Goal: Task Accomplishment & Management: Manage account settings

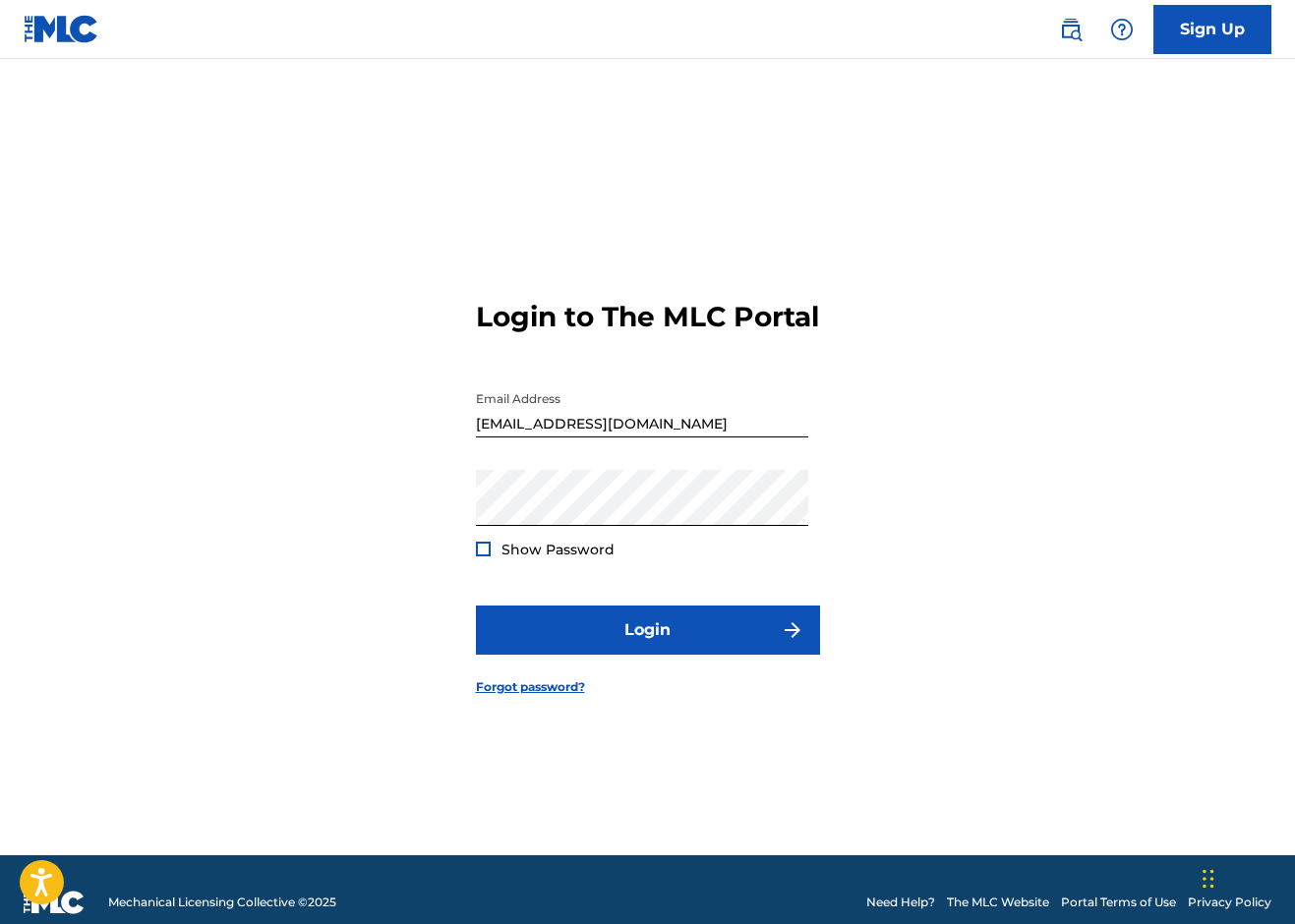
click at [601, 558] on span "Show Password" at bounding box center [558, 549] width 113 height 18
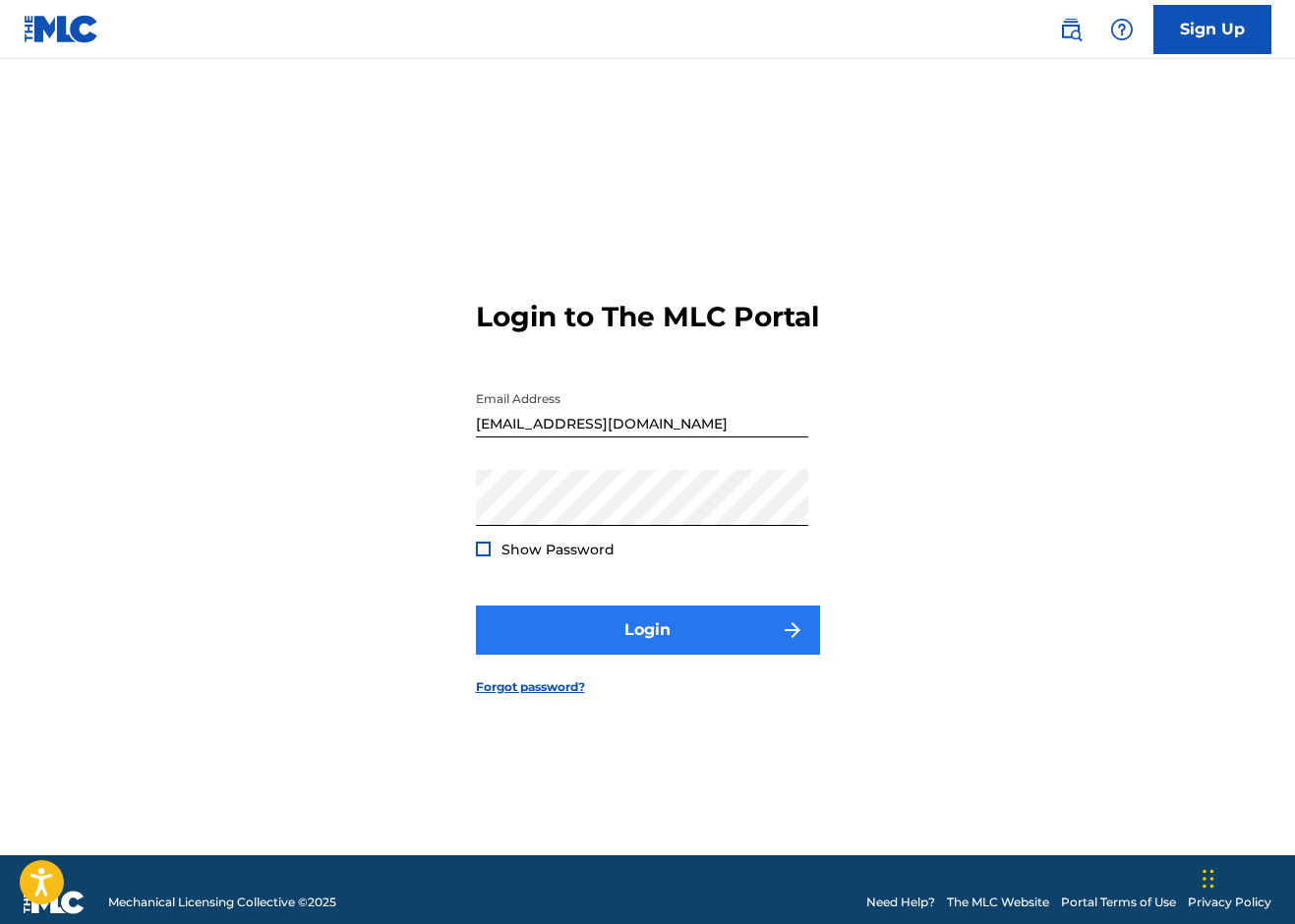
click at [616, 633] on button "Login" at bounding box center [648, 631] width 344 height 50
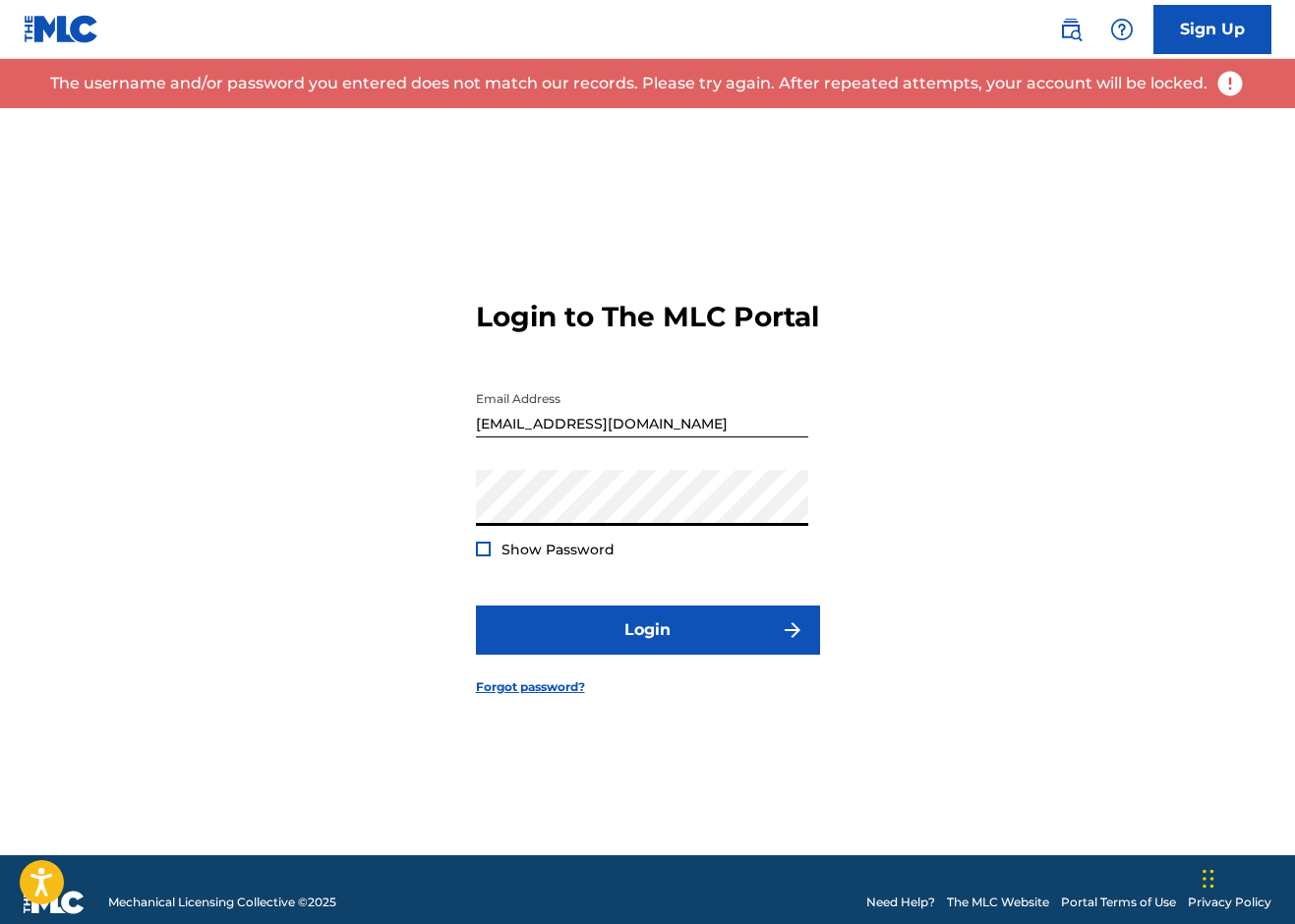
click at [647, 645] on button "Login" at bounding box center [648, 631] width 344 height 50
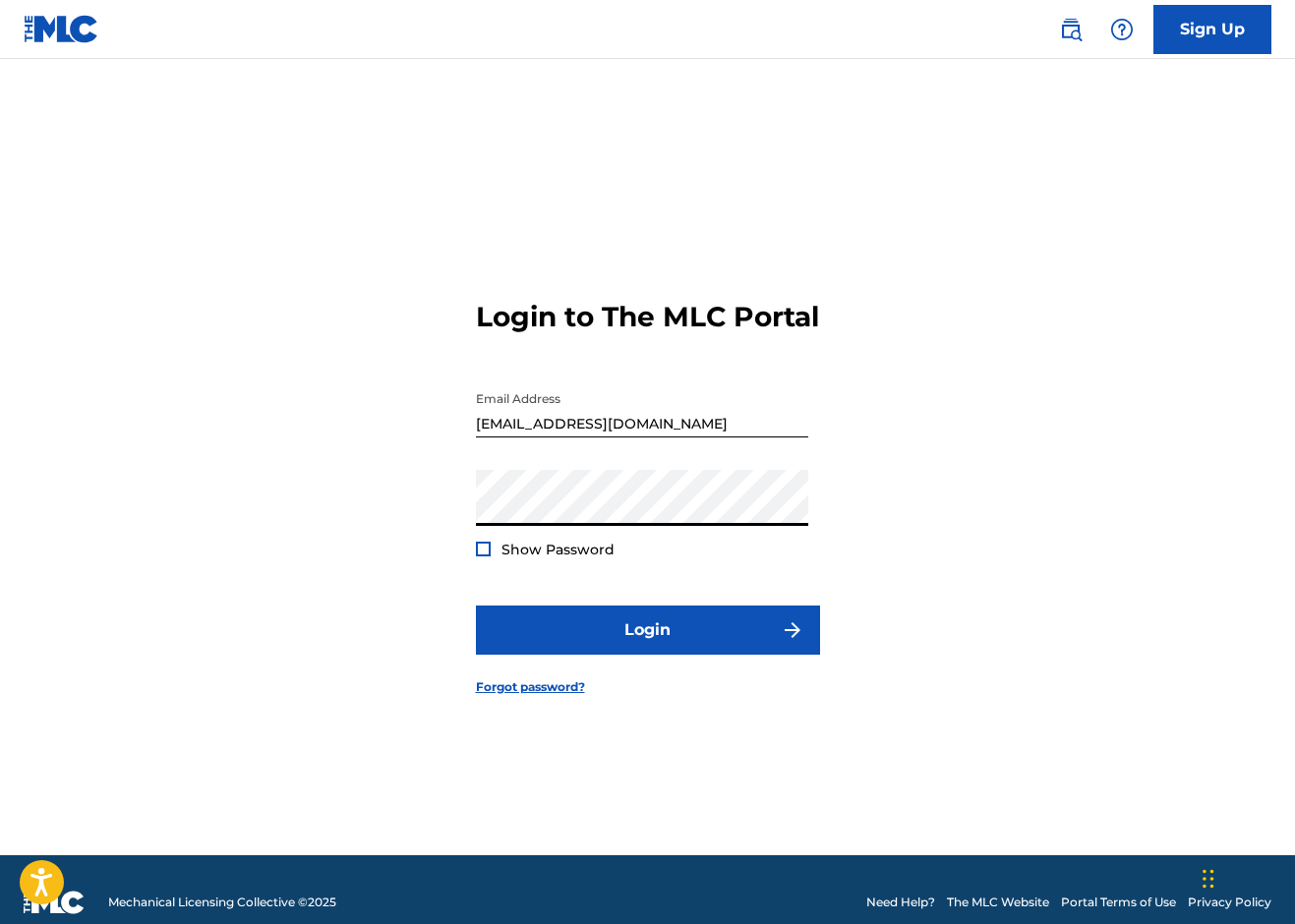
click at [470, 575] on div "Login to The MLC Portal Email Address [EMAIL_ADDRESS][DOMAIN_NAME] Password Sho…" at bounding box center [648, 482] width 1295 height 748
click at [484, 556] on div at bounding box center [483, 548] width 15 height 15
click at [647, 645] on button "Login" at bounding box center [648, 631] width 344 height 50
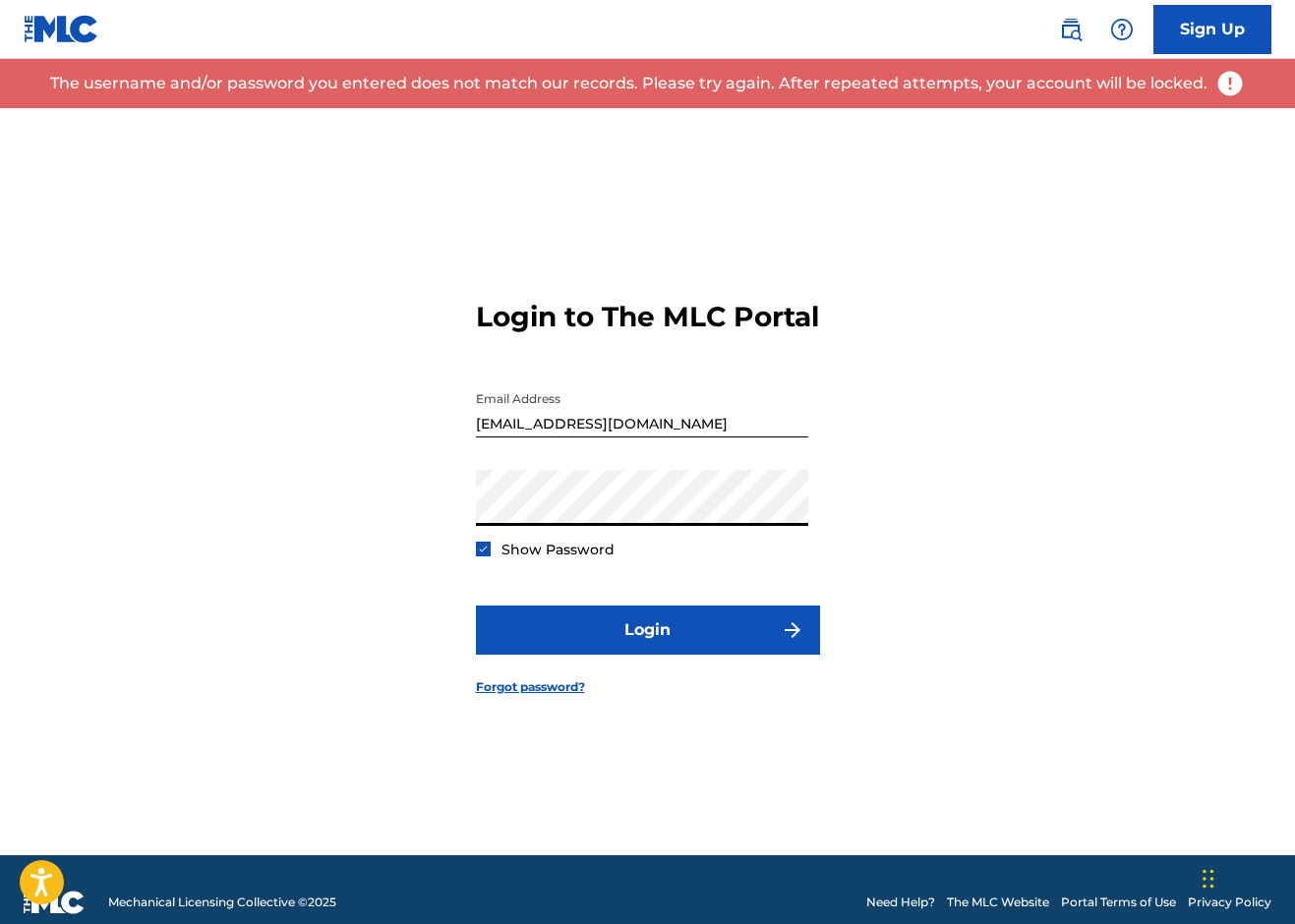
click at [647, 645] on button "Login" at bounding box center [648, 631] width 344 height 50
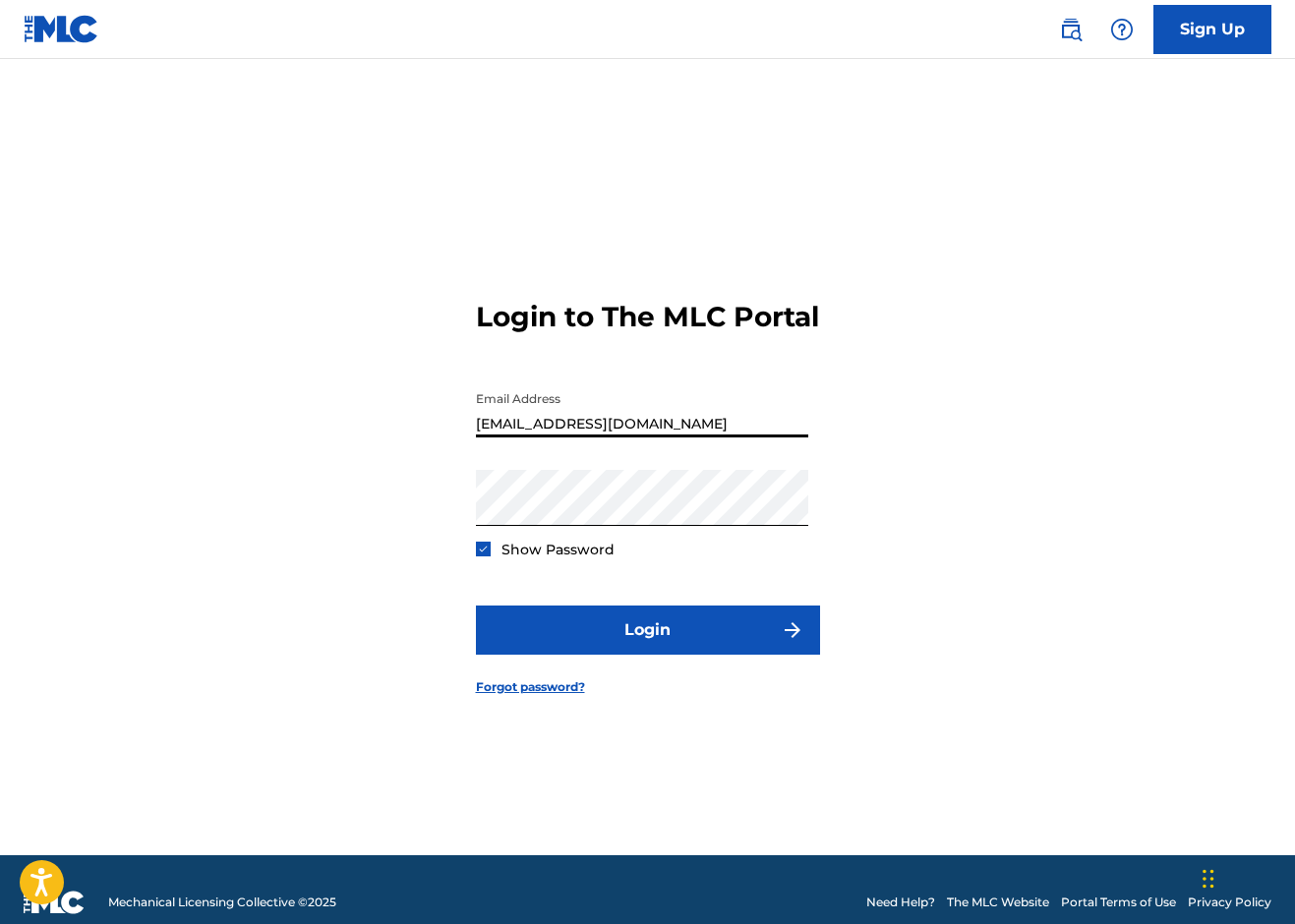
click at [532, 437] on input "[EMAIL_ADDRESS][DOMAIN_NAME]" at bounding box center [642, 409] width 332 height 57
type input "[EMAIL_ADDRESS][DOMAIN_NAME]"
click at [647, 645] on button "Login" at bounding box center [648, 631] width 344 height 50
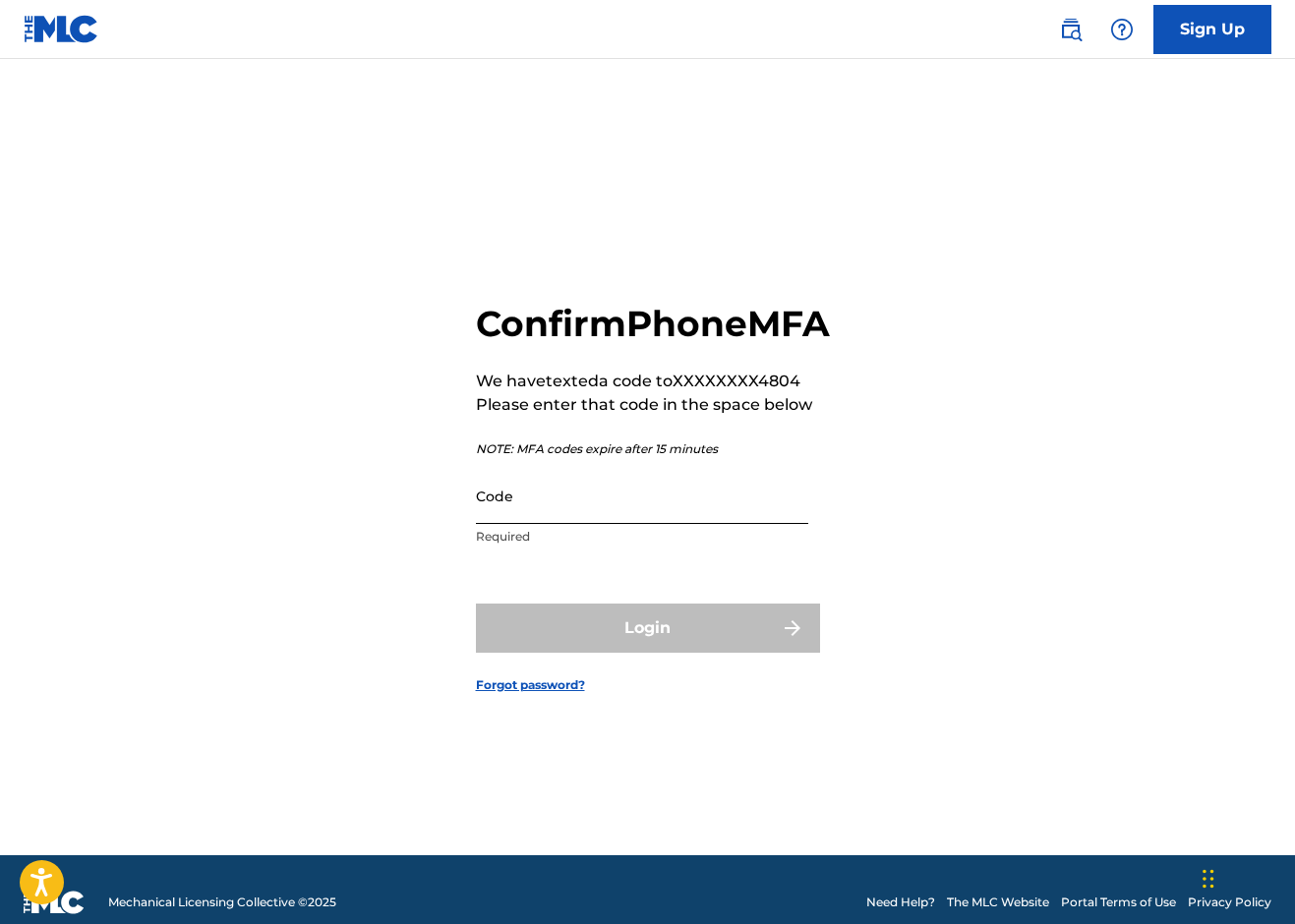
click at [605, 523] on input "Code" at bounding box center [642, 496] width 332 height 57
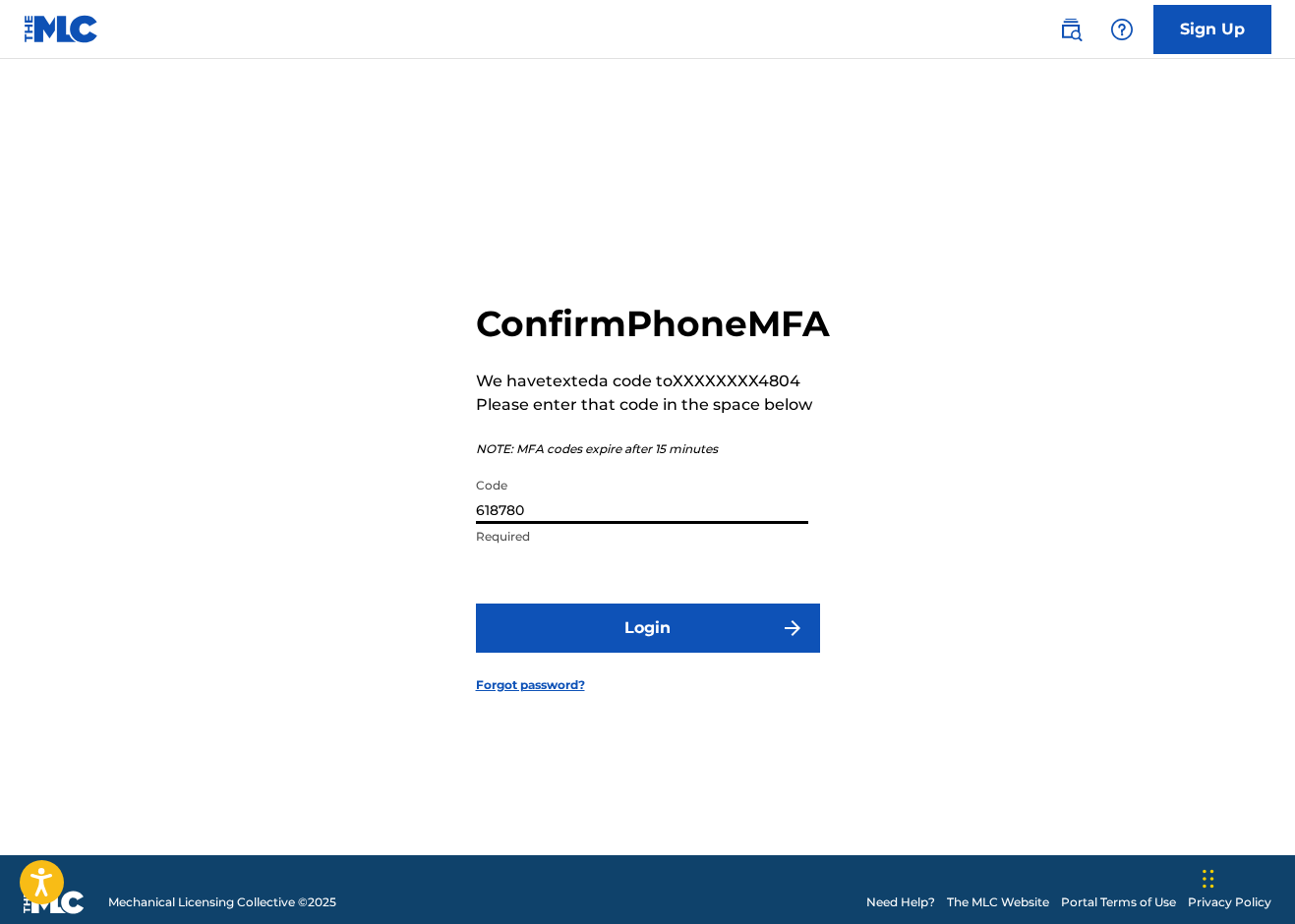
type input "618780"
click at [647, 648] on button "Login" at bounding box center [648, 629] width 344 height 50
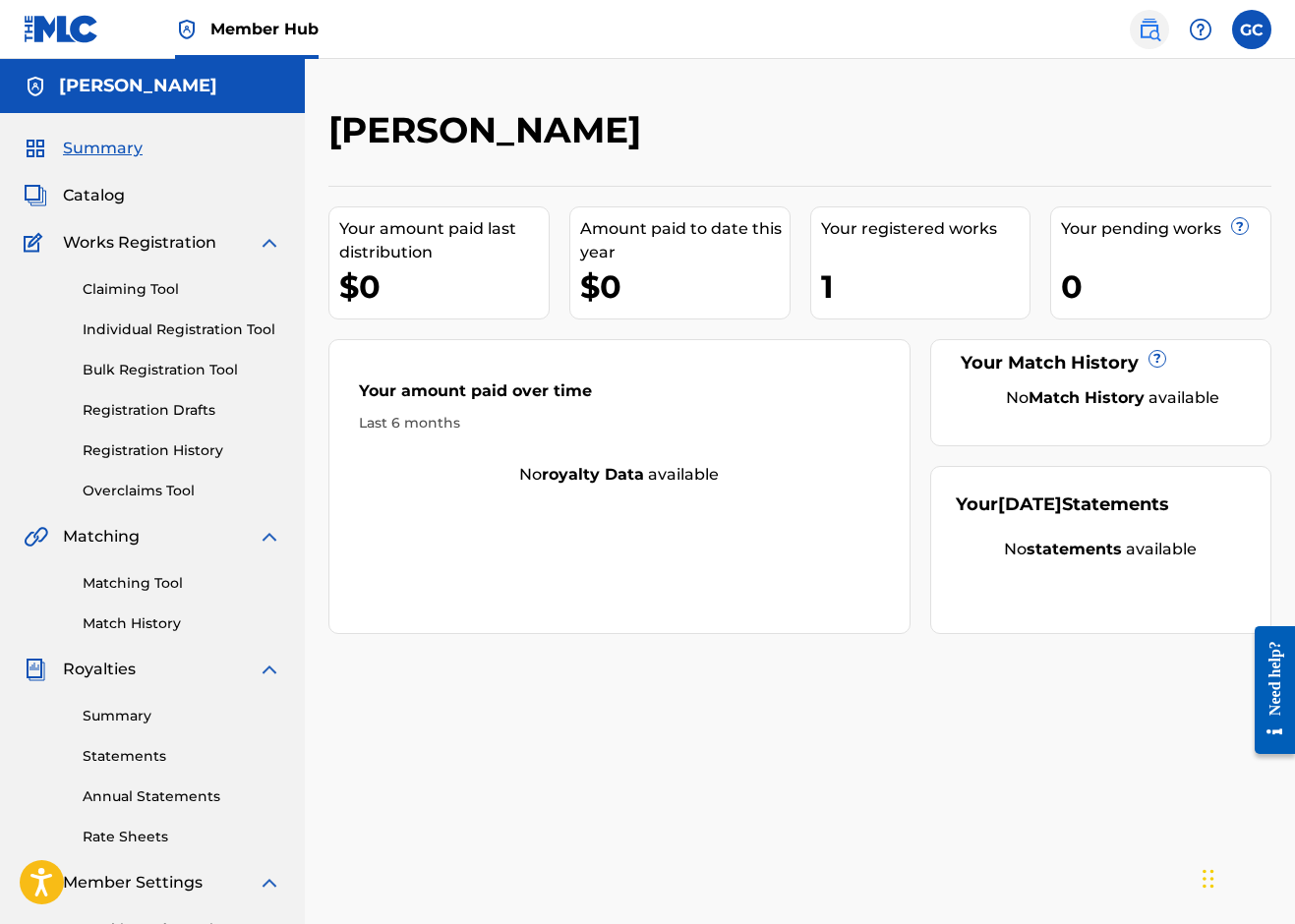
click at [1151, 29] on img at bounding box center [1149, 30] width 24 height 24
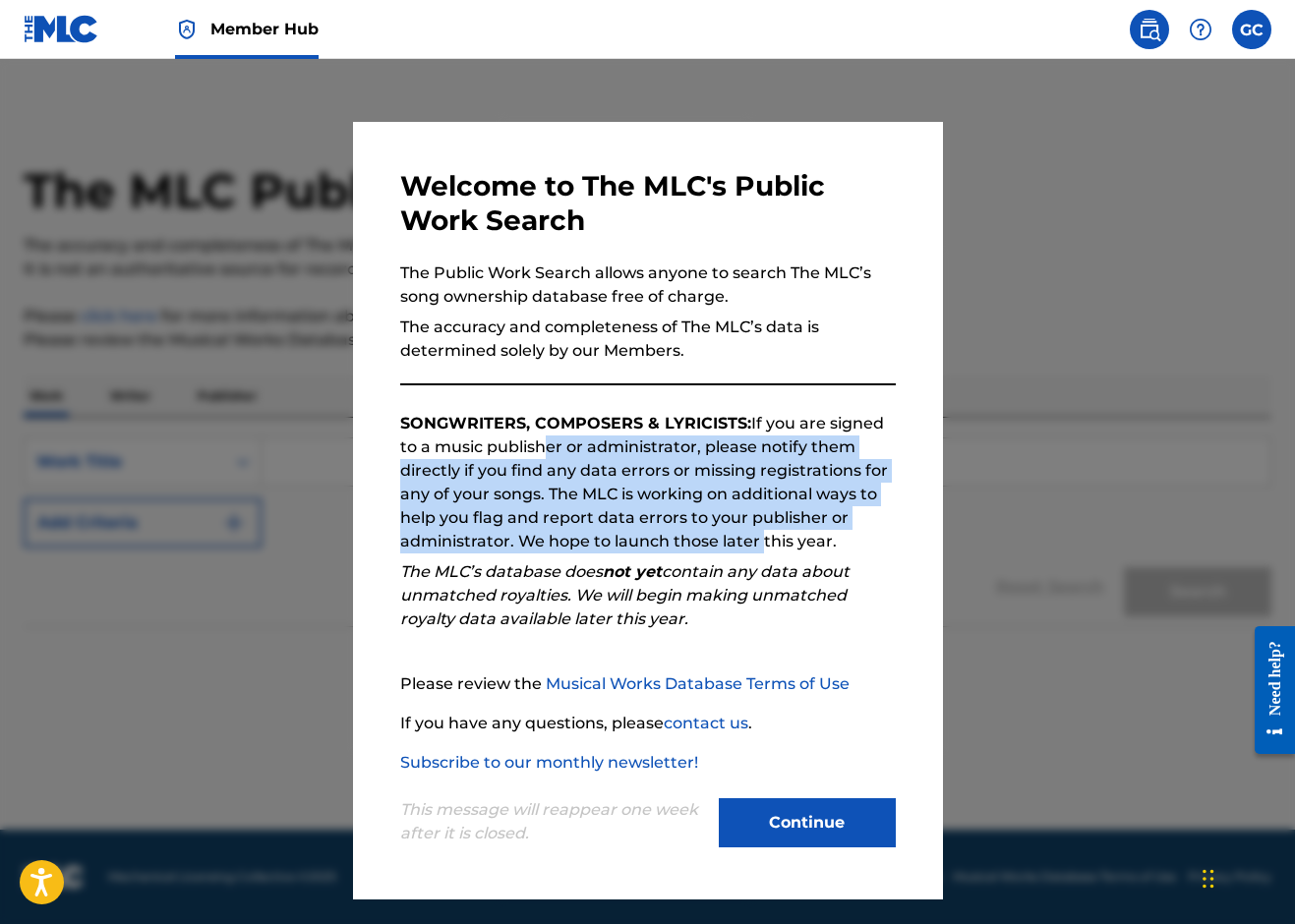
drag, startPoint x: 568, startPoint y: 464, endPoint x: 755, endPoint y: 529, distance: 198.0
click at [755, 529] on p "SONGWRITERS, COMPOSERS & LYRICISTS: If you are signed to a music publisher or a…" at bounding box center [648, 482] width 496 height 142
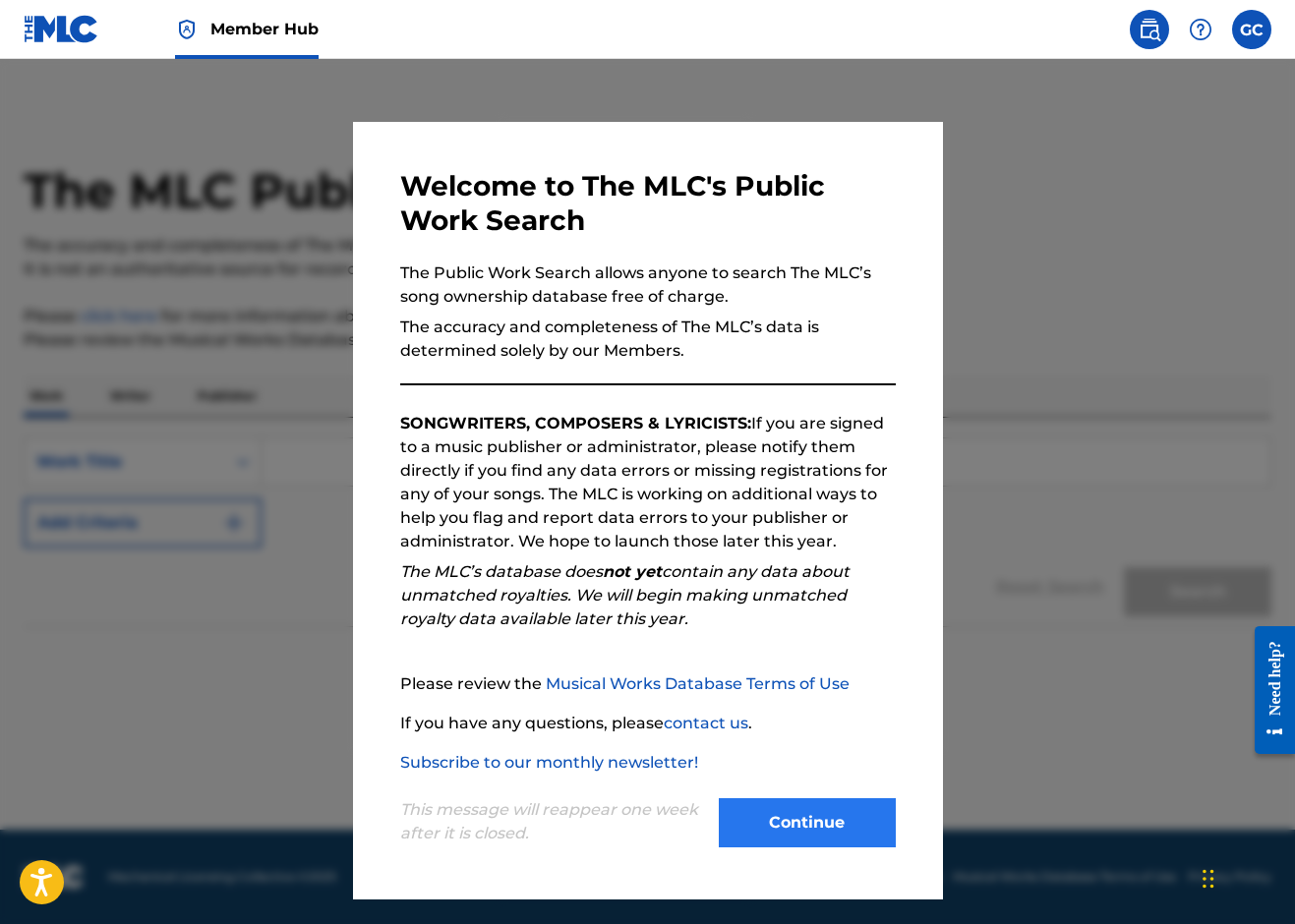
click at [826, 802] on button "Continue" at bounding box center [807, 823] width 177 height 50
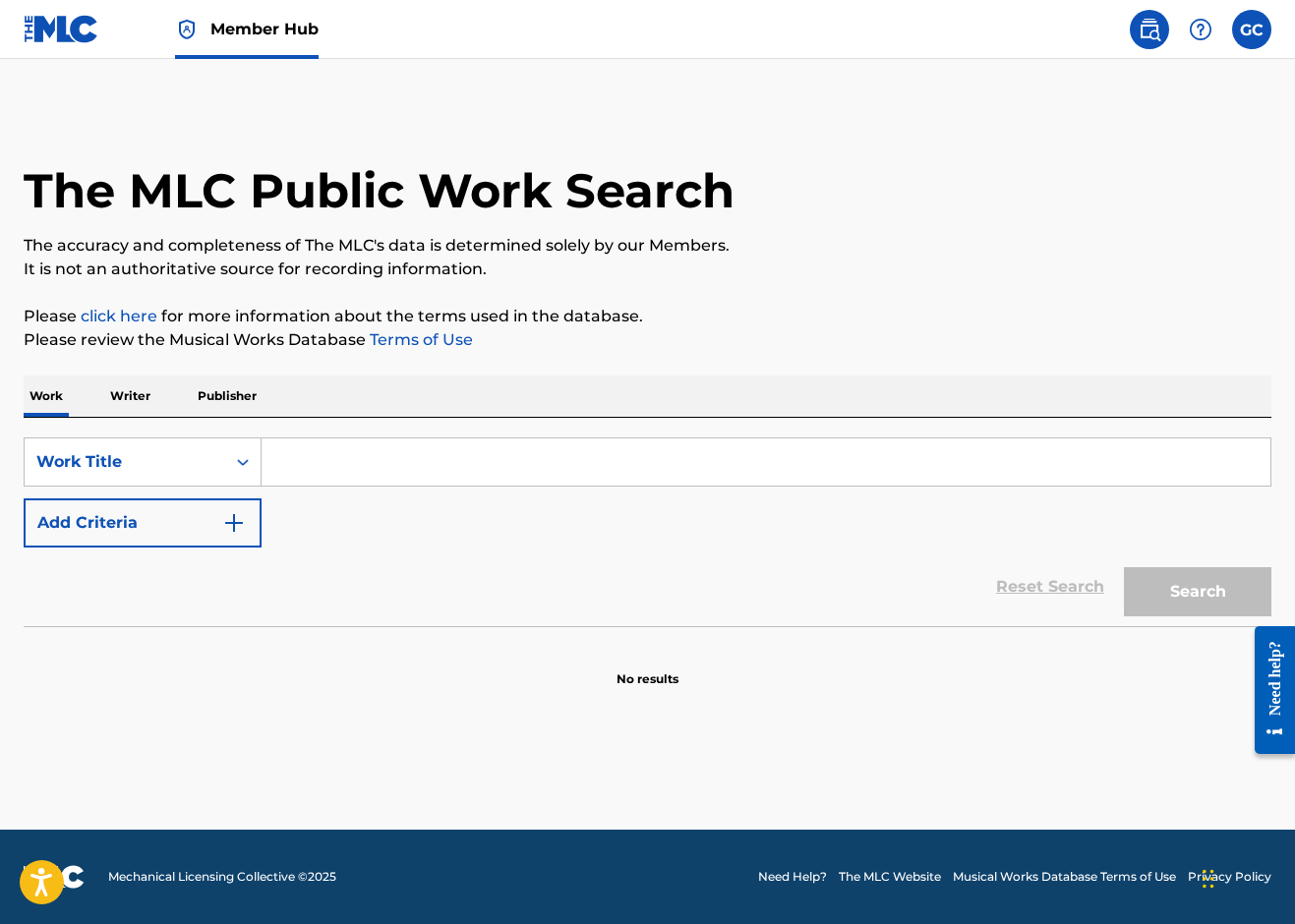
click at [403, 480] on input "Search Form" at bounding box center [765, 462] width 1008 height 48
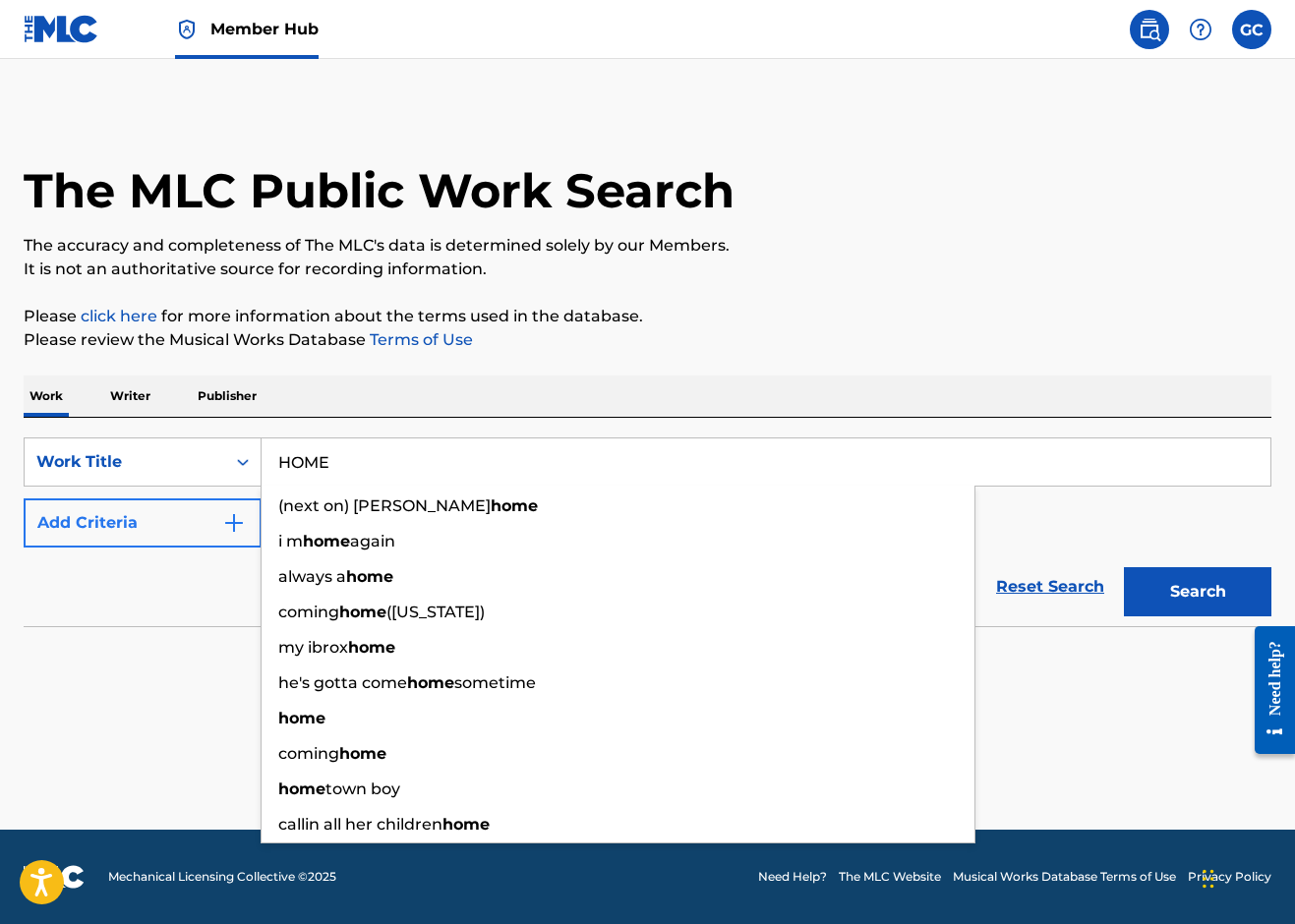
type input "HOME"
click at [226, 522] on img "Search Form" at bounding box center [234, 523] width 24 height 24
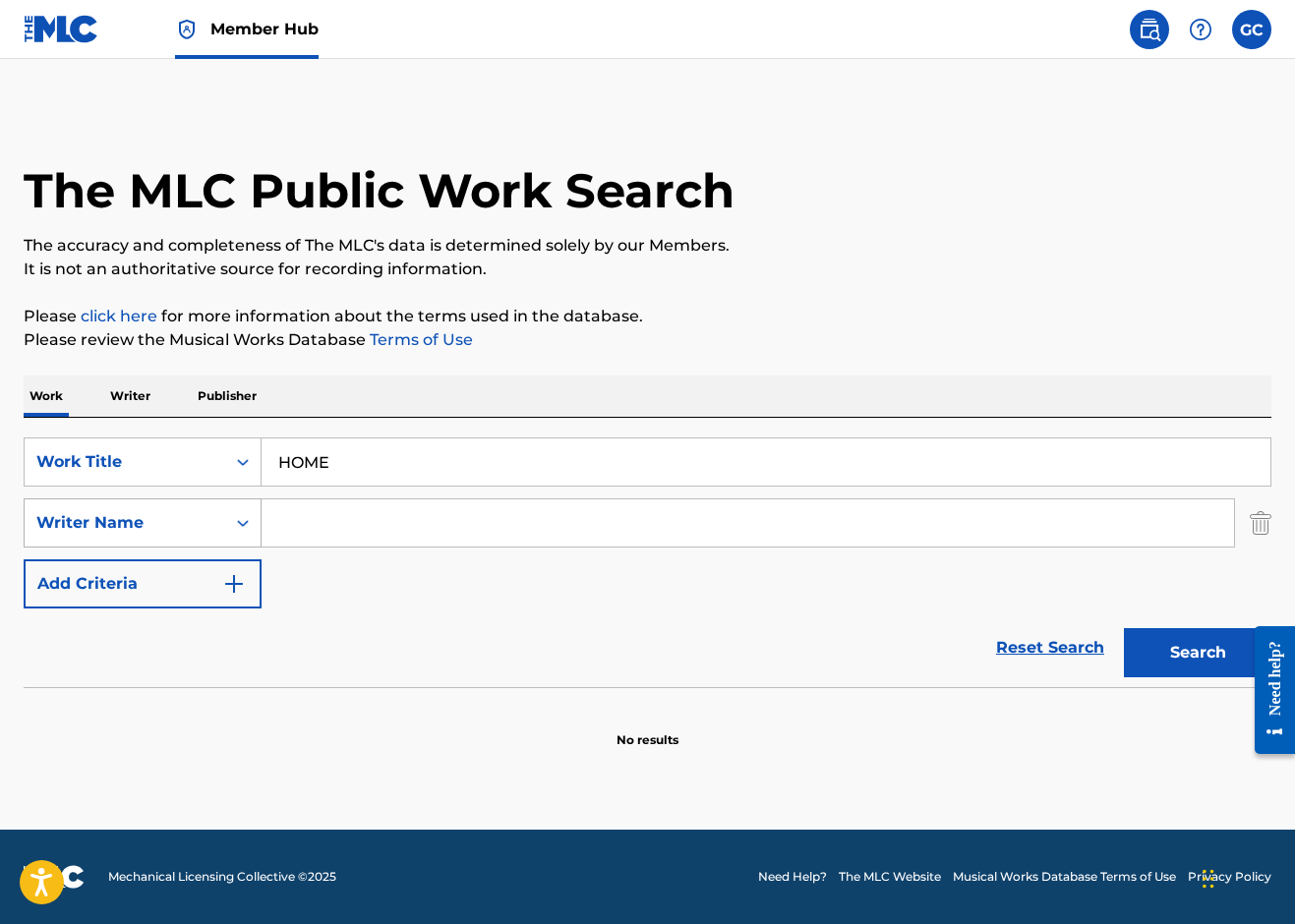
click at [218, 524] on div "Writer Name" at bounding box center [125, 523] width 200 height 38
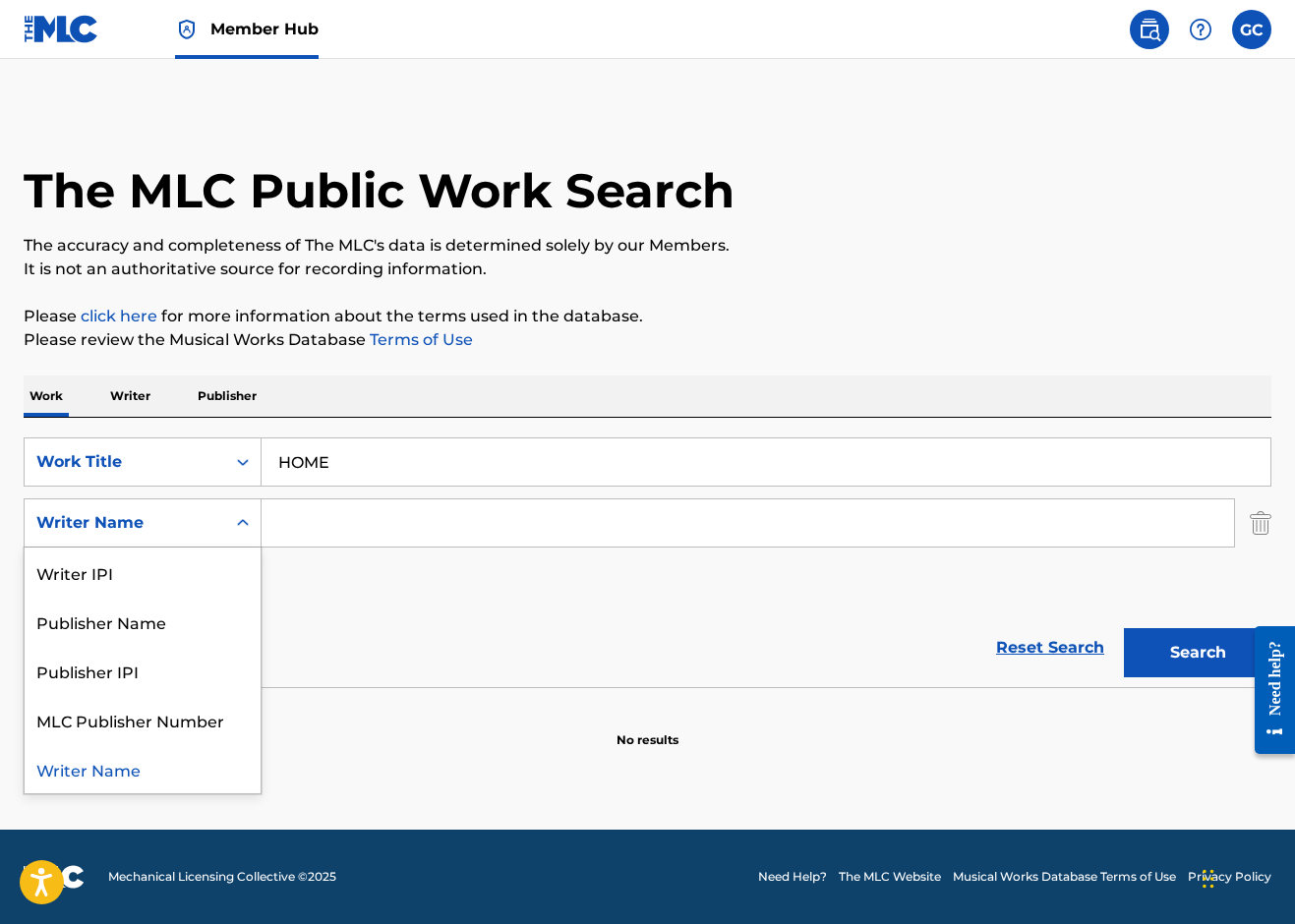
click at [295, 521] on input "Search Form" at bounding box center [748, 523] width 973 height 48
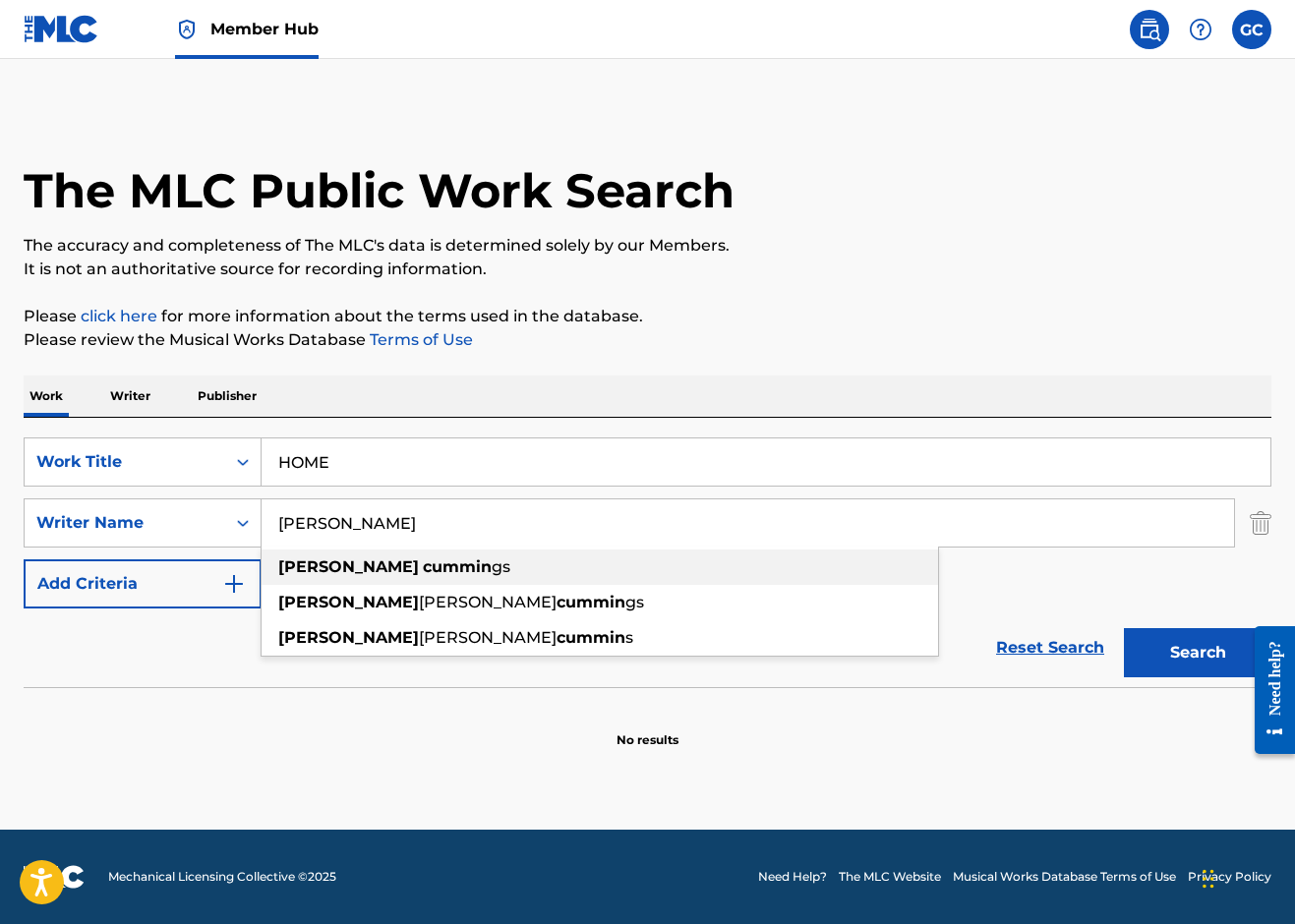
click at [298, 556] on div "[PERSON_NAME] gs" at bounding box center [600, 567] width 676 height 36
type input "[PERSON_NAME]"
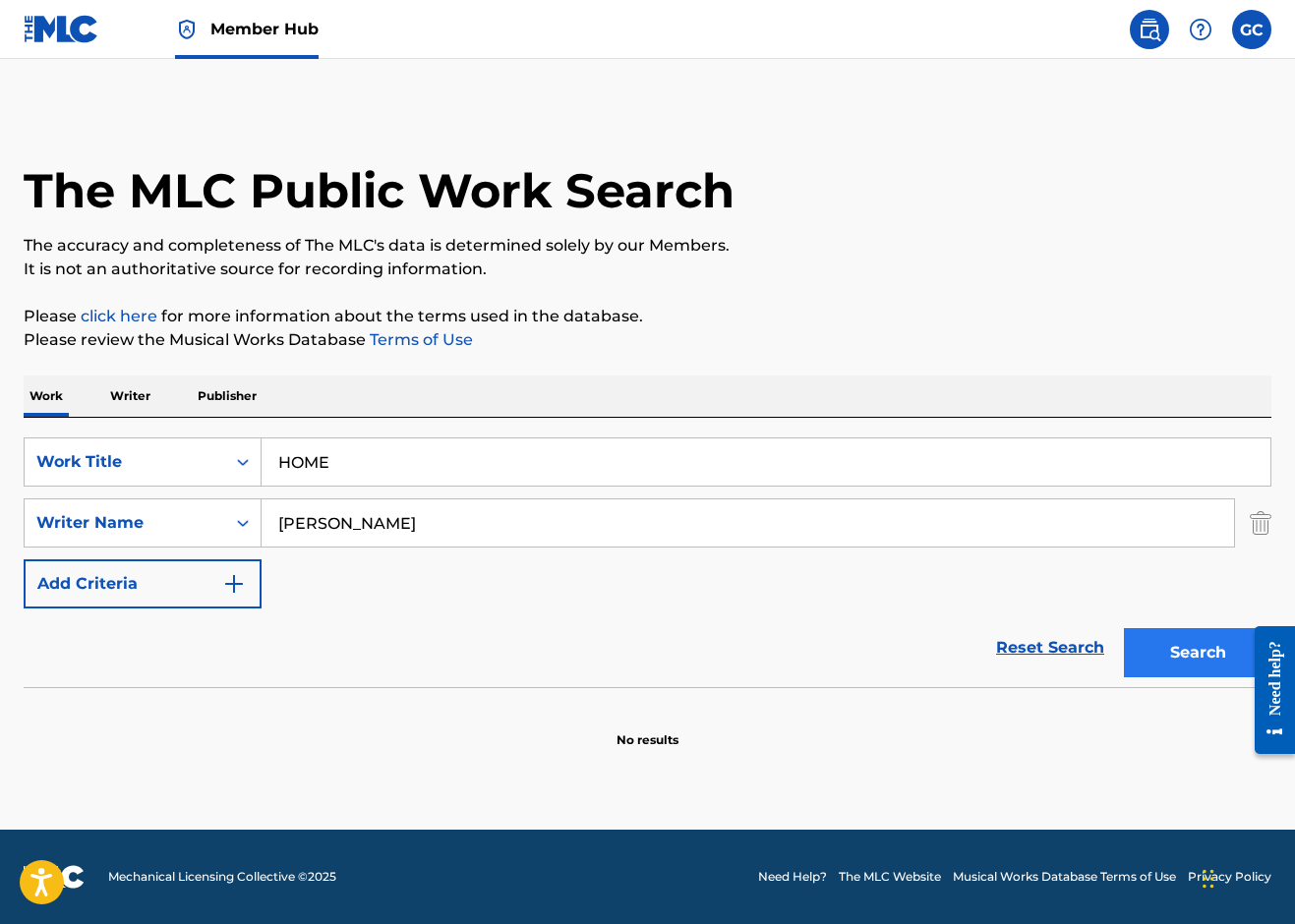
click at [1144, 643] on button "Search" at bounding box center [1197, 653] width 148 height 50
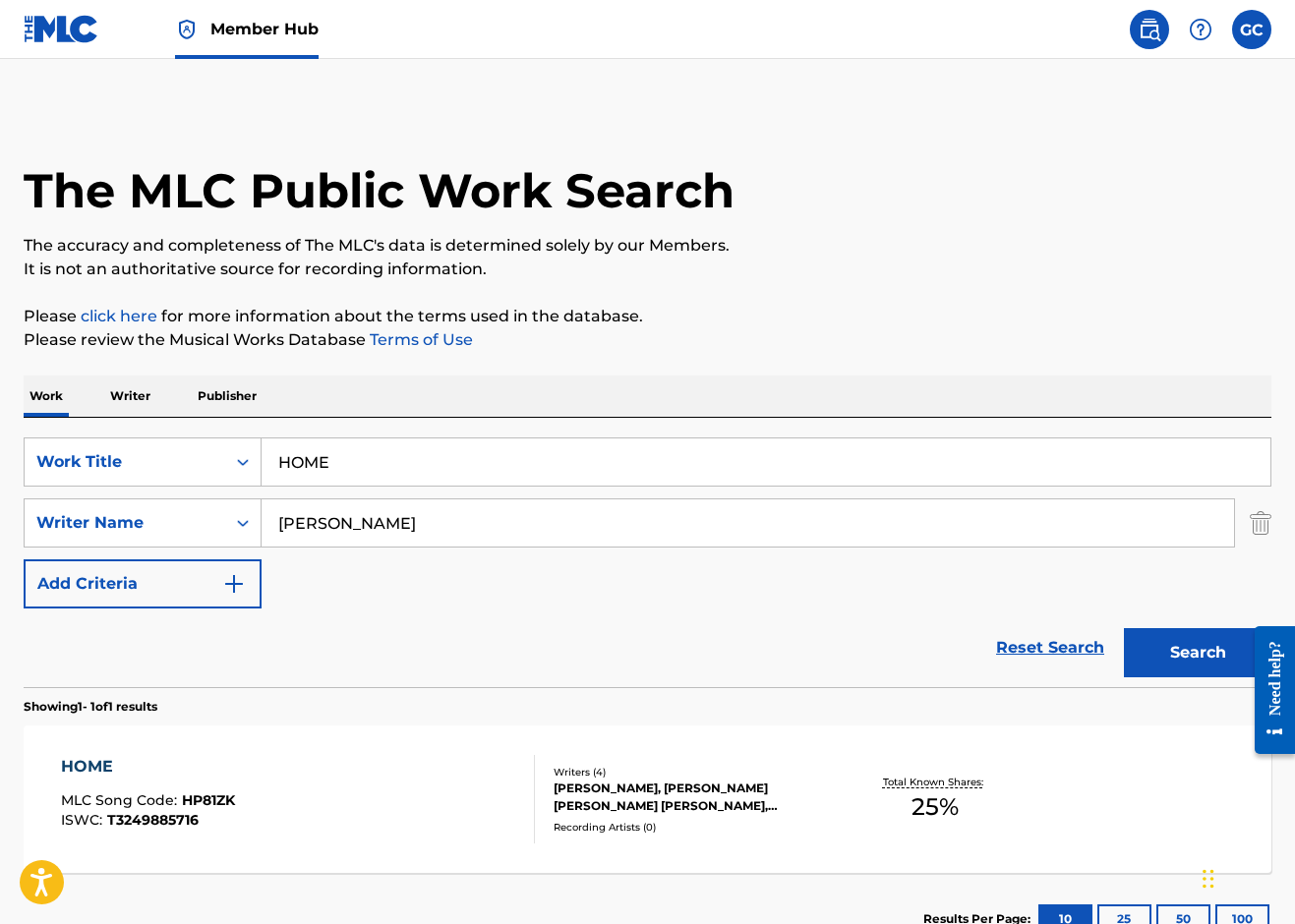
scroll to position [146, 0]
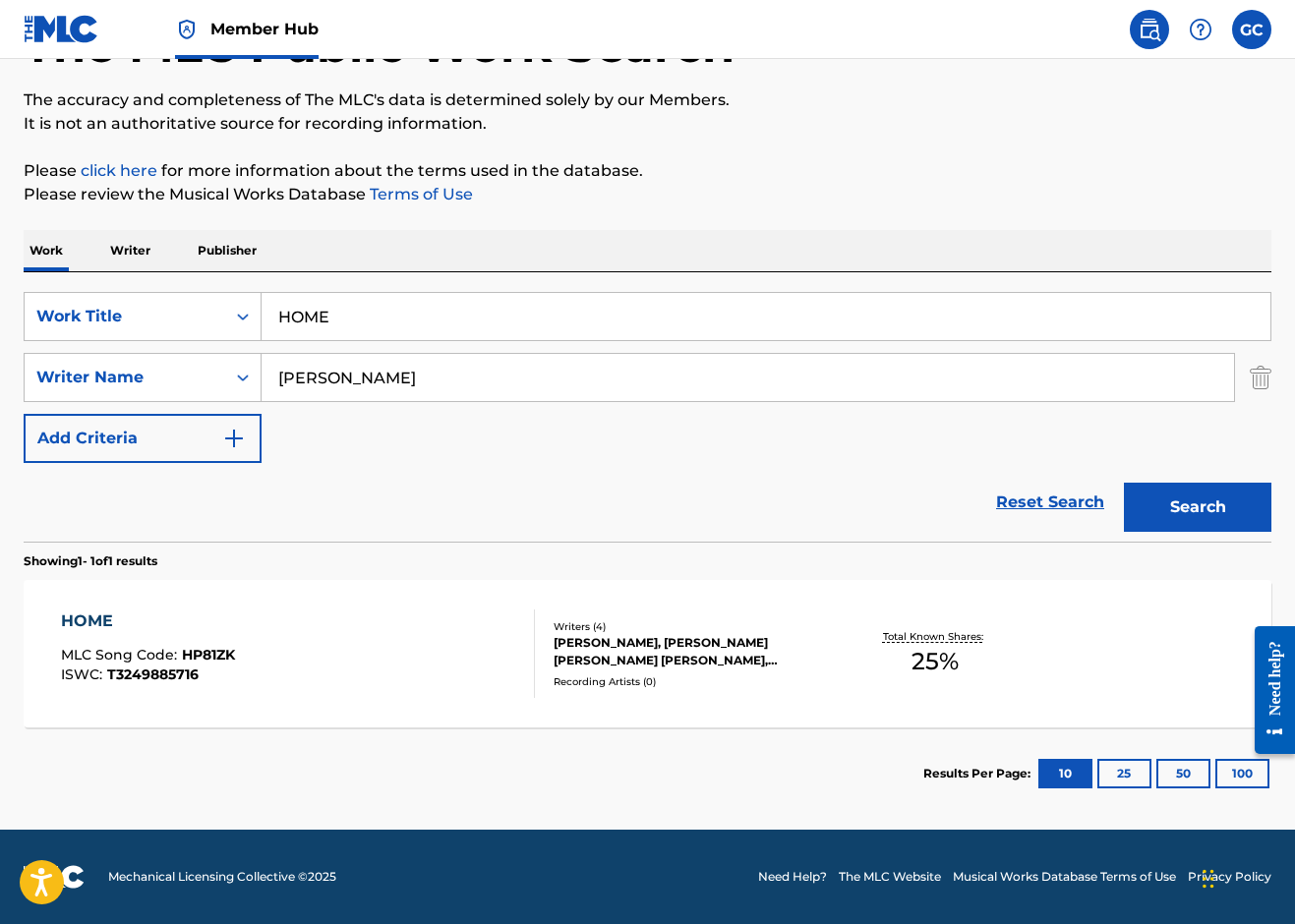
click at [686, 660] on div "[PERSON_NAME], [PERSON_NAME] [PERSON_NAME] [PERSON_NAME], [PERSON_NAME]" at bounding box center [692, 651] width 278 height 36
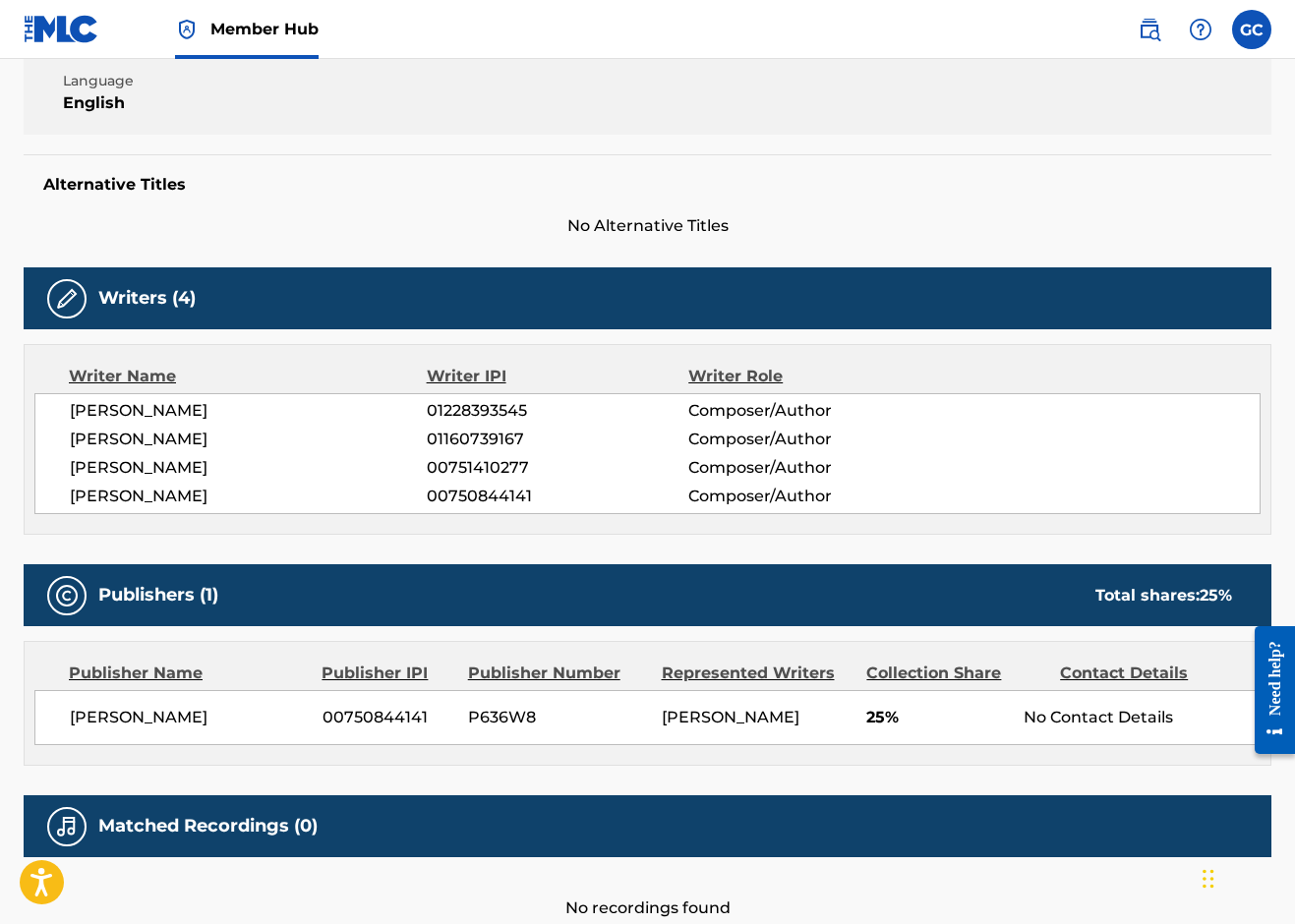
scroll to position [542, 0]
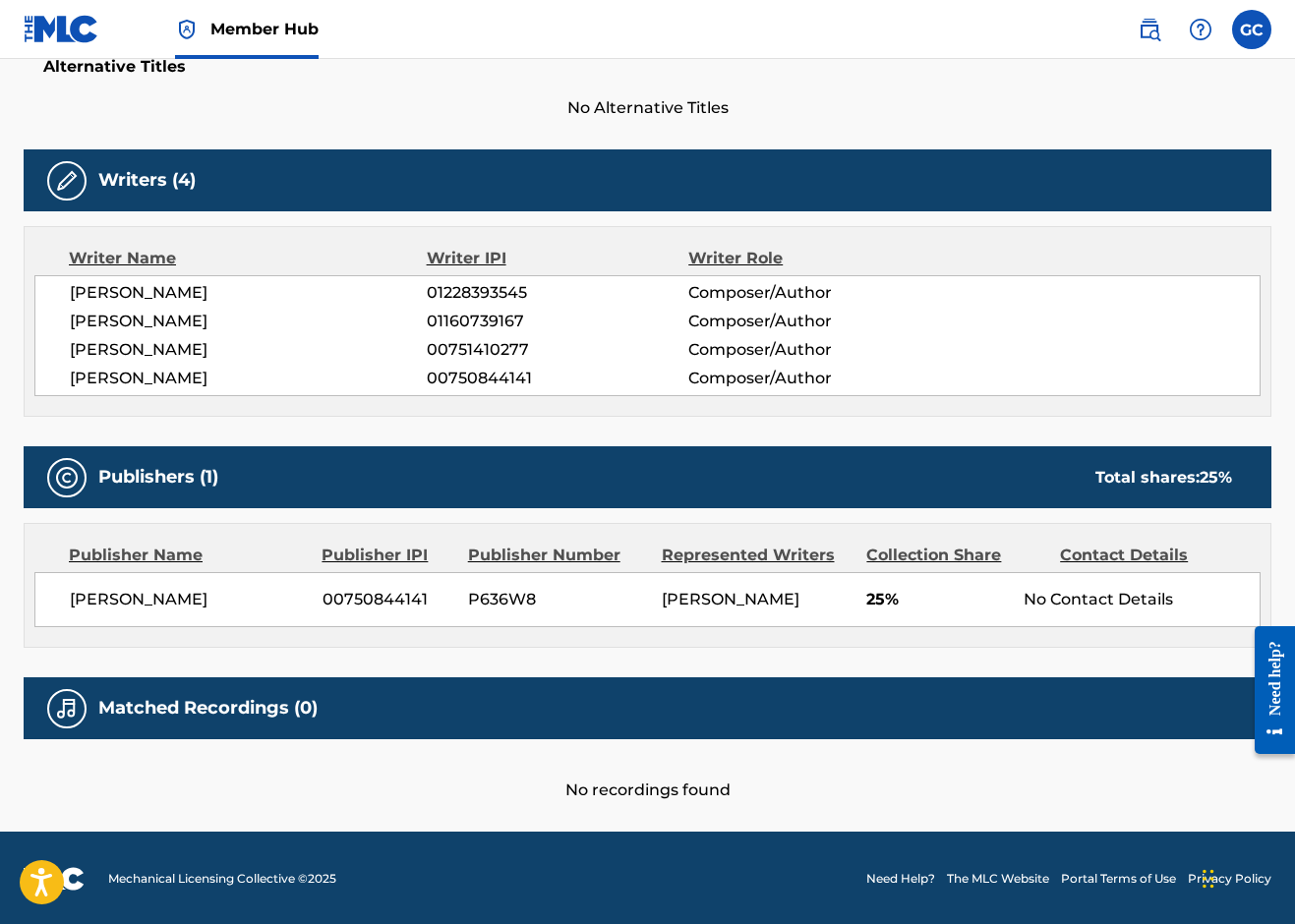
click at [60, 697] on img at bounding box center [67, 709] width 24 height 24
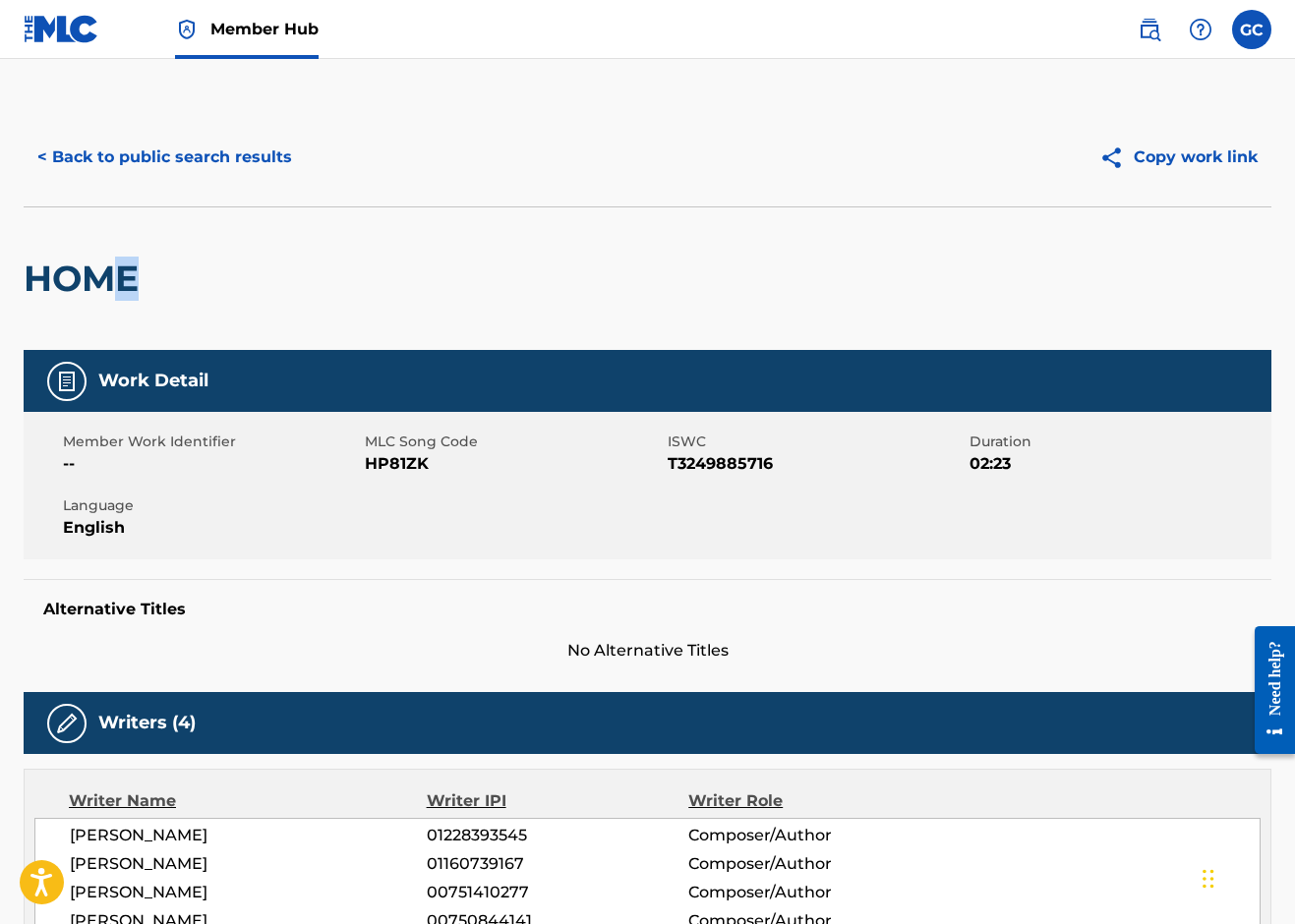
drag, startPoint x: 102, startPoint y: 268, endPoint x: 167, endPoint y: 296, distance: 70.8
click at [163, 294] on div "HOME" at bounding box center [648, 278] width 1247 height 144
click at [167, 296] on div "HOME" at bounding box center [648, 278] width 1247 height 144
click at [164, 161] on button "< Back to public search results" at bounding box center [165, 158] width 283 height 50
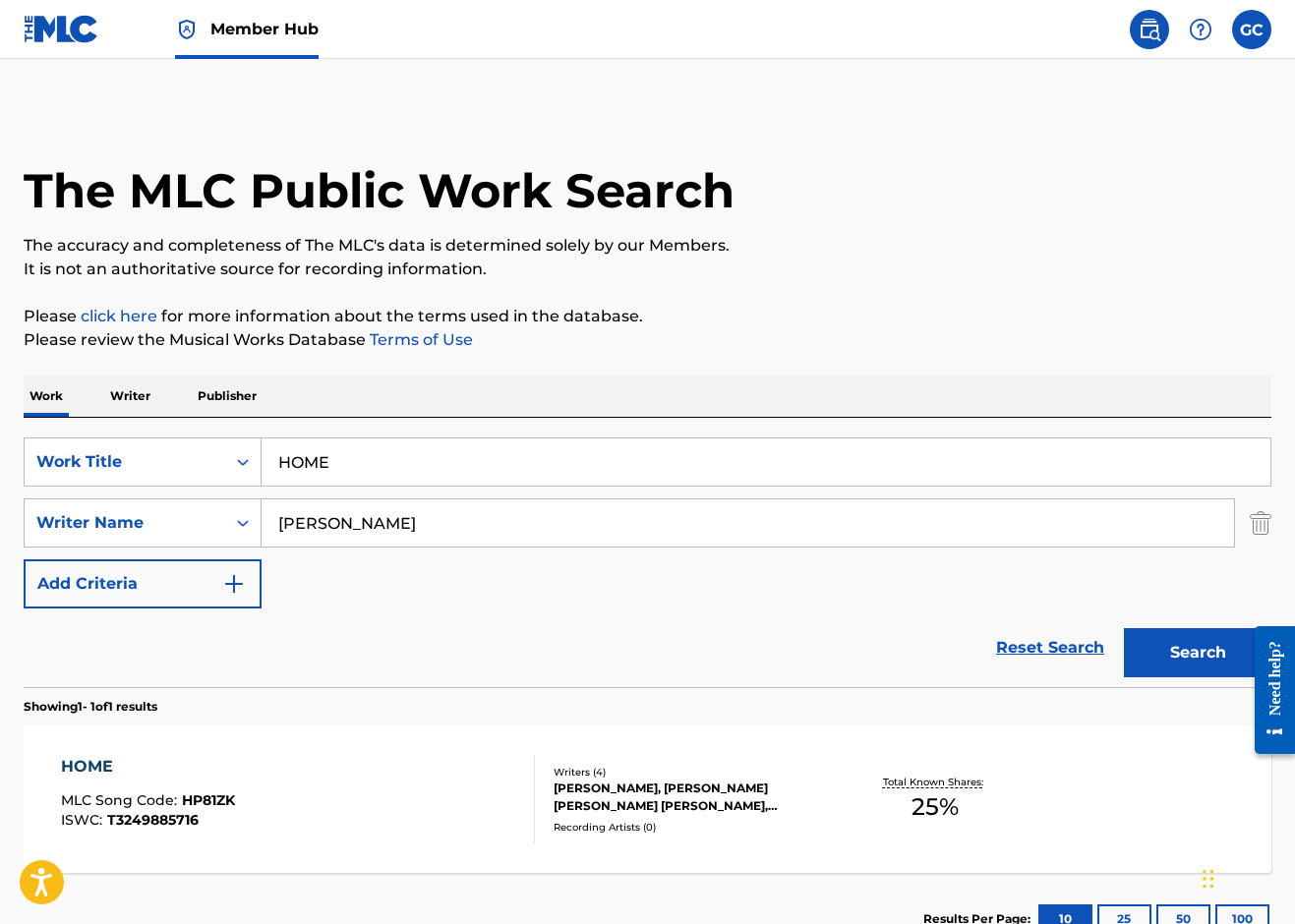
scroll to position [34, 0]
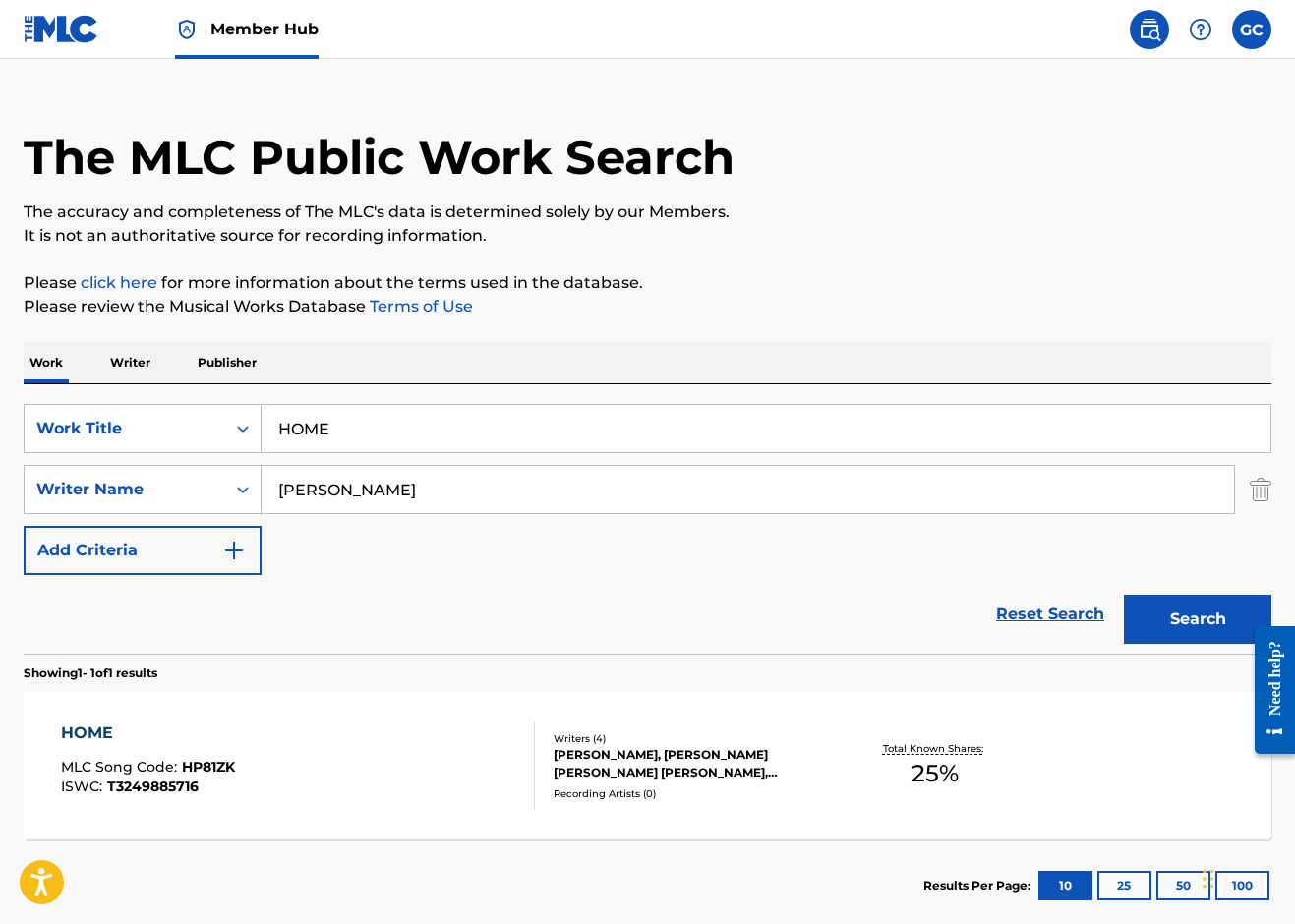
click at [315, 419] on input "HOME" at bounding box center [765, 428] width 1008 height 48
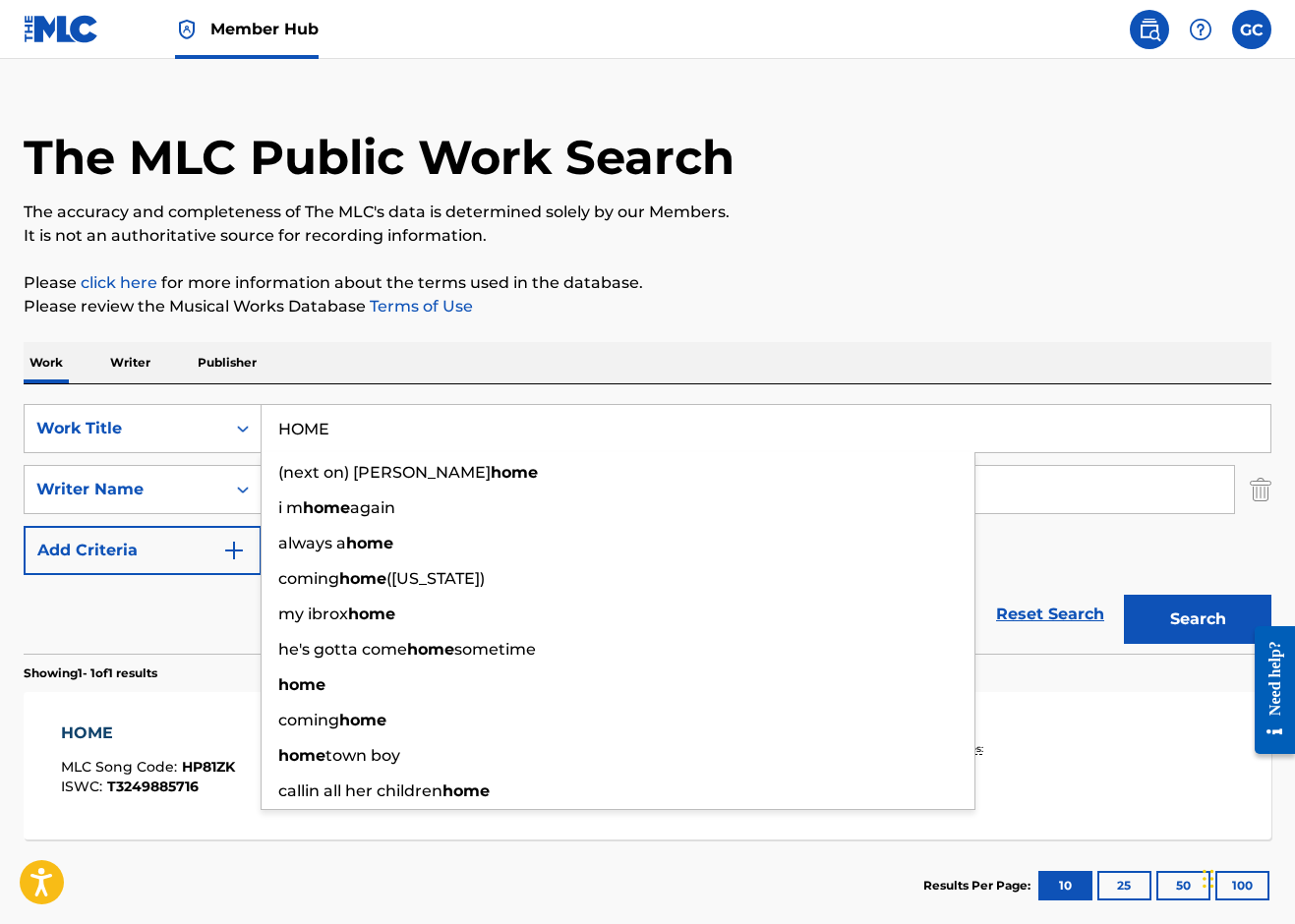
click at [315, 419] on input "HOME" at bounding box center [765, 428] width 1008 height 48
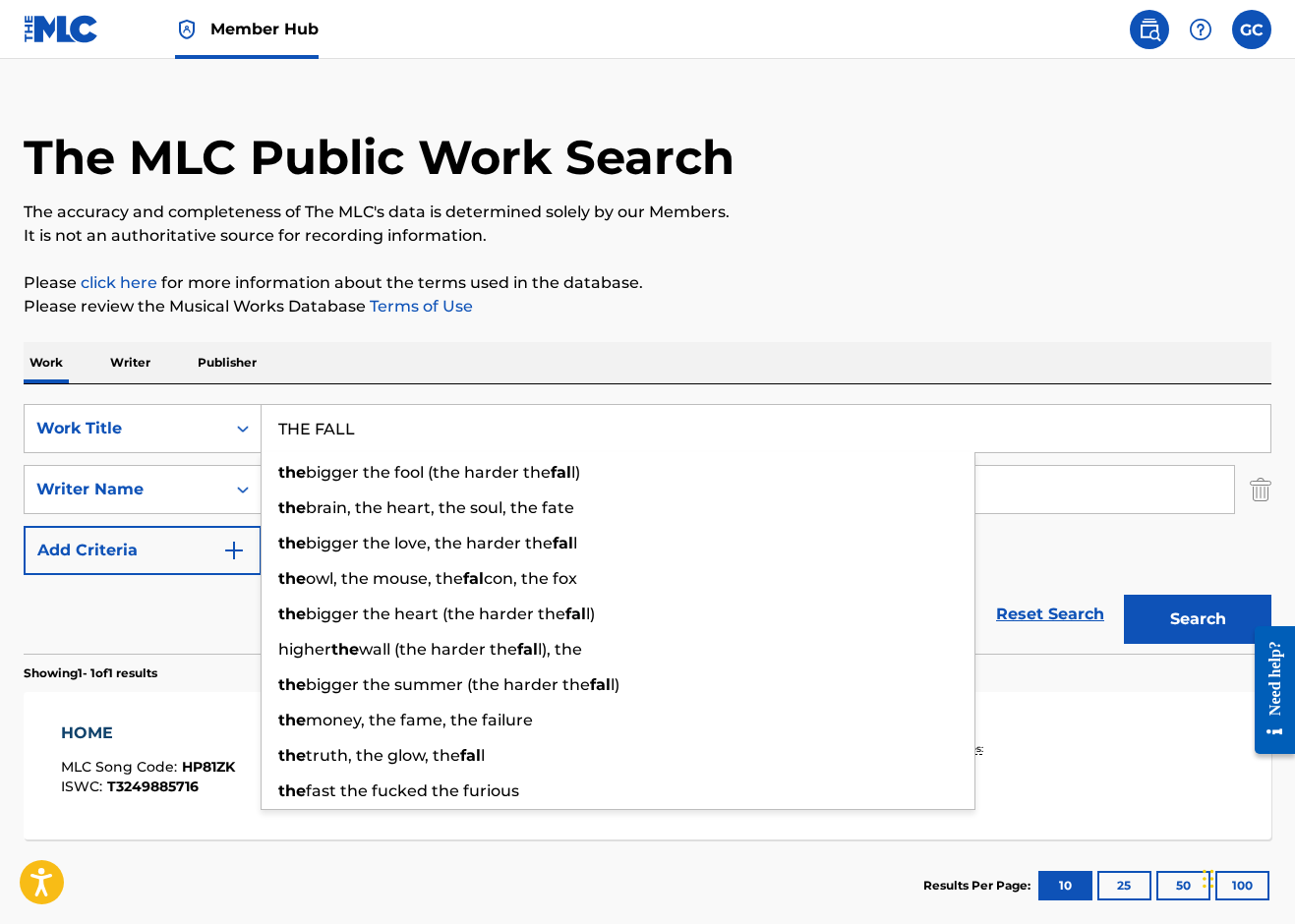
type input "THE FALL"
click at [1198, 620] on button "Search" at bounding box center [1197, 620] width 148 height 50
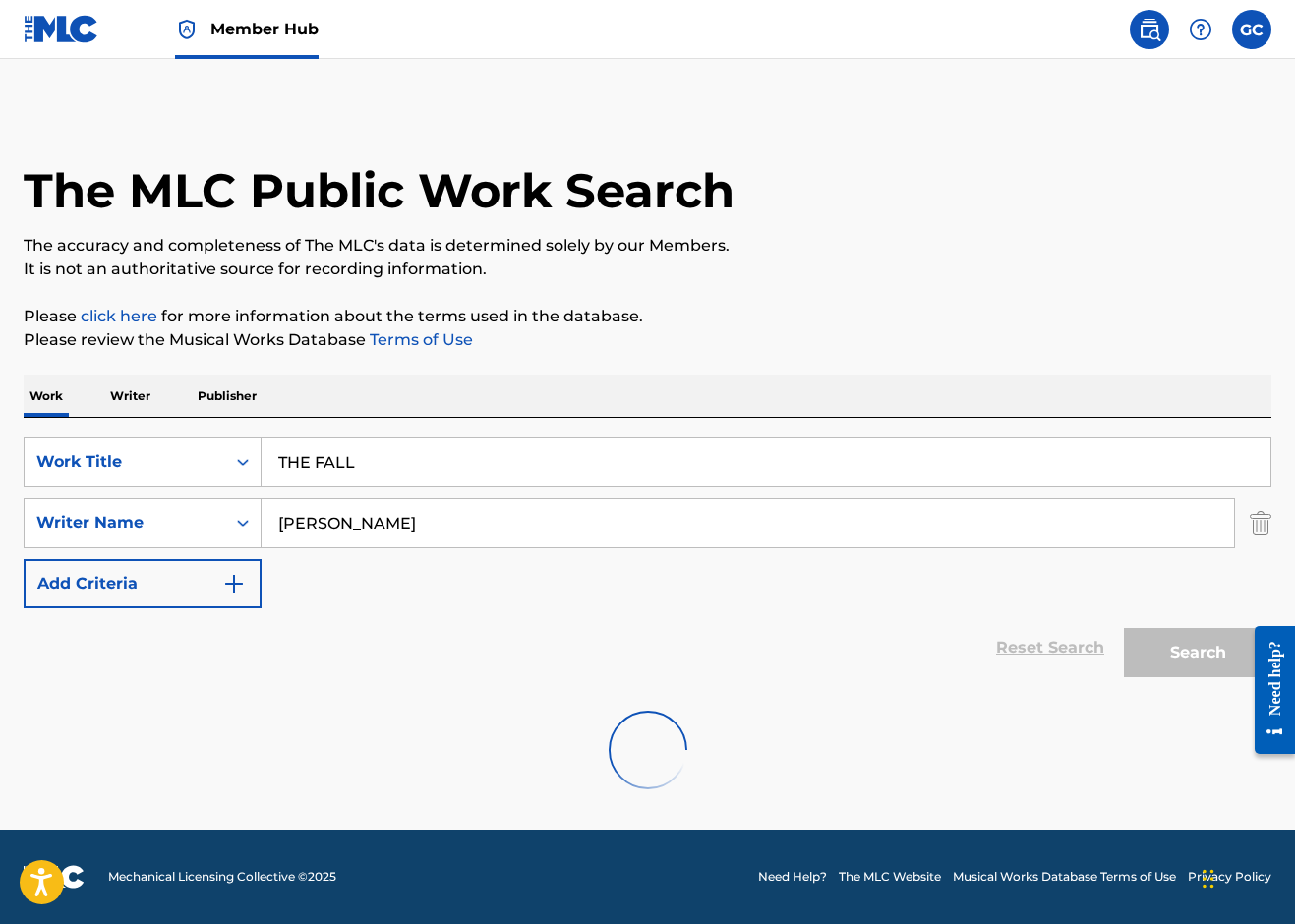
scroll to position [0, 0]
click at [1131, 634] on button "Search" at bounding box center [1197, 653] width 148 height 50
click at [68, 34] on img at bounding box center [61, 29] width 75 height 29
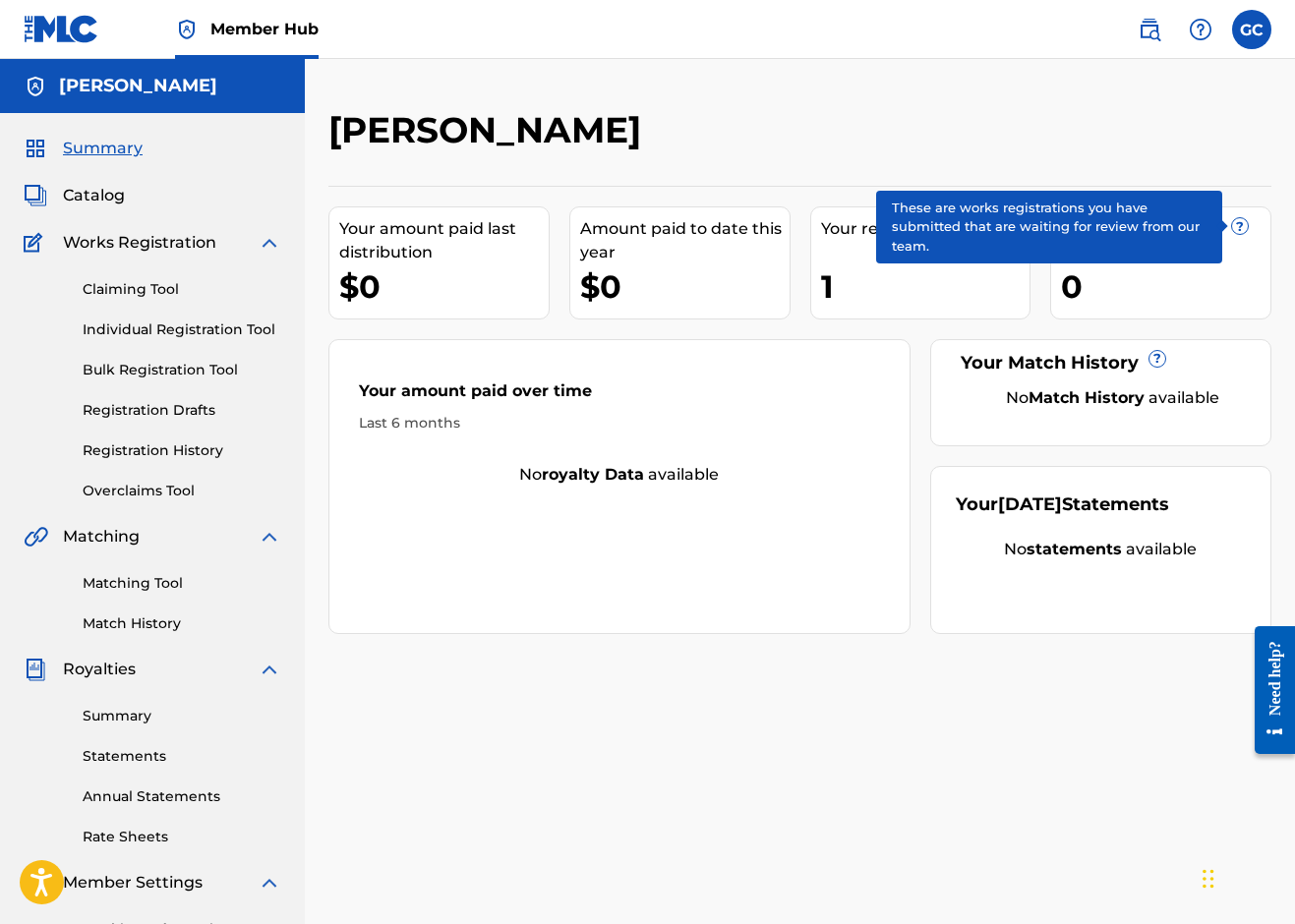
click at [1242, 219] on span "?" at bounding box center [1239, 226] width 16 height 16
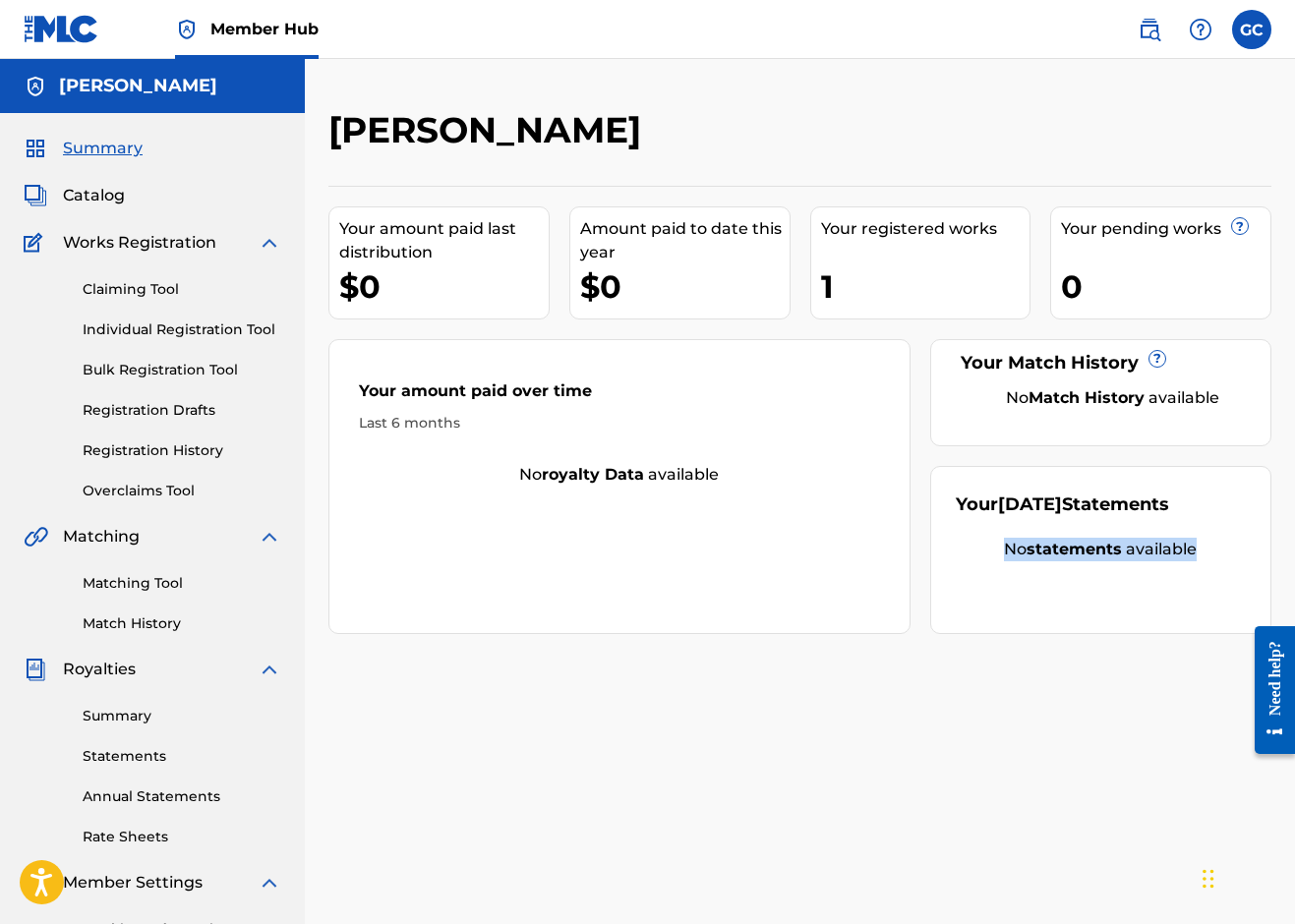
drag, startPoint x: 1019, startPoint y: 671, endPoint x: 1001, endPoint y: 553, distance: 119.4
click at [1001, 554] on div "[PERSON_NAME] Your amount paid last distribution $0 Amount paid to date this ye…" at bounding box center [799, 616] width 990 height 1016
click at [1001, 553] on div "Your [DATE] Statements No statements available" at bounding box center [1101, 550] width 341 height 169
click at [192, 236] on span "Works Registration" at bounding box center [139, 243] width 154 height 24
click at [116, 200] on span "Catalog" at bounding box center [93, 195] width 61 height 24
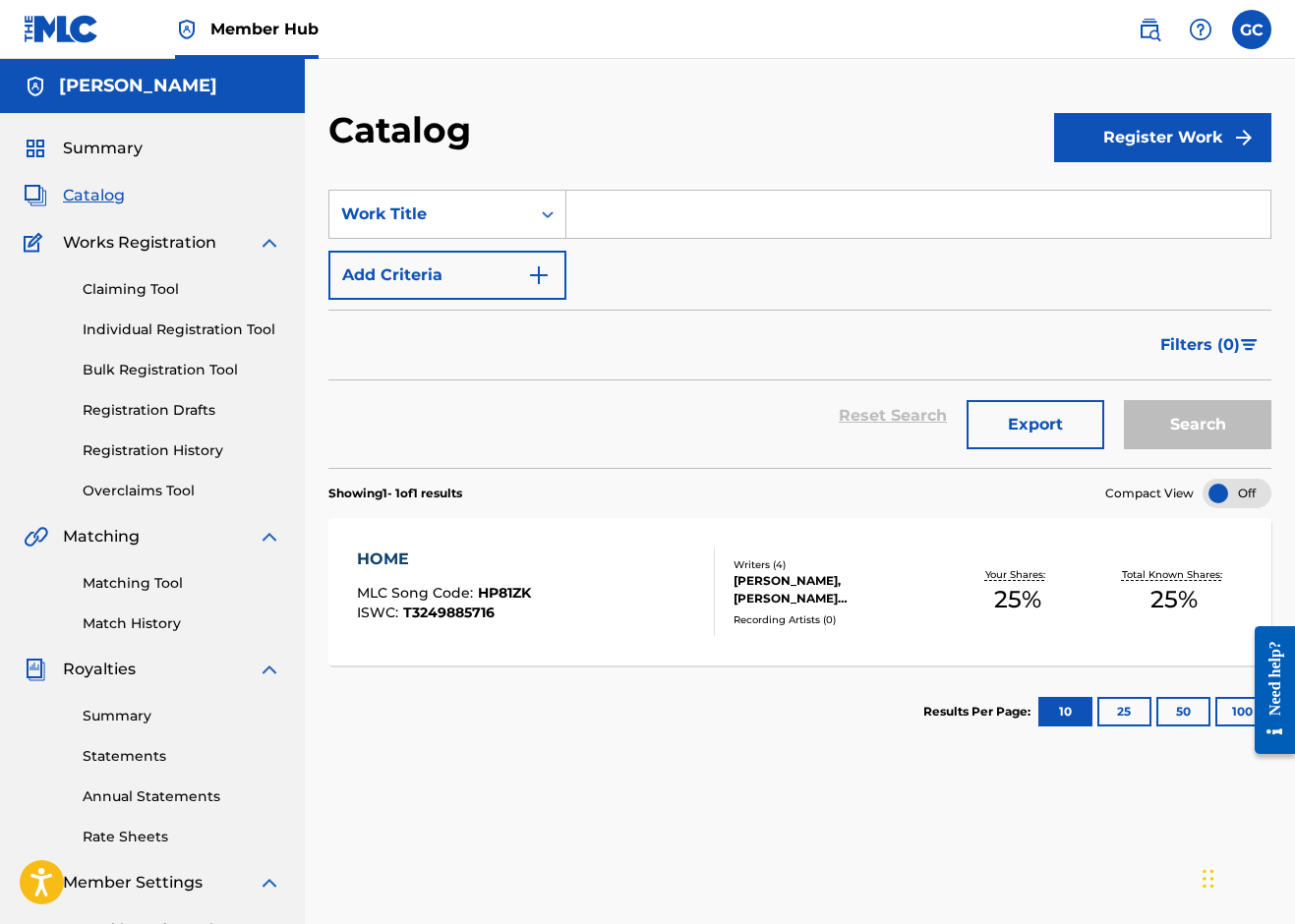
click at [1148, 534] on div "HOME MLC Song Code : HP81ZK ISWC : T3249885716 Writers ( 4 ) [PERSON_NAME], [PE…" at bounding box center [799, 592] width 943 height 148
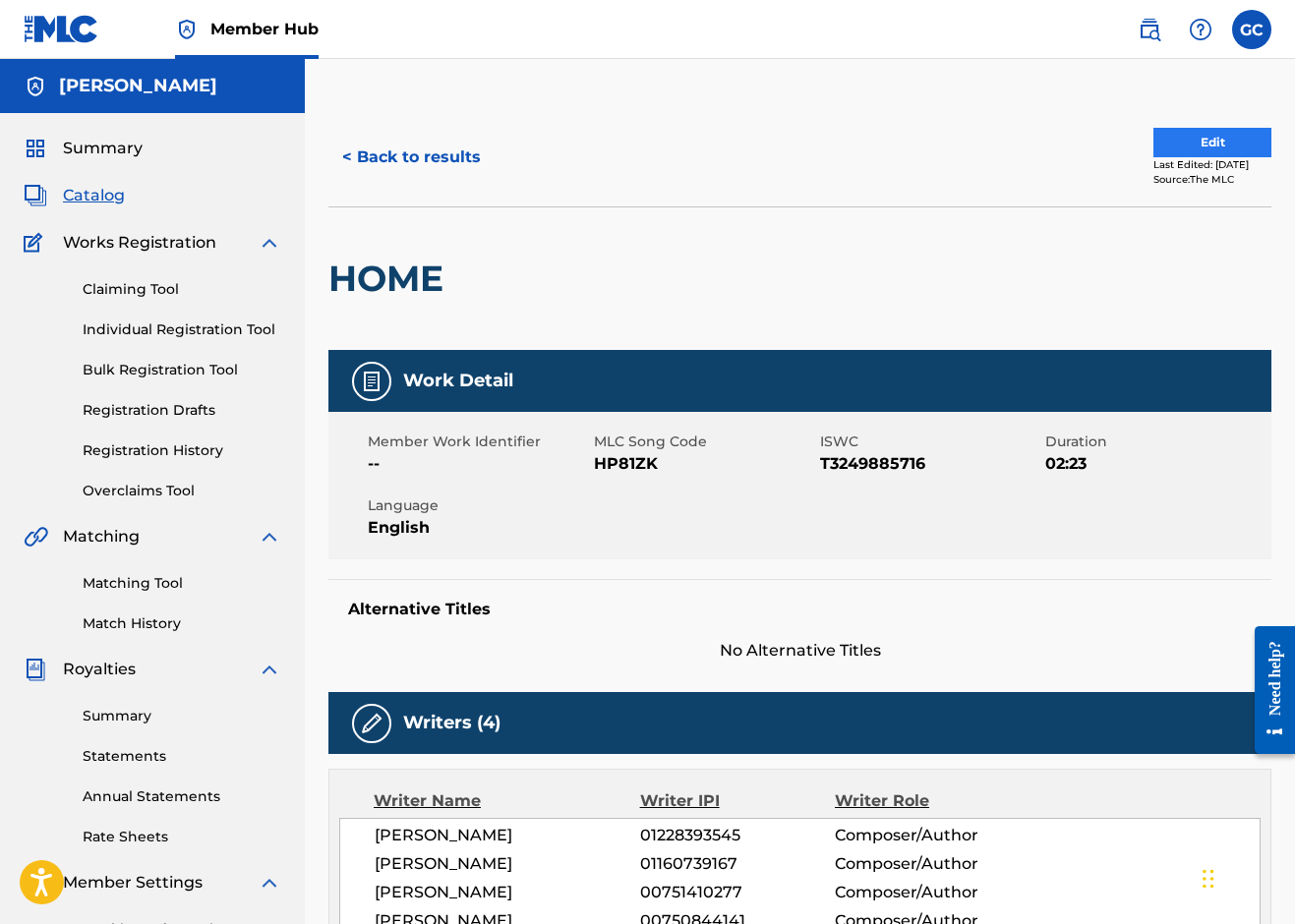
click at [1209, 139] on button "Edit" at bounding box center [1212, 143] width 118 height 30
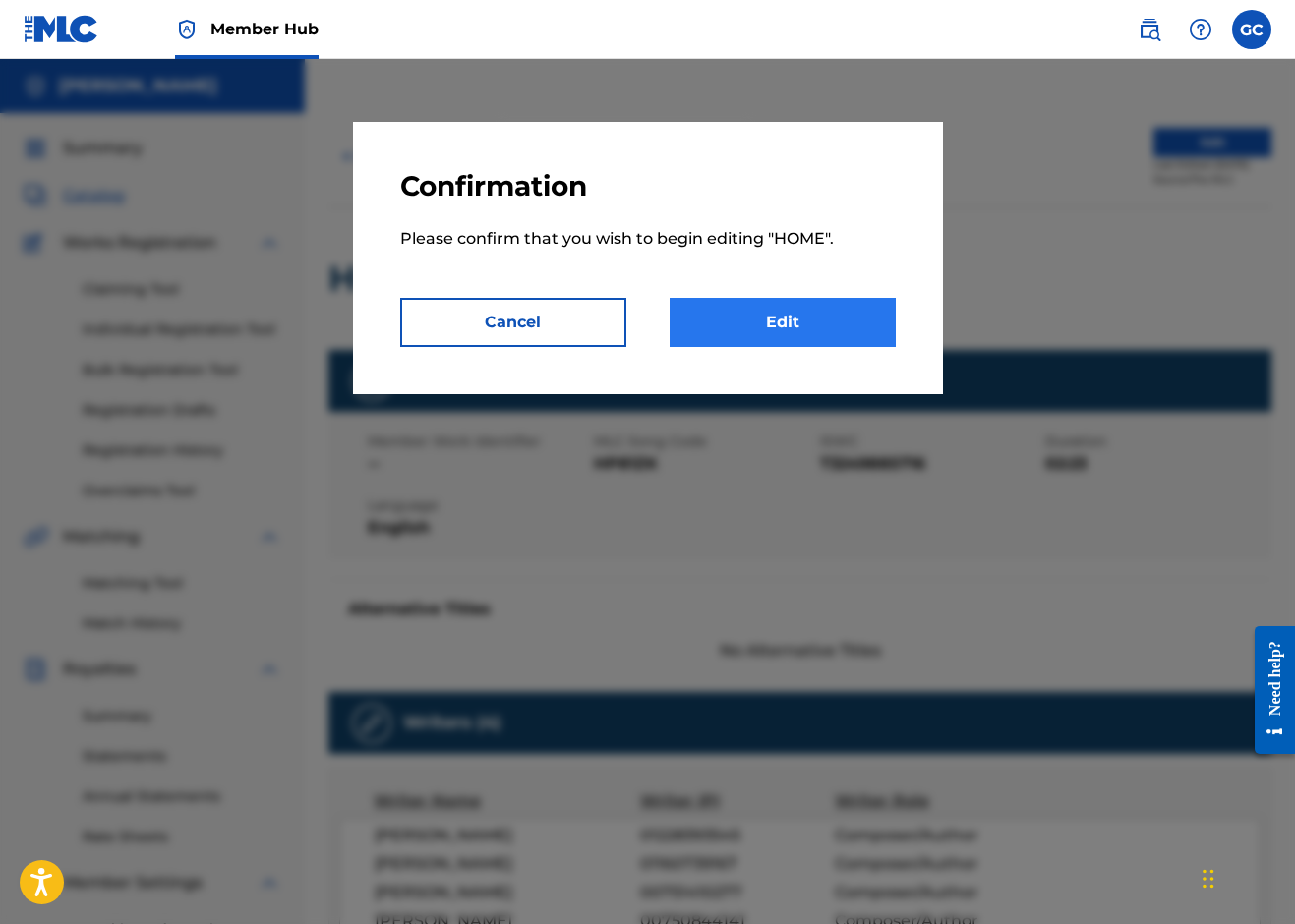
click at [835, 311] on link "Edit" at bounding box center [782, 322] width 226 height 50
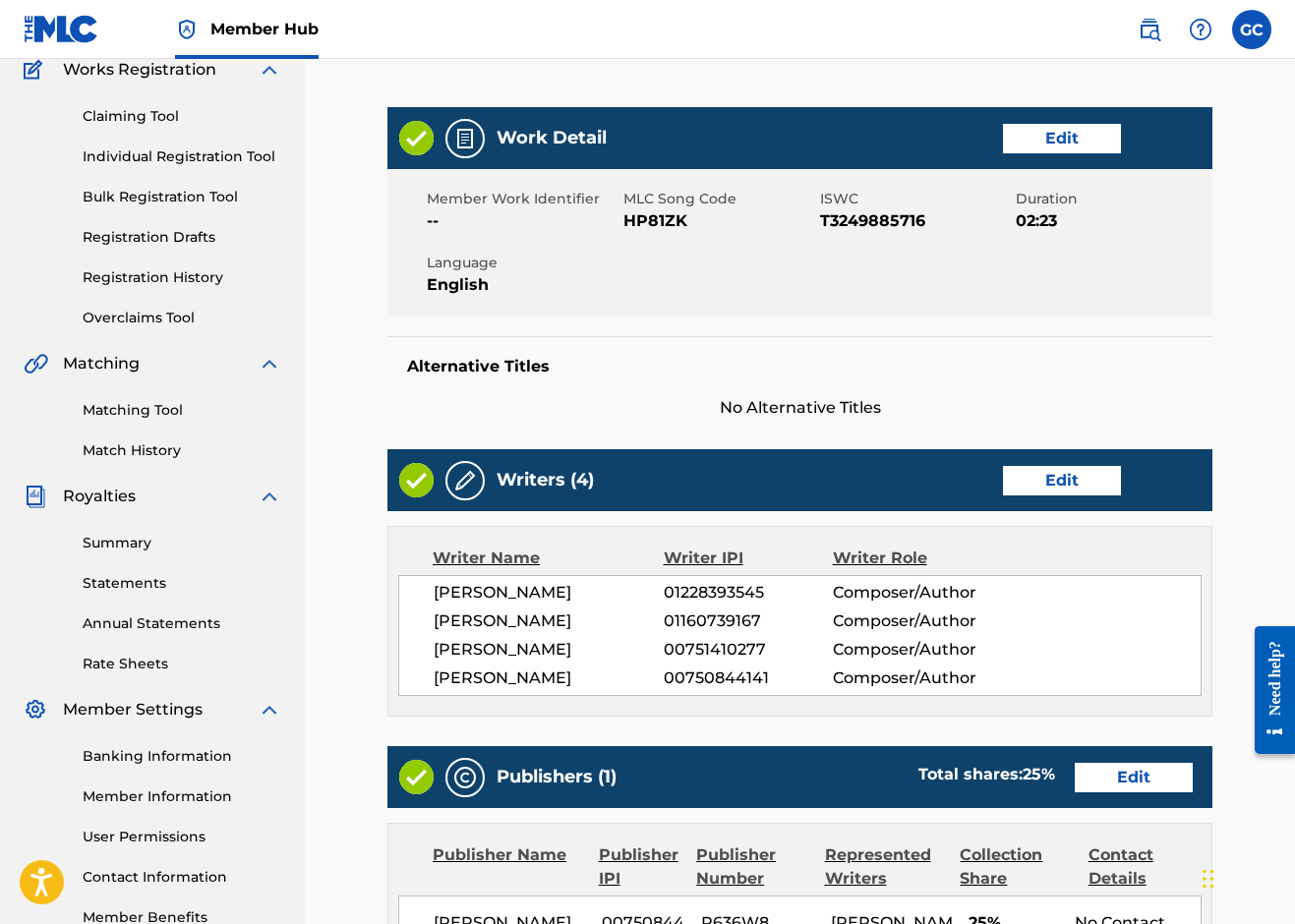
scroll to position [665, 0]
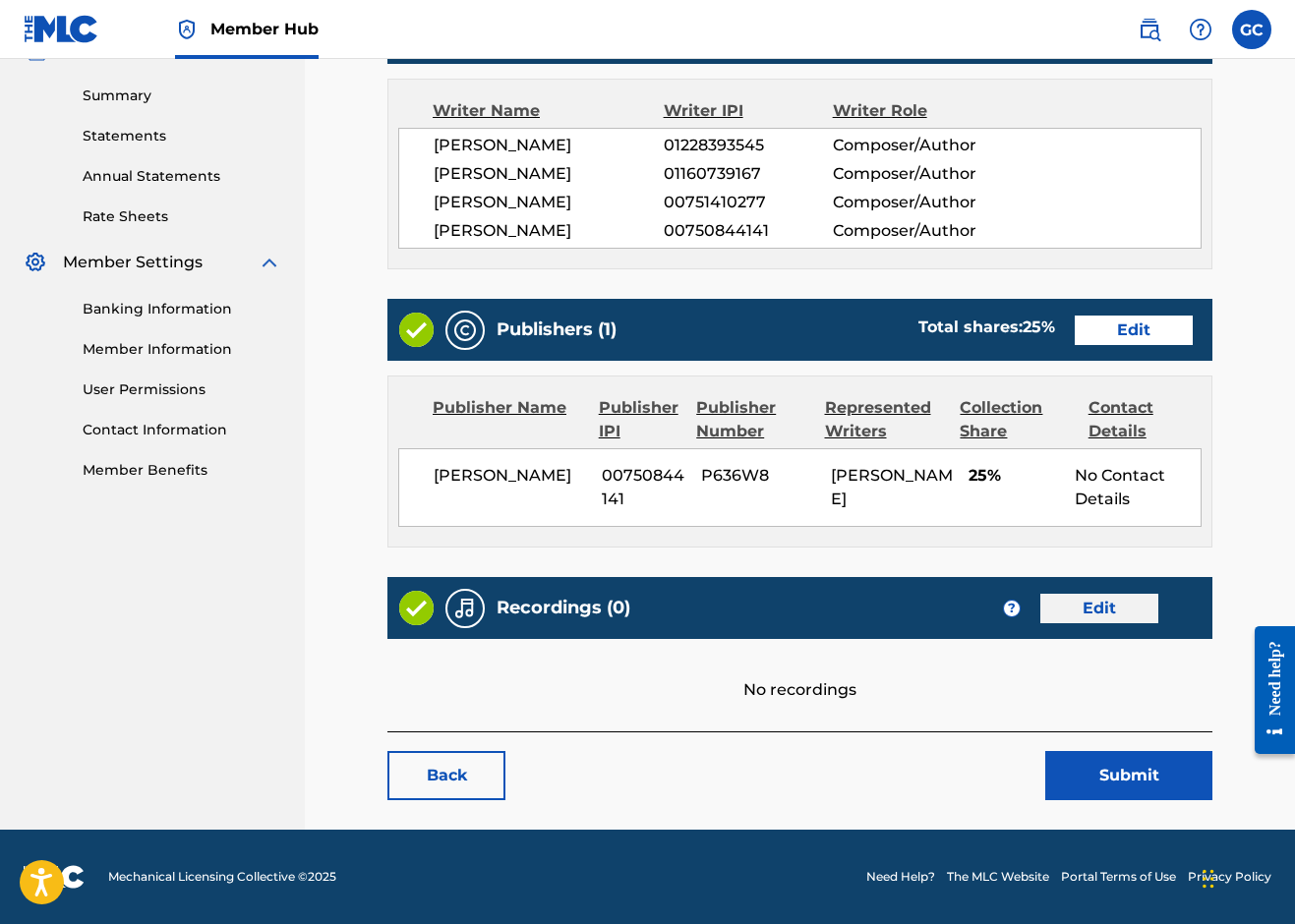
click at [1080, 609] on link "Edit" at bounding box center [1099, 609] width 118 height 30
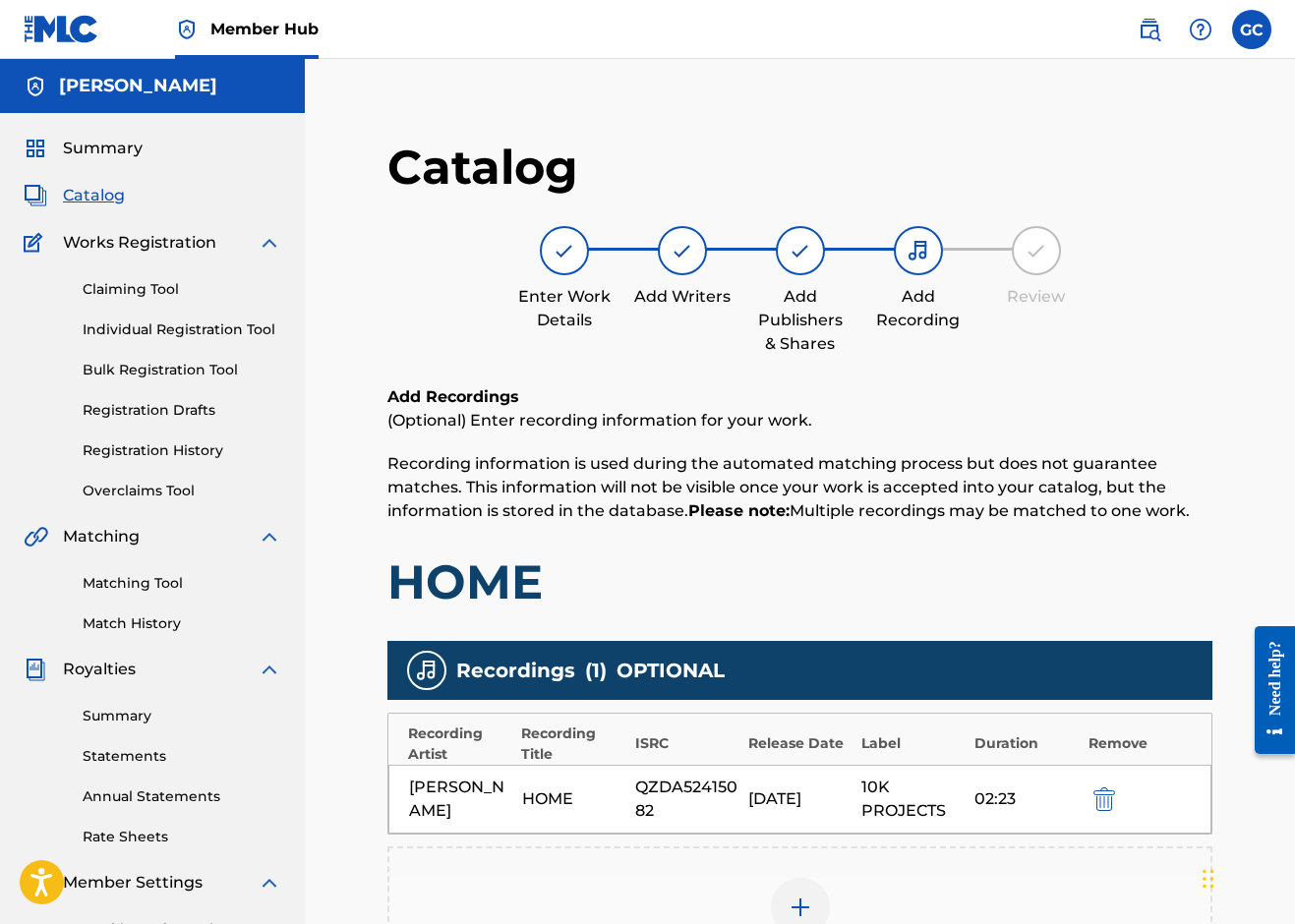
scroll to position [323, 0]
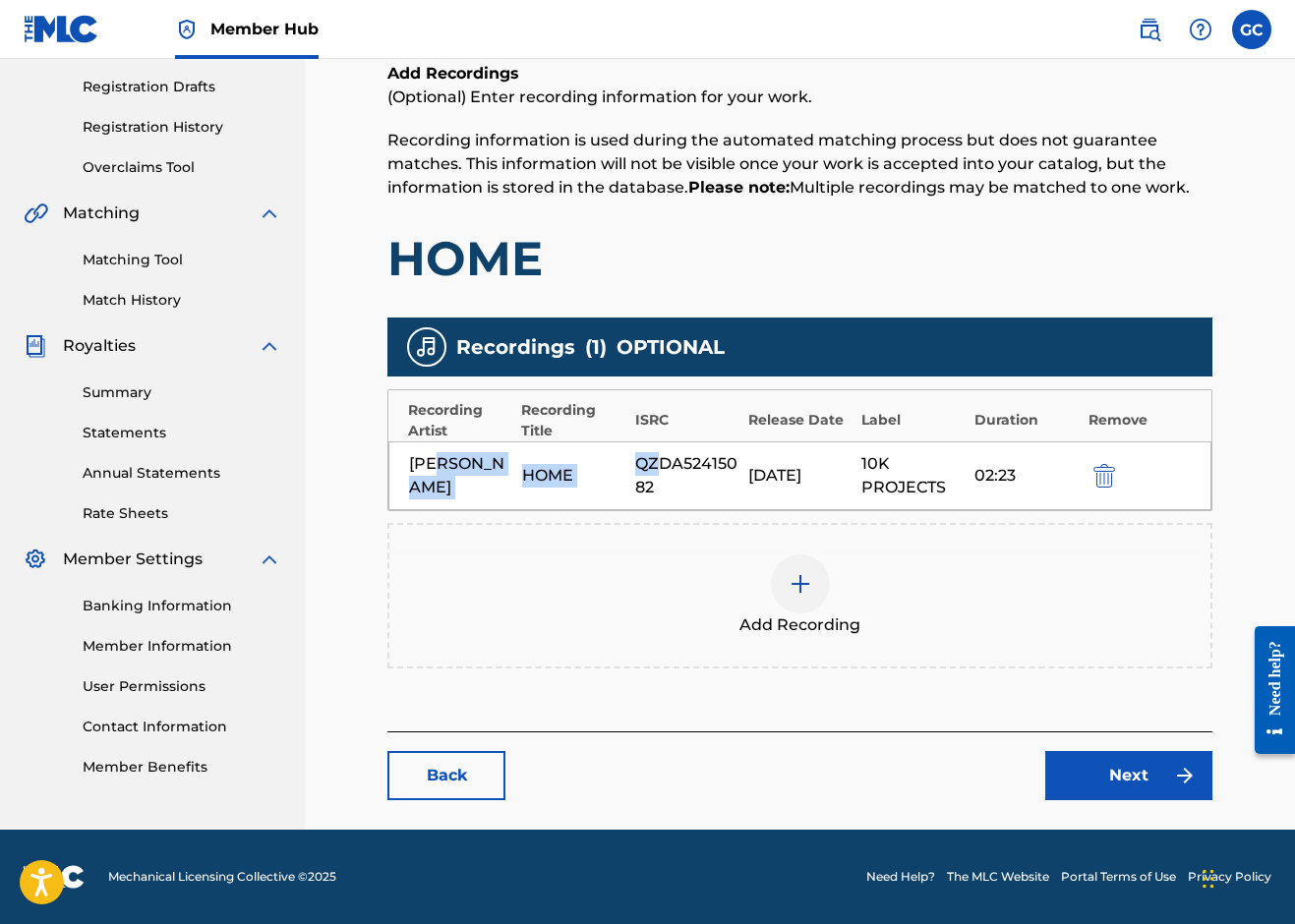
drag, startPoint x: 454, startPoint y: 464, endPoint x: 679, endPoint y: 471, distance: 225.1
click at [679, 471] on div "[PERSON_NAME] HOME QZDA52415082 [DATE] 10K PROJECTS 02:23" at bounding box center [800, 475] width 823 height 68
click at [704, 472] on div "QZDA52415082" at bounding box center [686, 476] width 103 height 48
click at [430, 791] on link "Back" at bounding box center [446, 775] width 118 height 50
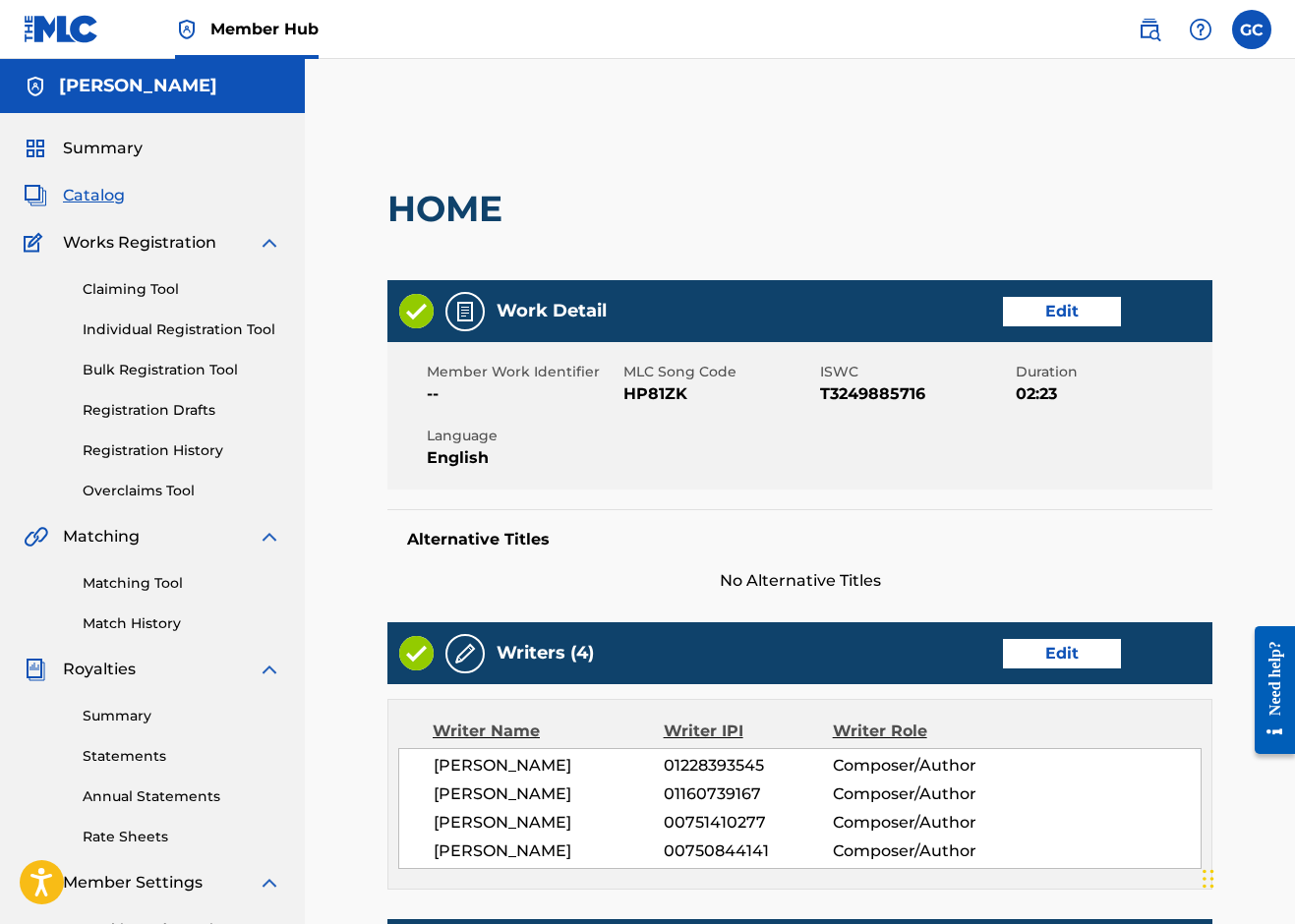
scroll to position [731, 0]
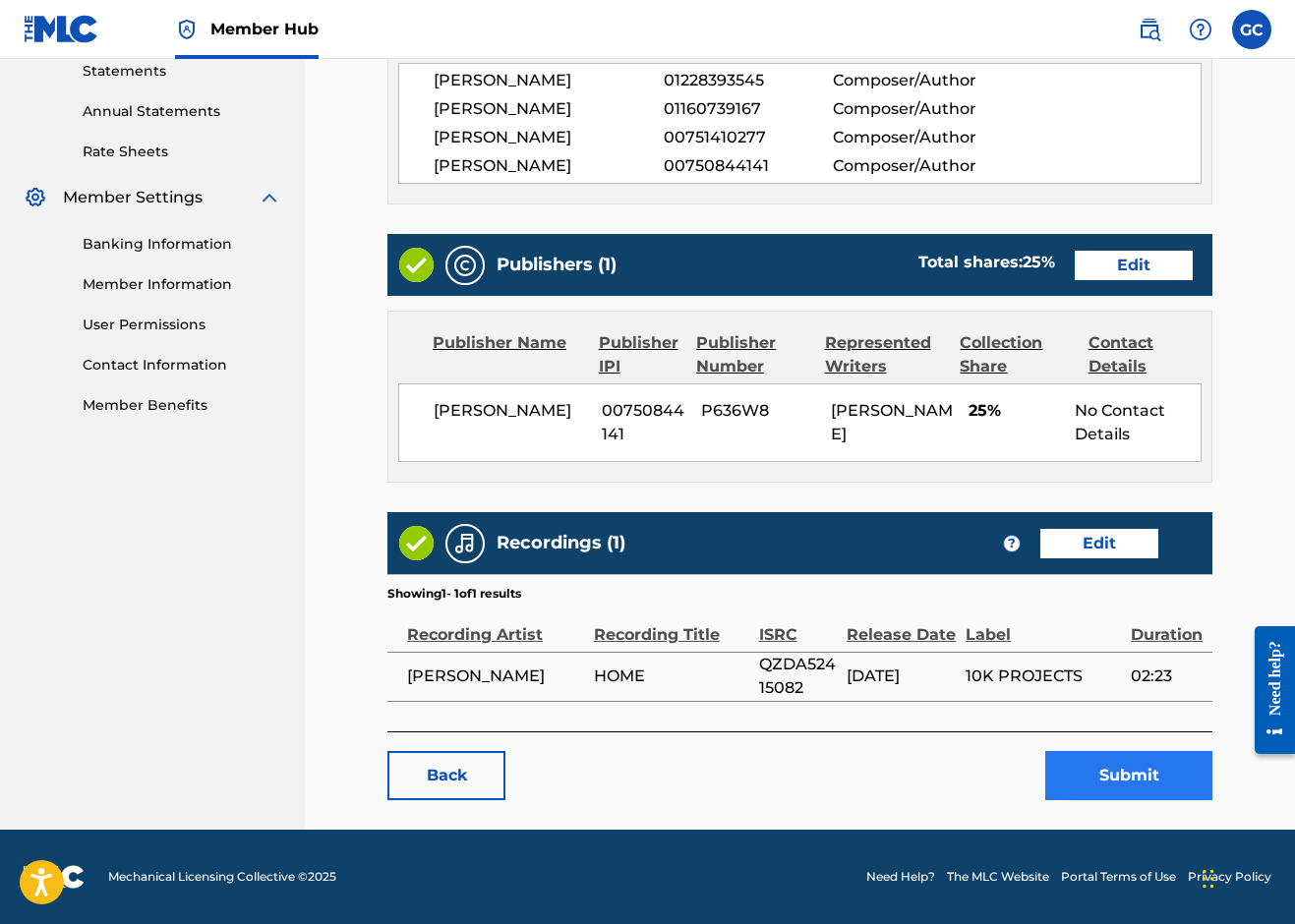
click at [1099, 777] on button "Submit" at bounding box center [1128, 775] width 168 height 50
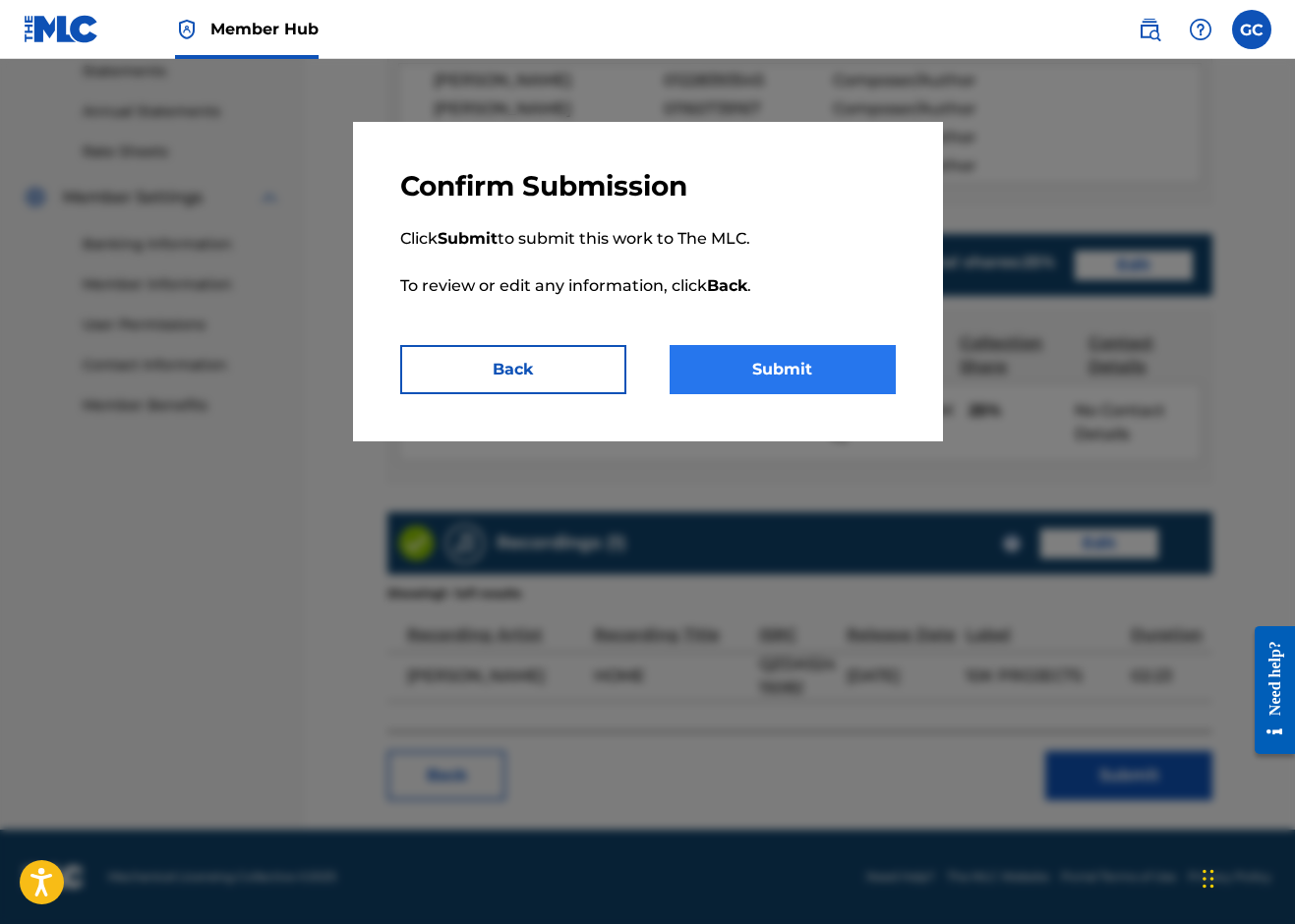
click at [822, 378] on button "Submit" at bounding box center [782, 370] width 226 height 50
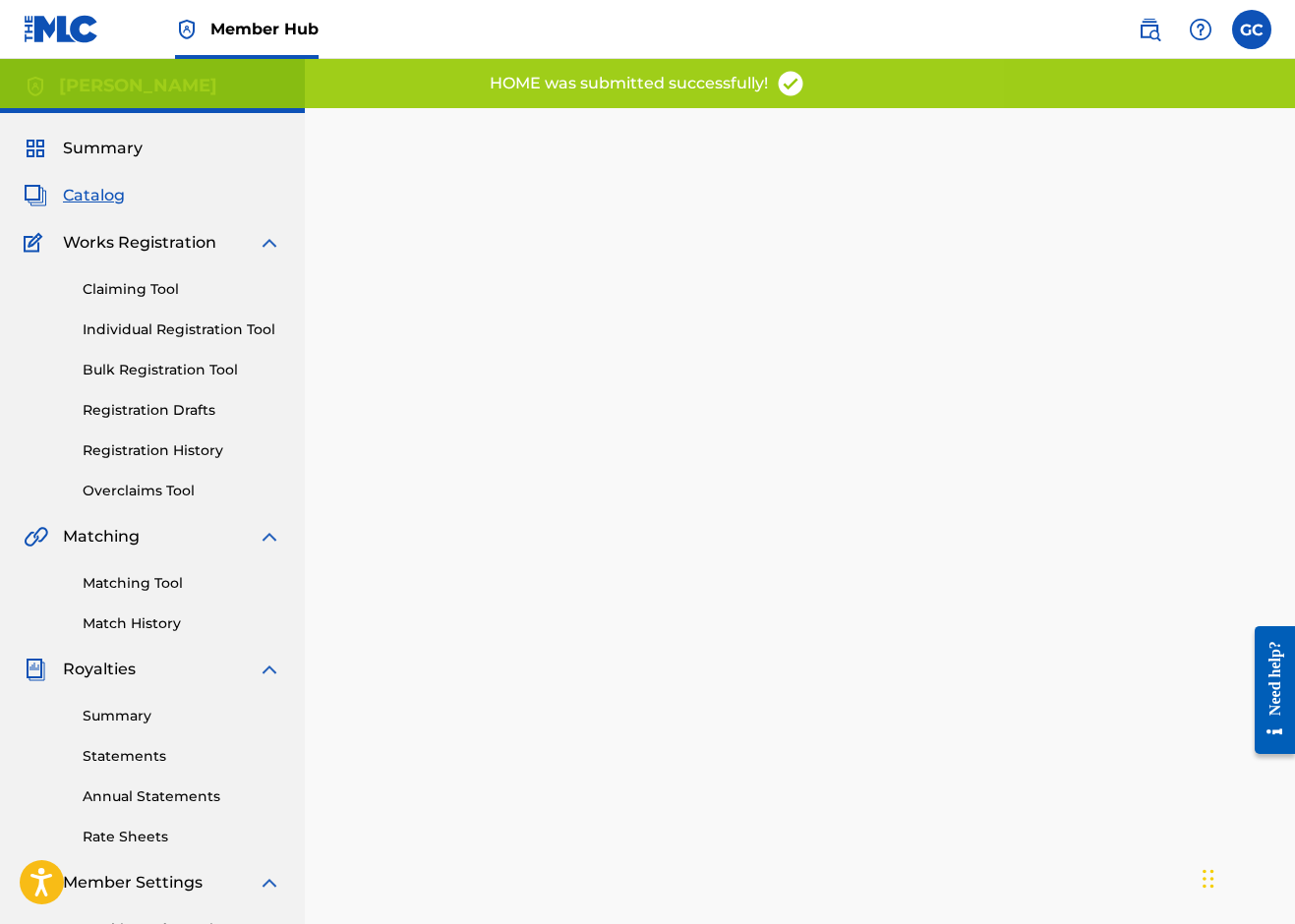
click at [161, 248] on span "Works Registration" at bounding box center [139, 243] width 154 height 24
click at [112, 194] on span "Catalog" at bounding box center [93, 195] width 61 height 24
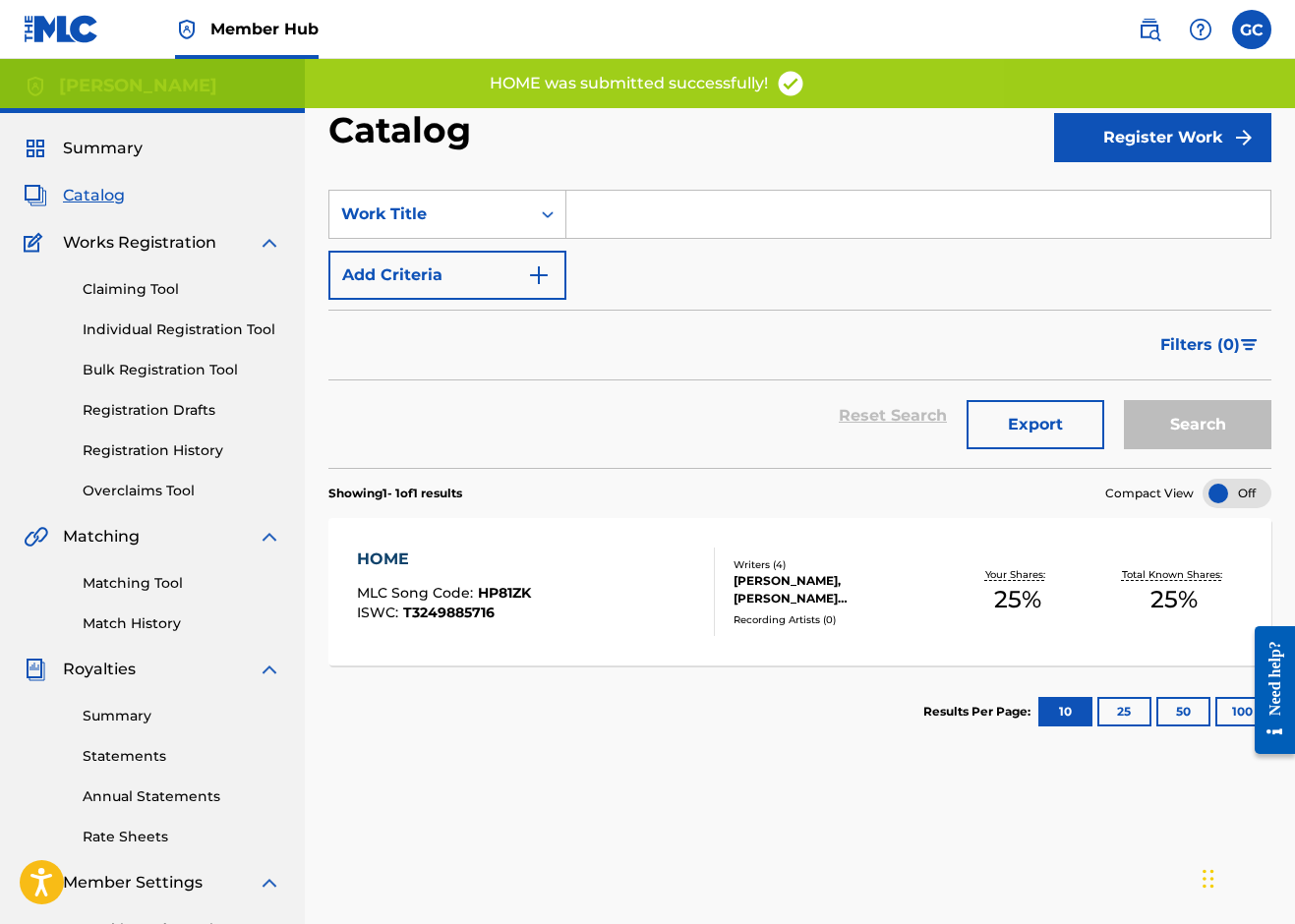
click at [811, 587] on div "[PERSON_NAME], [PERSON_NAME] [PERSON_NAME] [PERSON_NAME], [PERSON_NAME]" at bounding box center [836, 590] width 205 height 36
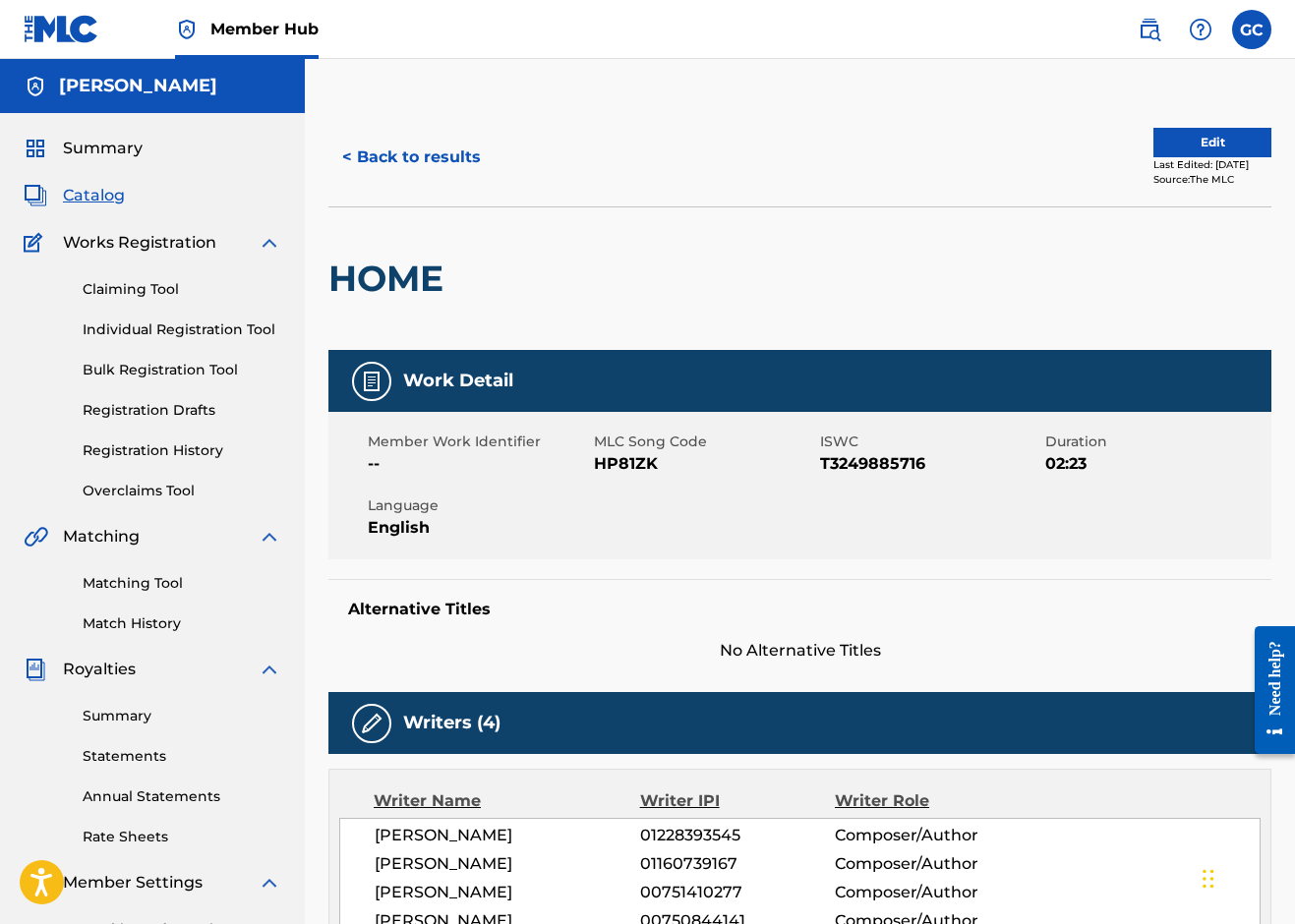
scroll to position [638, 0]
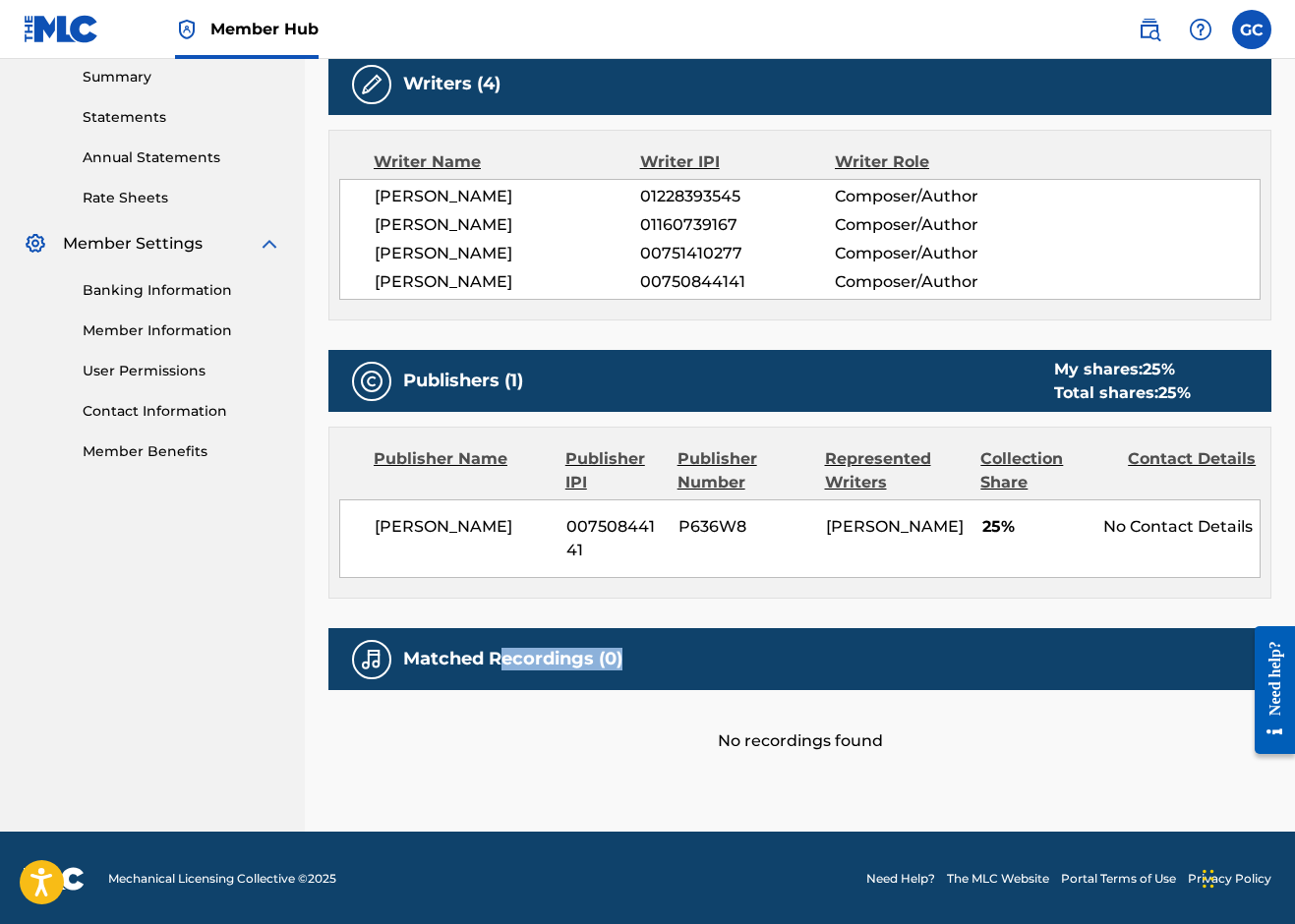
drag, startPoint x: 620, startPoint y: 681, endPoint x: 506, endPoint y: 660, distance: 115.9
click at [506, 660] on div "Matched Recordings (0)" at bounding box center [799, 659] width 943 height 61
drag, startPoint x: 506, startPoint y: 660, endPoint x: 785, endPoint y: 685, distance: 280.1
click at [778, 685] on div "Matched Recordings (0)" at bounding box center [799, 659] width 943 height 61
click at [785, 685] on div "Matched Recordings (0)" at bounding box center [799, 659] width 943 height 61
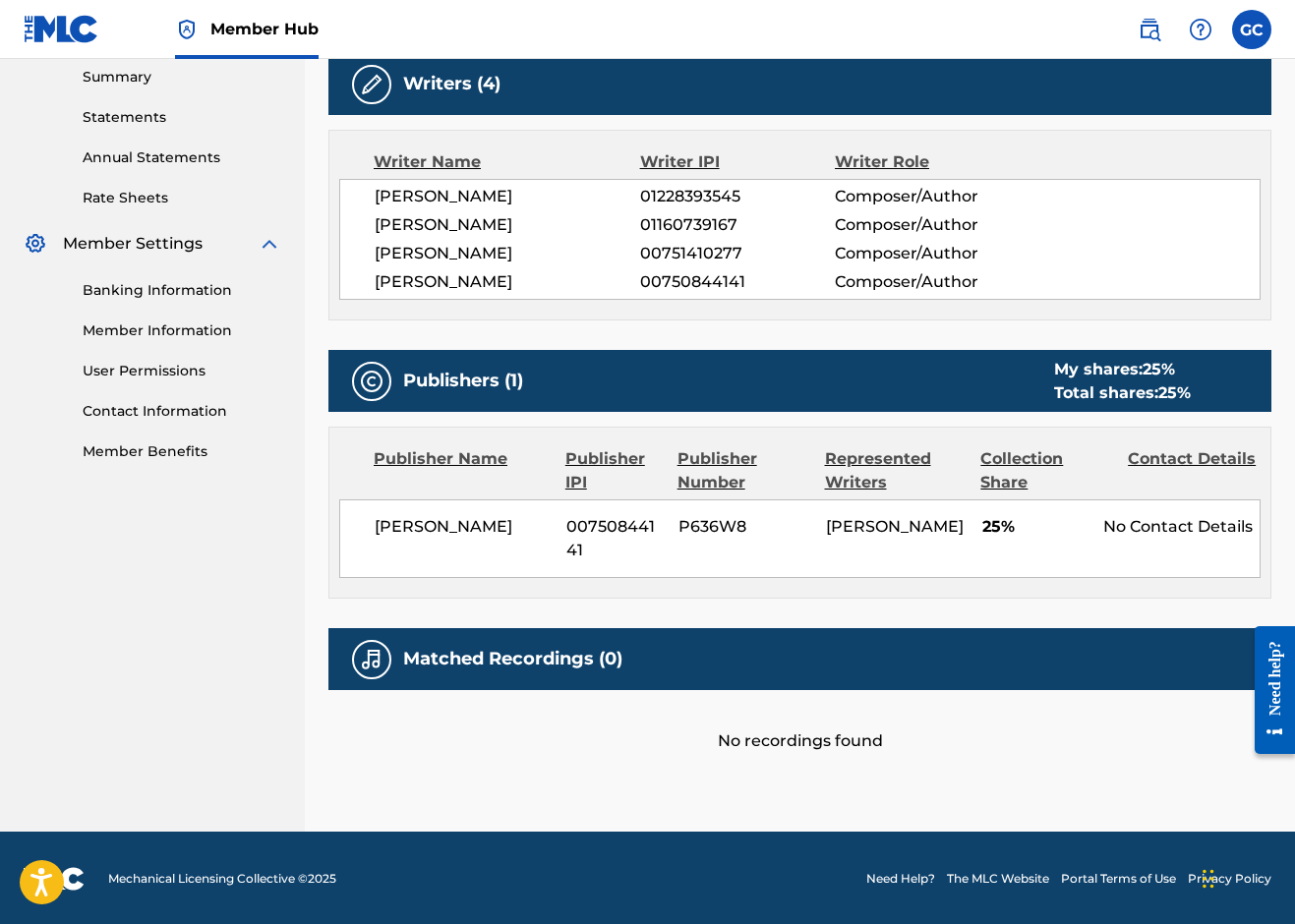
scroll to position [0, 0]
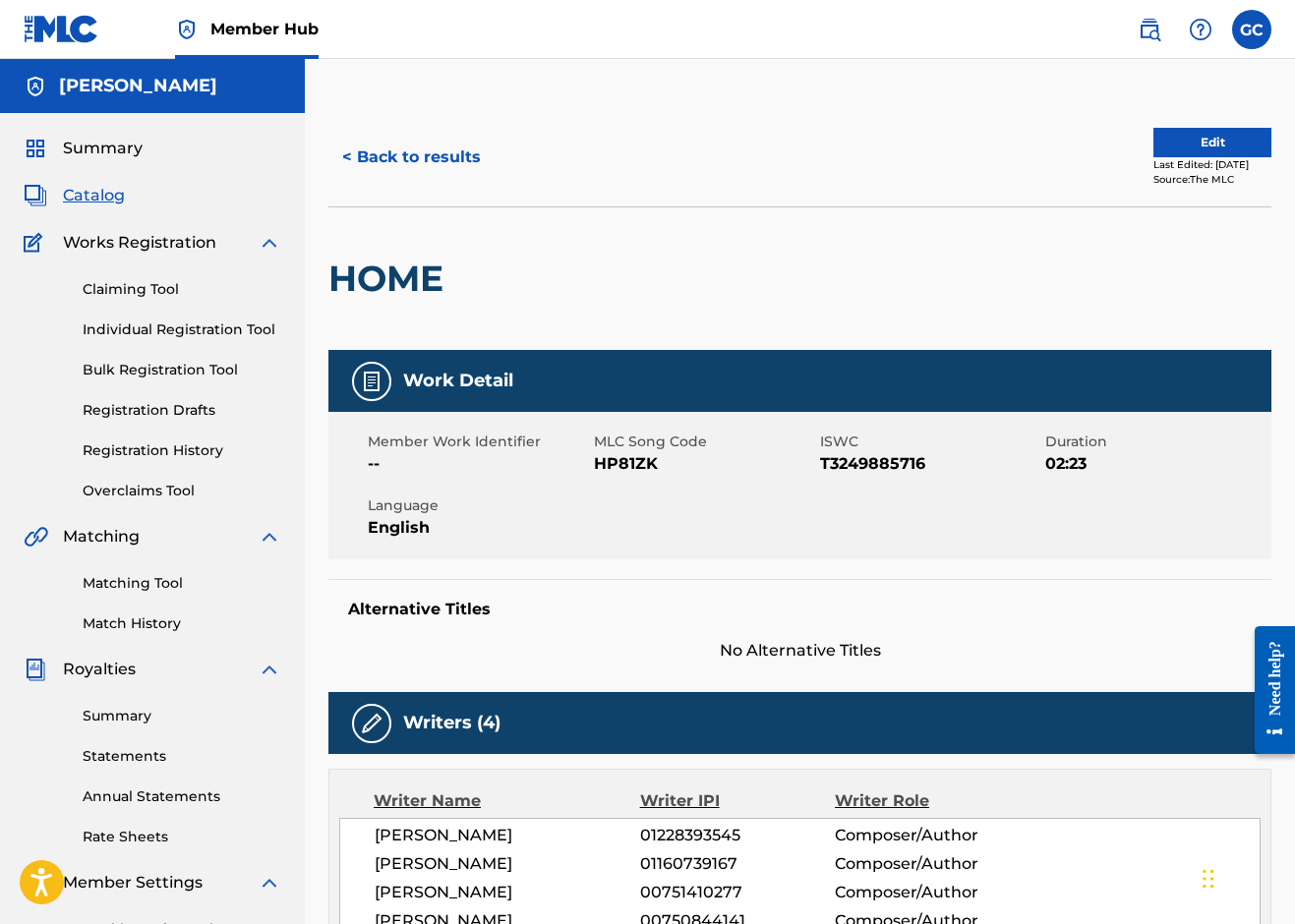
click at [94, 570] on div "Matching Tool Match History" at bounding box center [153, 591] width 258 height 85
click at [96, 574] on link "Matching Tool" at bounding box center [181, 583] width 198 height 21
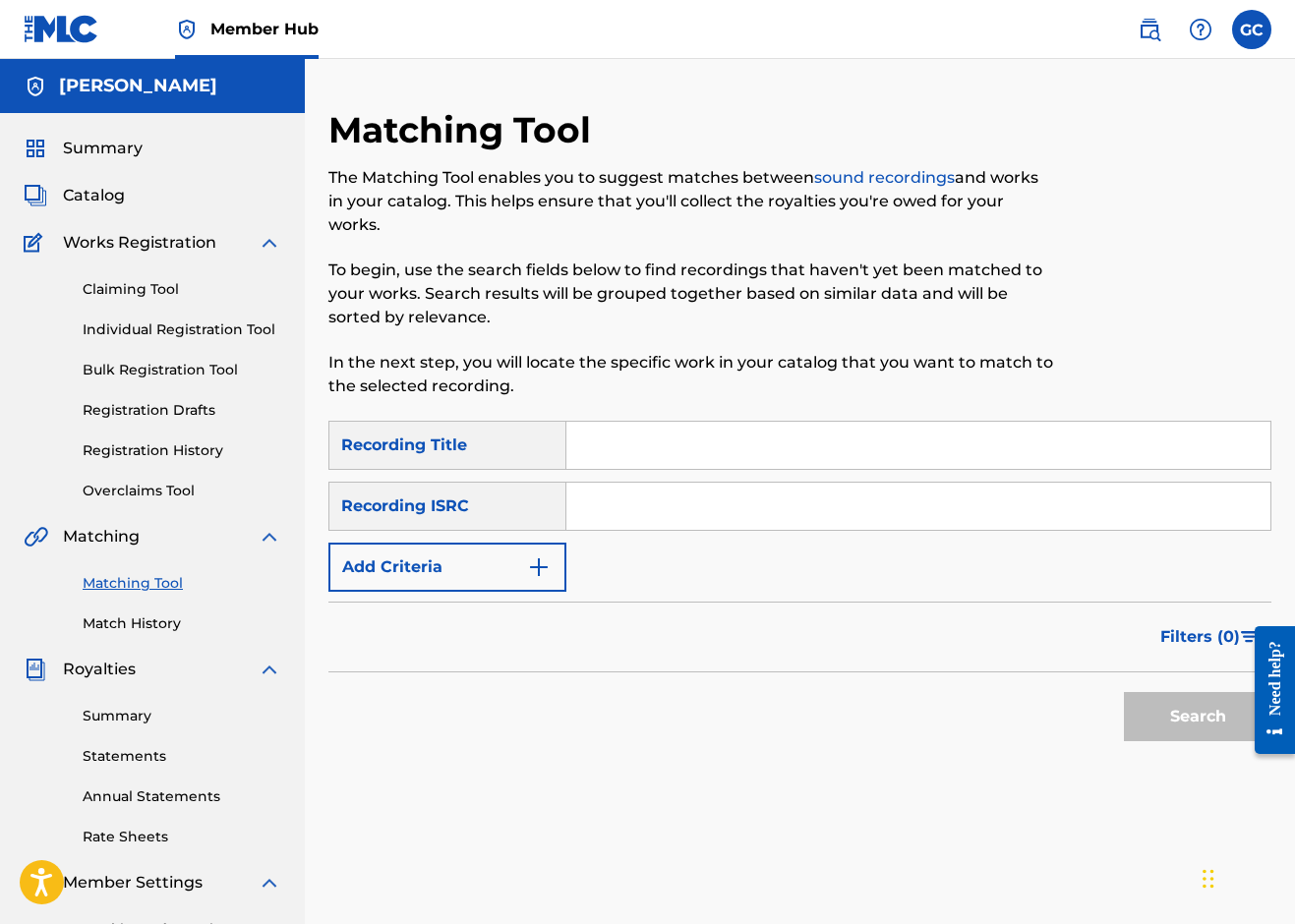
click at [636, 442] on input "Search Form" at bounding box center [918, 445] width 704 height 48
click at [782, 434] on input "Search Form" at bounding box center [918, 445] width 704 height 48
type input "HOME"
click at [699, 509] on input "Search Form" at bounding box center [918, 507] width 704 height 48
paste input "QZDA52415082"
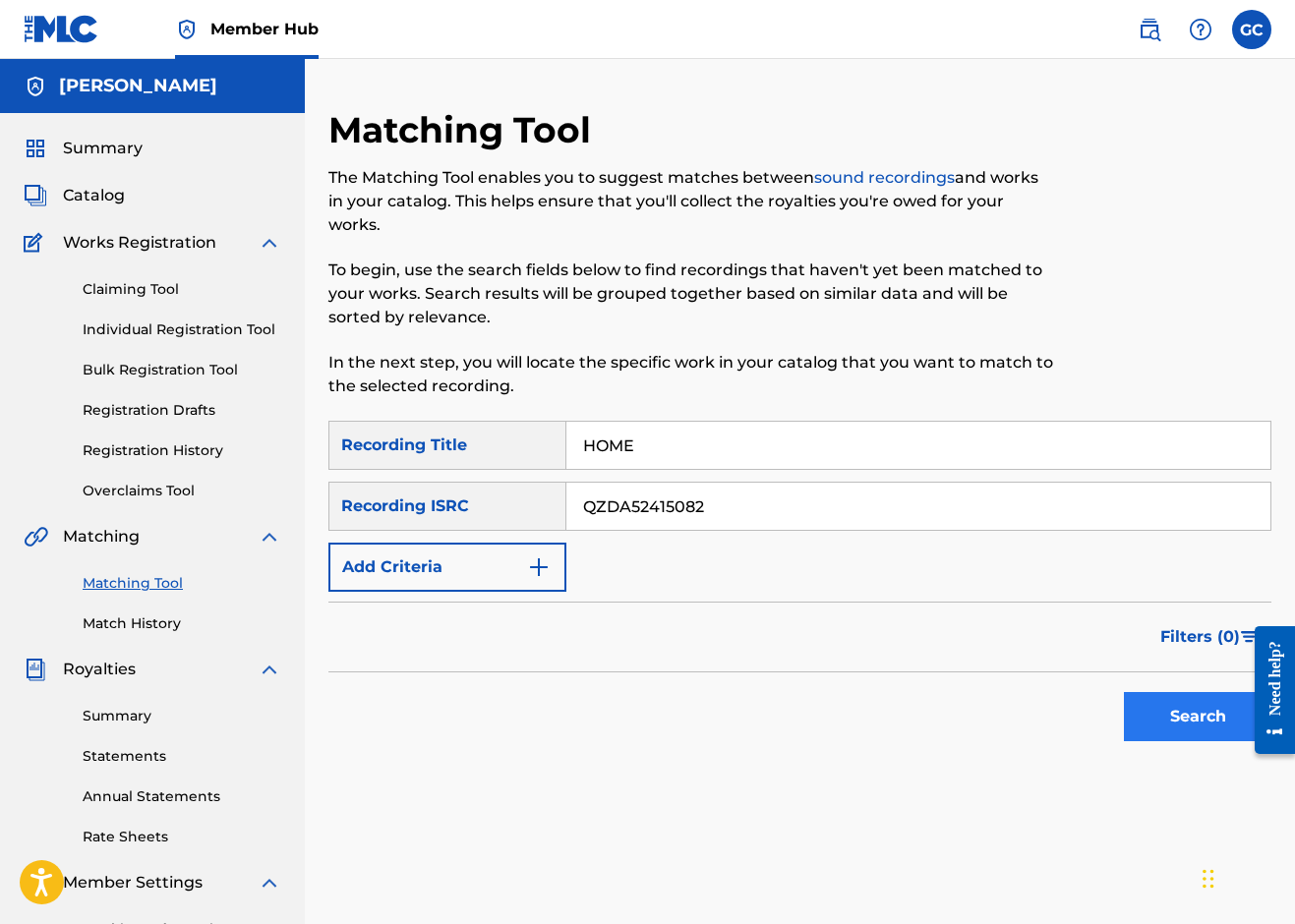
type input "QZDA52415082"
click at [1172, 727] on button "Search" at bounding box center [1197, 717] width 148 height 50
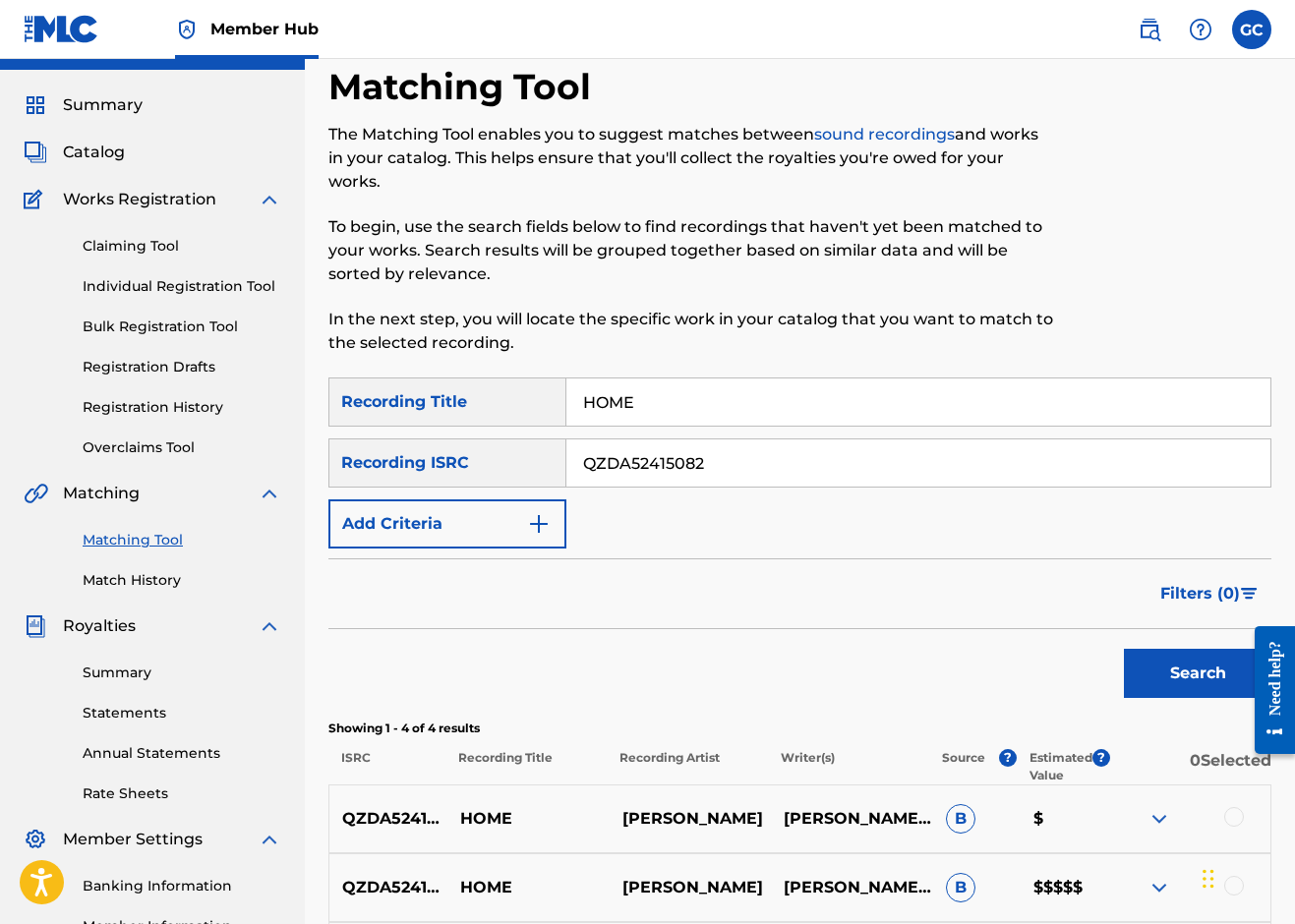
scroll to position [372, 0]
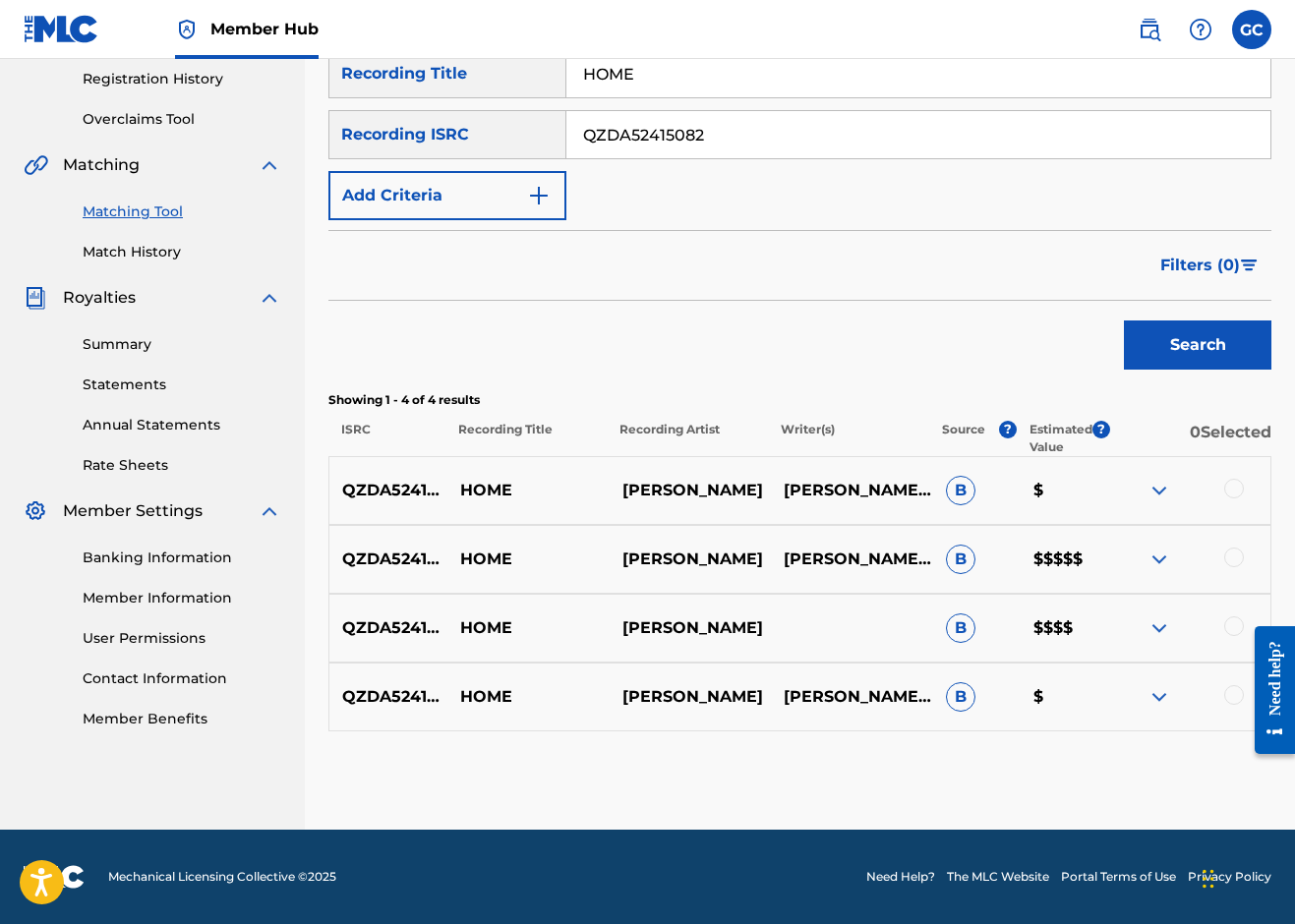
drag, startPoint x: 1043, startPoint y: 560, endPoint x: 1055, endPoint y: 544, distance: 20.0
click at [1043, 560] on p "$$$$$" at bounding box center [1064, 559] width 87 height 24
click at [1242, 561] on div at bounding box center [1234, 557] width 20 height 20
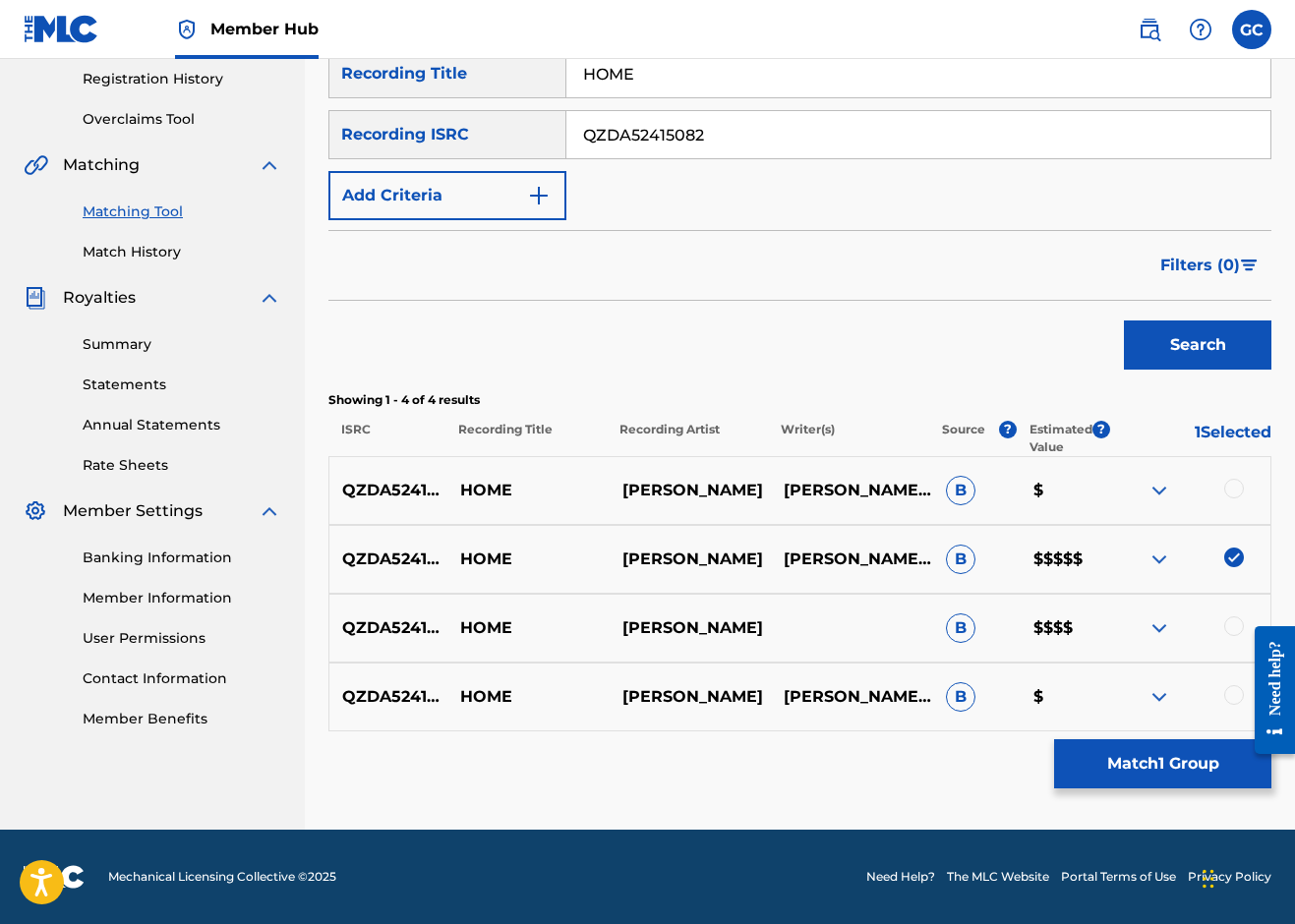
click at [1237, 485] on div at bounding box center [1234, 489] width 20 height 20
click at [1229, 625] on div at bounding box center [1234, 627] width 20 height 20
click at [1231, 700] on div at bounding box center [1234, 695] width 20 height 20
click at [1107, 768] on button "Match 4 Groups" at bounding box center [1162, 764] width 217 height 50
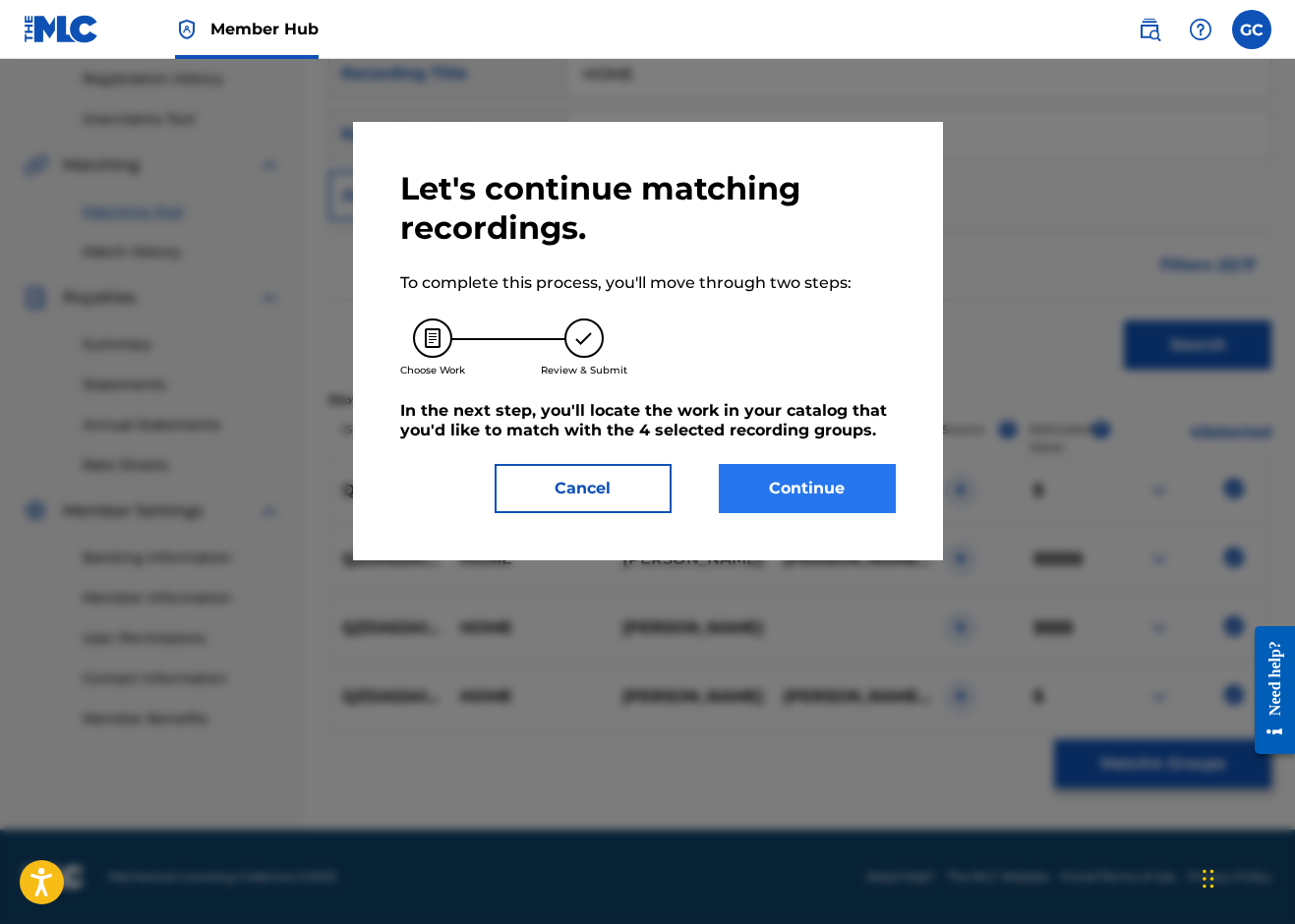
click at [795, 497] on button "Continue" at bounding box center [807, 489] width 177 height 50
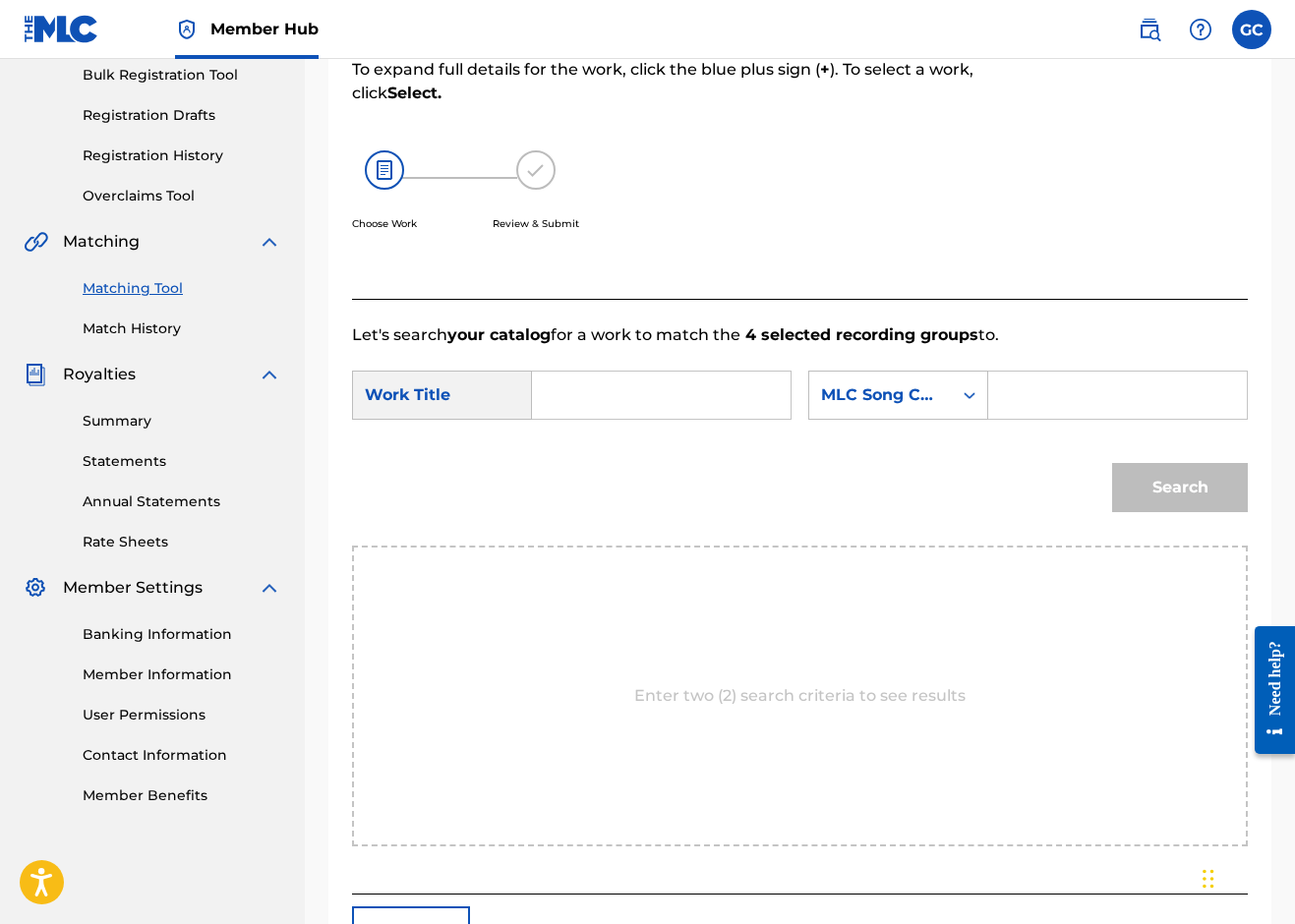
click at [563, 401] on input "Search Form" at bounding box center [660, 396] width 225 height 48
click at [605, 441] on strong "home" at bounding box center [589, 438] width 48 height 19
type input "home"
click at [821, 406] on div "MLC Song Code" at bounding box center [881, 396] width 119 height 24
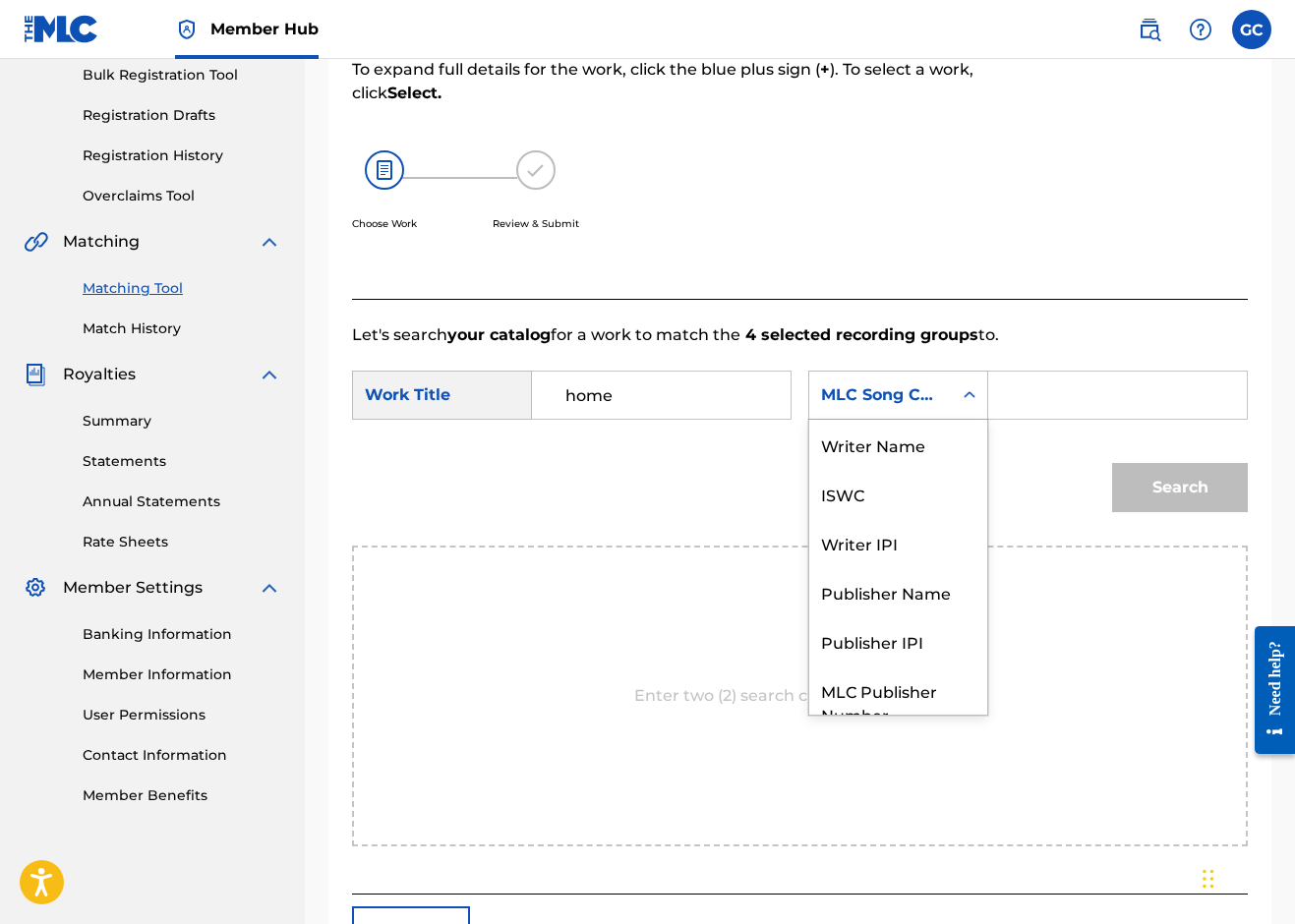
scroll to position [72, 0]
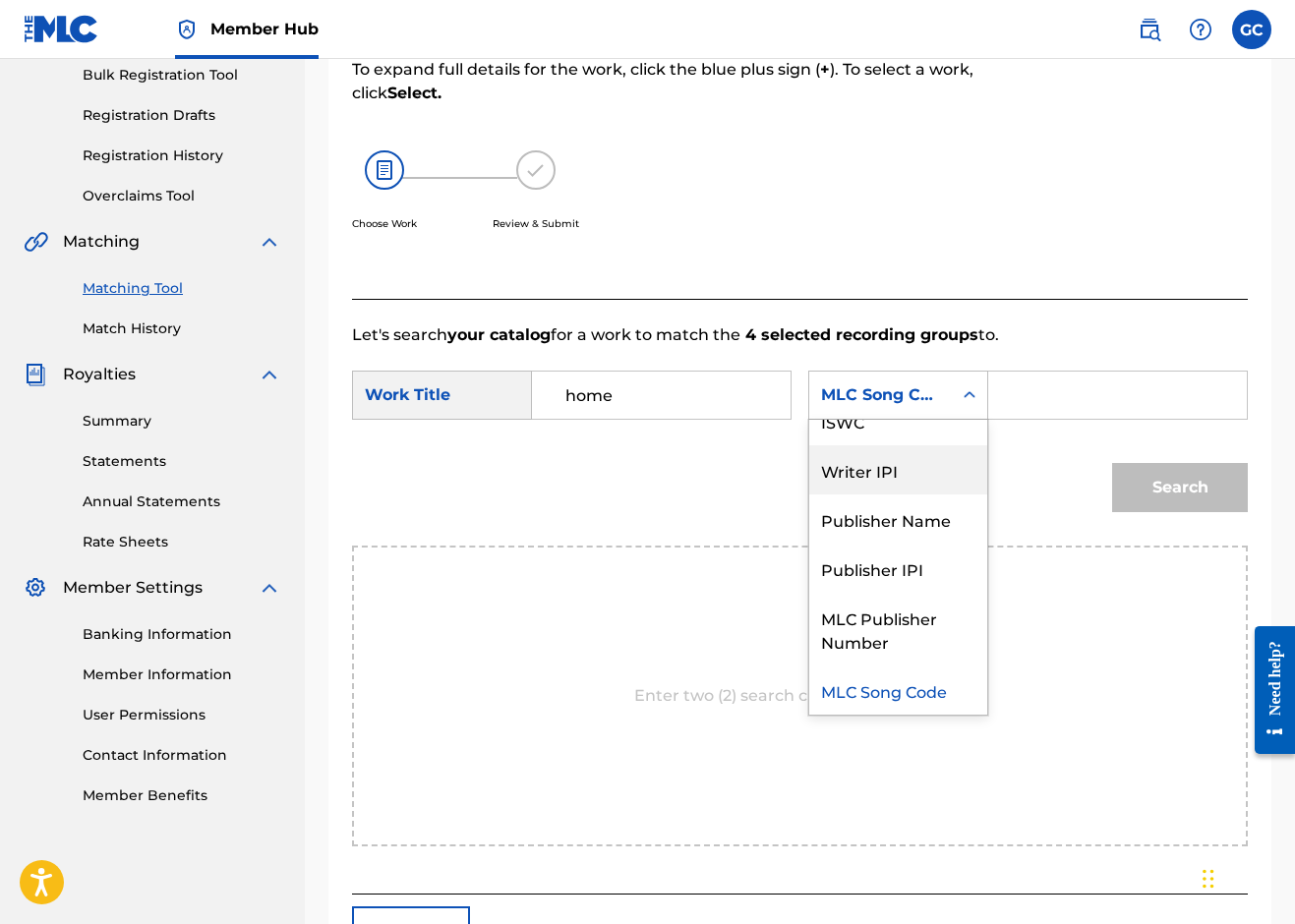
click at [901, 499] on form "SearchWithCriteria919e0724-b0f1-47f7-a2dd-b747cbcbcbfa Work Title home SearchWi…" at bounding box center [799, 446] width 895 height 198
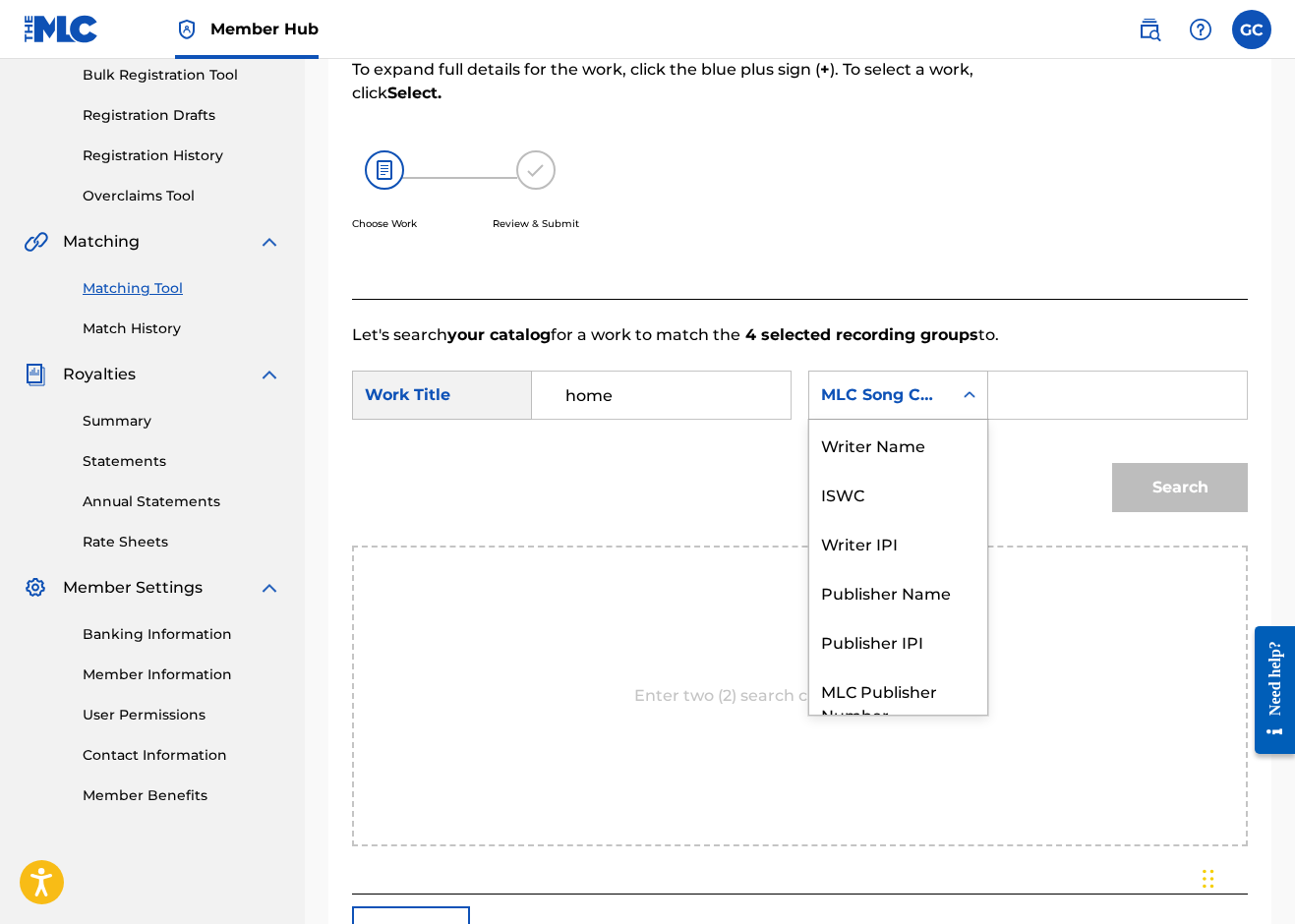
click at [952, 412] on div "Search Form" at bounding box center [970, 396] width 36 height 36
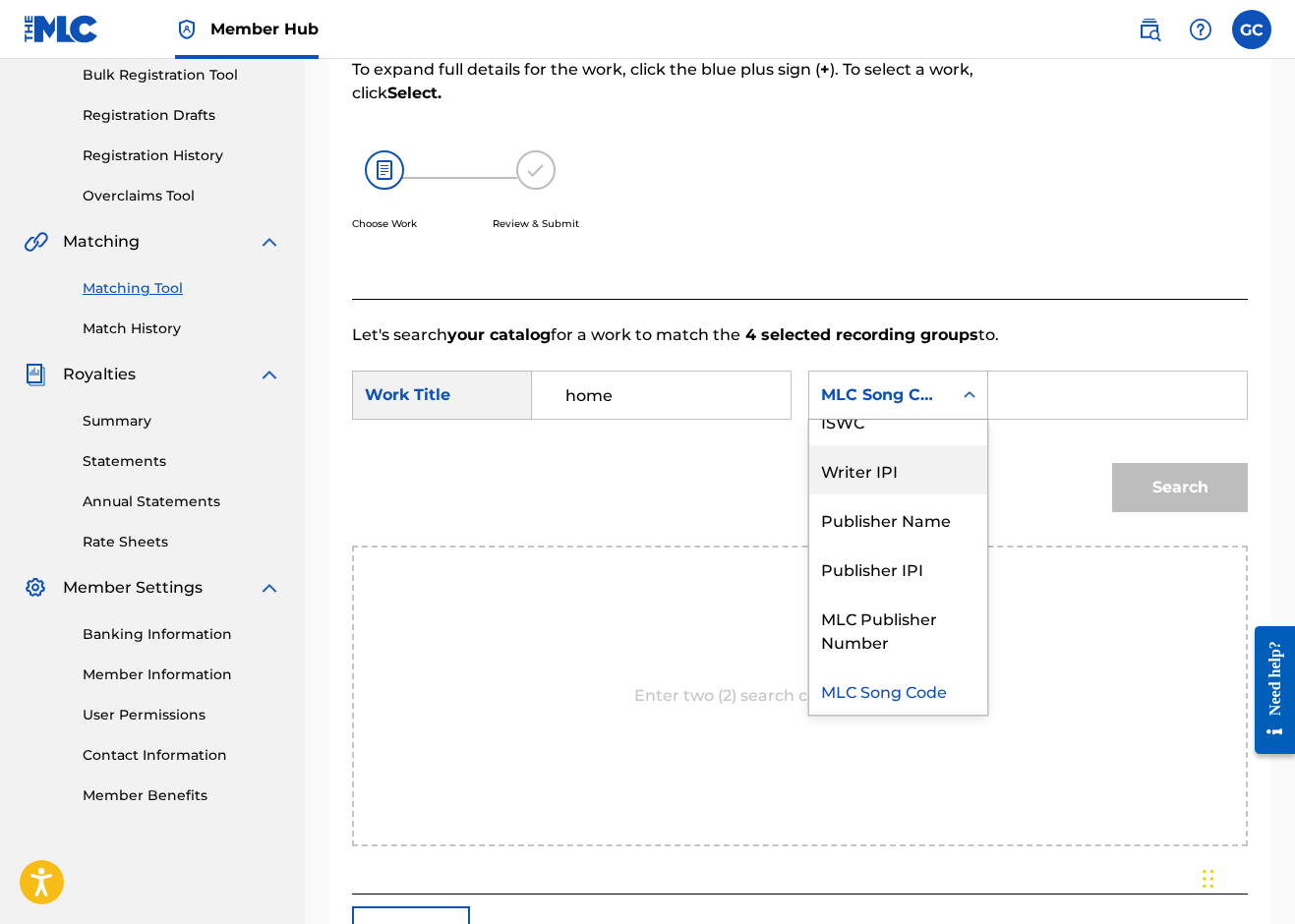
scroll to position [0, 0]
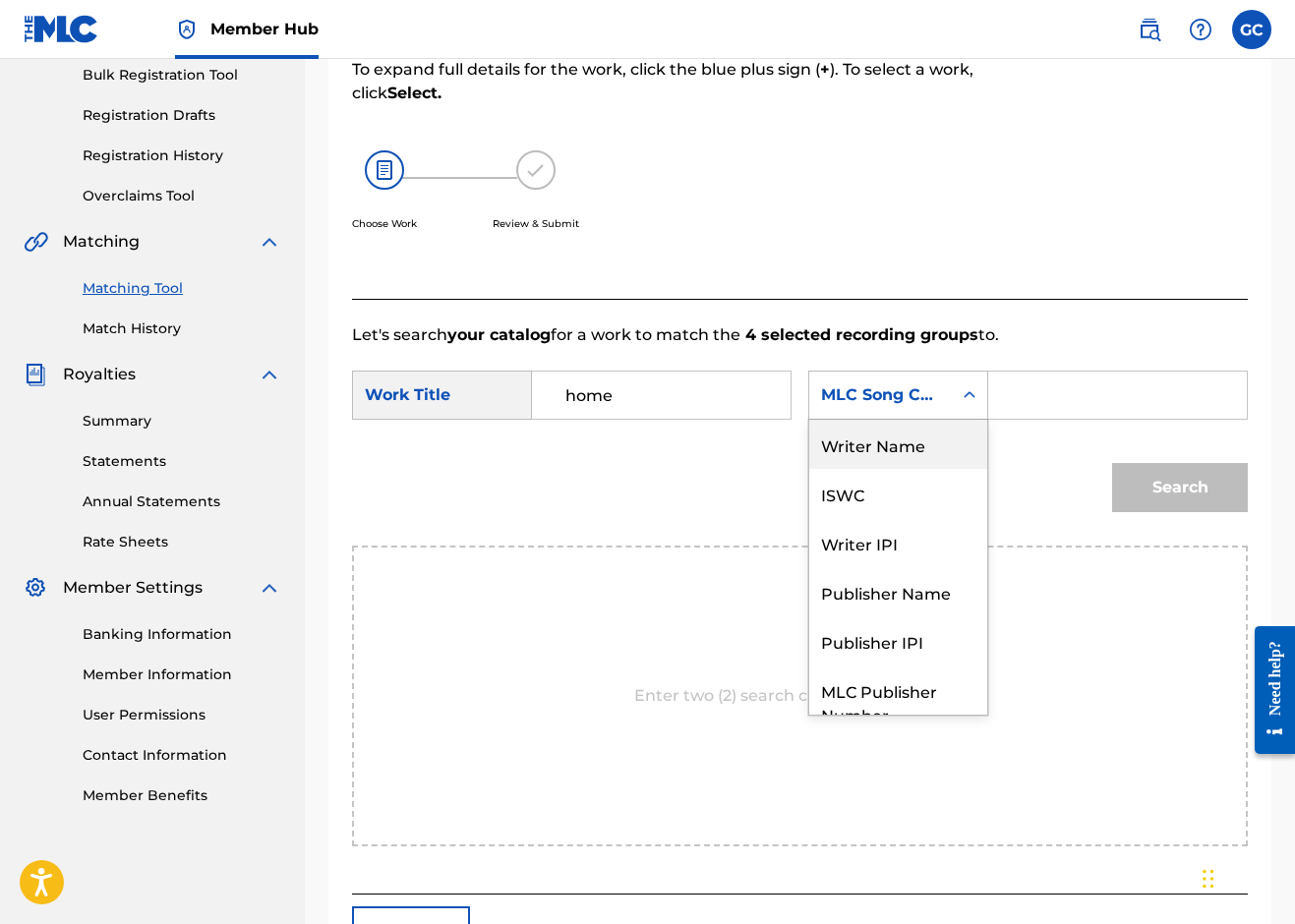
click at [809, 469] on div "Writer Name" at bounding box center [897, 444] width 177 height 50
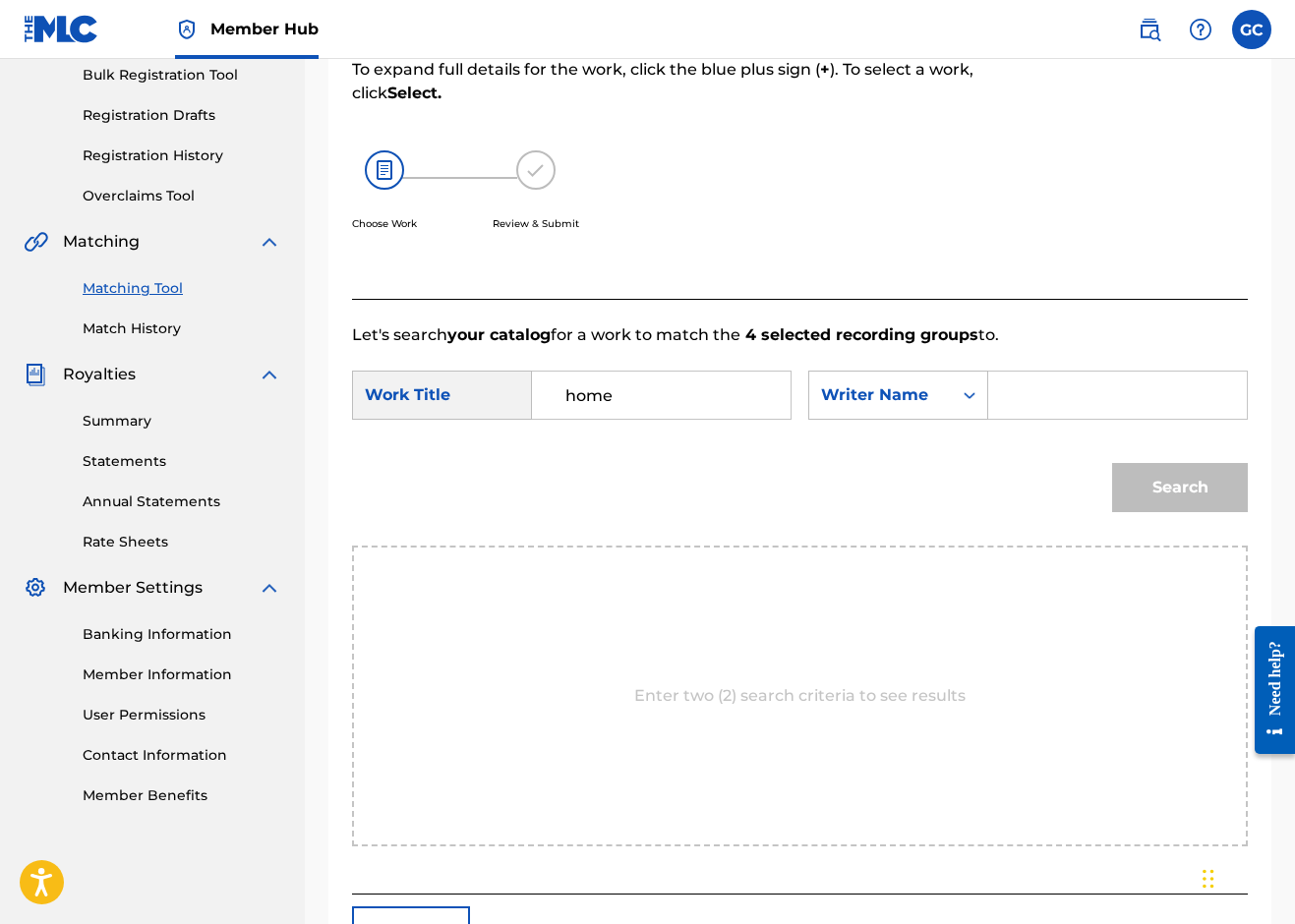
click at [1004, 418] on input "Search Form" at bounding box center [1117, 396] width 225 height 48
type input "[PERSON_NAME]"
click at [1180, 513] on button "Search" at bounding box center [1179, 488] width 136 height 50
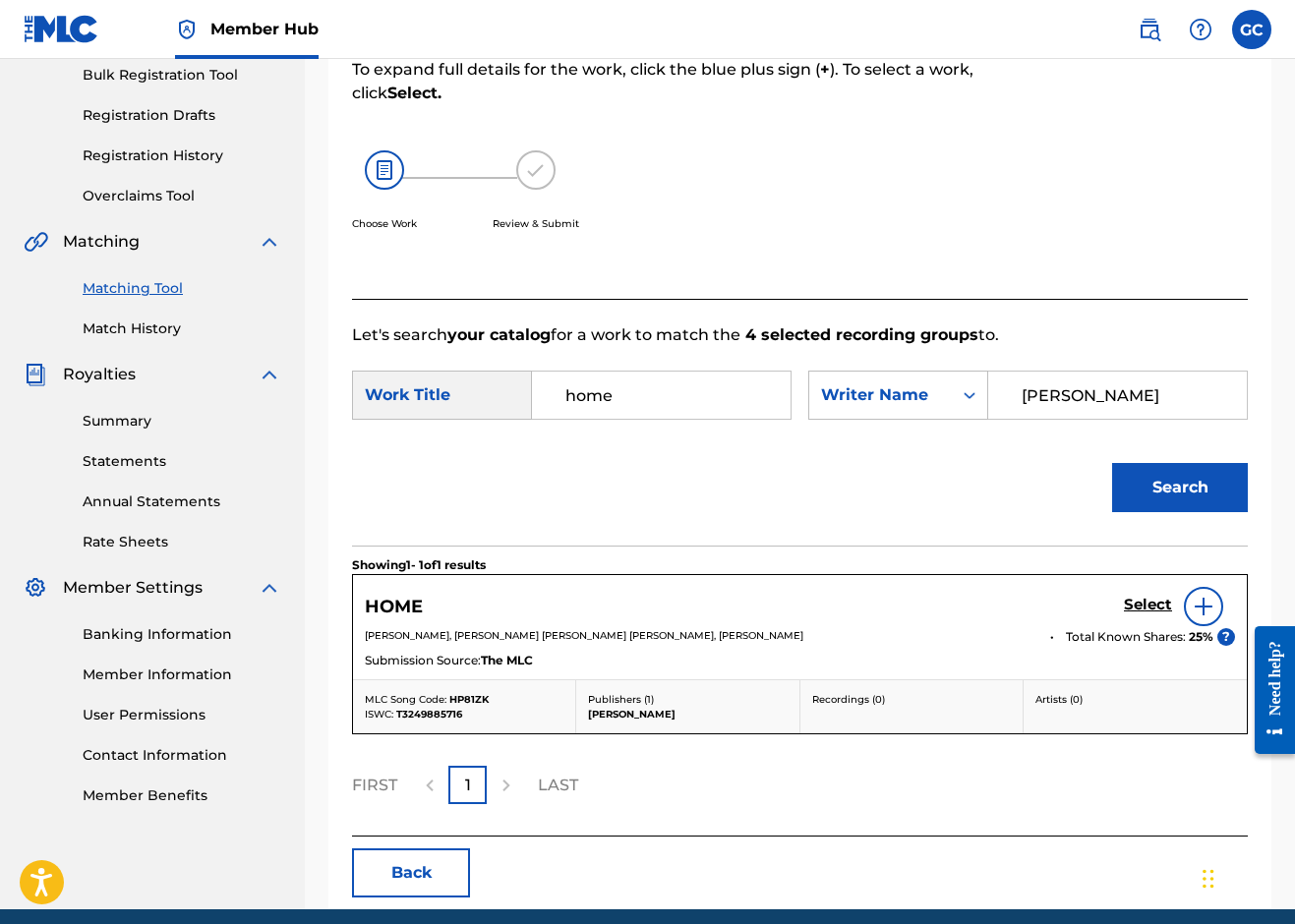
scroll to position [435, 0]
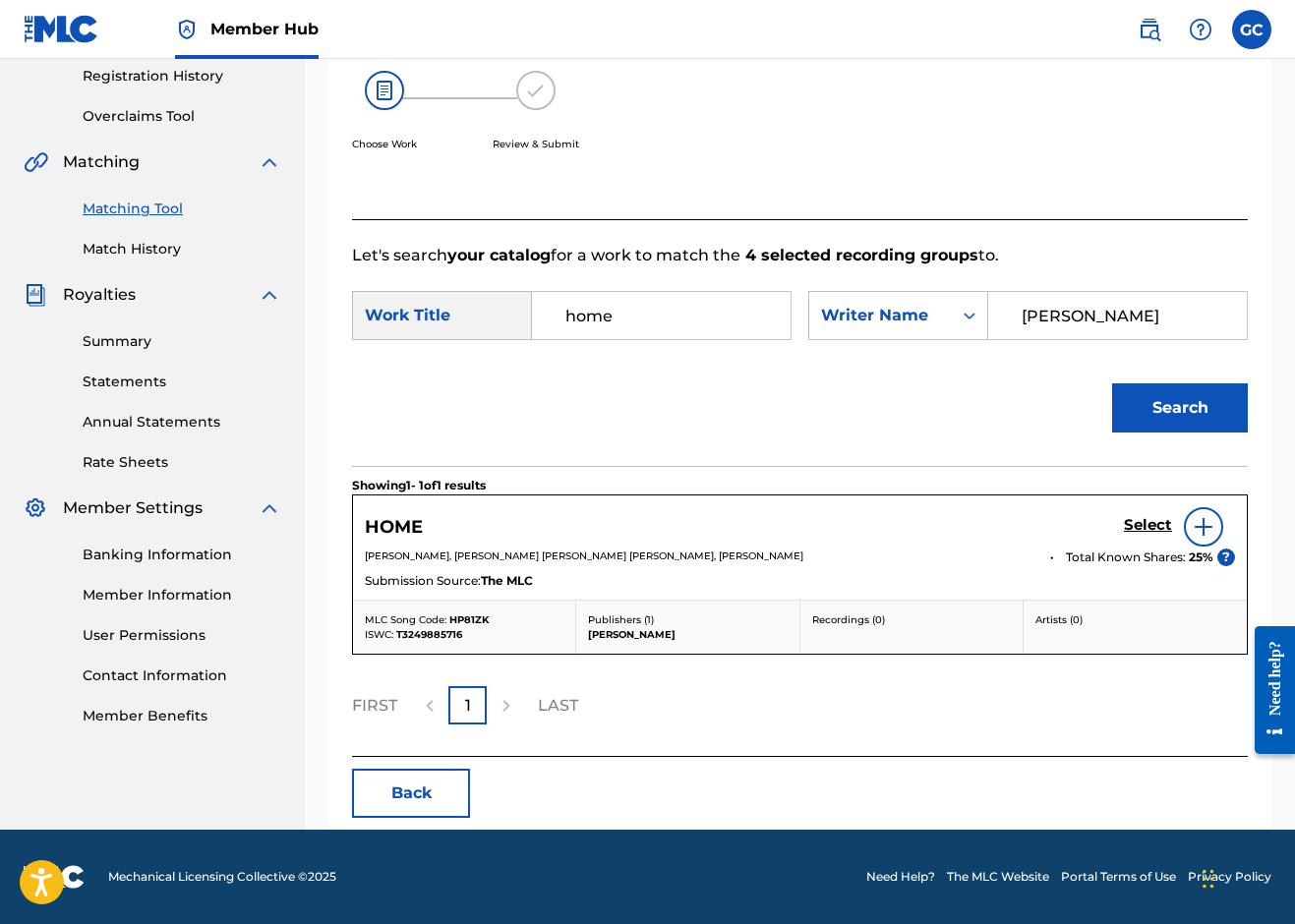
click at [1195, 536] on img at bounding box center [1204, 527] width 24 height 24
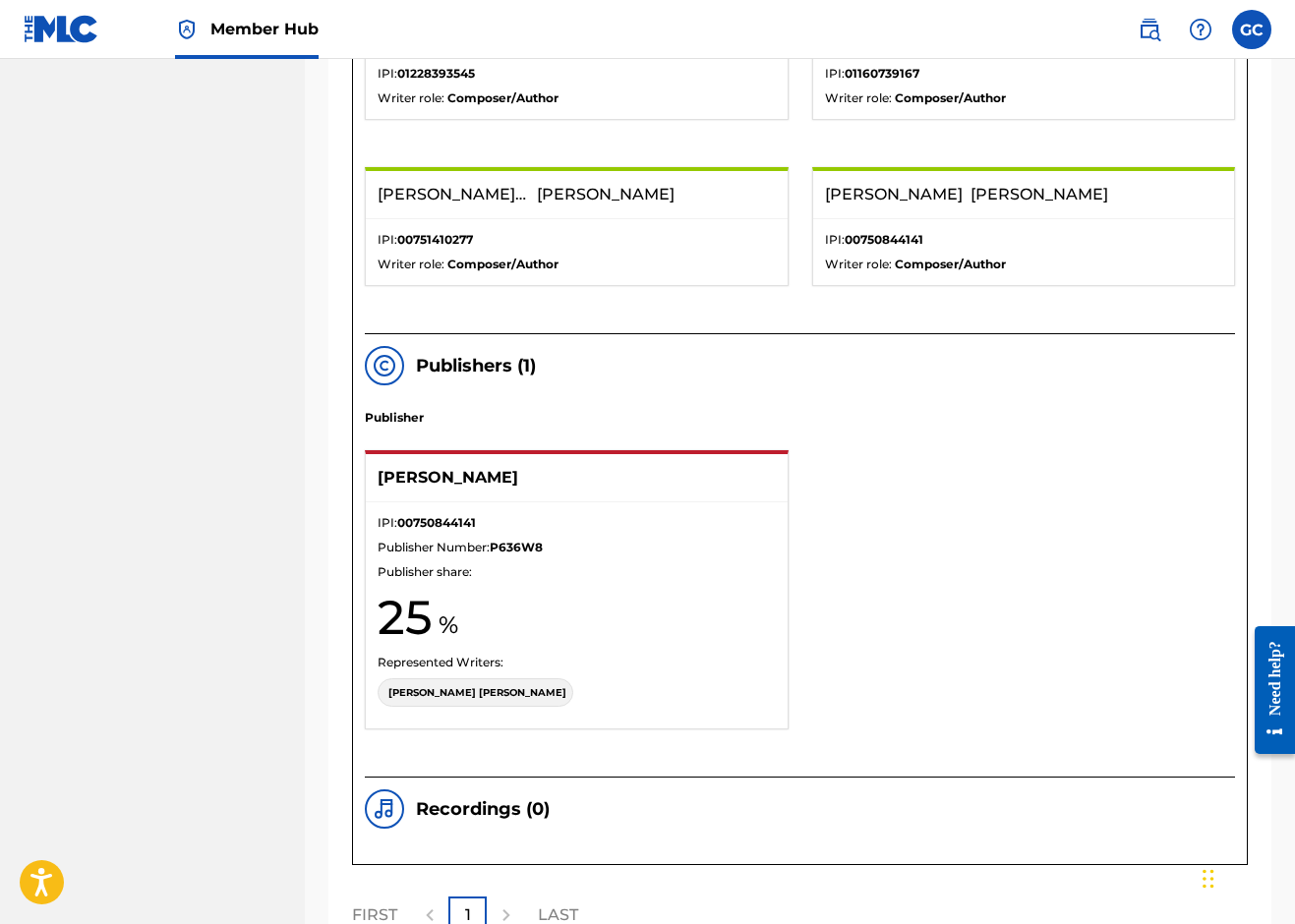
scroll to position [1600, 0]
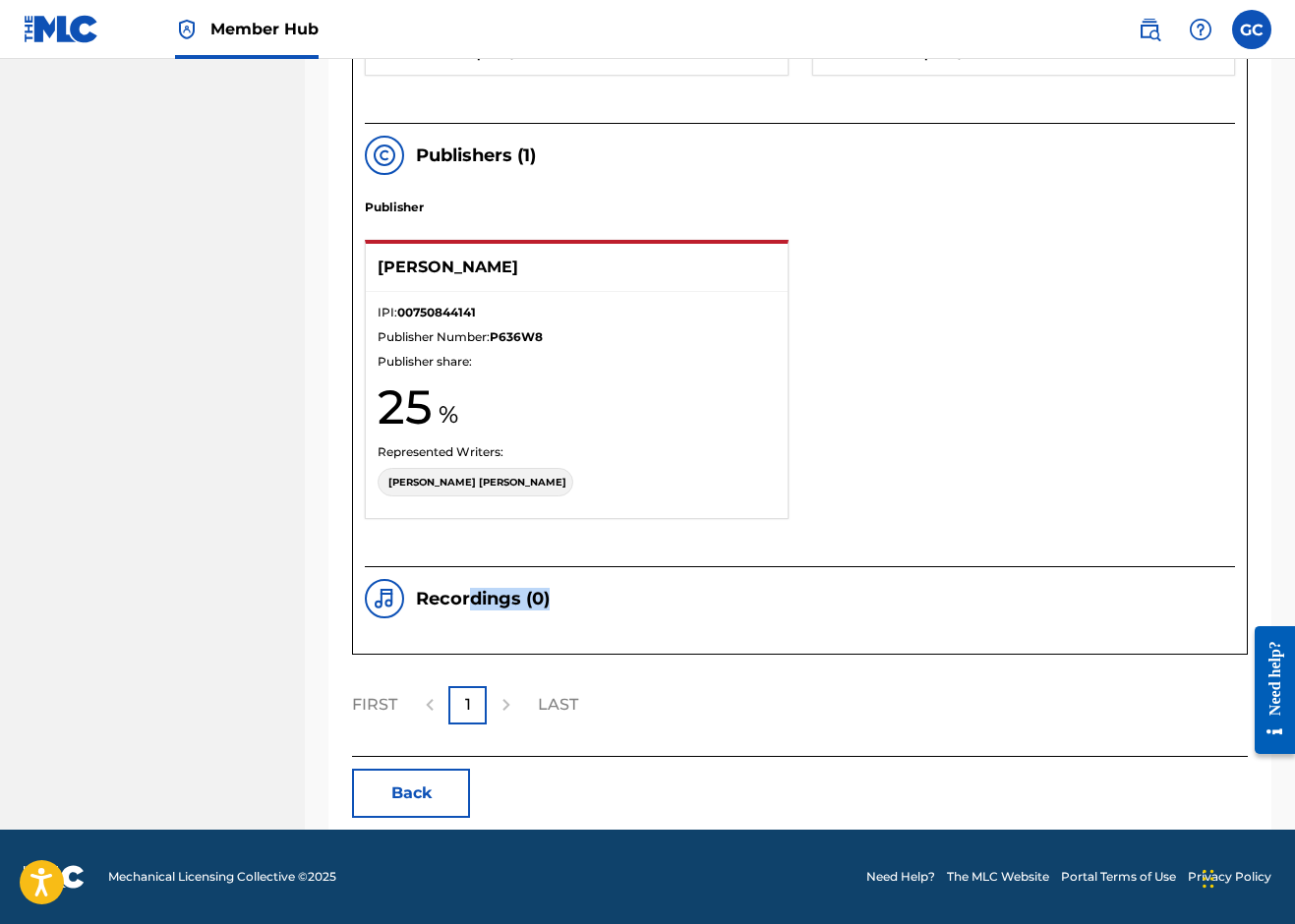
drag, startPoint x: 469, startPoint y: 592, endPoint x: 603, endPoint y: 609, distance: 135.1
click at [603, 609] on div "Recordings ( 0 )" at bounding box center [799, 599] width 870 height 40
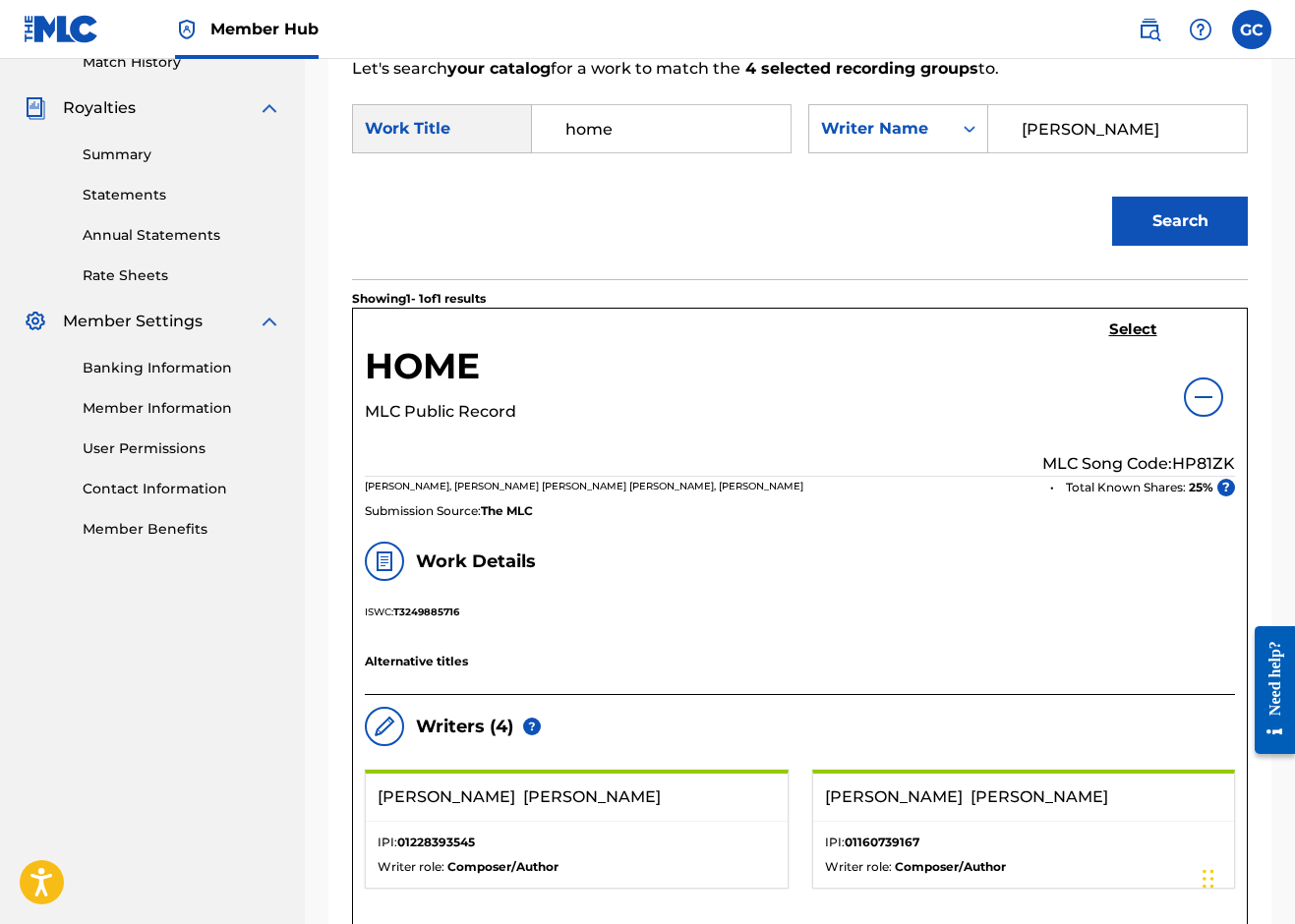
scroll to position [344, 0]
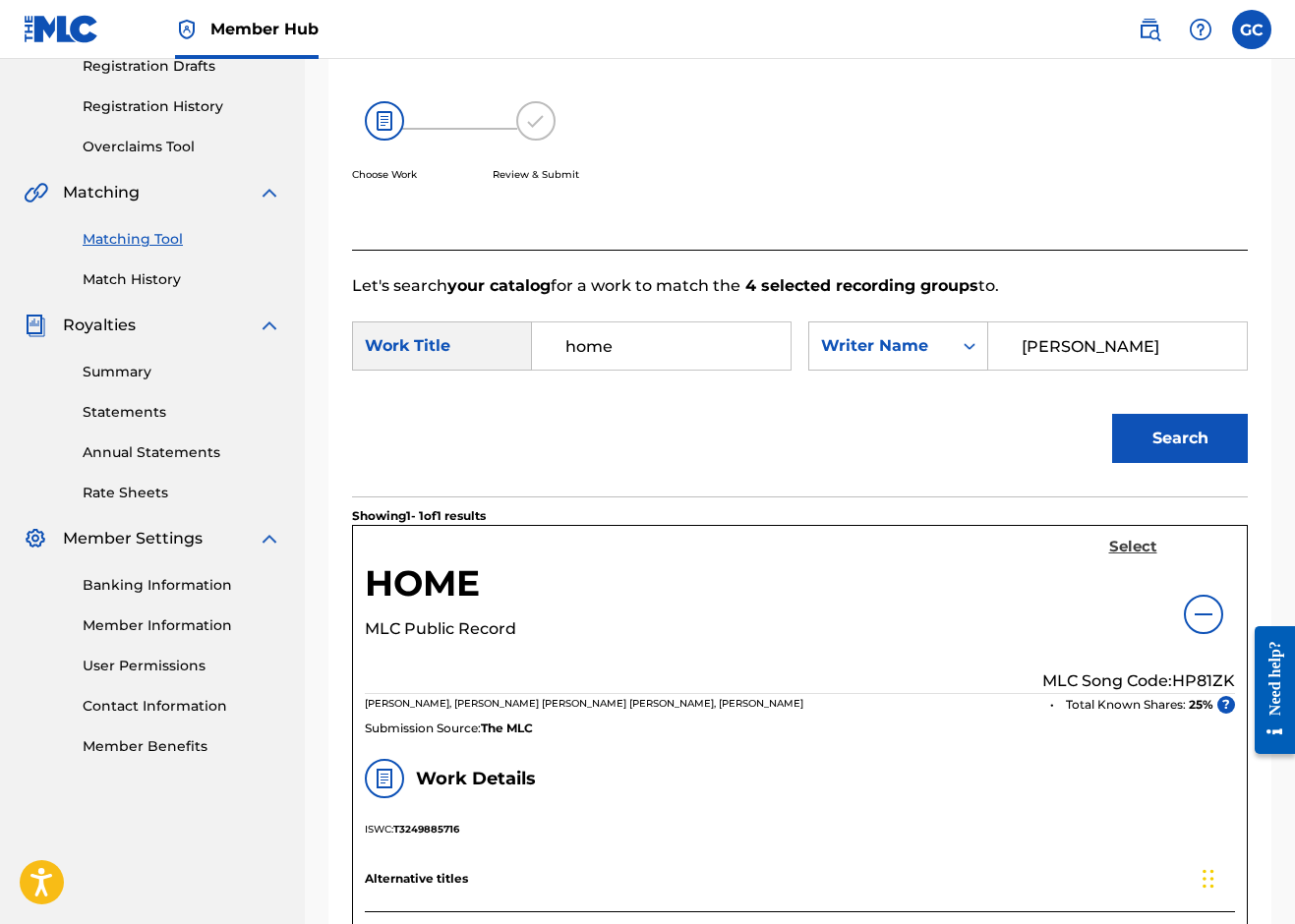
click at [1129, 559] on link "Select" at bounding box center [1132, 548] width 49 height 22
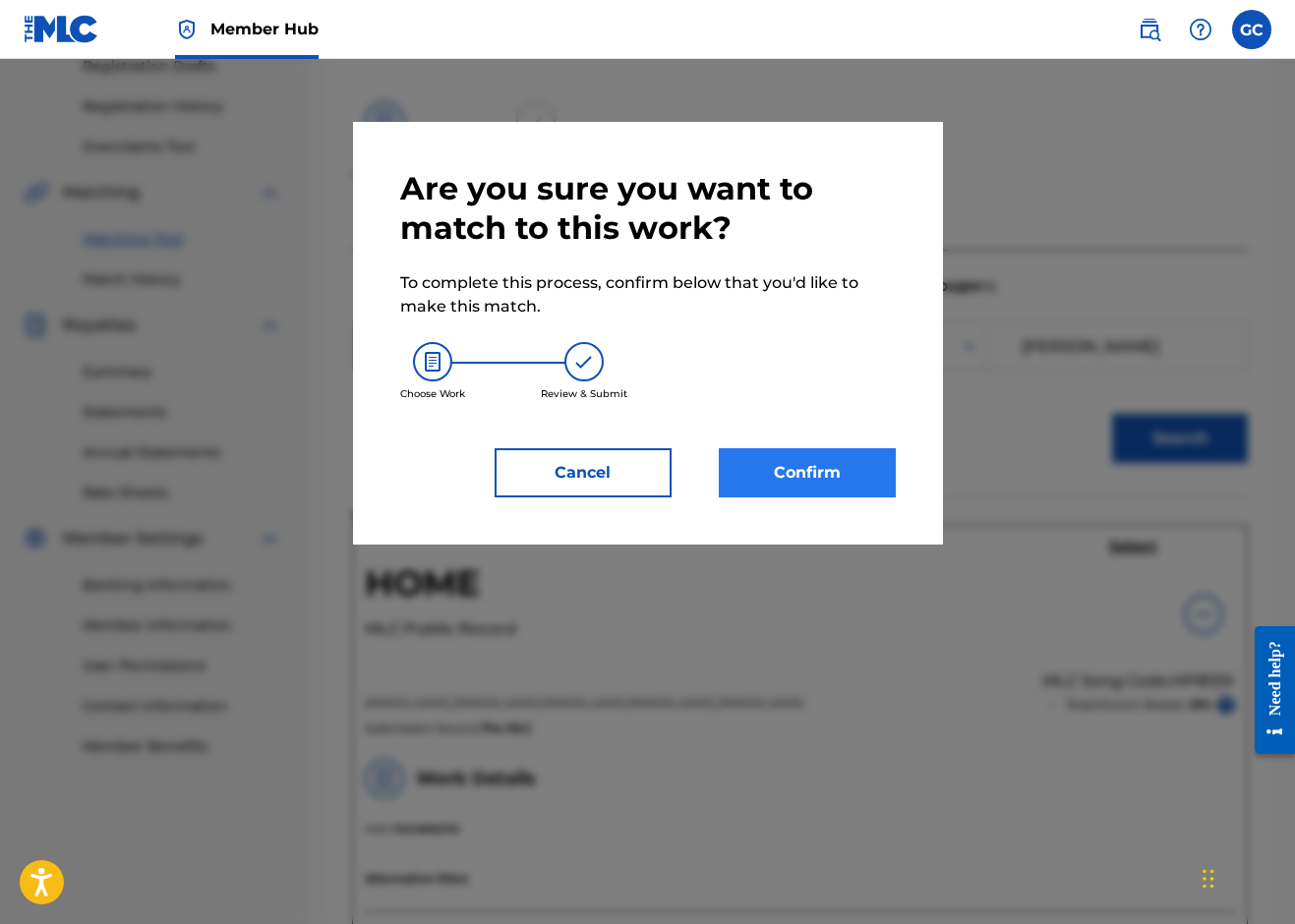
click at [775, 472] on button "Confirm" at bounding box center [807, 473] width 177 height 50
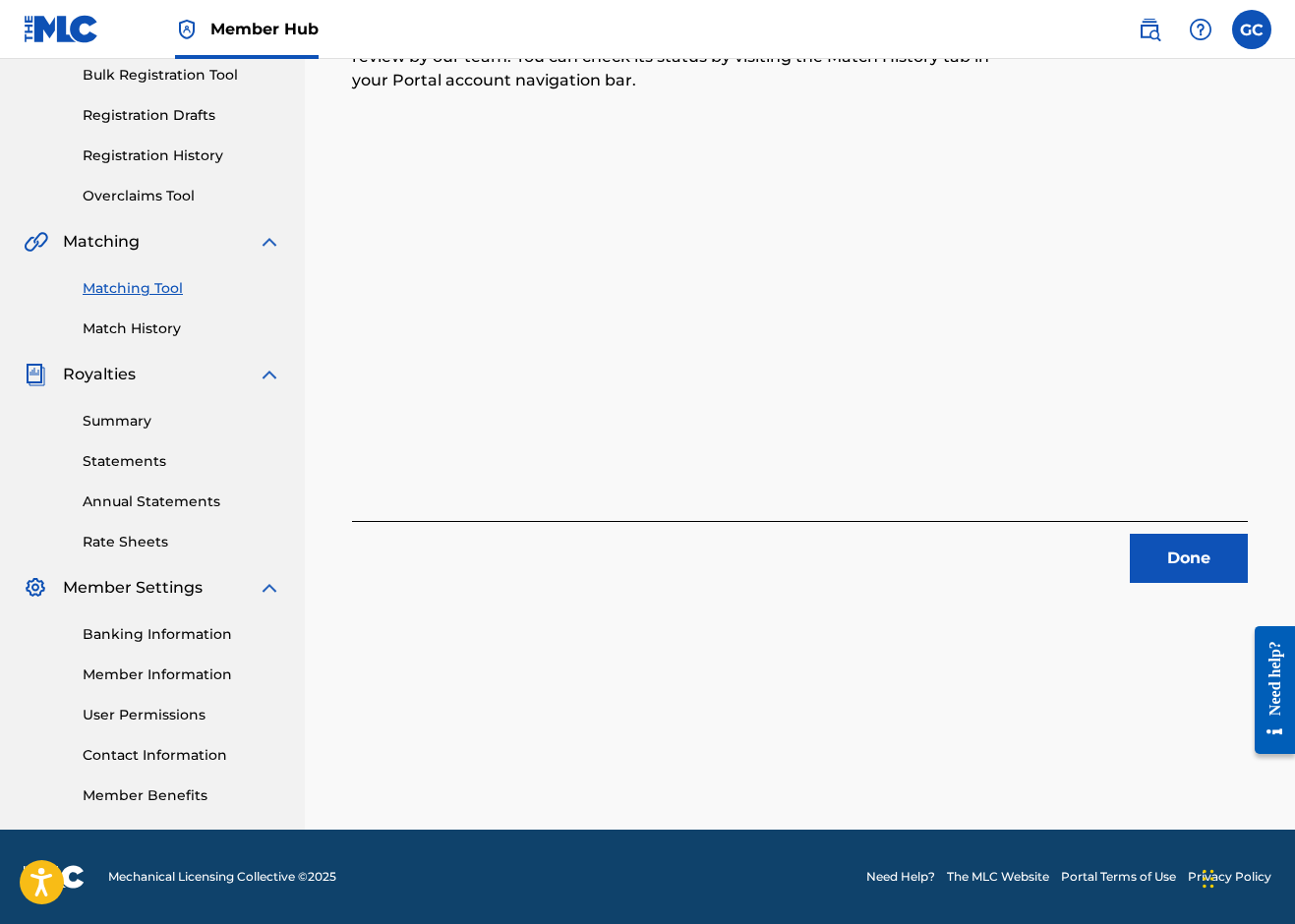
scroll to position [0, 0]
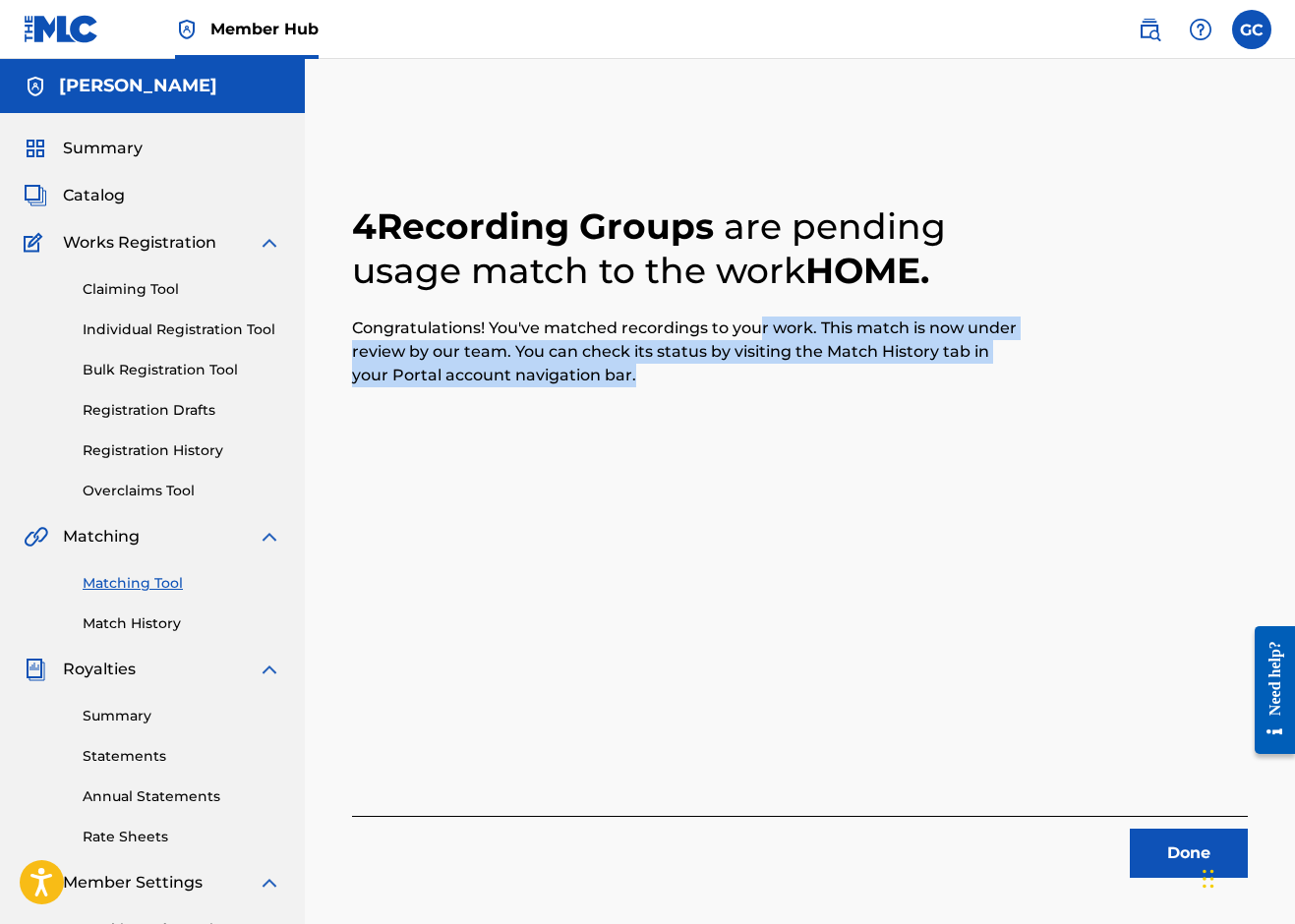
drag, startPoint x: 772, startPoint y: 377, endPoint x: 756, endPoint y: 327, distance: 52.5
click at [757, 329] on p "Congratulations! You've matched recordings to your work. This match is now unde…" at bounding box center [687, 351] width 671 height 70
click at [756, 325] on p "Congratulations! You've matched recordings to your work. This match is now unde…" at bounding box center [687, 351] width 671 height 70
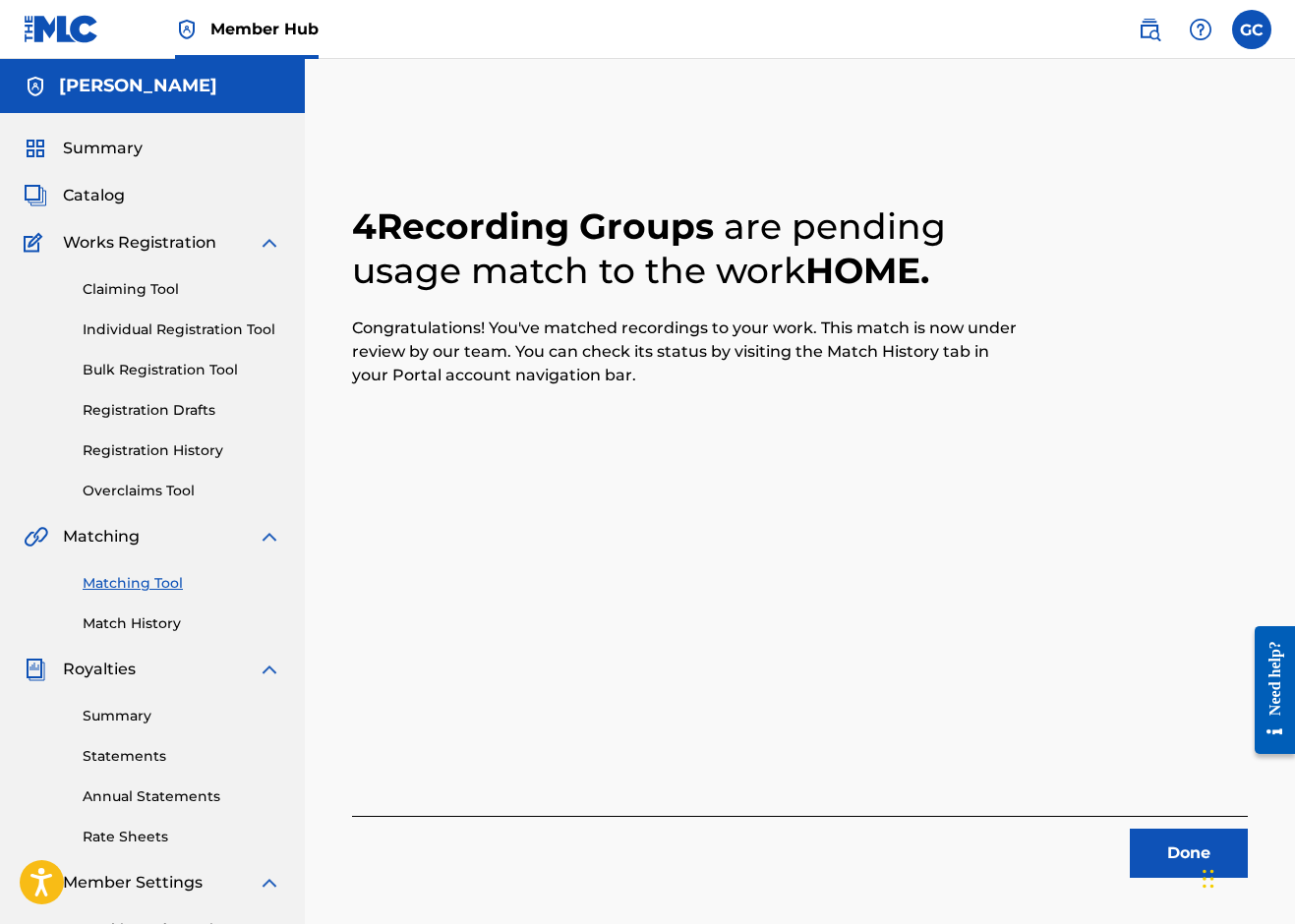
scroll to position [294, 0]
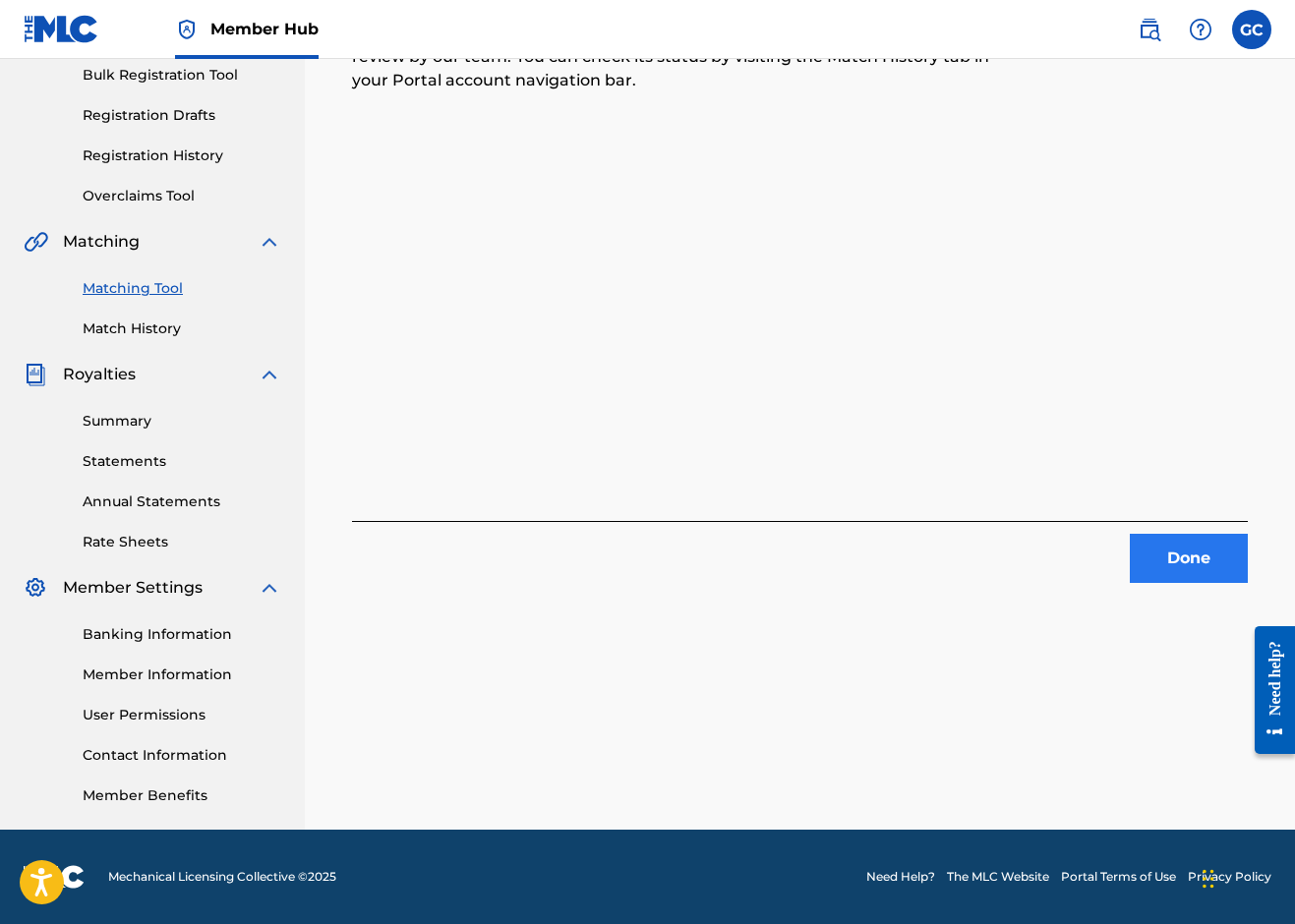
click at [1196, 575] on button "Done" at bounding box center [1188, 558] width 118 height 50
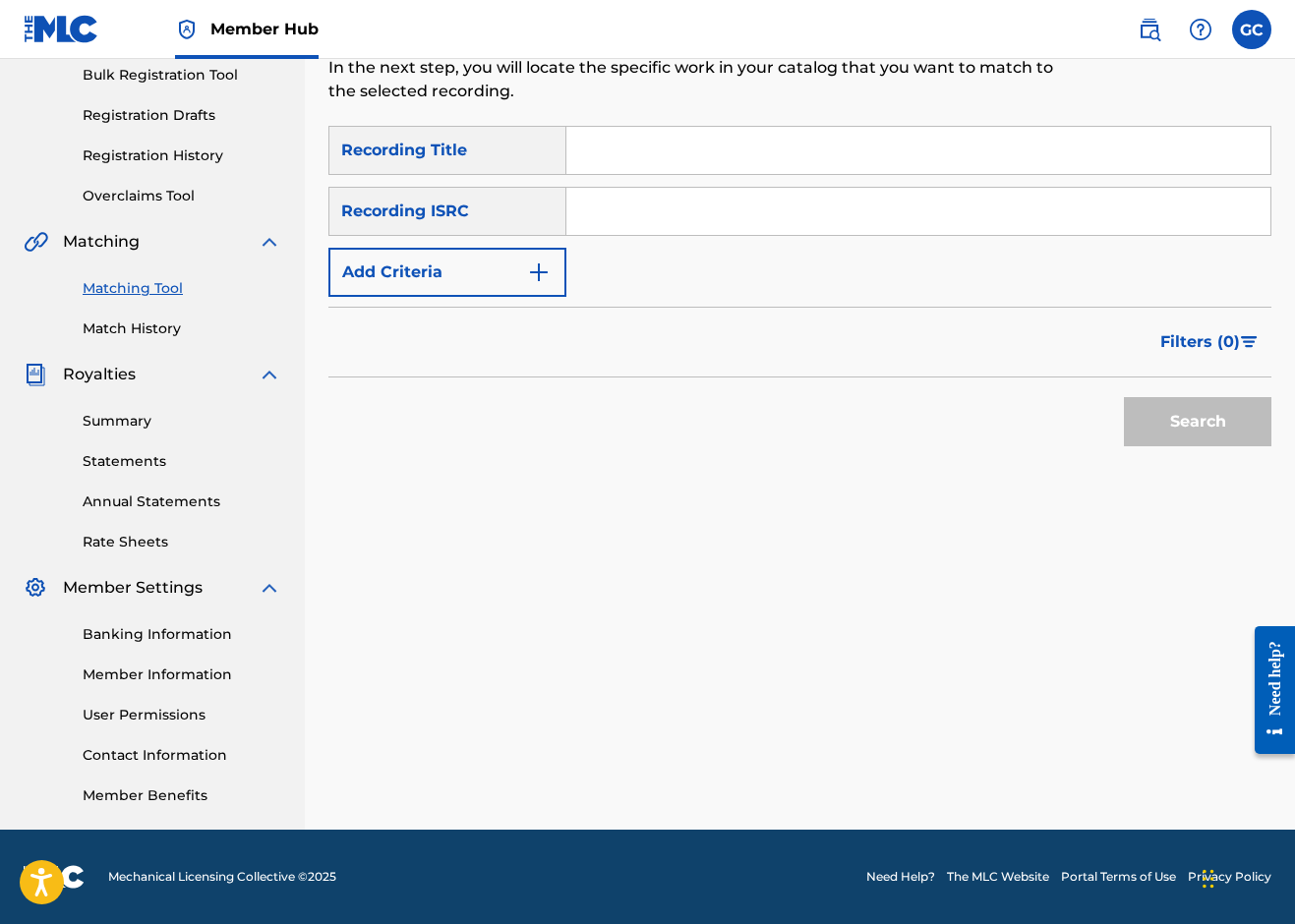
scroll to position [0, 0]
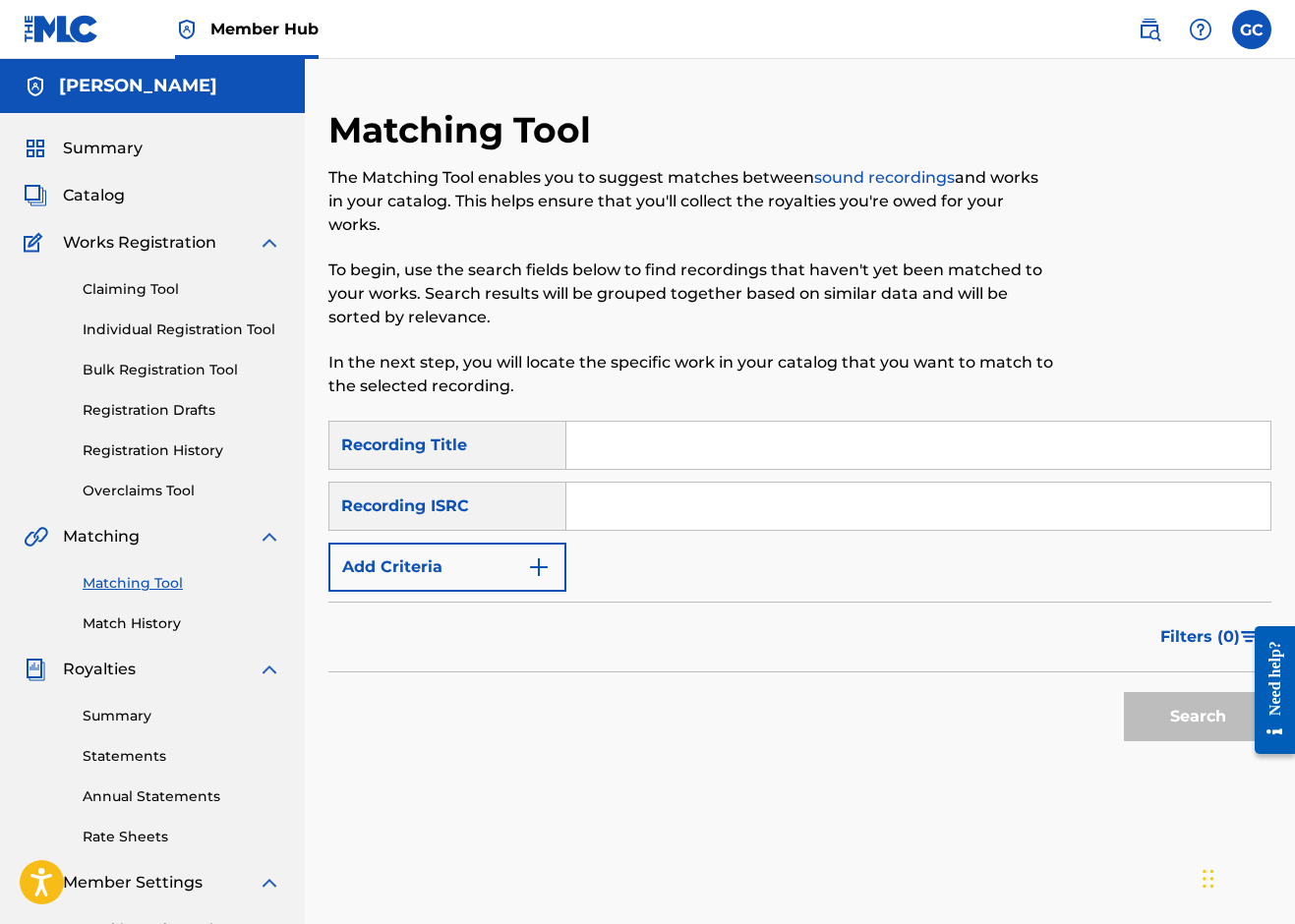
click at [128, 191] on div "Catalog" at bounding box center [153, 195] width 258 height 24
click at [108, 199] on span "Catalog" at bounding box center [93, 195] width 61 height 24
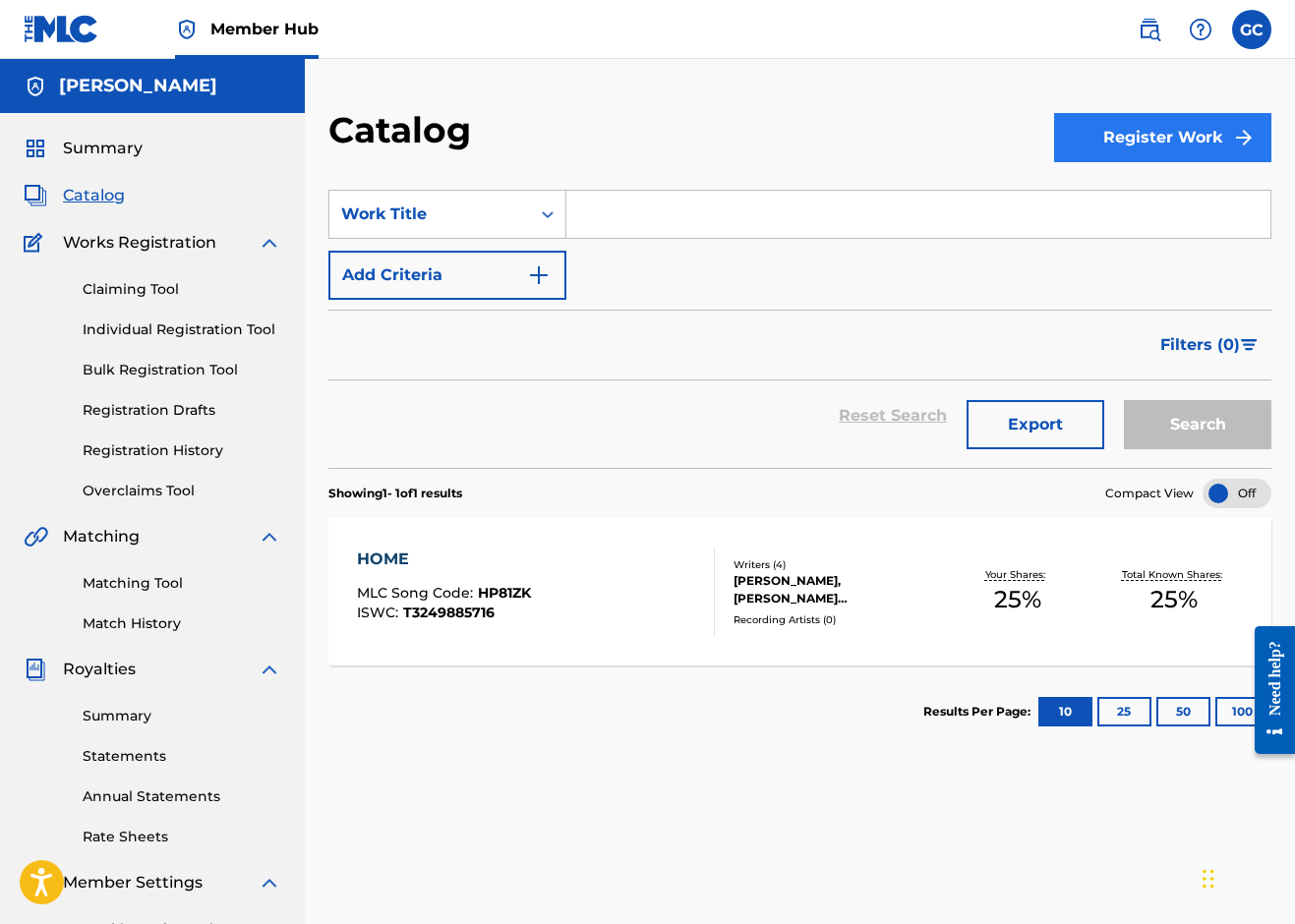
click at [1110, 153] on button "Register Work" at bounding box center [1162, 138] width 217 height 50
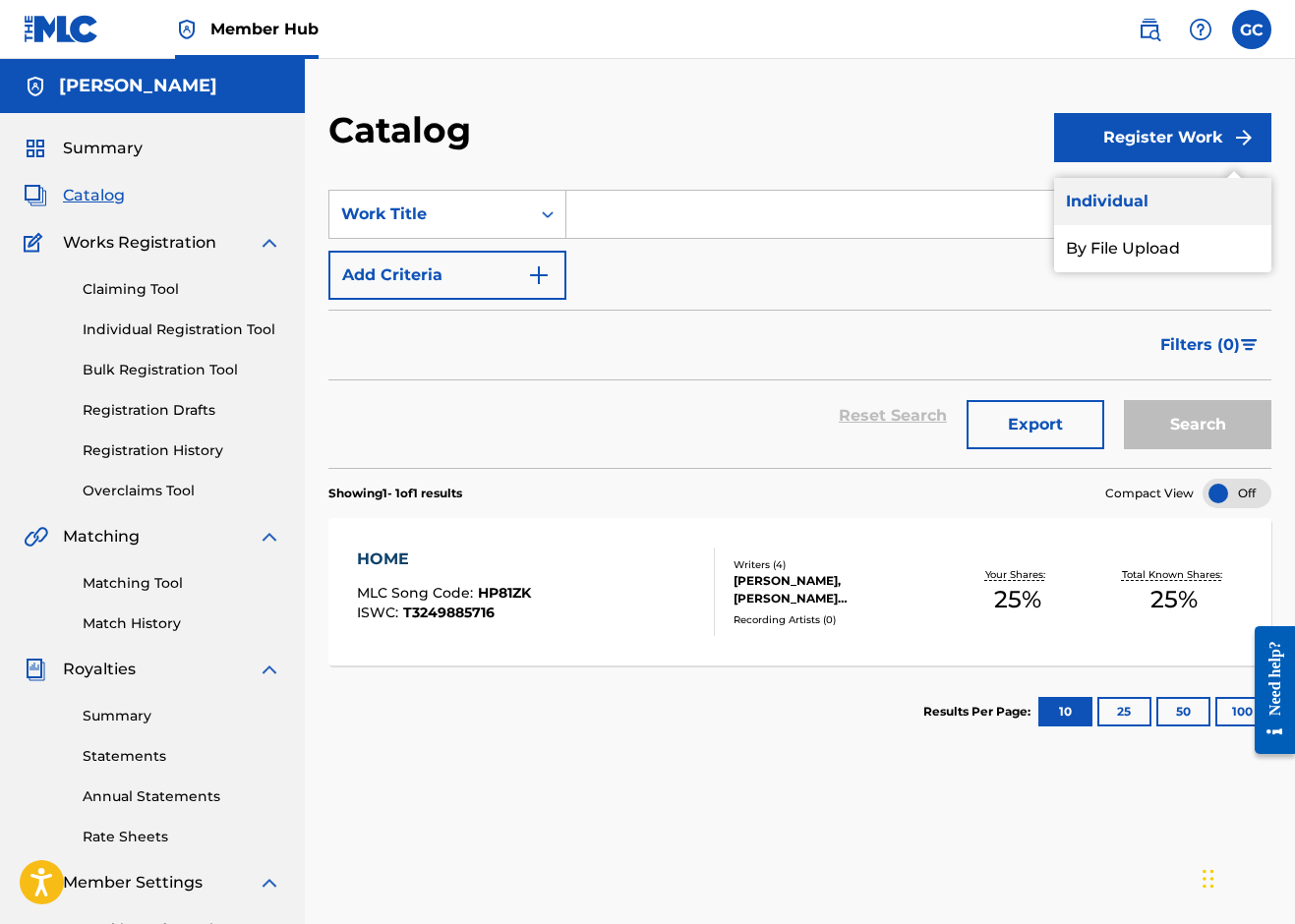
click at [1113, 206] on link "Individual" at bounding box center [1162, 201] width 217 height 48
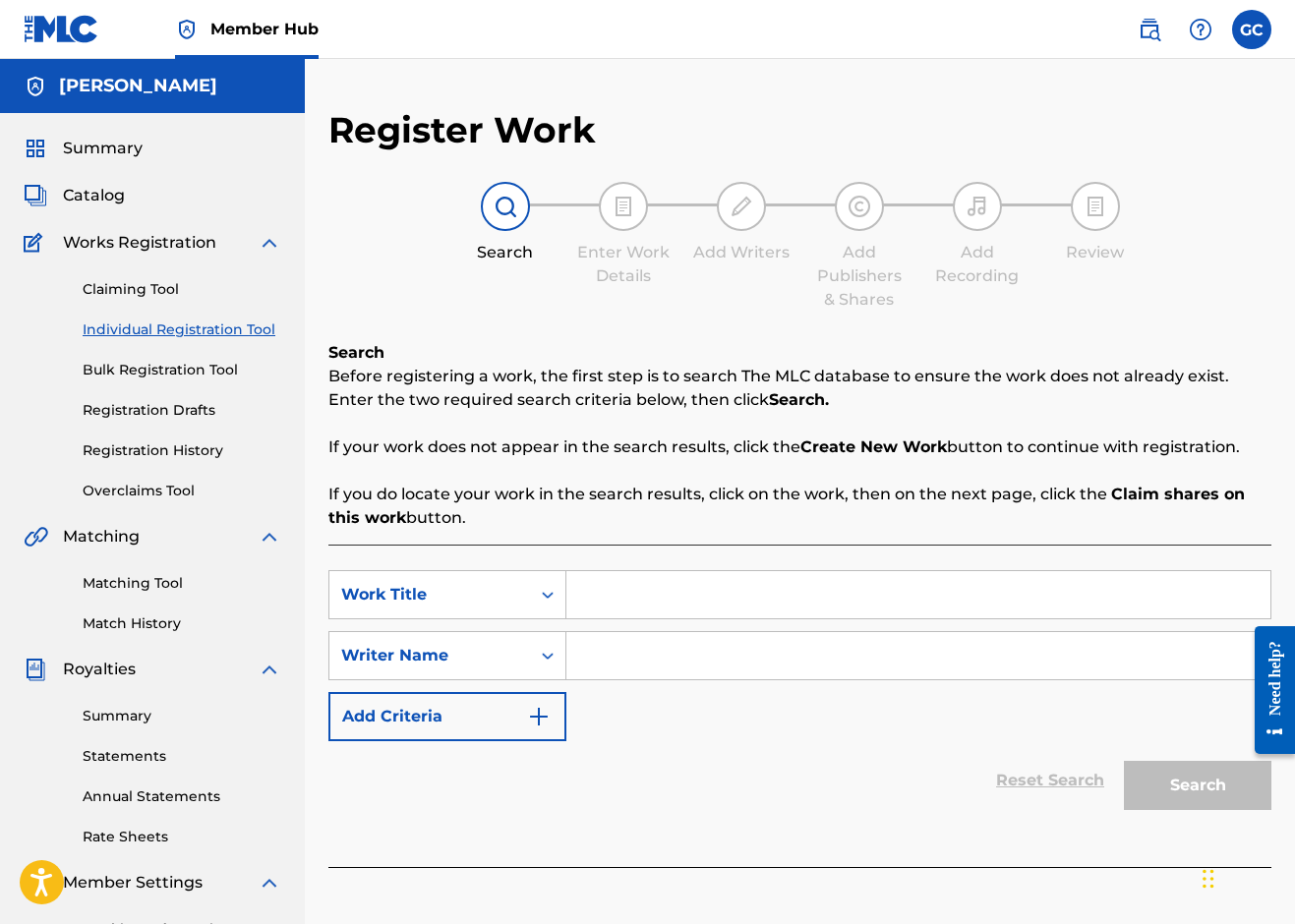
click at [613, 577] on input "Search Form" at bounding box center [918, 595] width 704 height 48
type input "The Fall"
click at [678, 641] on input "Search Form" at bounding box center [918, 656] width 704 height 48
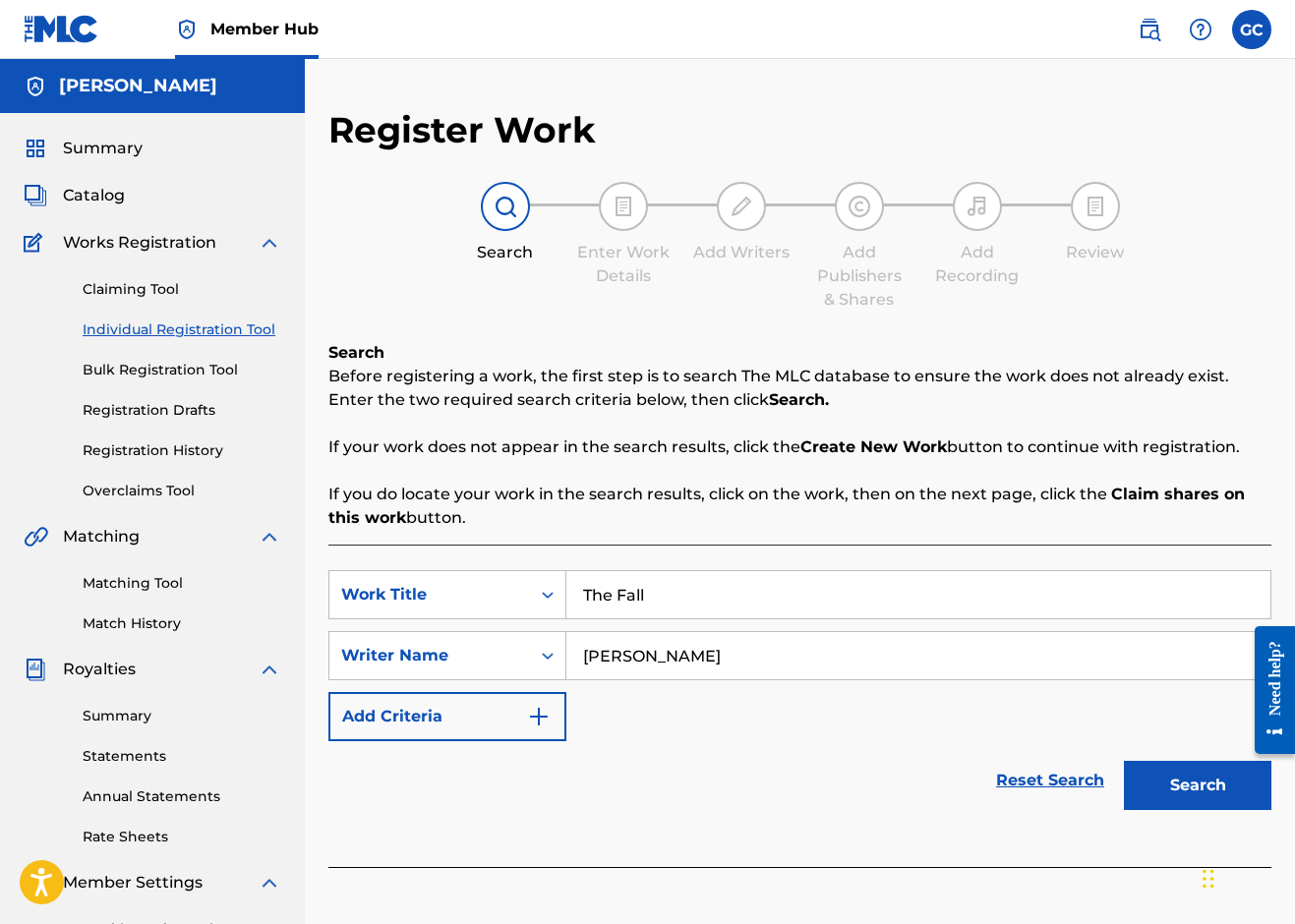
click at [732, 654] on input "[PERSON_NAME]" at bounding box center [918, 656] width 704 height 48
type input "[PERSON_NAME]"
click at [1198, 785] on button "Search" at bounding box center [1197, 785] width 148 height 50
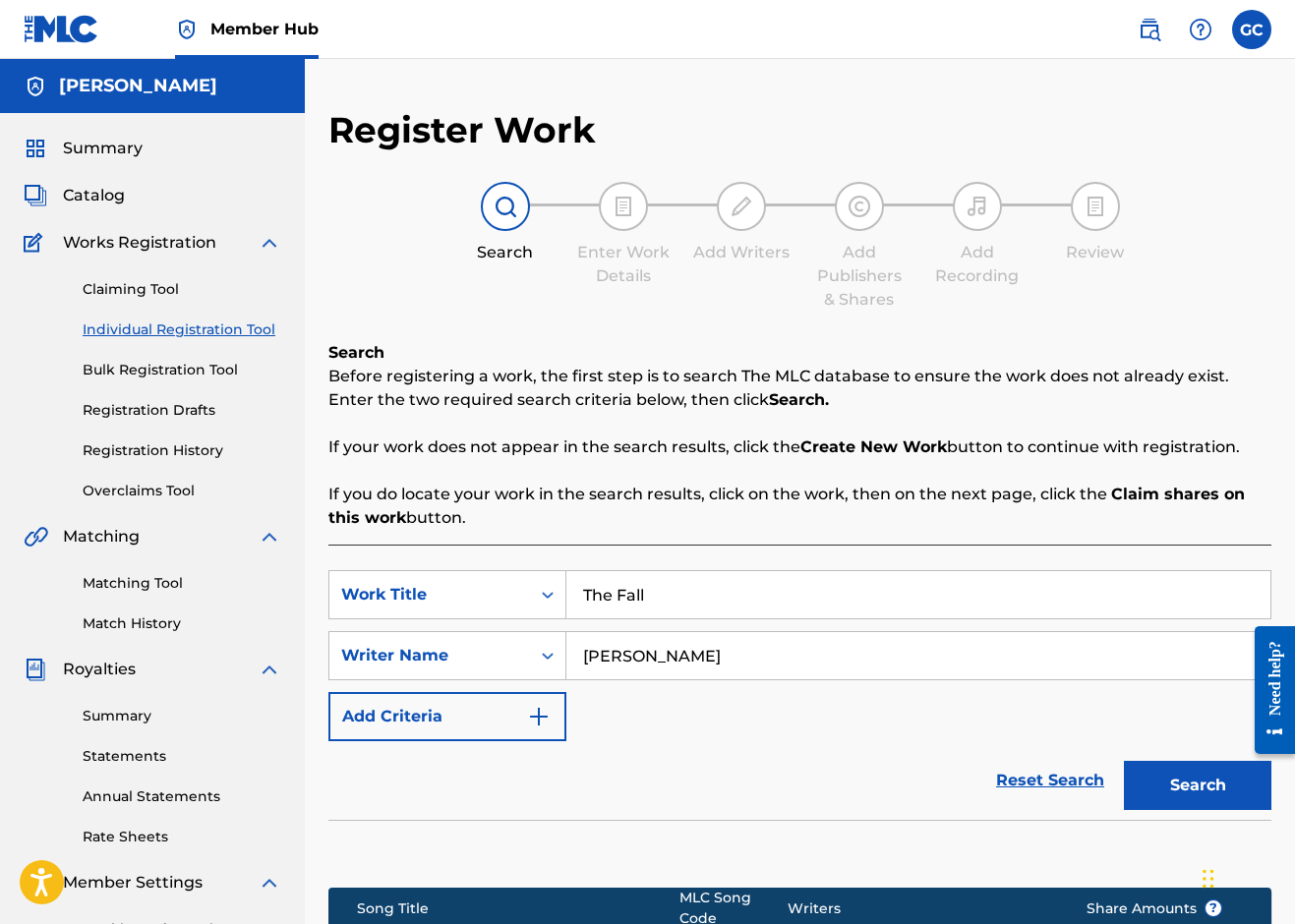
scroll to position [295, 0]
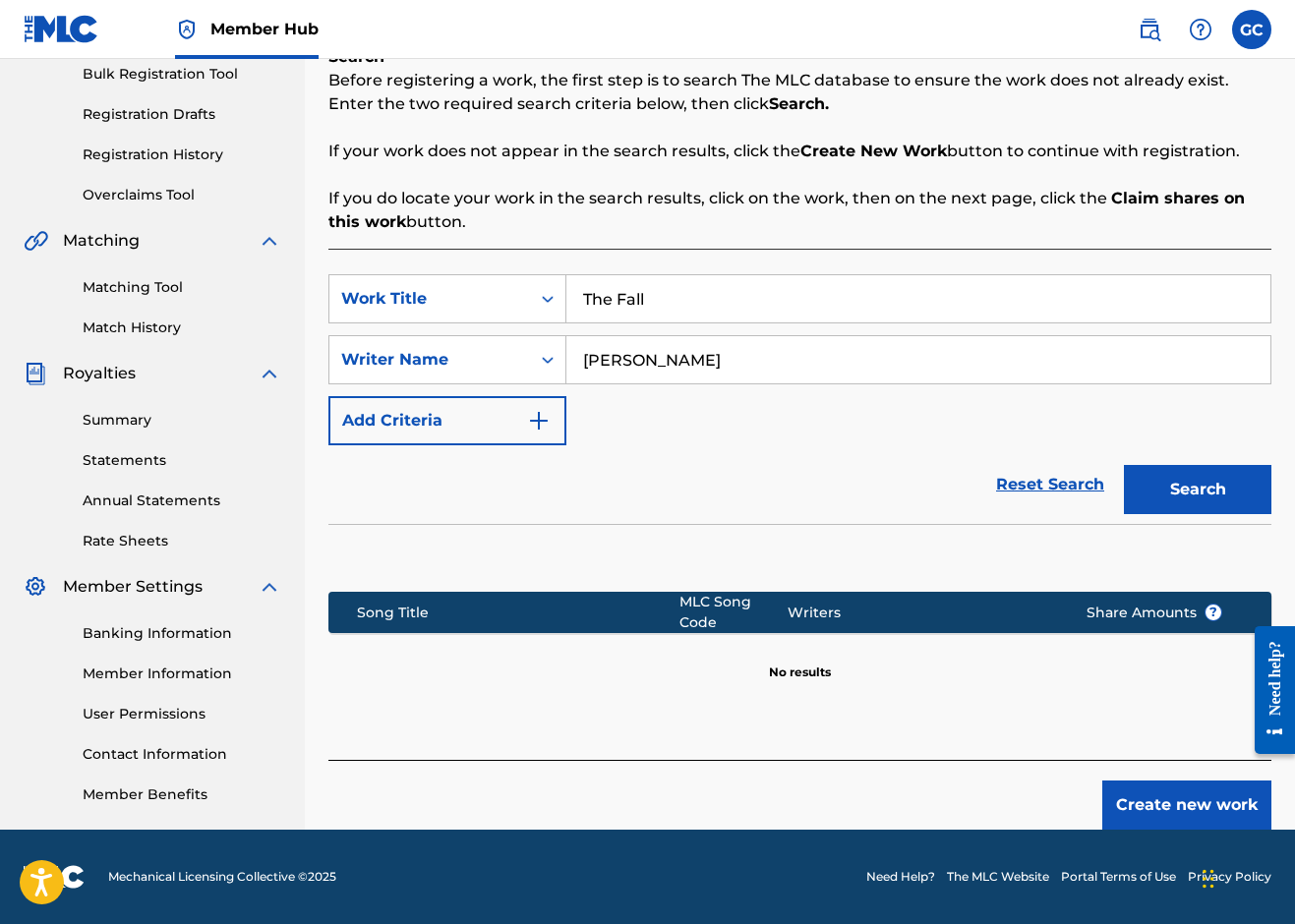
click at [758, 673] on section "Song Title MLC Song Code Writers Share Amounts ? No results" at bounding box center [799, 632] width 943 height 99
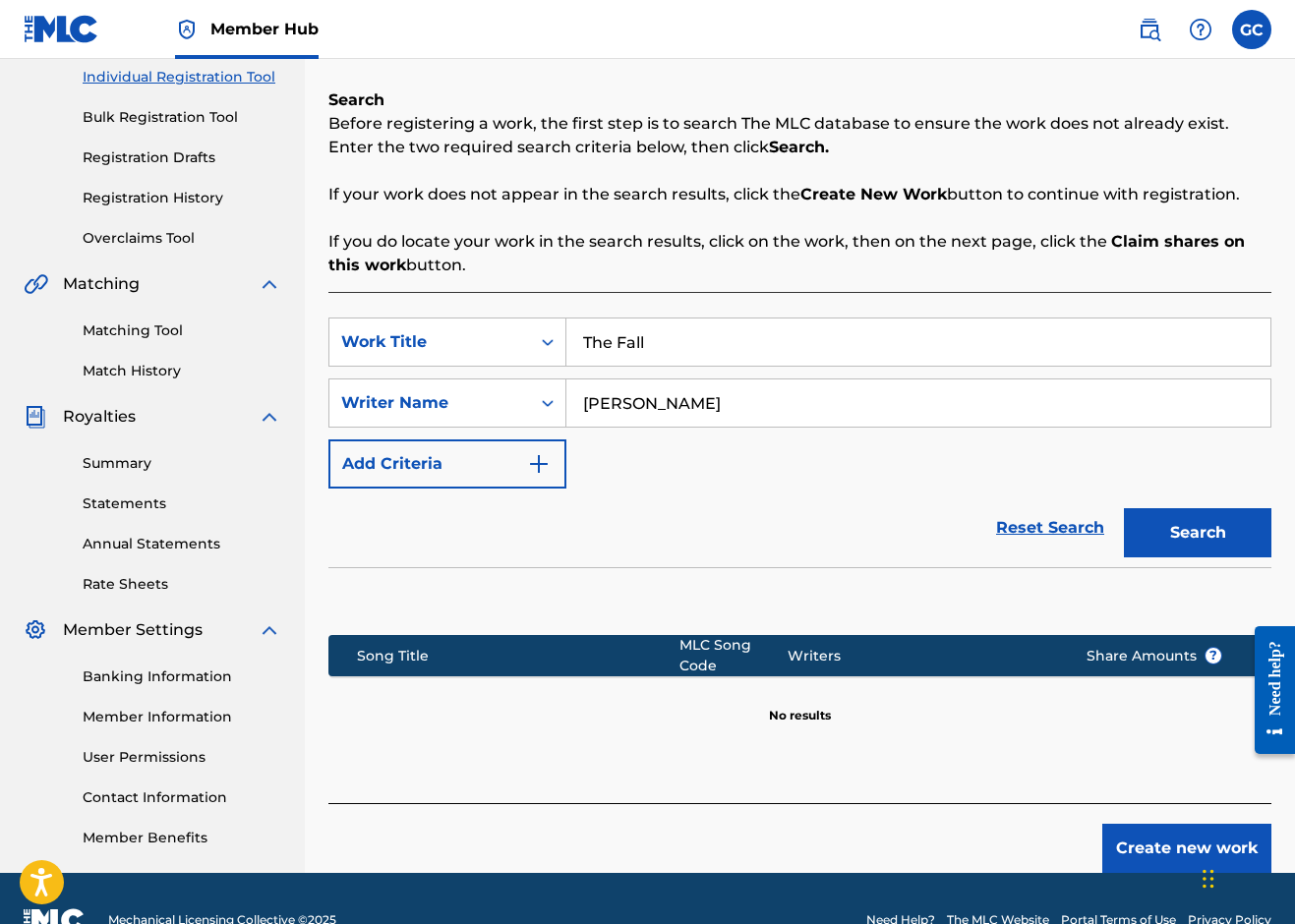
scroll to position [0, 0]
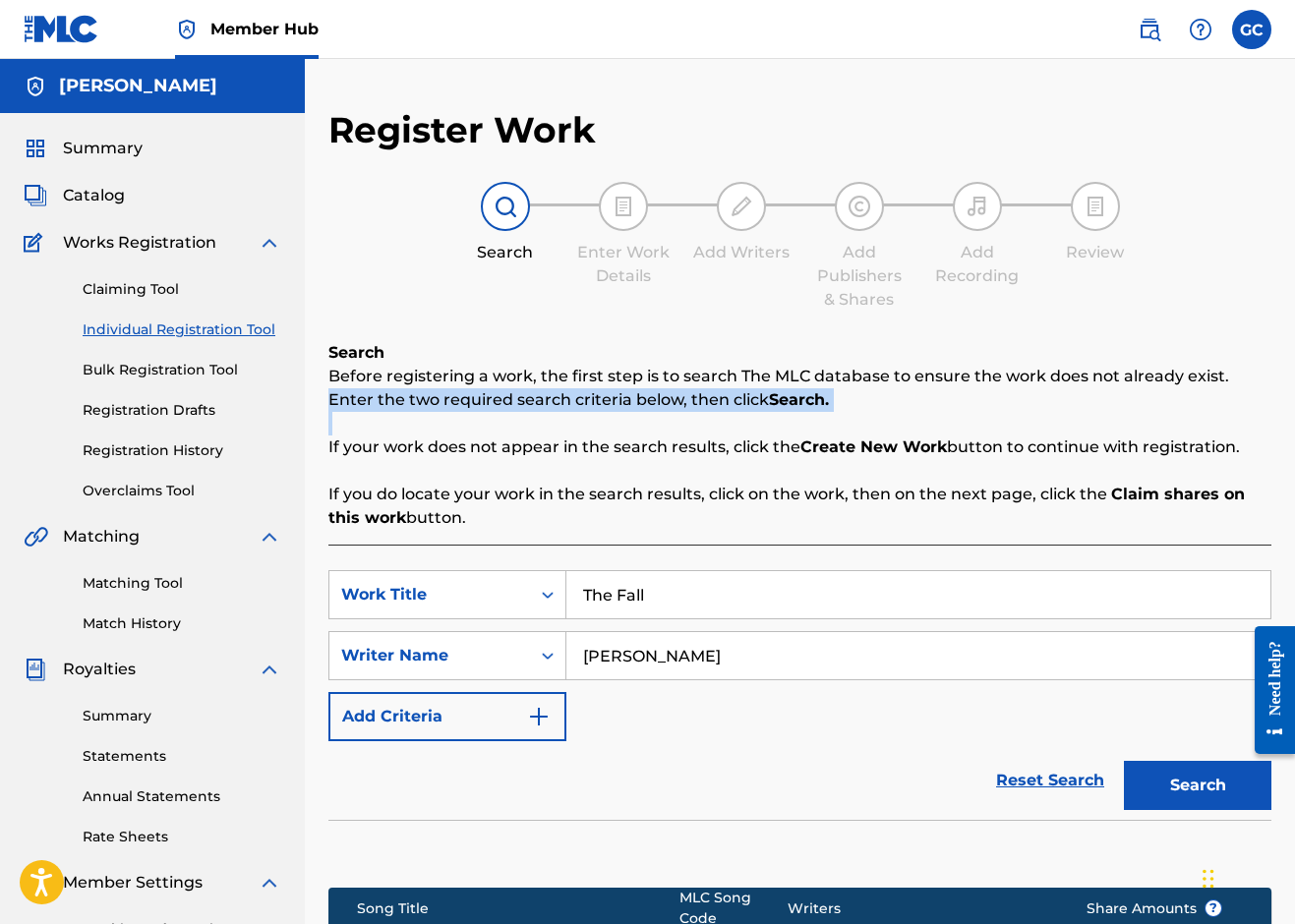
drag, startPoint x: 658, startPoint y: 395, endPoint x: 837, endPoint y: 460, distance: 190.4
click at [837, 460] on div "Search Before registering a work, the first step is to search The MLC database …" at bounding box center [799, 435] width 943 height 188
drag, startPoint x: 837, startPoint y: 460, endPoint x: 832, endPoint y: 401, distance: 59.2
click at [832, 401] on div "Search Before registering a work, the first step is to search The MLC database …" at bounding box center [799, 435] width 943 height 188
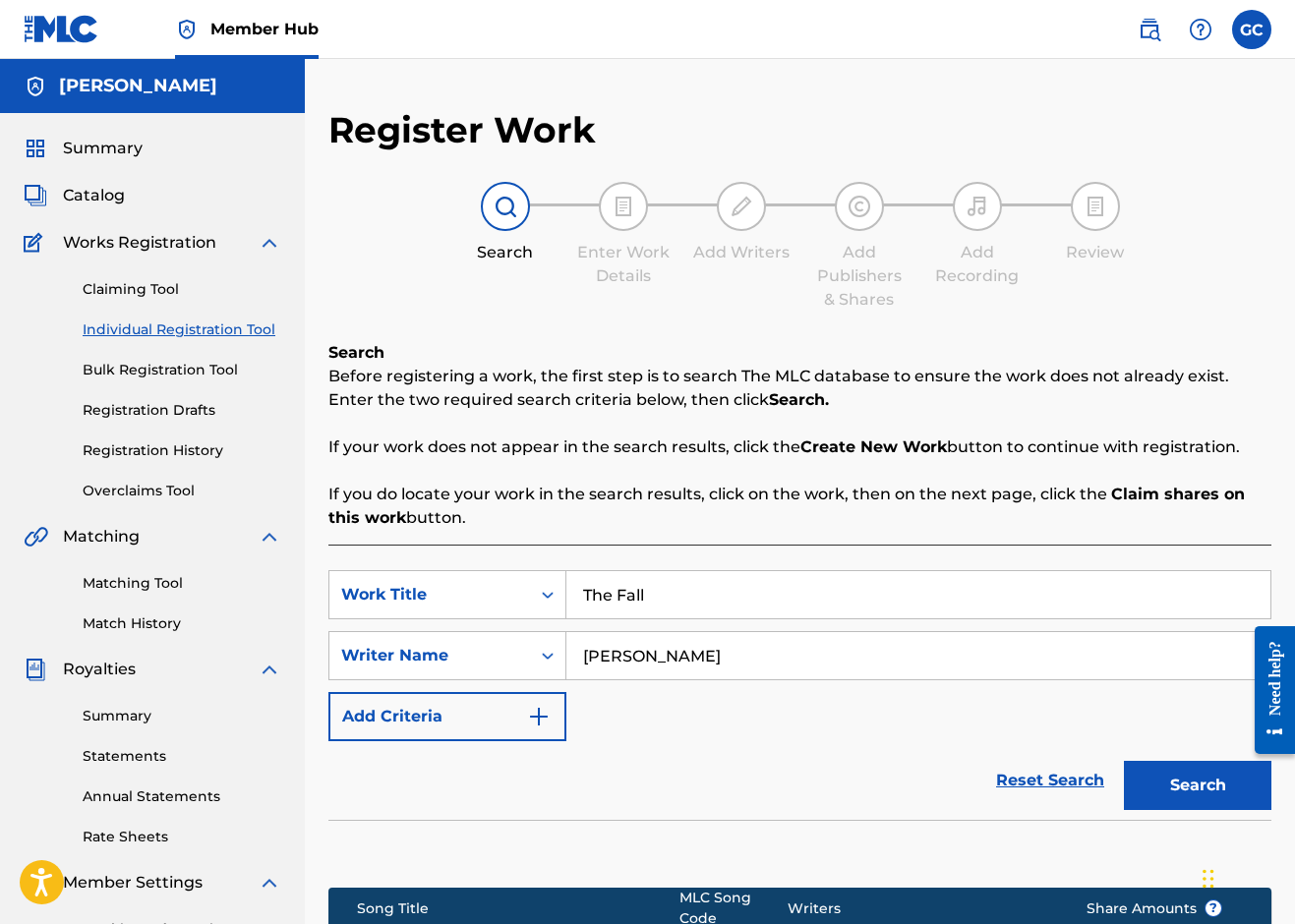
click at [833, 398] on p "Enter the two required search criteria below, then click Search." at bounding box center [799, 401] width 943 height 24
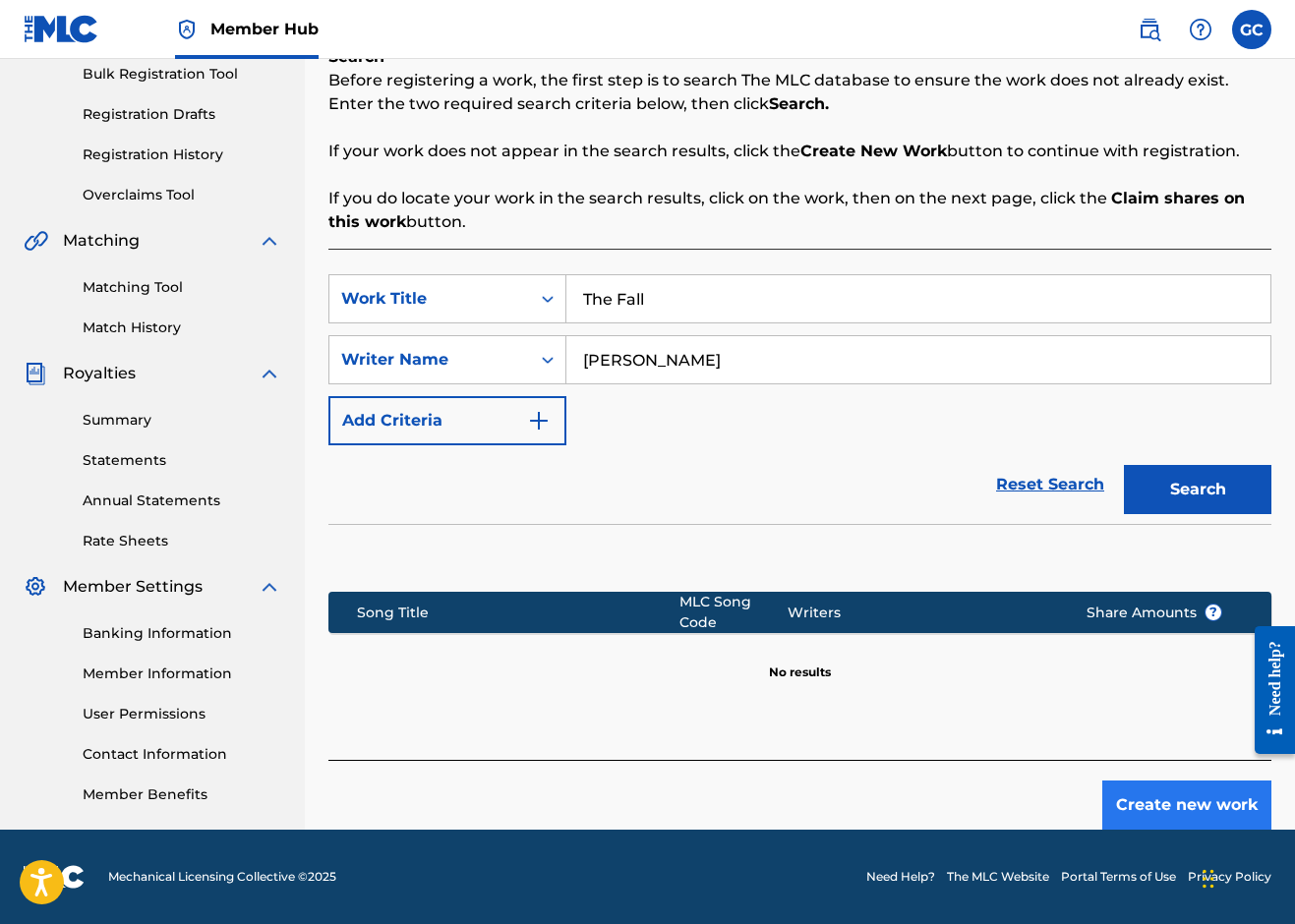
click at [1214, 785] on button "Create new work" at bounding box center [1186, 805] width 170 height 50
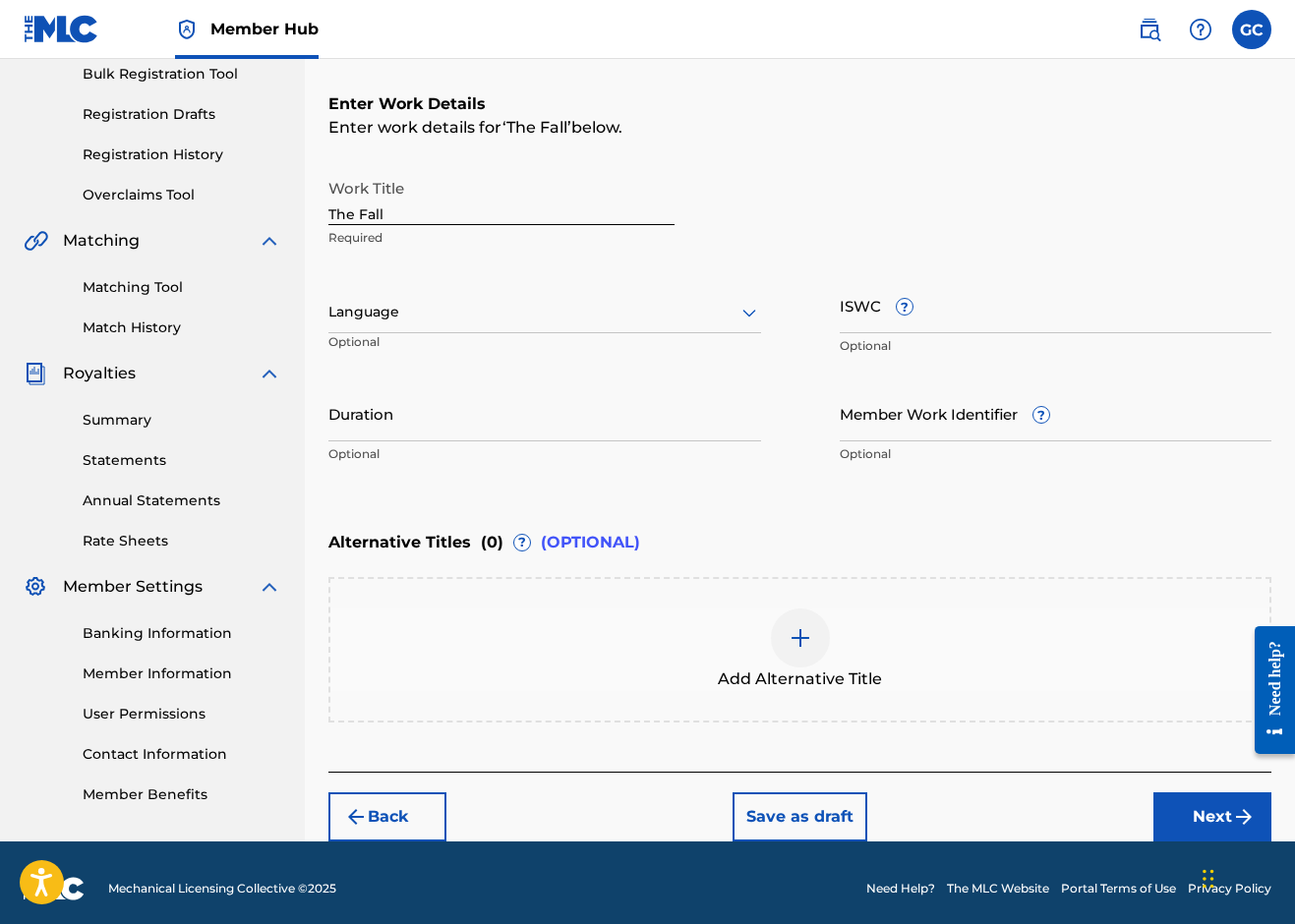
click at [505, 309] on div at bounding box center [544, 311] width 432 height 25
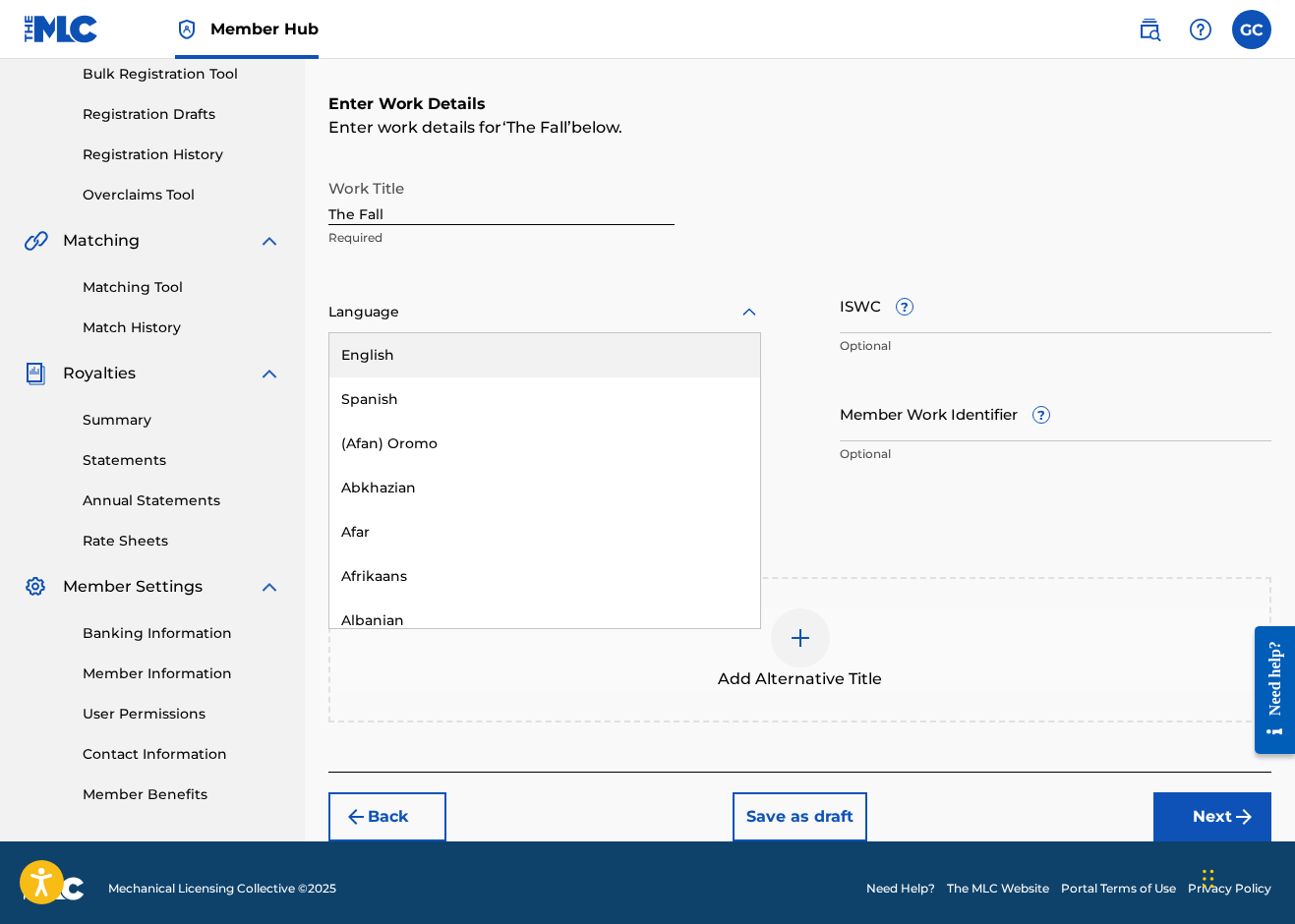
click at [496, 351] on div "English" at bounding box center [544, 355] width 430 height 45
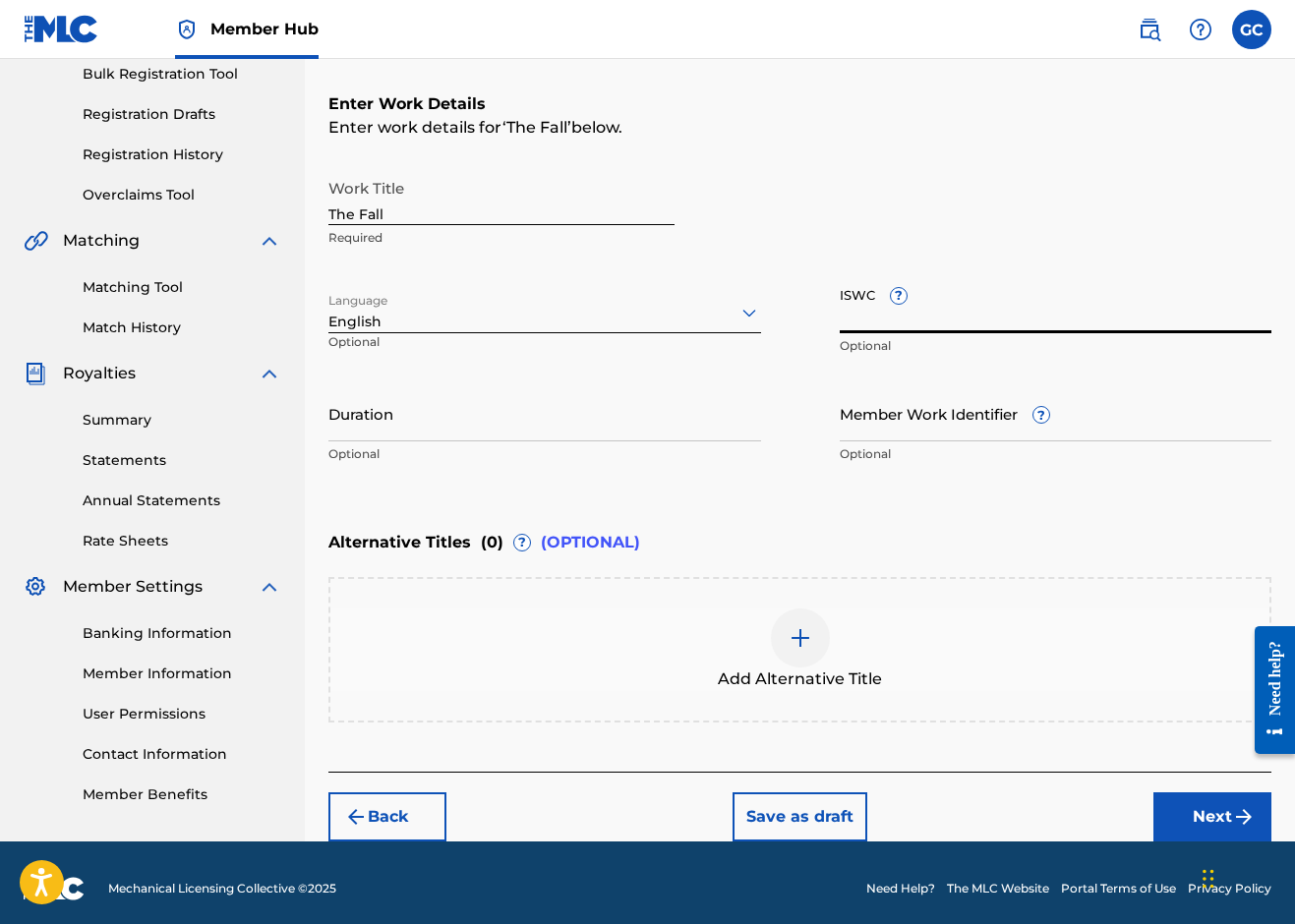
click at [859, 309] on input "ISWC ?" at bounding box center [1056, 305] width 432 height 57
click at [724, 255] on div "Work Title The Fall Required" at bounding box center [799, 213] width 943 height 88
click at [885, 301] on input "ISWC ?" at bounding box center [1056, 305] width 432 height 57
paste input "T-328.218.368-6"
type input "T-328.218.368-6"
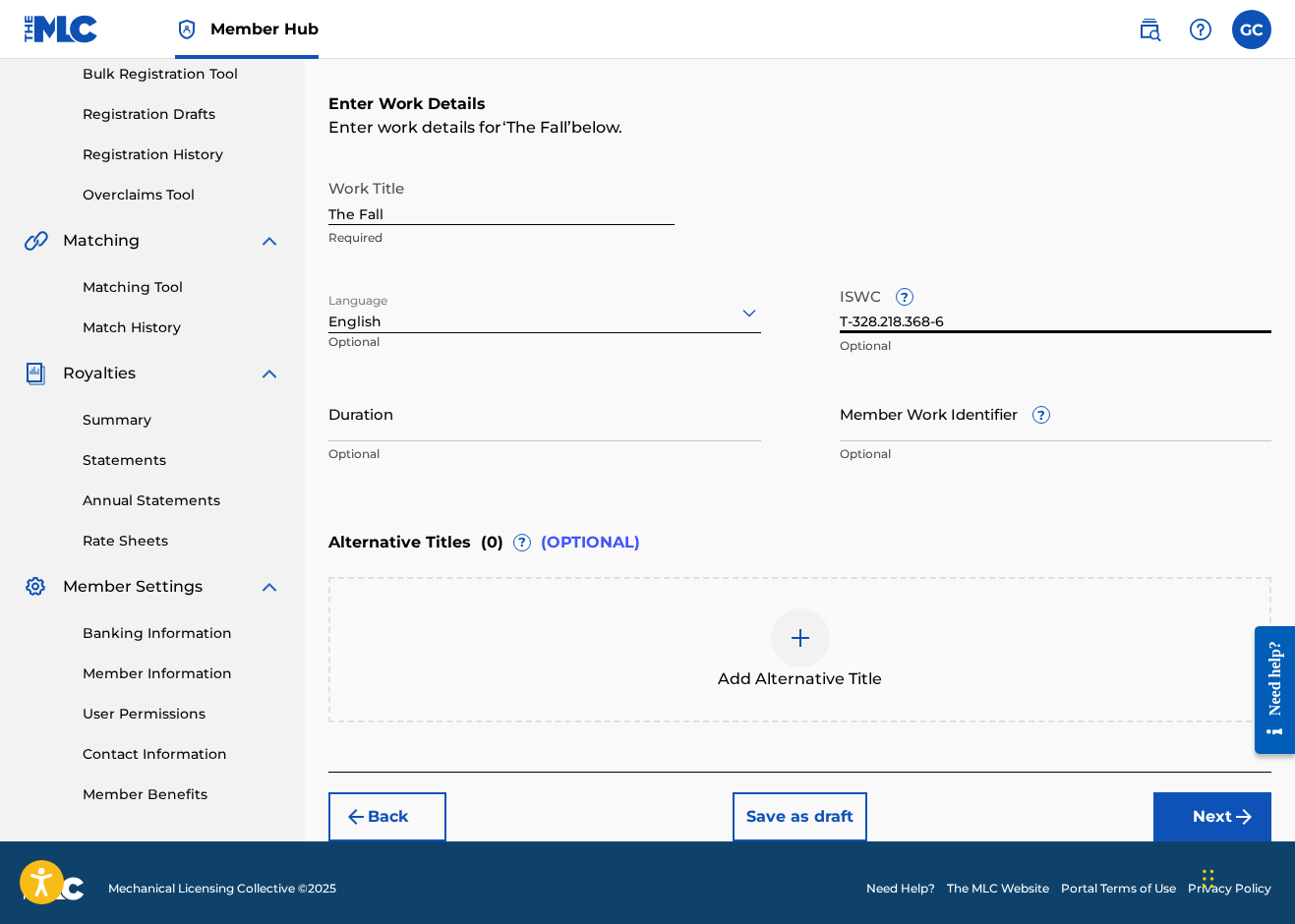
click at [609, 444] on div "Duration Optional" at bounding box center [544, 429] width 432 height 88
click at [617, 430] on input "Duration" at bounding box center [544, 413] width 432 height 57
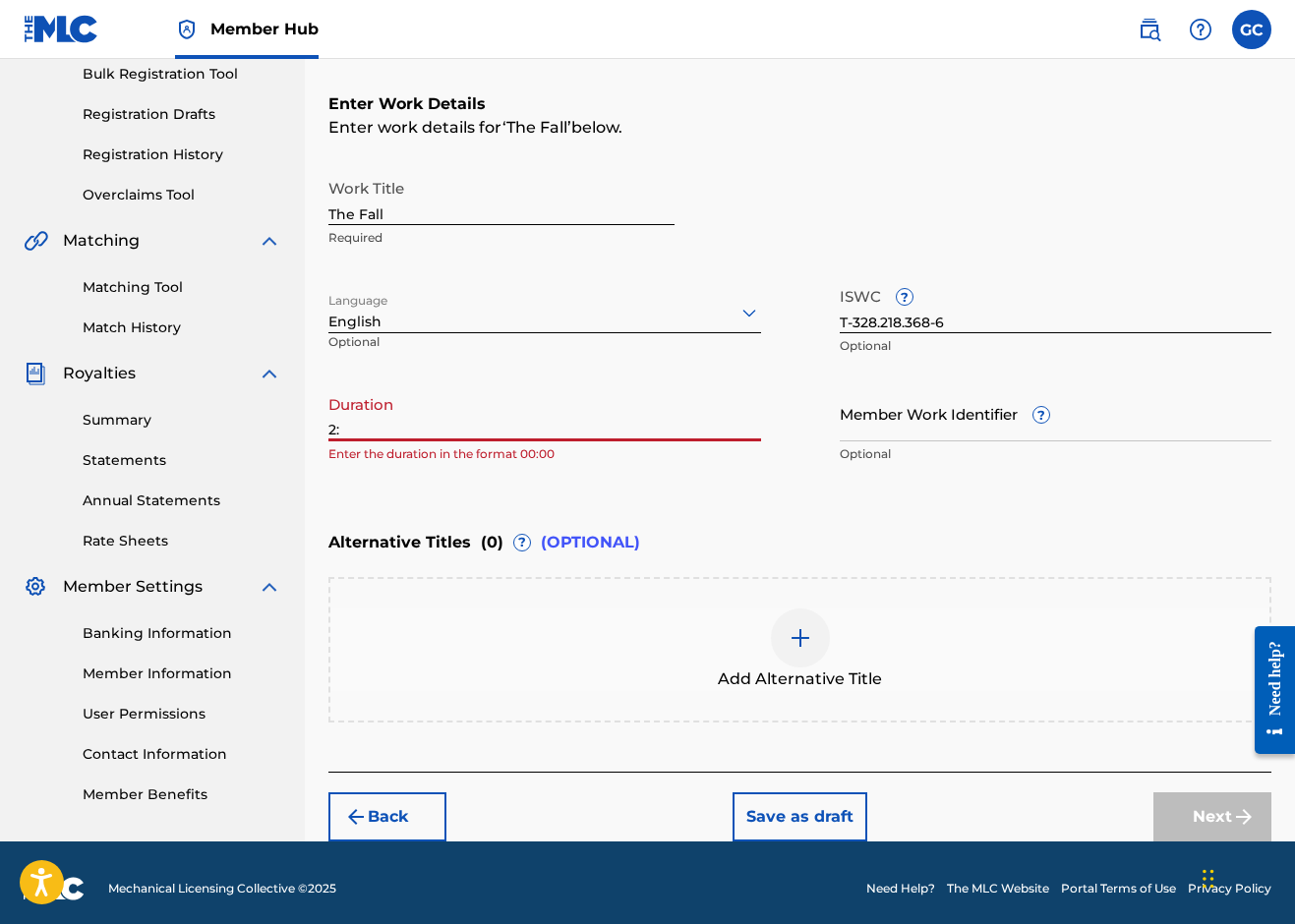
type input "2"
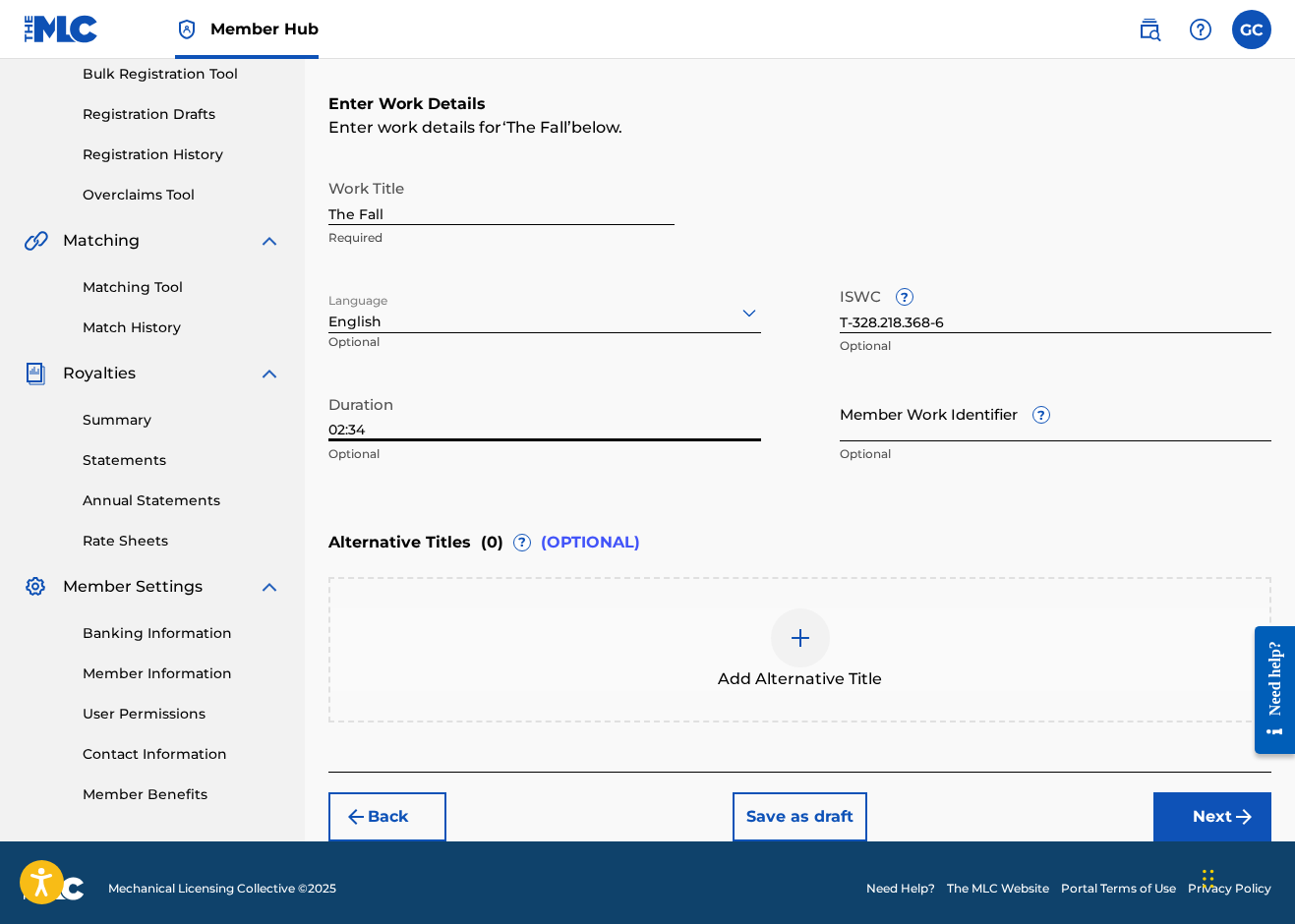
type input "02:34"
click at [1012, 427] on input "Member Work Identifier ?" at bounding box center [1056, 413] width 432 height 57
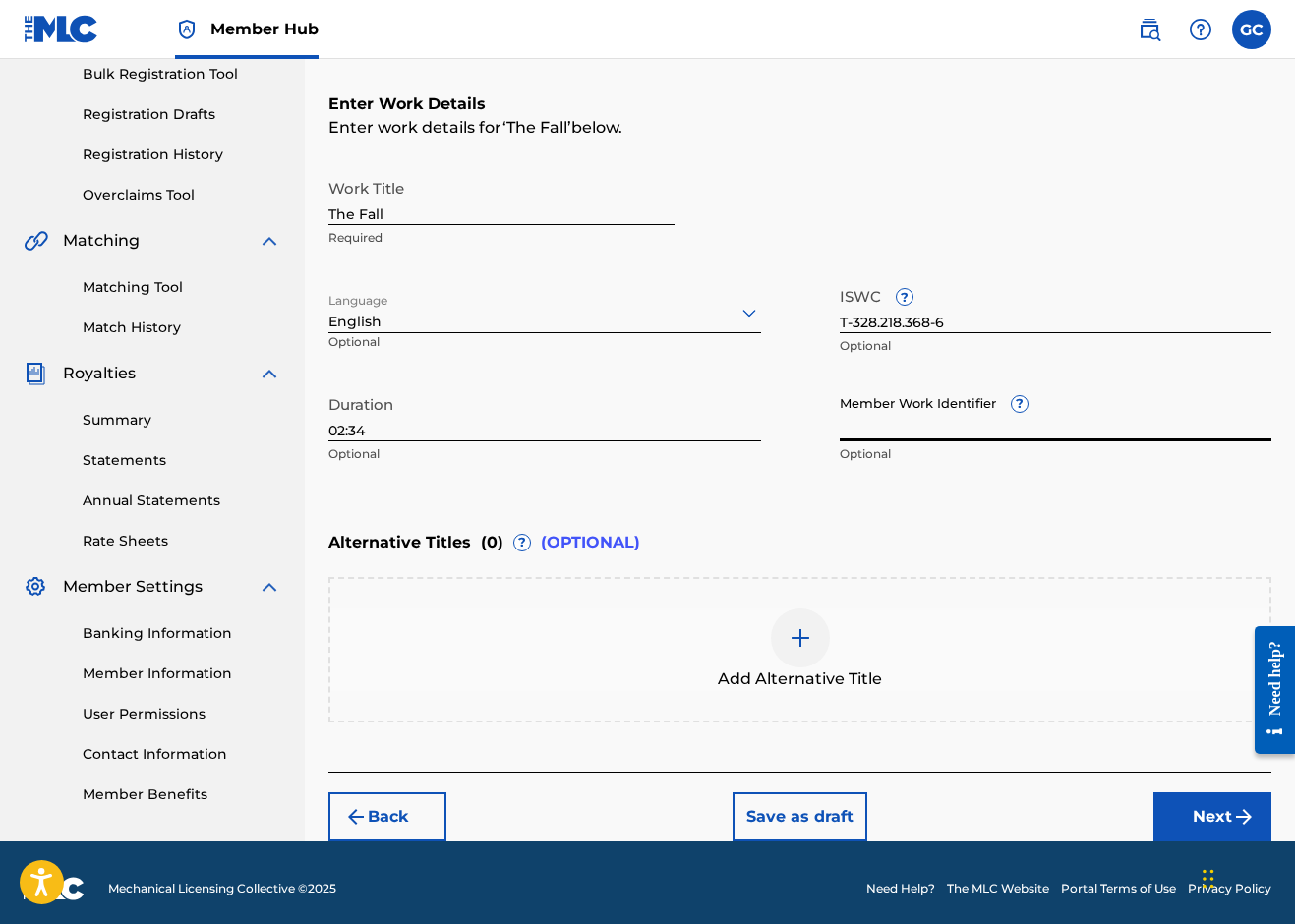
scroll to position [307, 0]
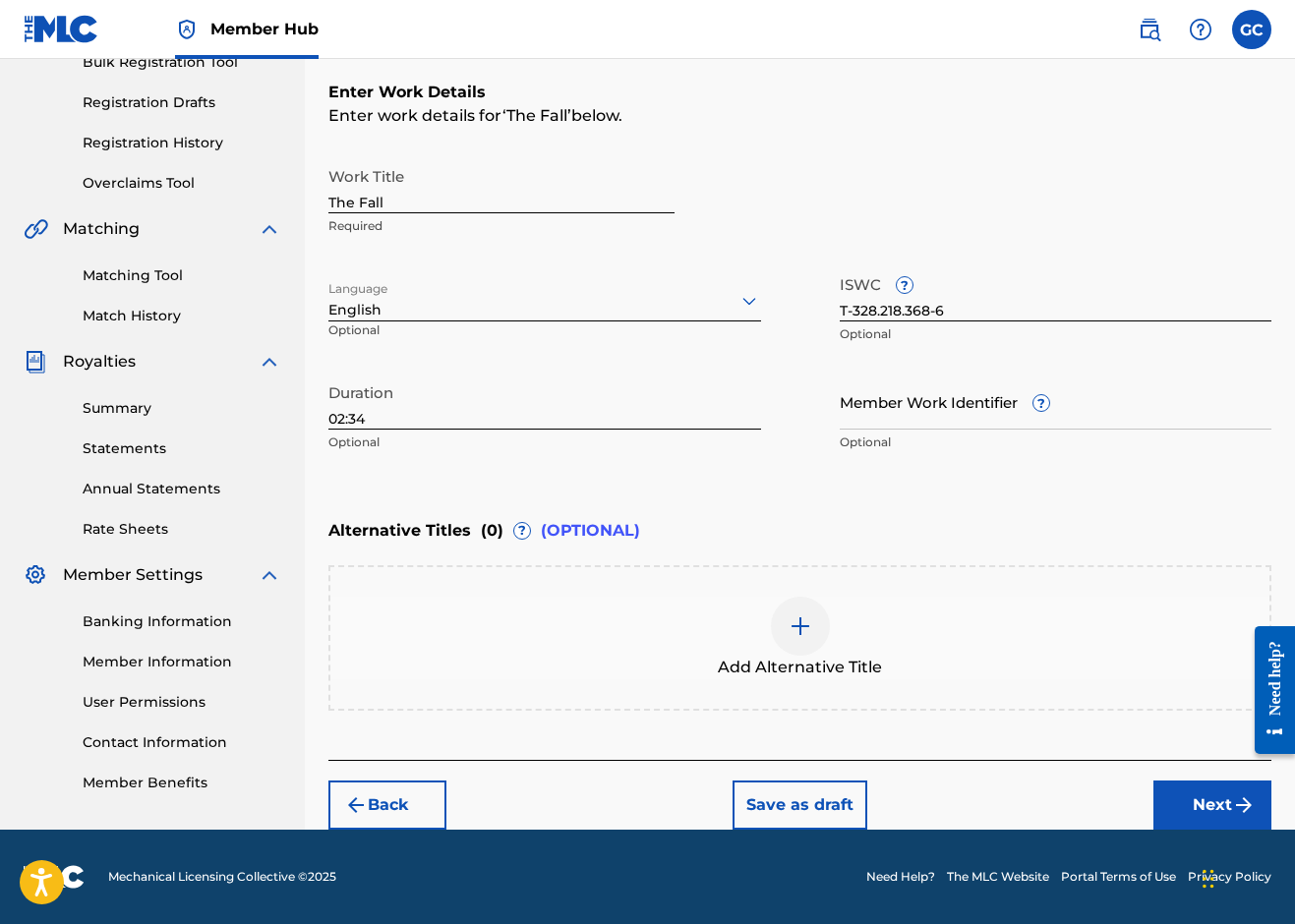
click at [771, 609] on div "Add Alternative Title" at bounding box center [799, 637] width 939 height 82
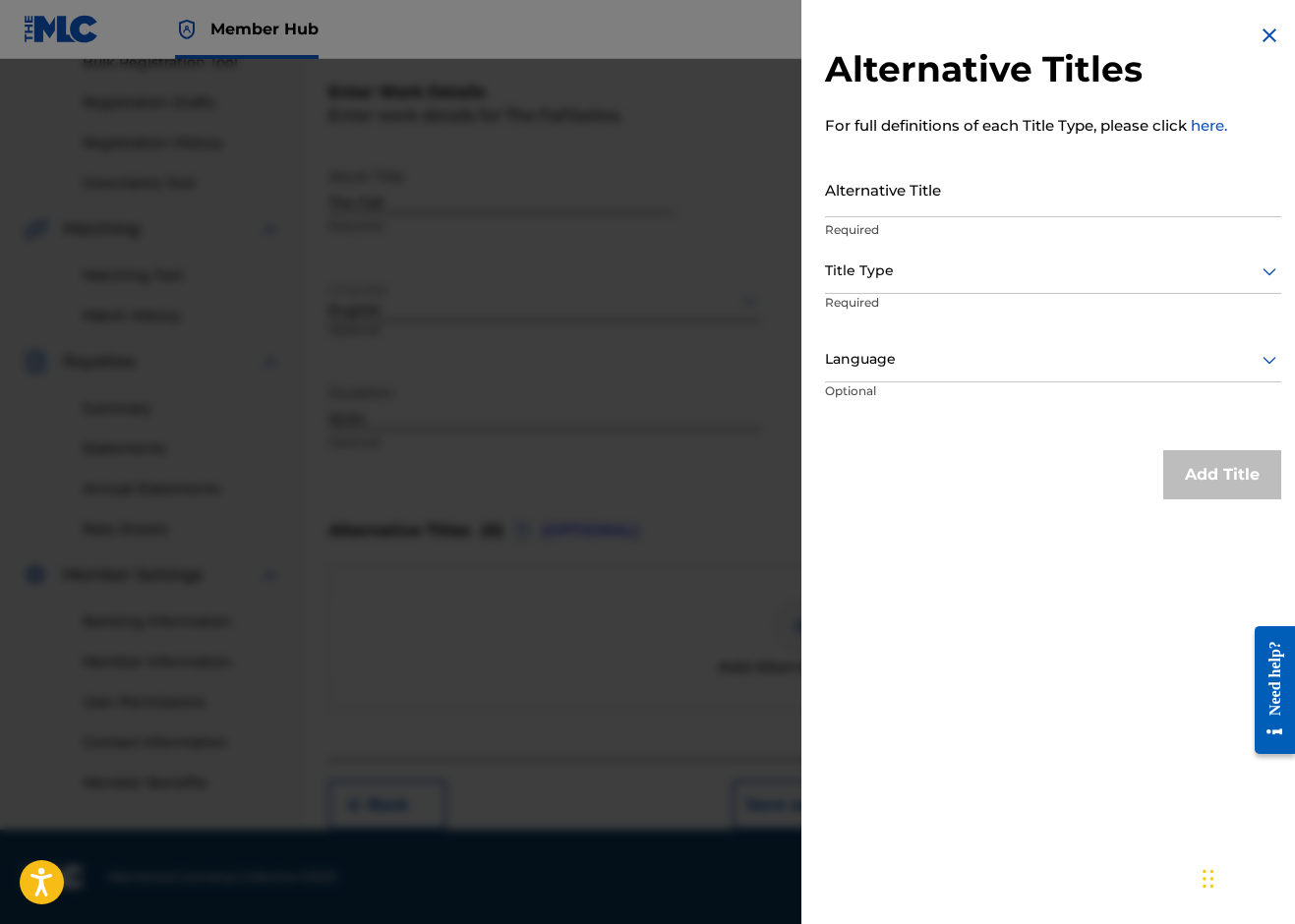
click at [869, 285] on div "Title Type" at bounding box center [1053, 272] width 456 height 45
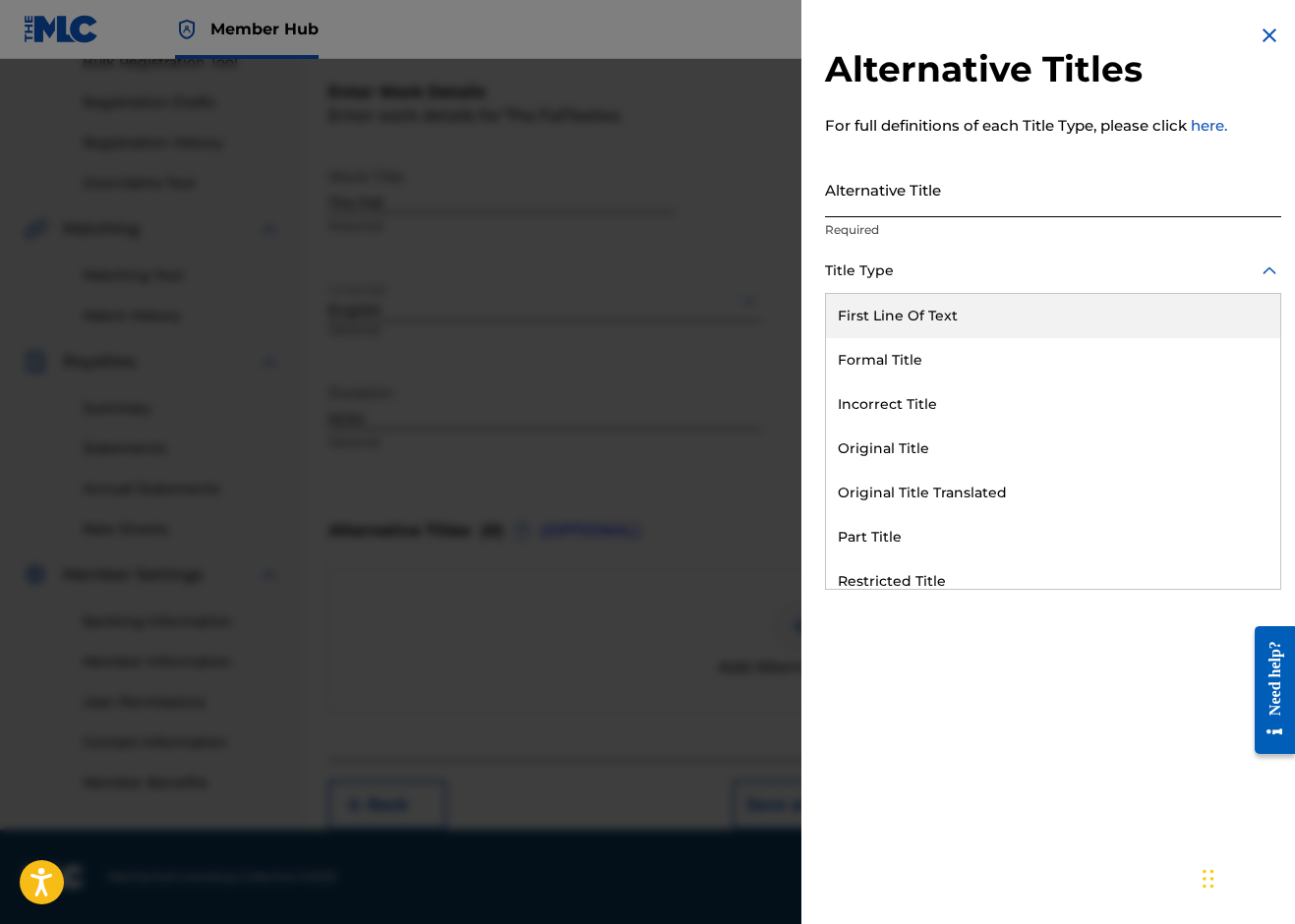
click at [894, 164] on input "Alternative Title" at bounding box center [1053, 189] width 456 height 57
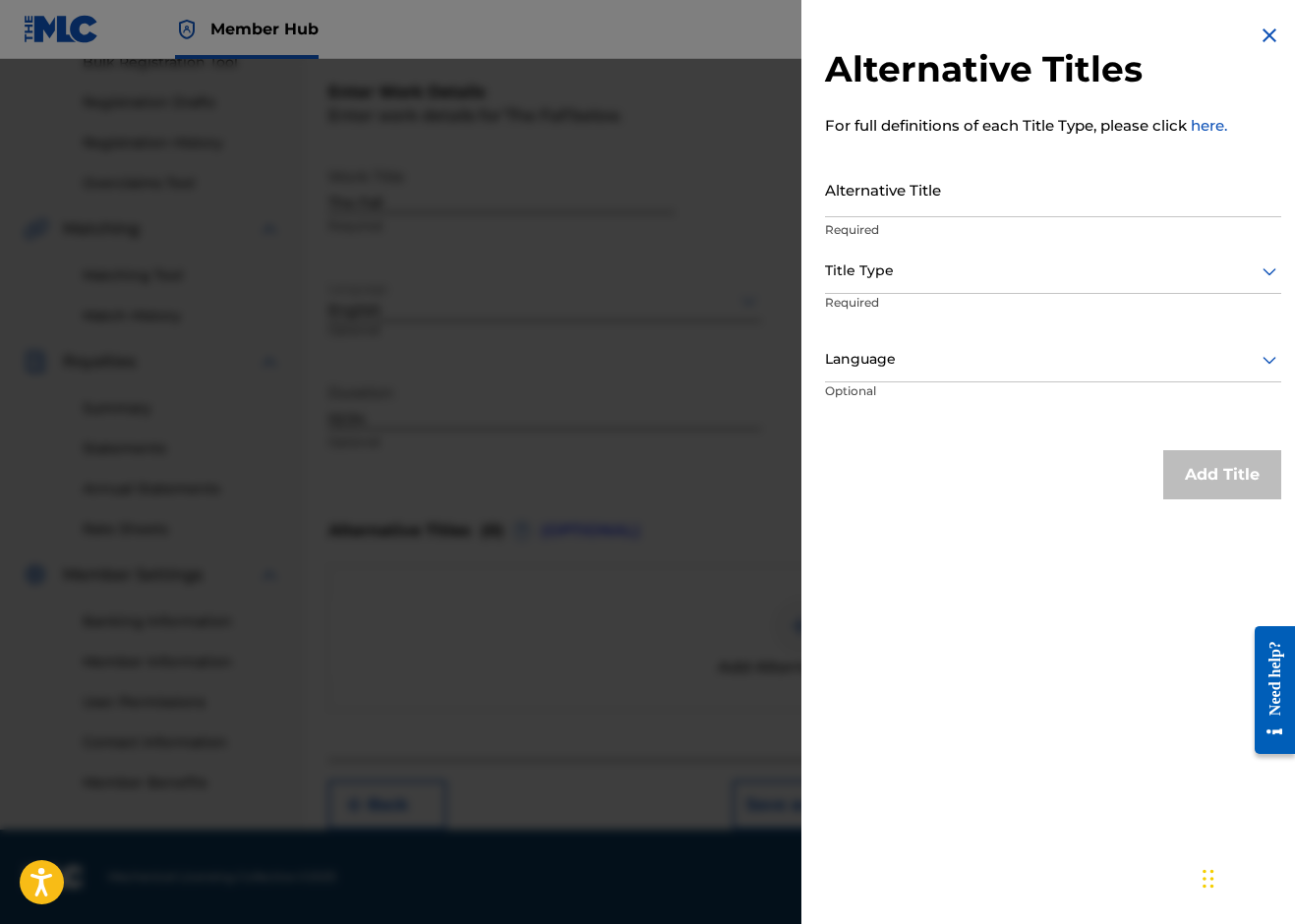
click at [722, 210] on div at bounding box center [648, 520] width 1295 height 924
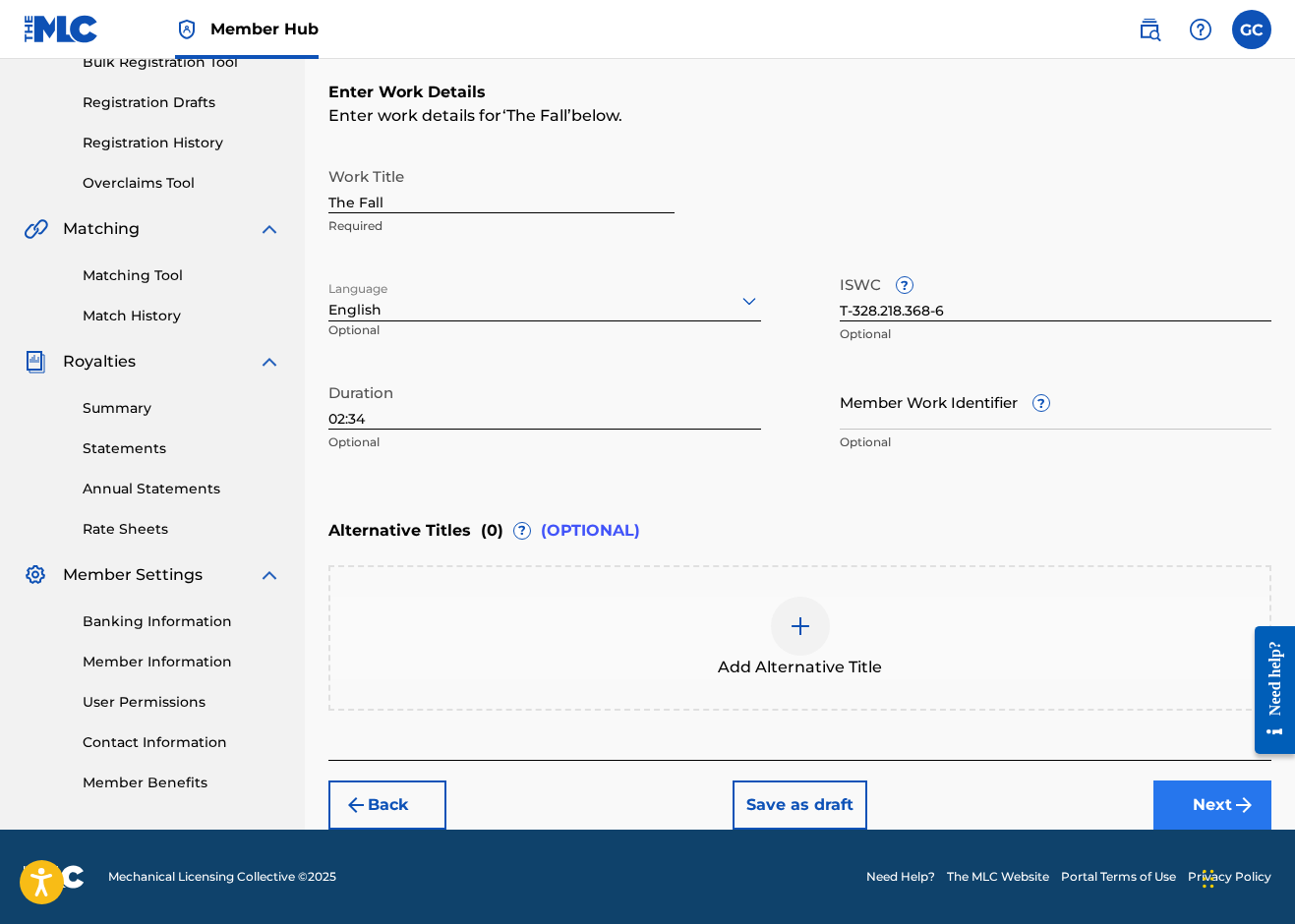
click at [1209, 805] on button "Next" at bounding box center [1212, 805] width 118 height 50
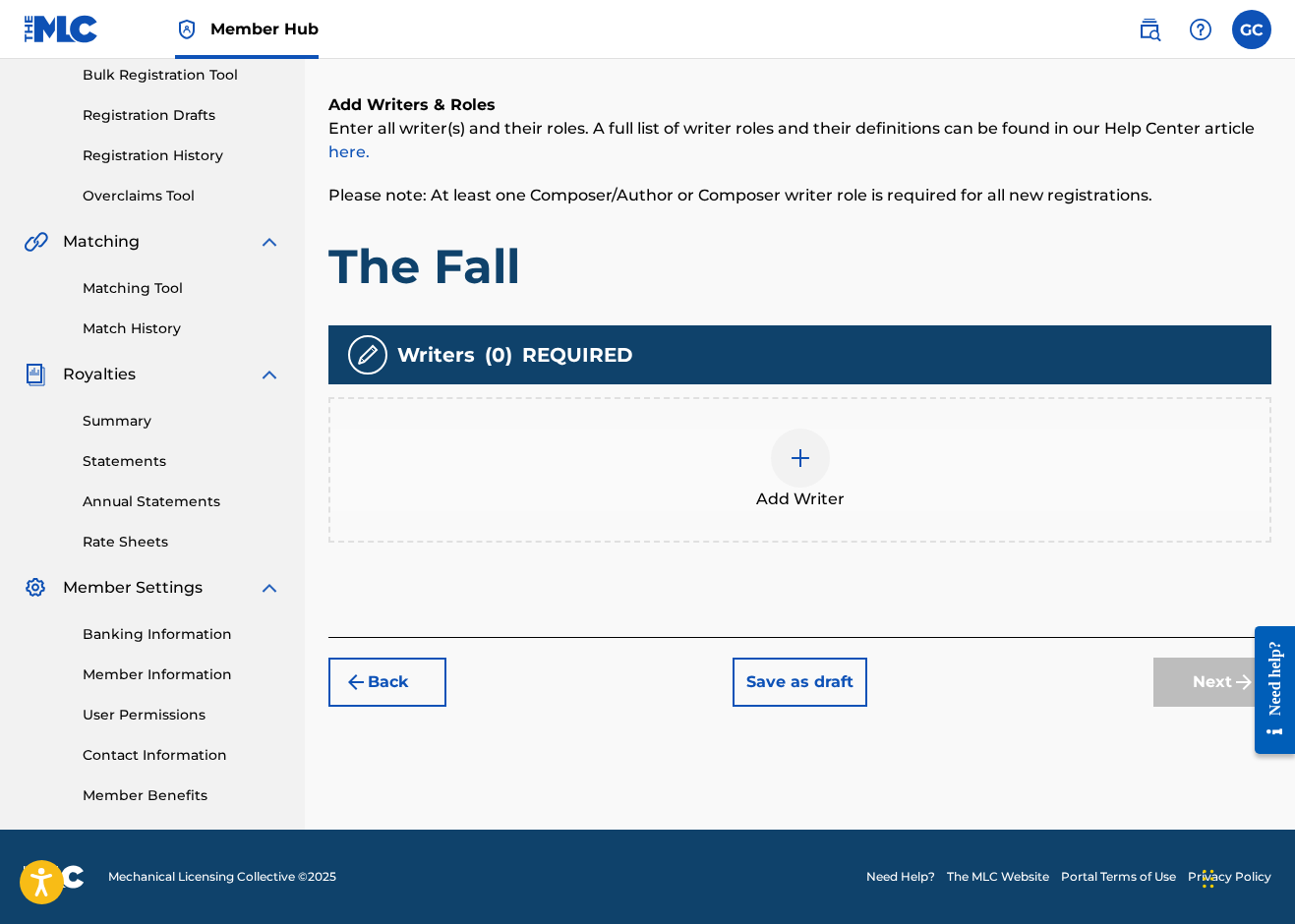
scroll to position [294, 0]
click at [781, 488] on span "Add Writer" at bounding box center [799, 500] width 88 height 24
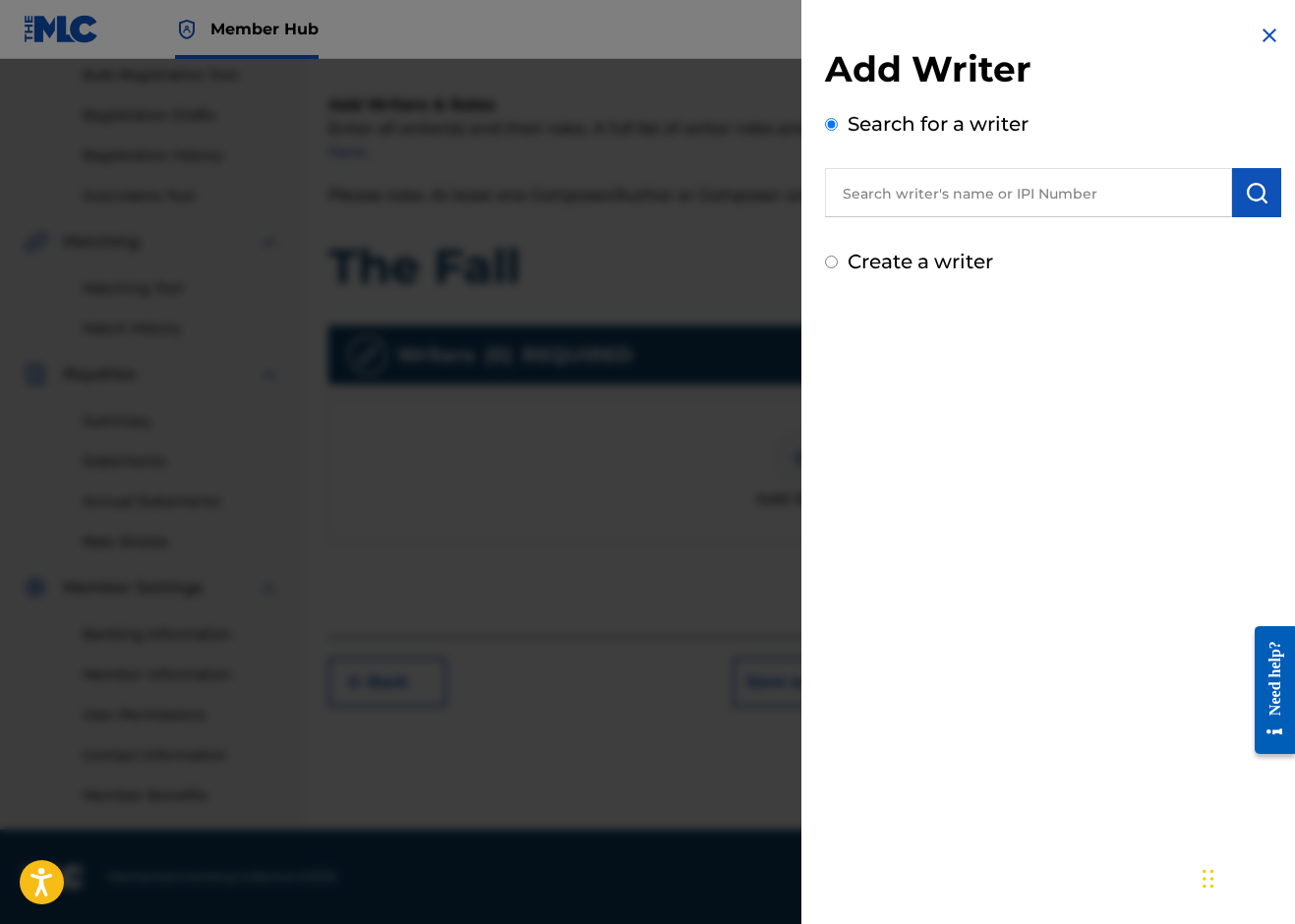
click at [978, 198] on input "text" at bounding box center [1028, 193] width 407 height 50
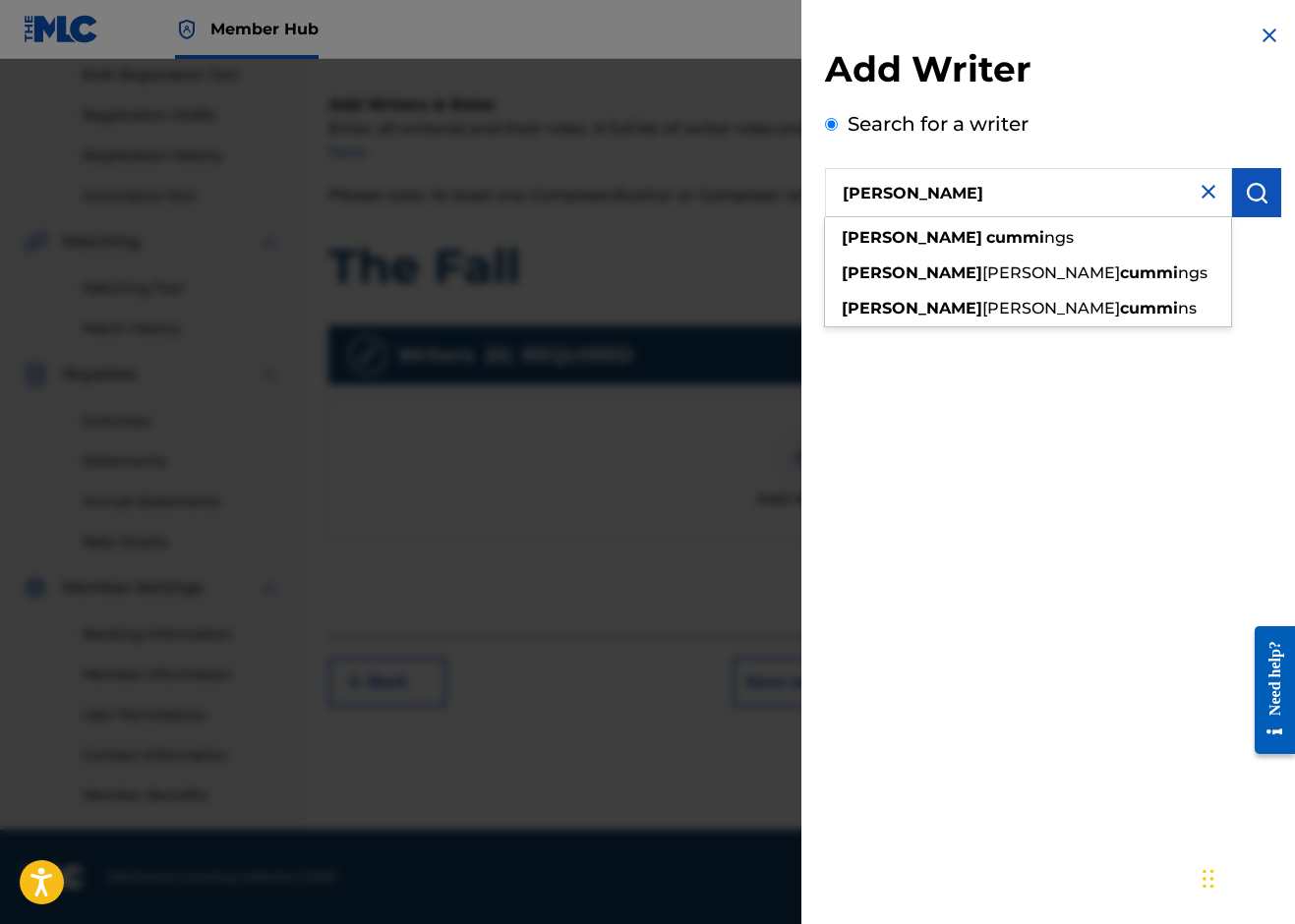
drag, startPoint x: 978, startPoint y: 198, endPoint x: 990, endPoint y: 233, distance: 37.0
click at [986, 233] on span at bounding box center [984, 237] width 4 height 19
type input "[PERSON_NAME]"
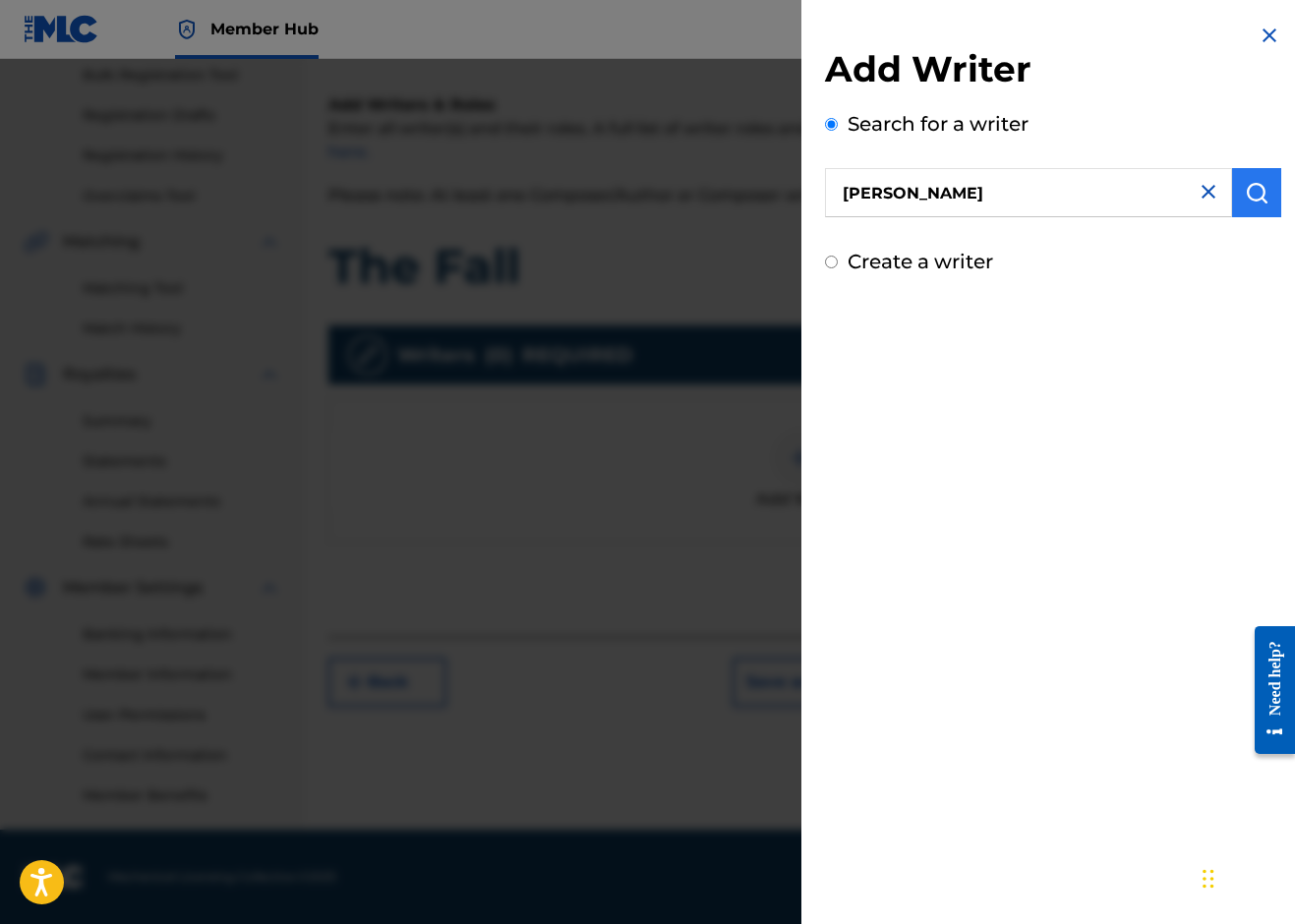
click at [1252, 188] on img "submit" at bounding box center [1256, 192] width 24 height 24
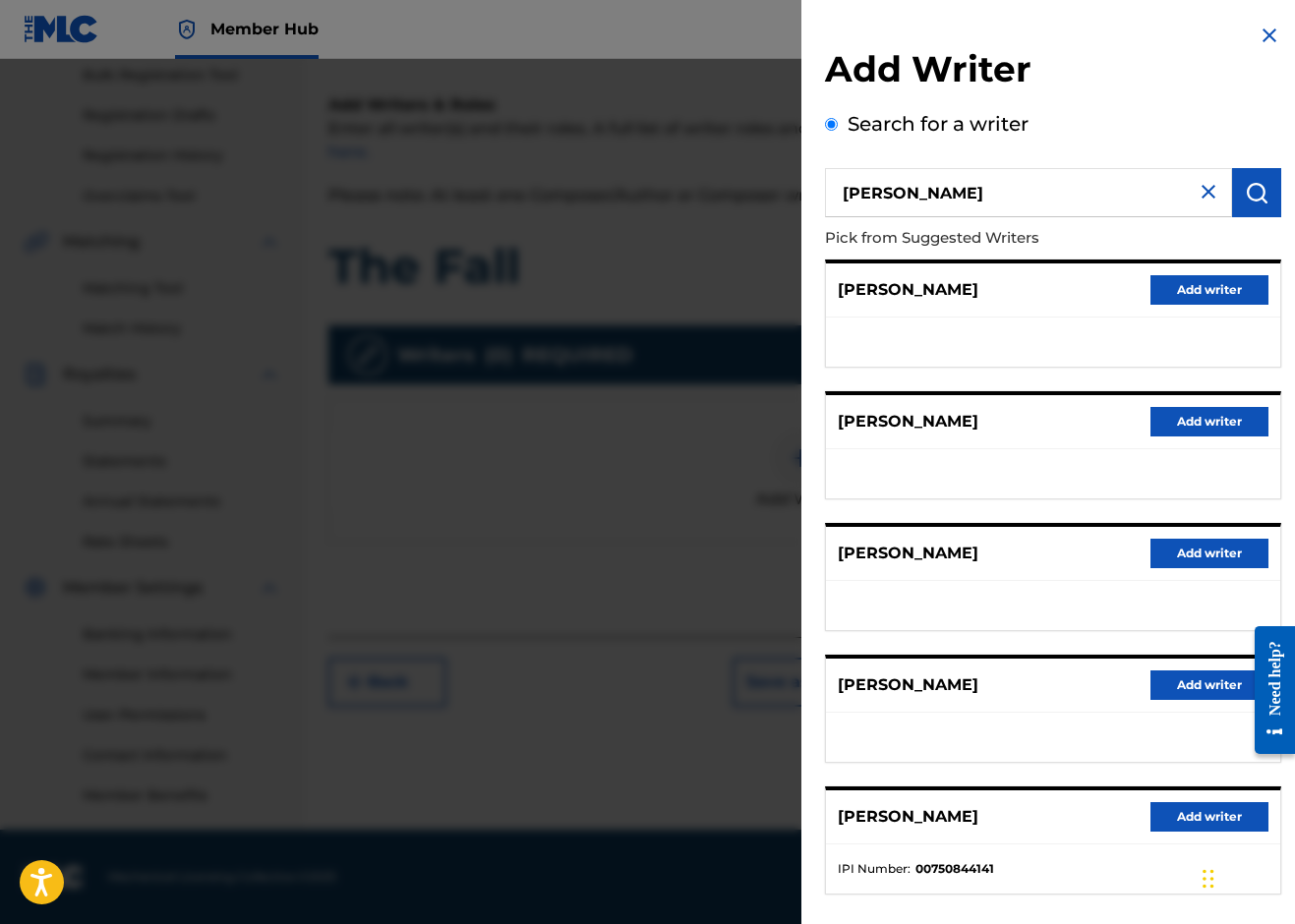
scroll to position [93, 0]
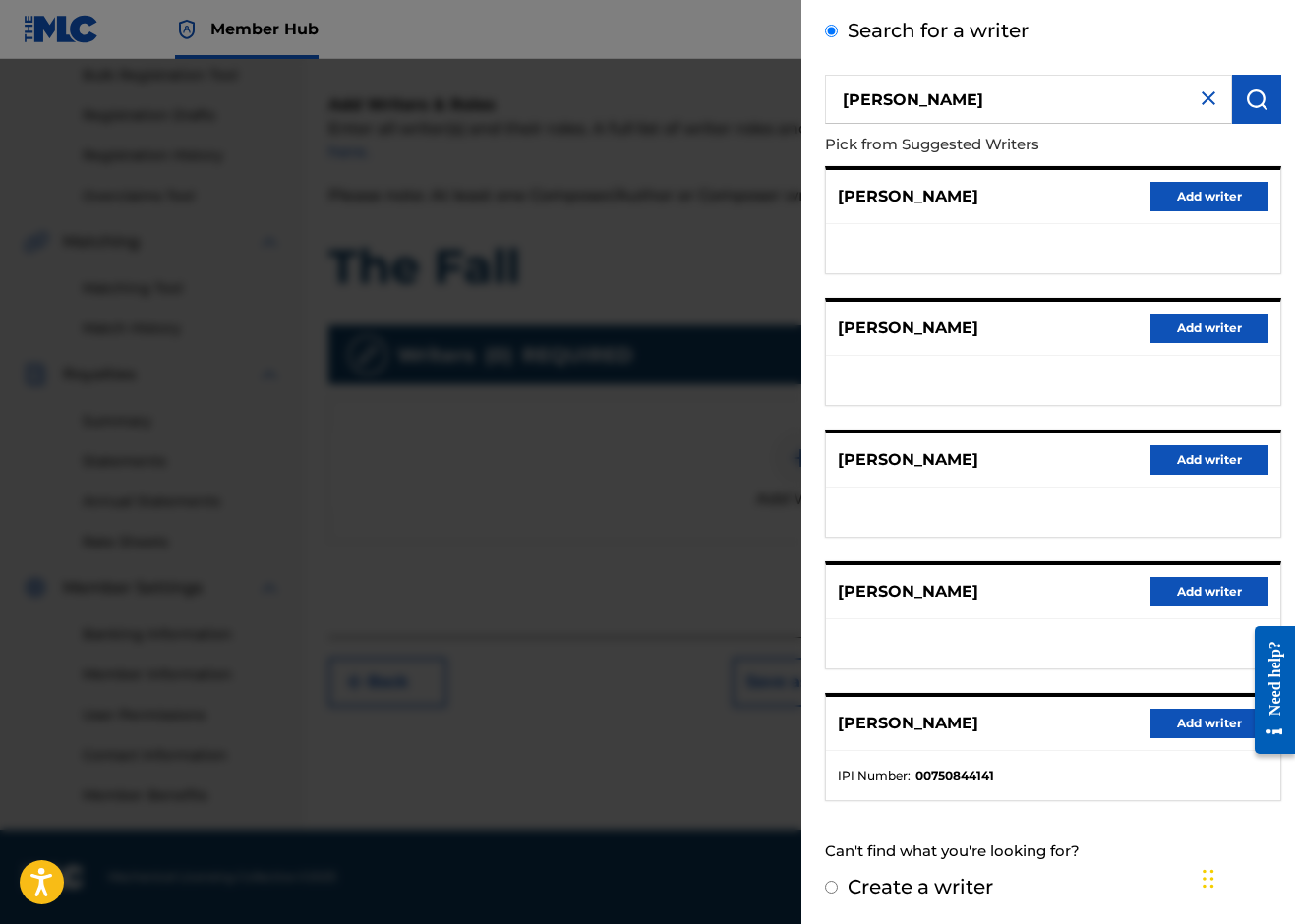
click at [767, 529] on div at bounding box center [648, 520] width 1295 height 924
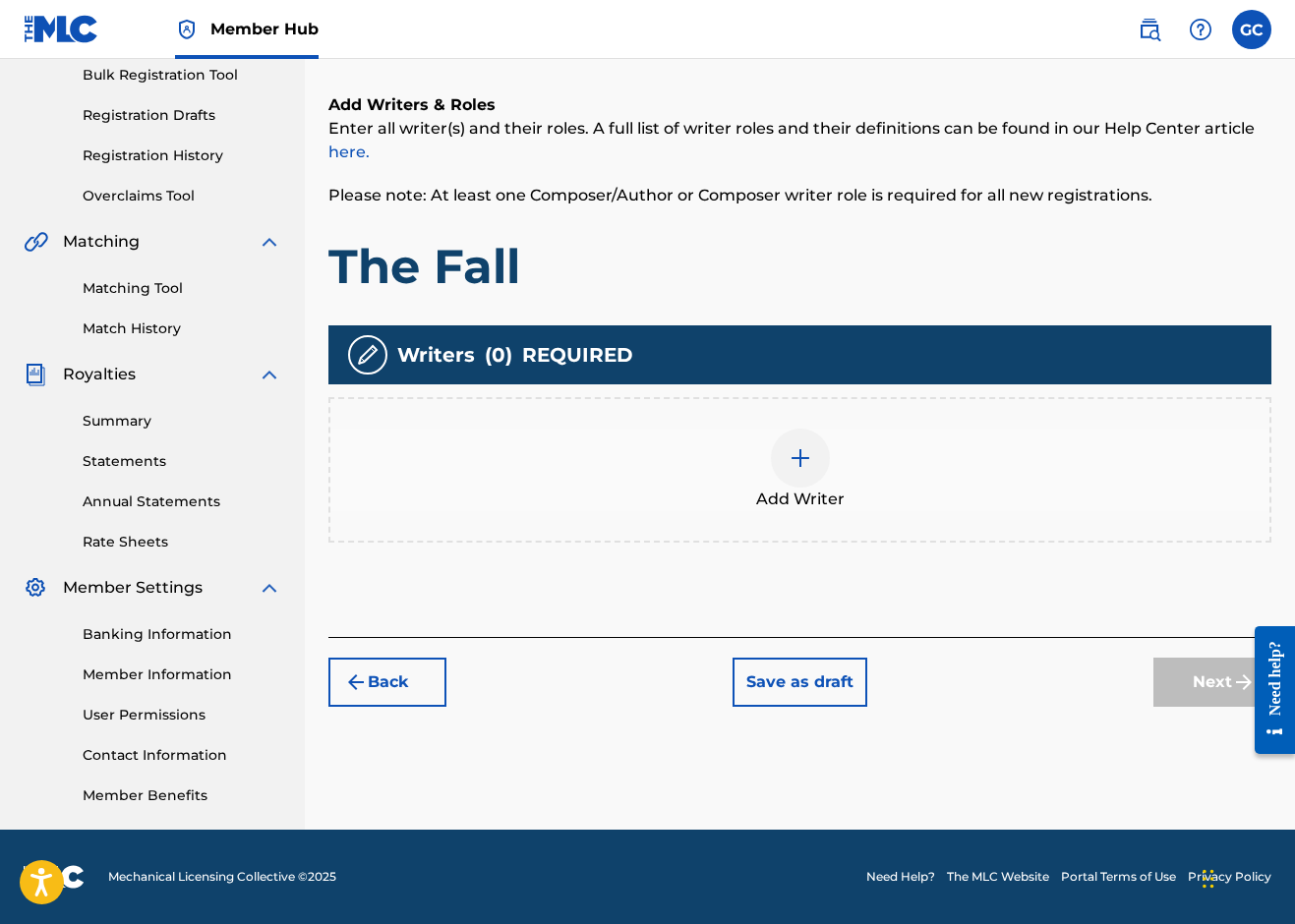
click at [809, 470] on div at bounding box center [799, 457] width 59 height 58
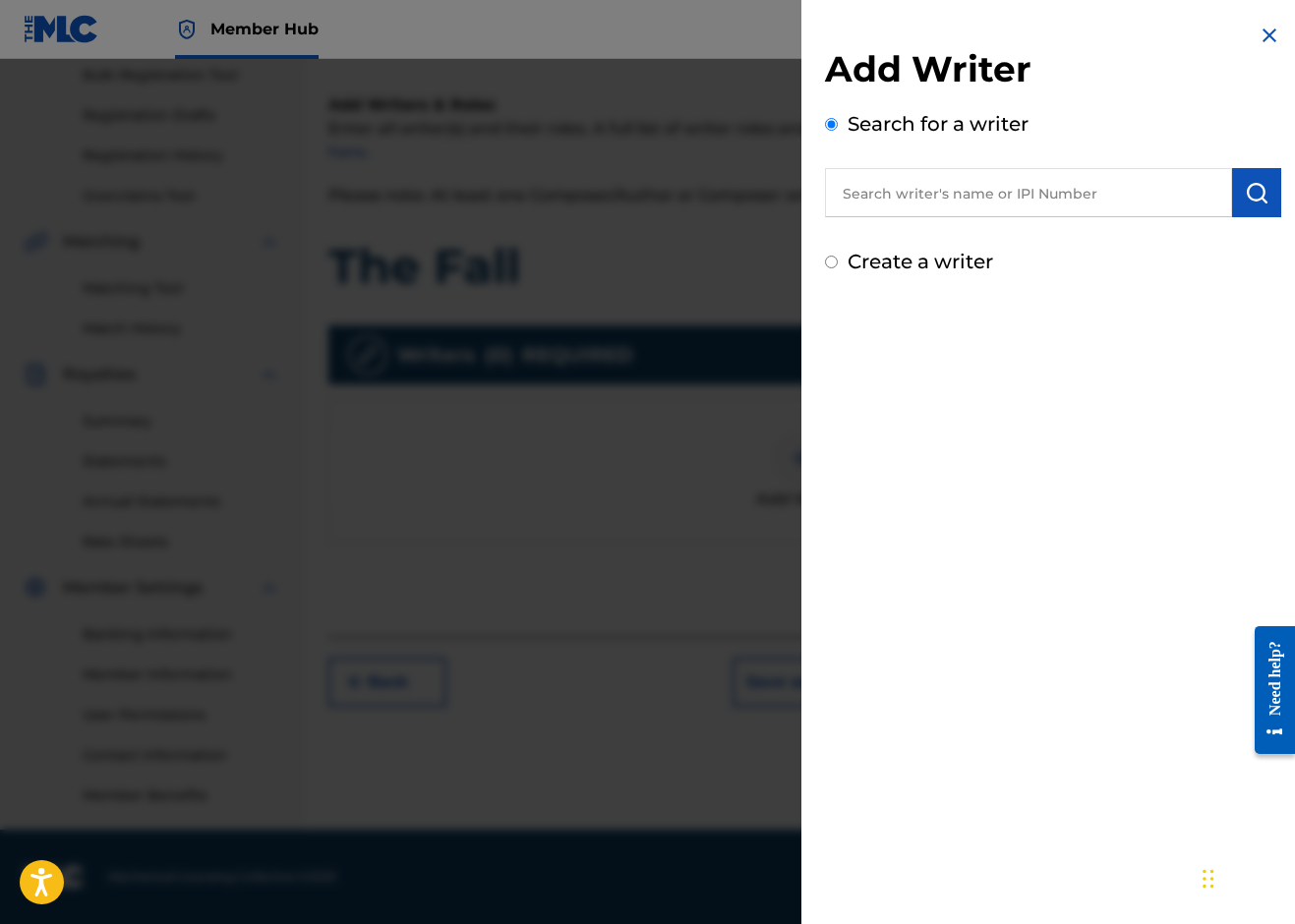
click at [915, 274] on div "Create a writer" at bounding box center [1053, 262] width 456 height 30
click at [848, 265] on label "Create a writer" at bounding box center [920, 262] width 146 height 24
radio input "true"
click at [838, 265] on input "Create a writer" at bounding box center [831, 262] width 13 height 13
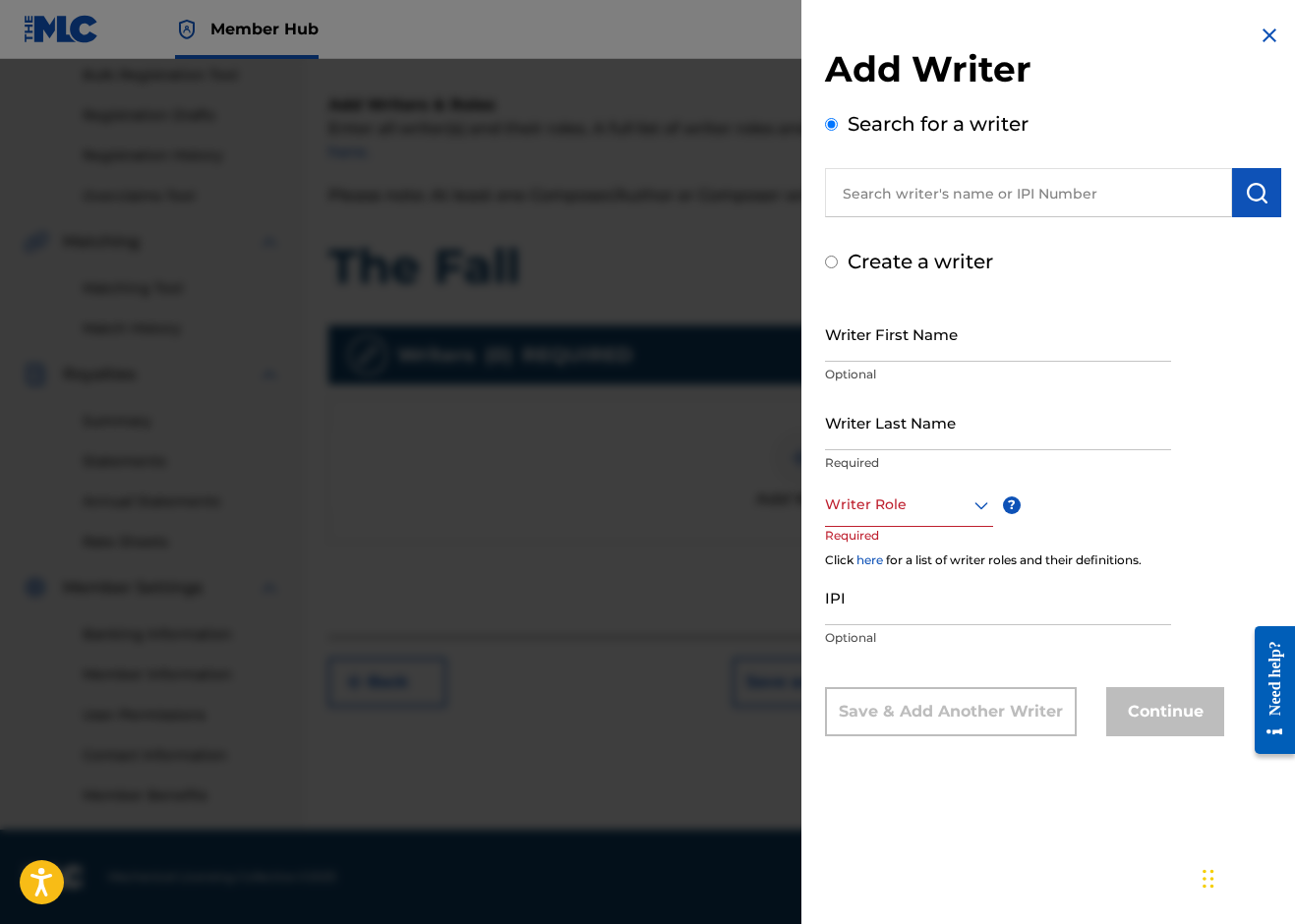
radio input "false"
radio input "true"
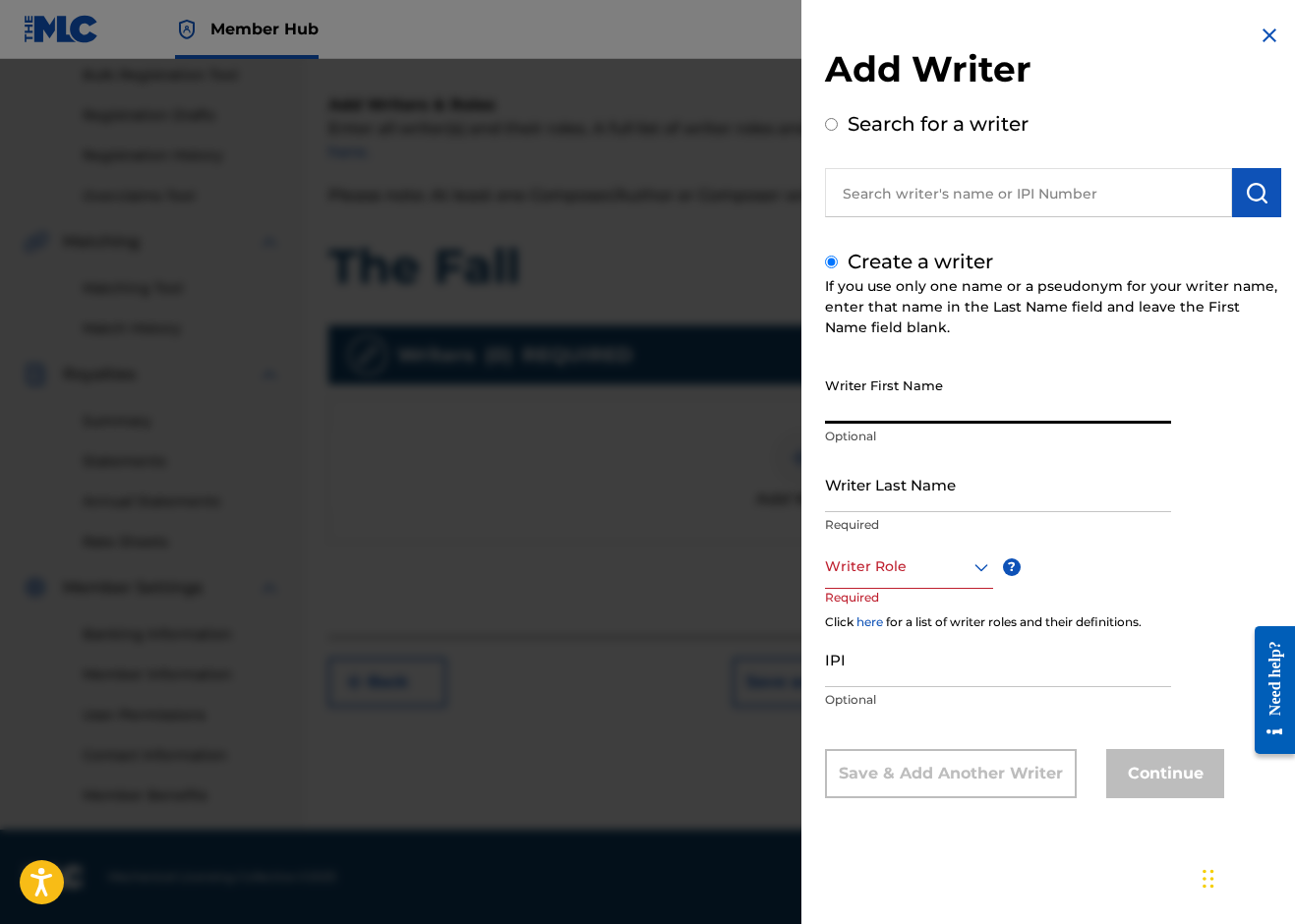
click at [875, 422] on input "Writer First Name" at bounding box center [998, 396] width 346 height 57
type input "G"
type input "Gabe"
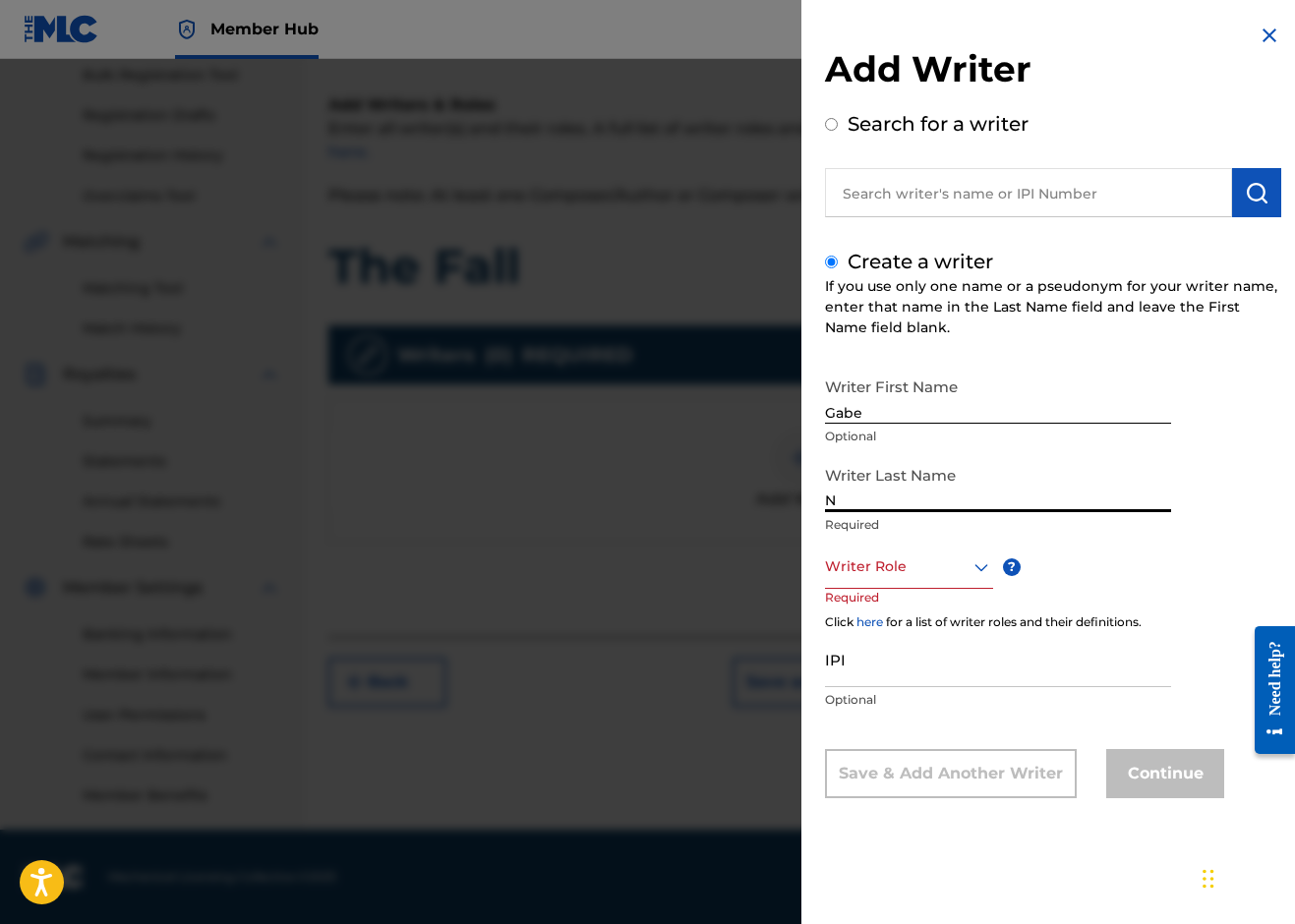
type input "N"
click at [1270, 374] on div "Writer First Name [PERSON_NAME] Optional Writer Last Name N Required Writer Rol…" at bounding box center [1053, 583] width 456 height 430
click at [1018, 499] on input "N" at bounding box center [998, 484] width 346 height 57
type input "[PERSON_NAME]"
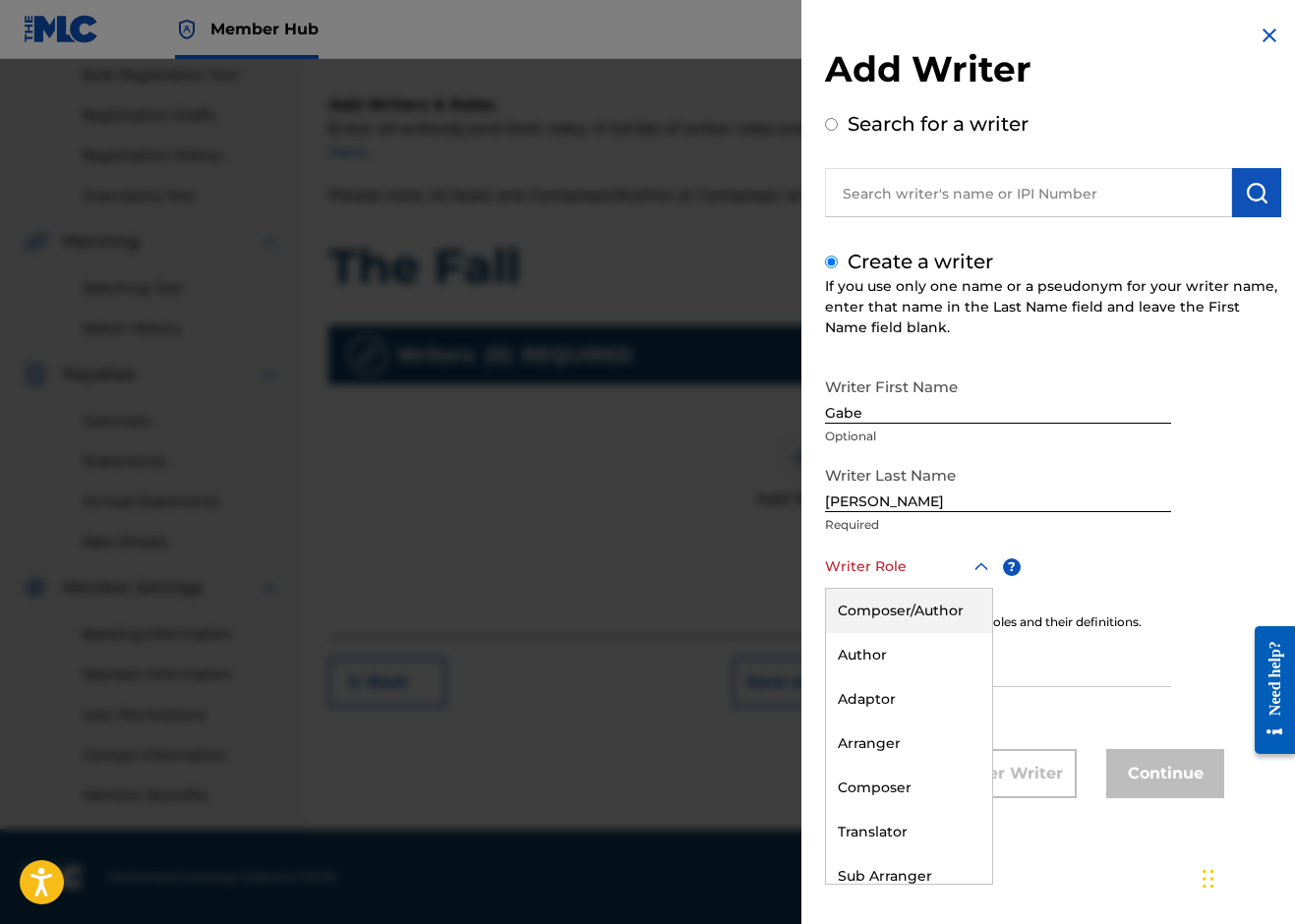
click at [964, 570] on div at bounding box center [909, 566] width 169 height 25
click at [959, 601] on div "Composer/Author" at bounding box center [909, 611] width 167 height 45
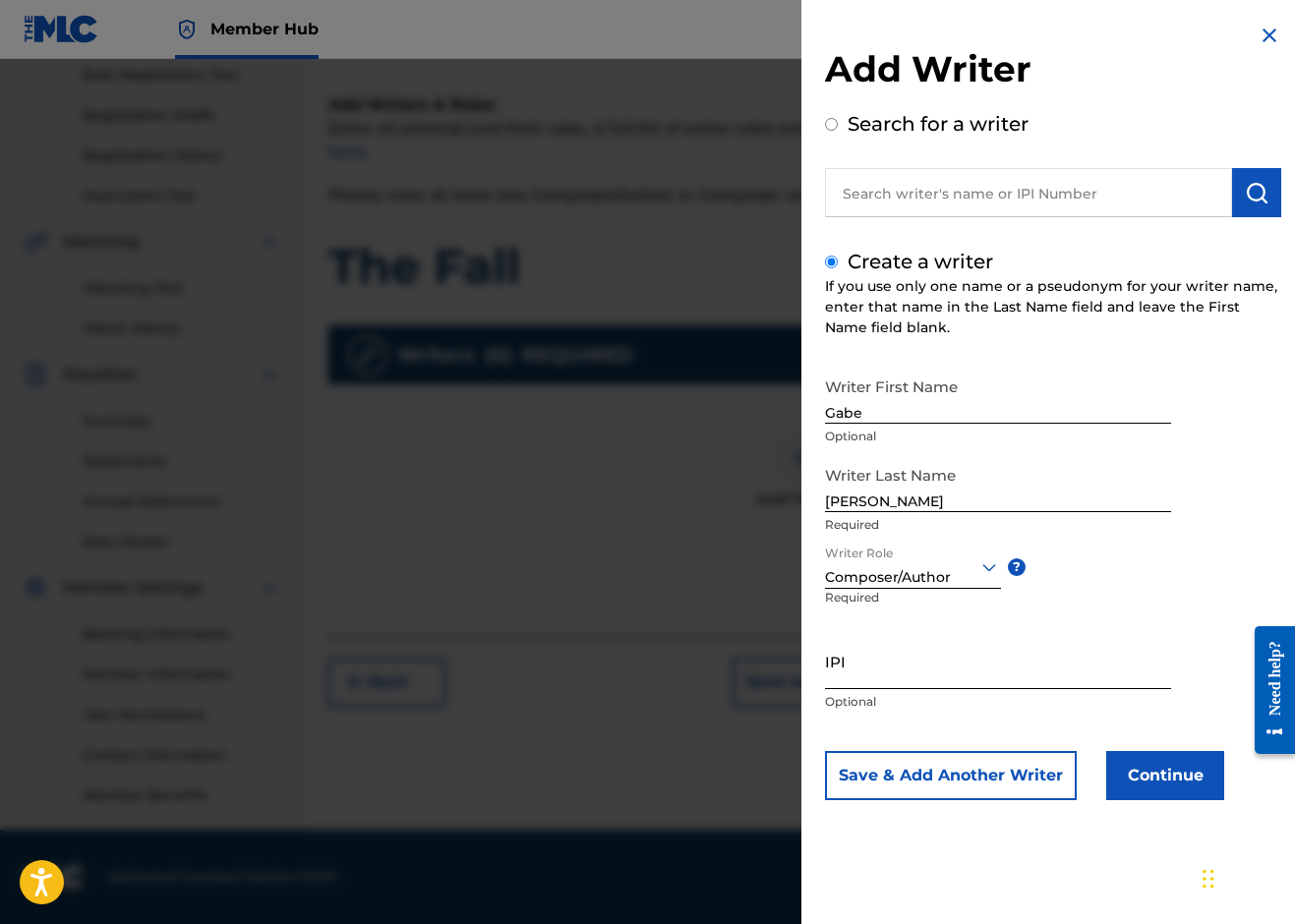
click at [864, 665] on input "IPI" at bounding box center [998, 661] width 346 height 57
paste input "00750844239"
type input "00750844239"
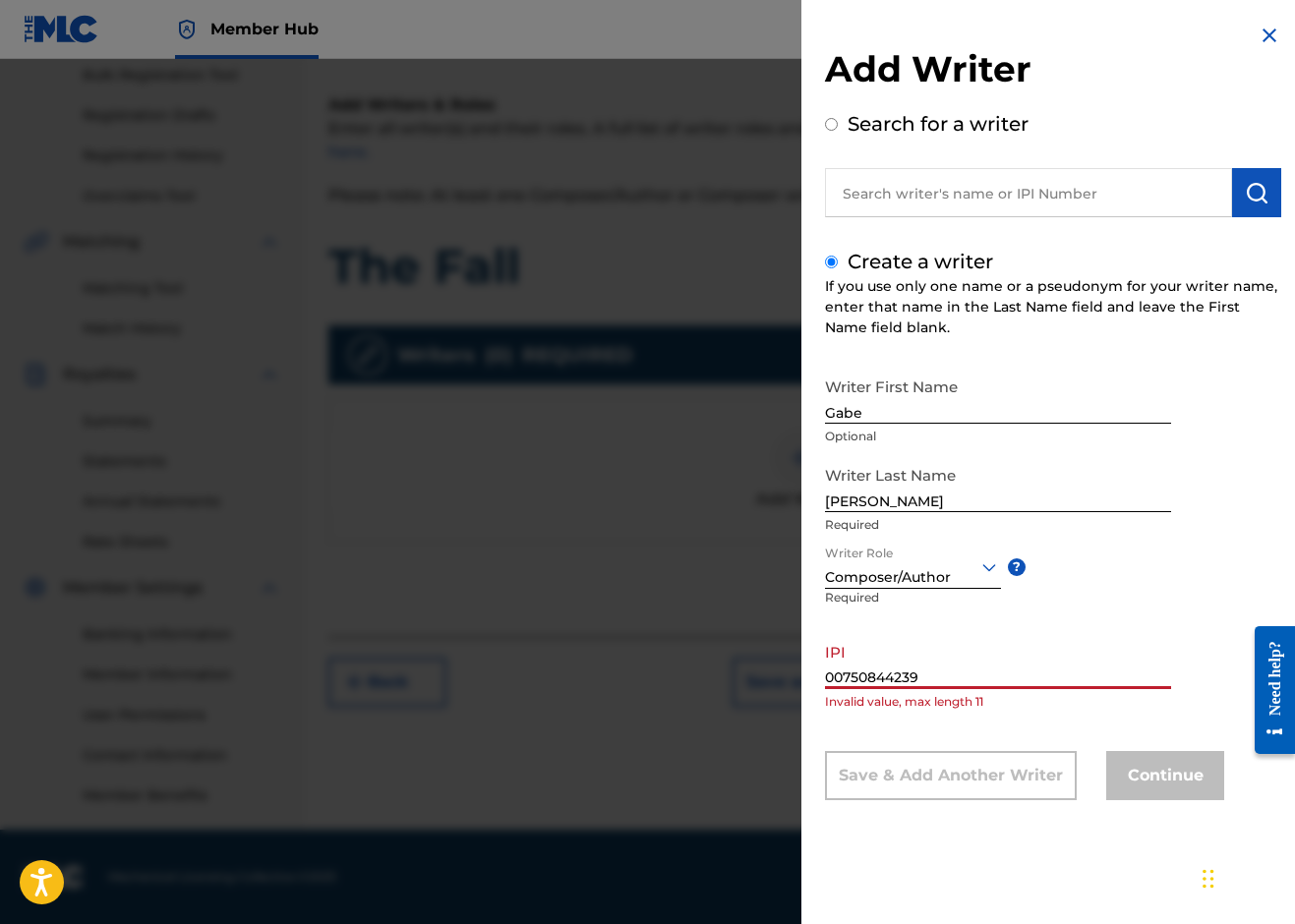
click at [914, 680] on input "00750844239" at bounding box center [998, 661] width 346 height 57
click at [650, 598] on div at bounding box center [648, 520] width 1295 height 924
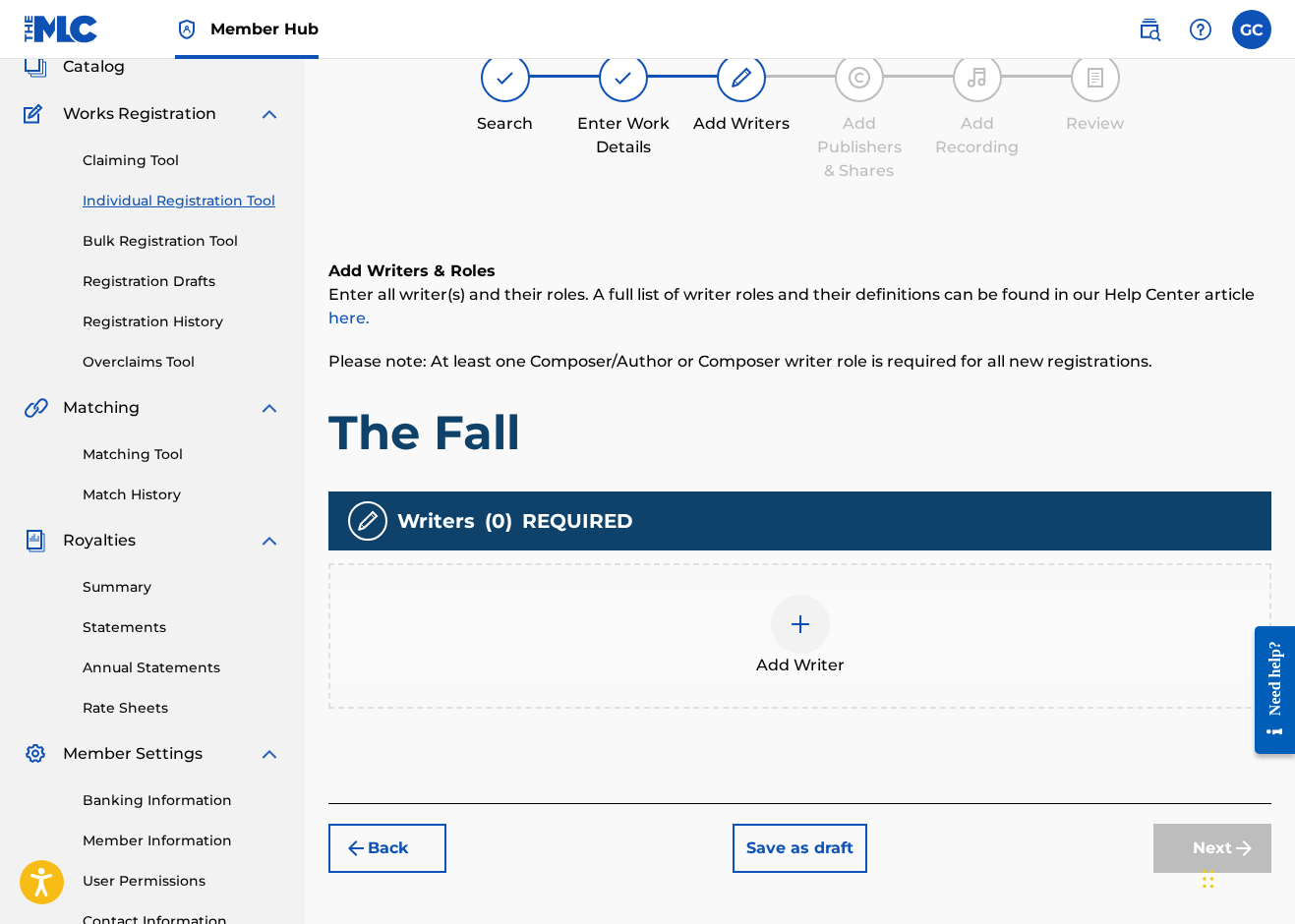
scroll to position [0, 0]
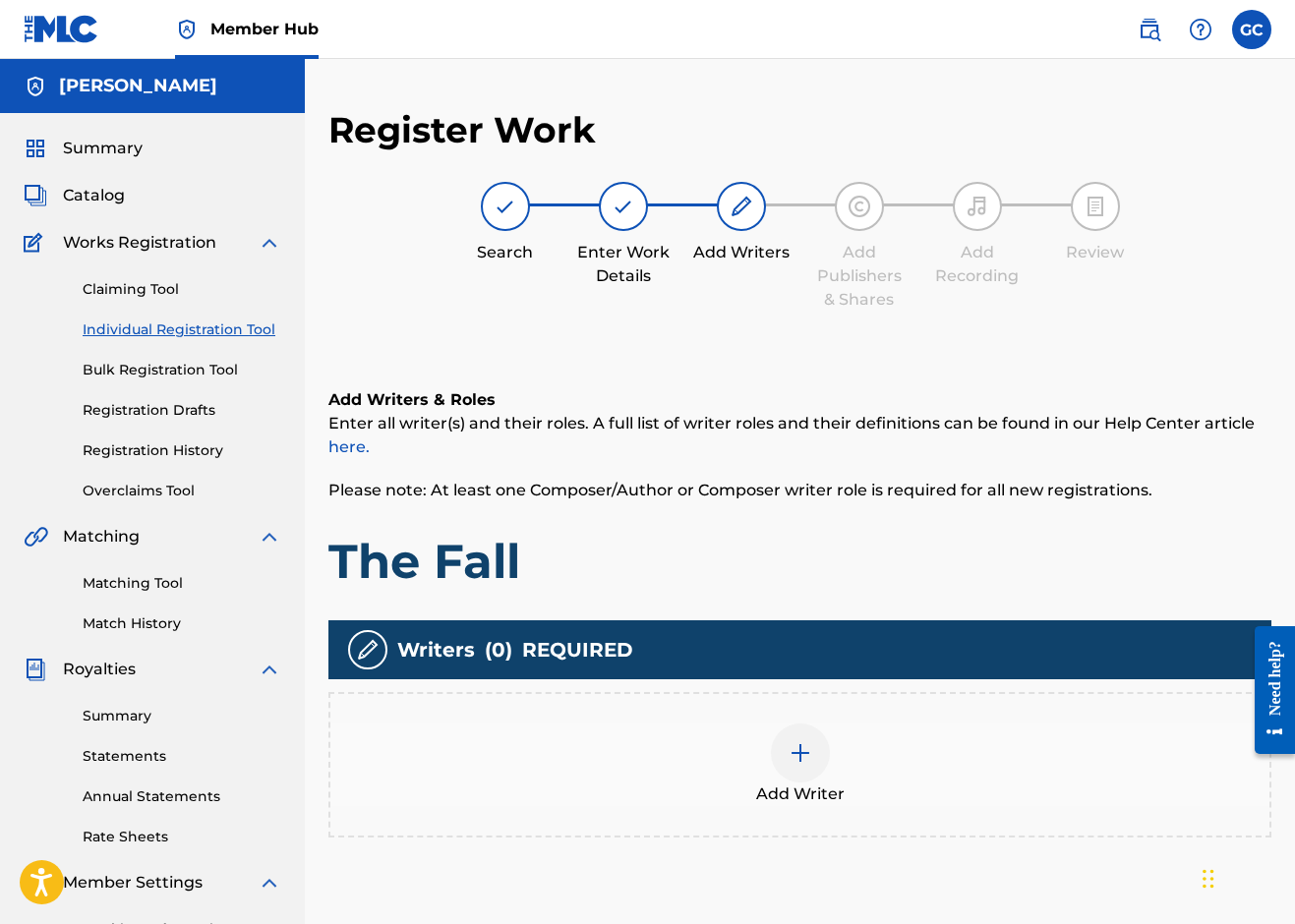
click at [794, 747] on img at bounding box center [800, 753] width 24 height 24
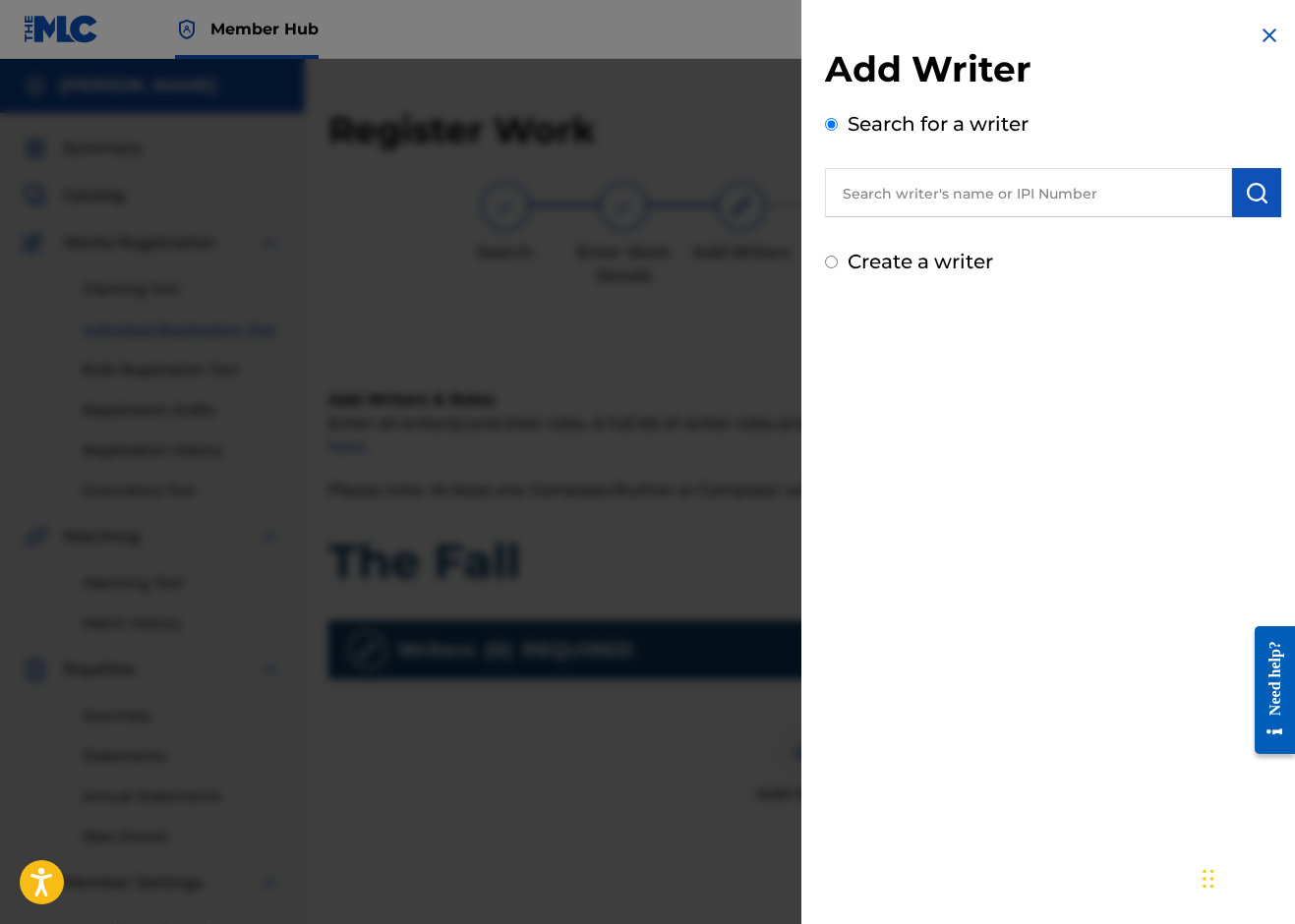
click at [948, 271] on label "Create a writer" at bounding box center [920, 262] width 146 height 24
radio input "true"
click at [838, 269] on input "Create a writer" at bounding box center [831, 262] width 13 height 13
radio input "false"
radio input "true"
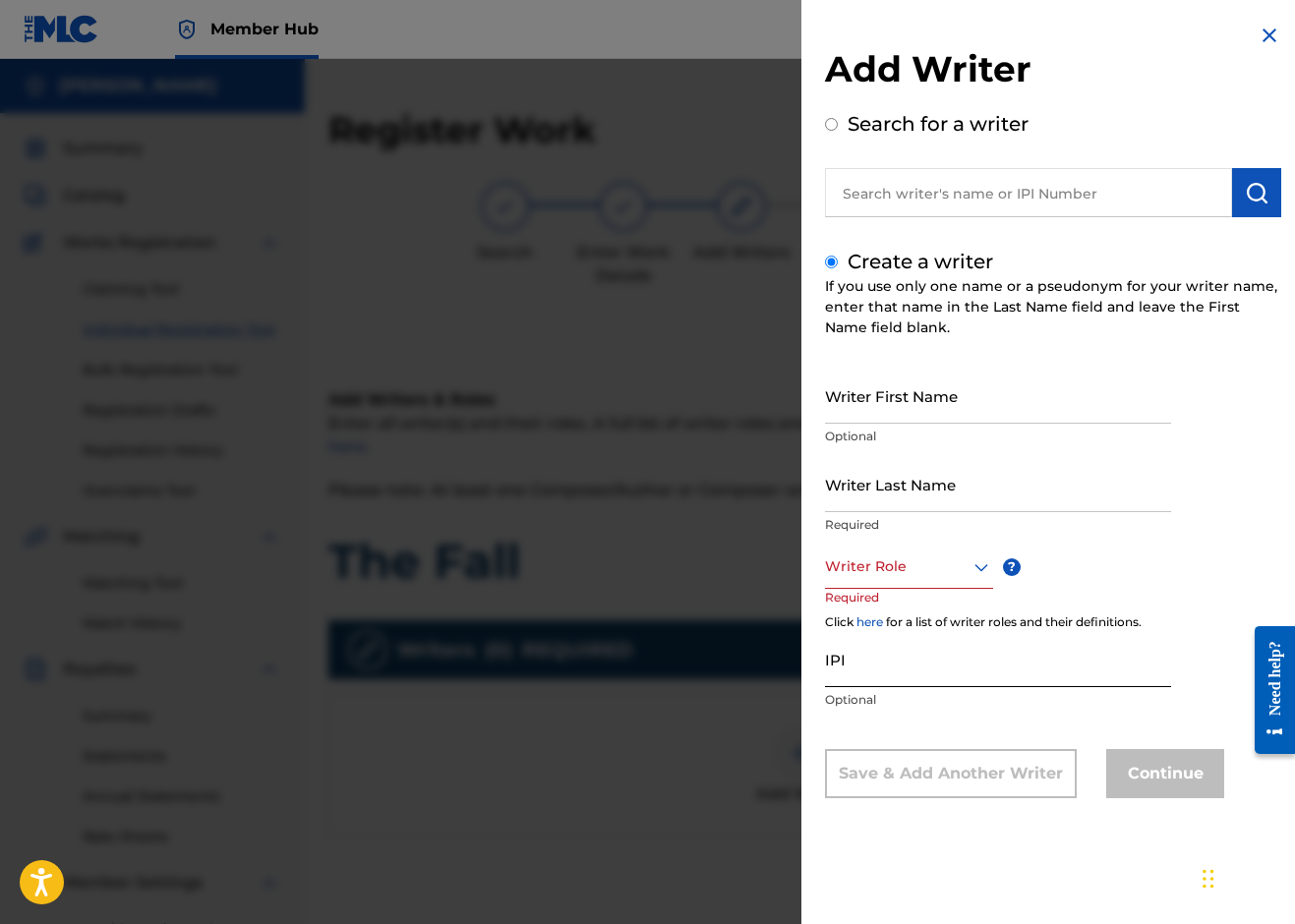
click at [869, 653] on input "IPI" at bounding box center [998, 659] width 346 height 57
paste input "550364589"
type input "550364589"
click at [1124, 553] on div "Writer First Name Optional Writer Last Name Required Writer Role ? Required Cli…" at bounding box center [1053, 583] width 456 height 430
click at [916, 184] on input "text" at bounding box center [1028, 193] width 407 height 50
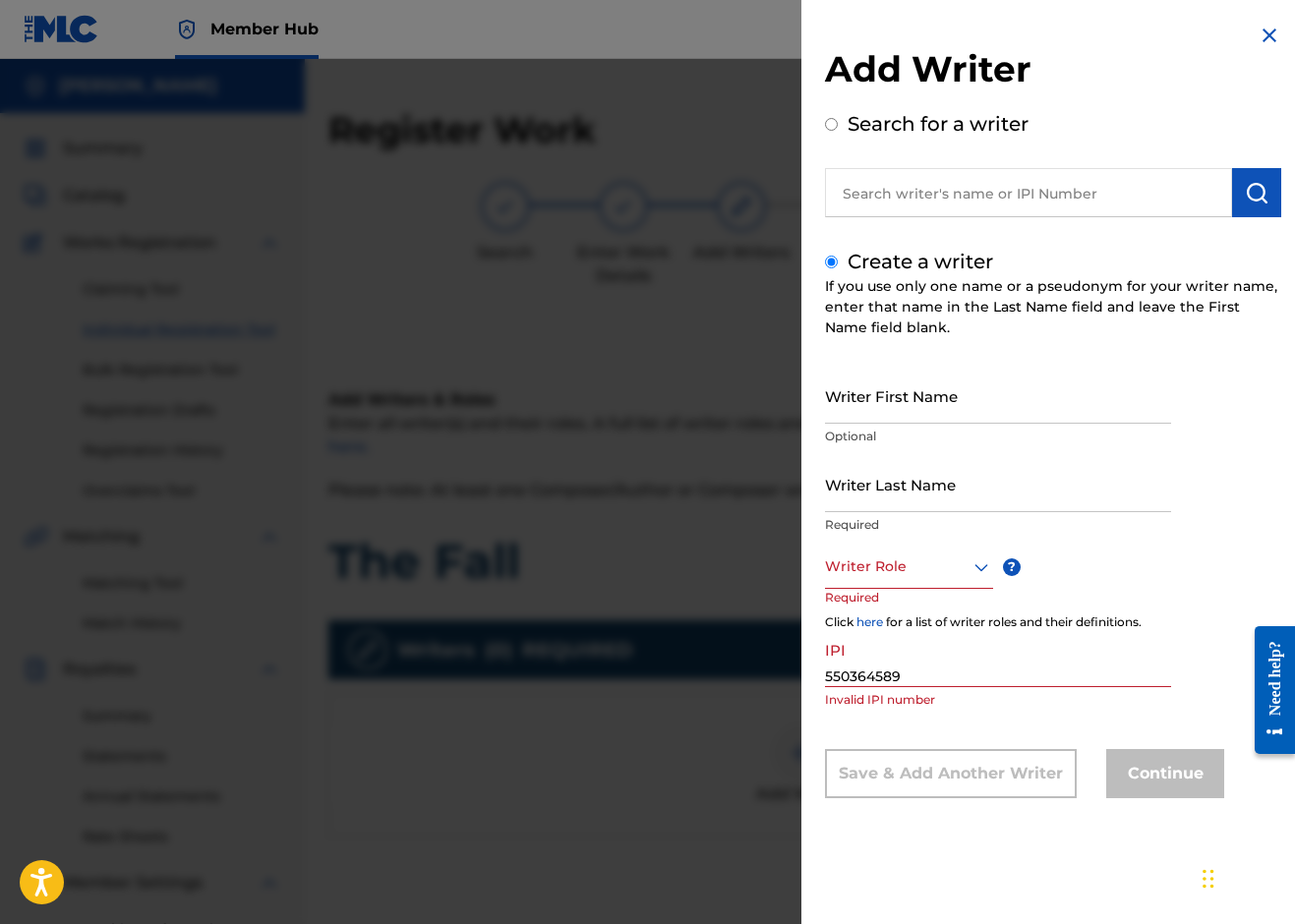
radio input "true"
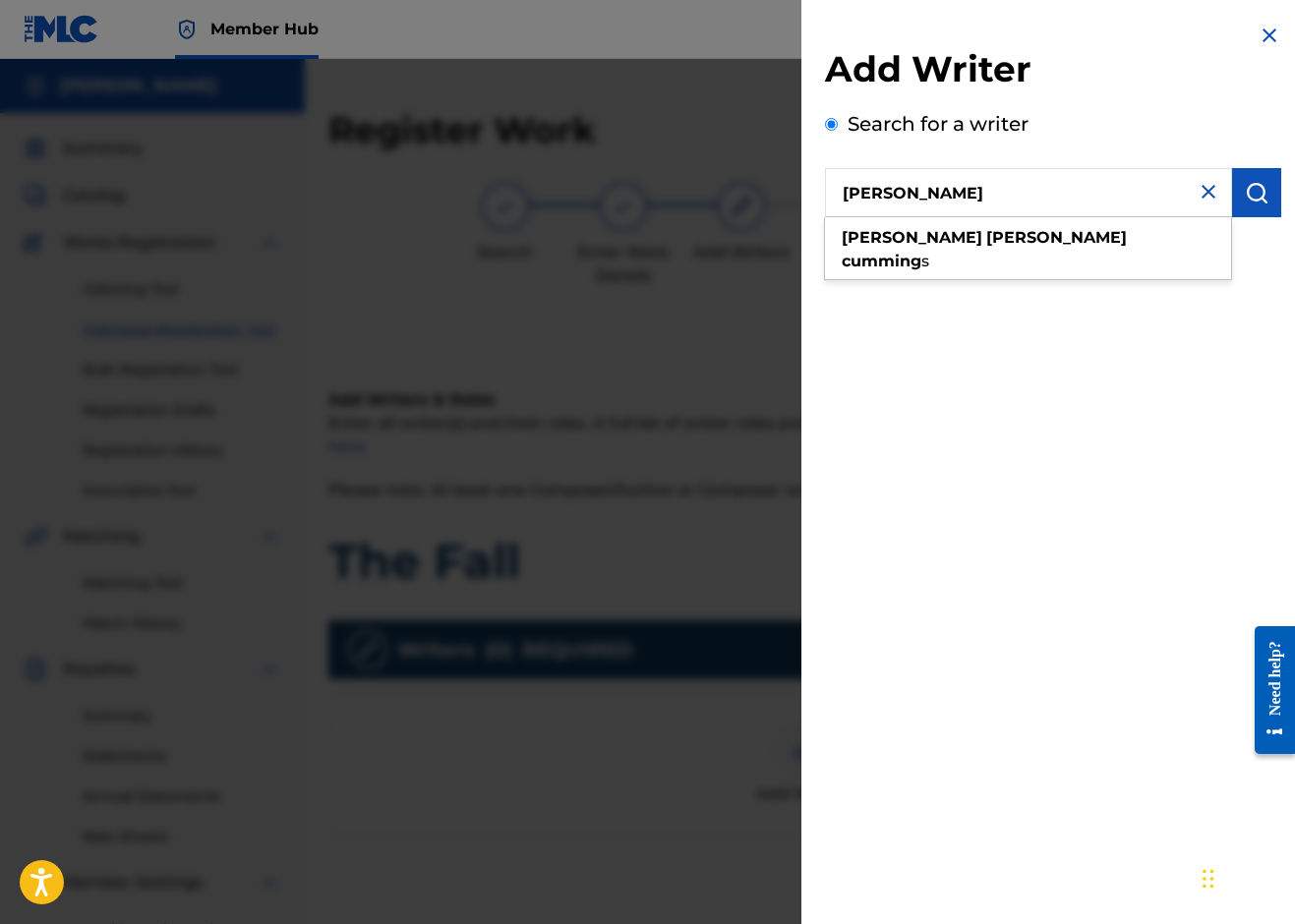
type input "[PERSON_NAME]"
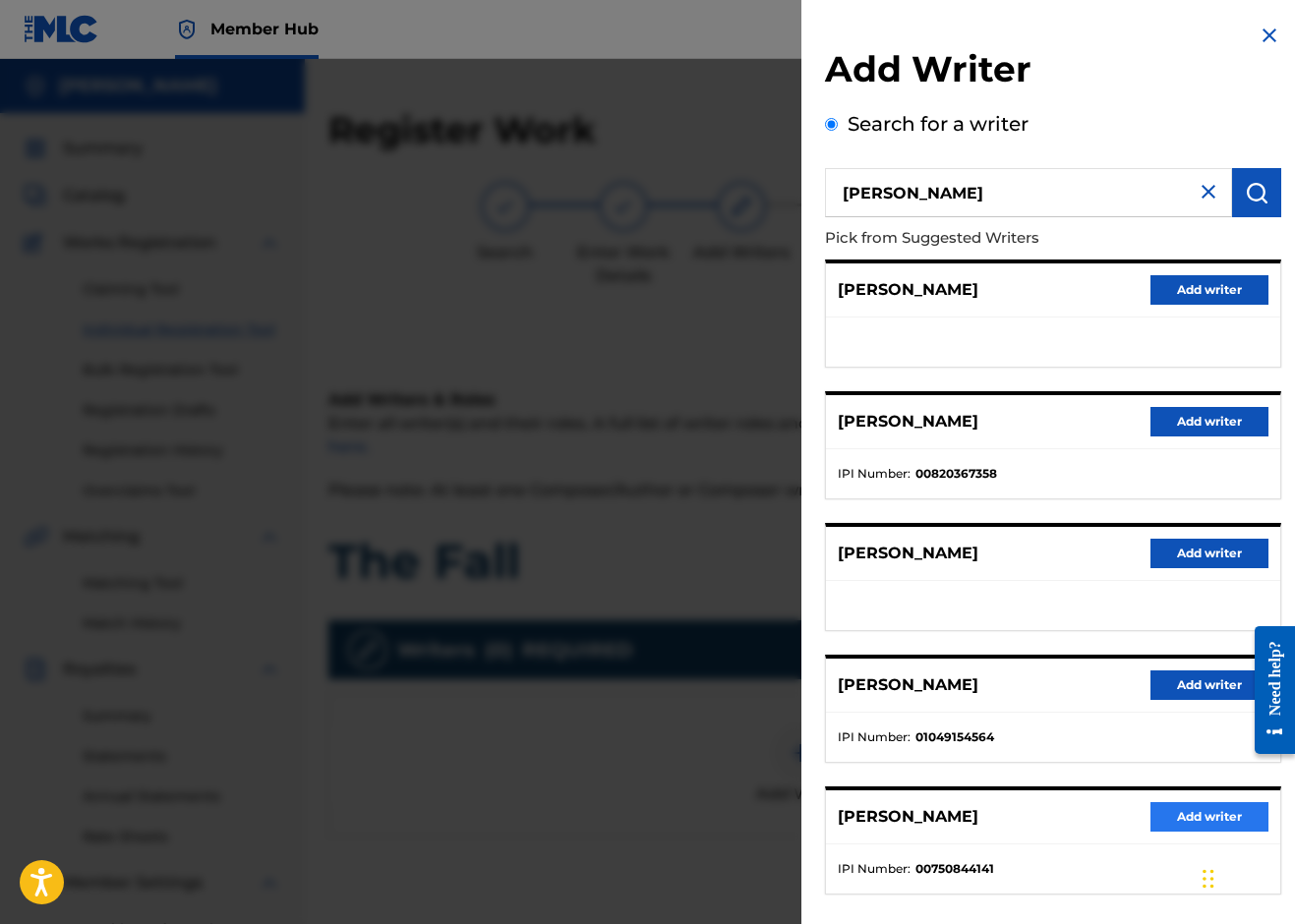
click at [1171, 822] on button "Add writer" at bounding box center [1209, 817] width 118 height 30
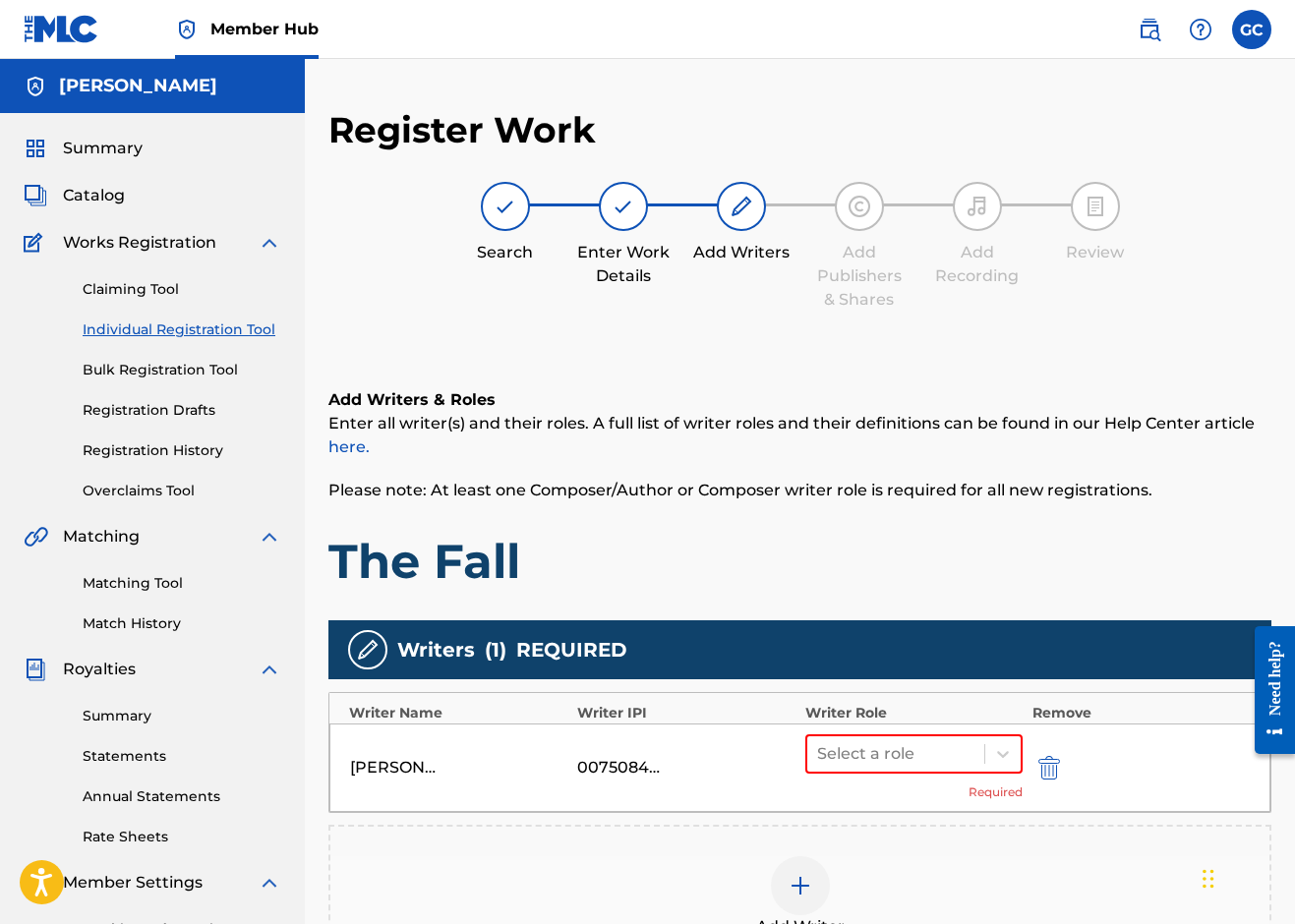
scroll to position [173, 0]
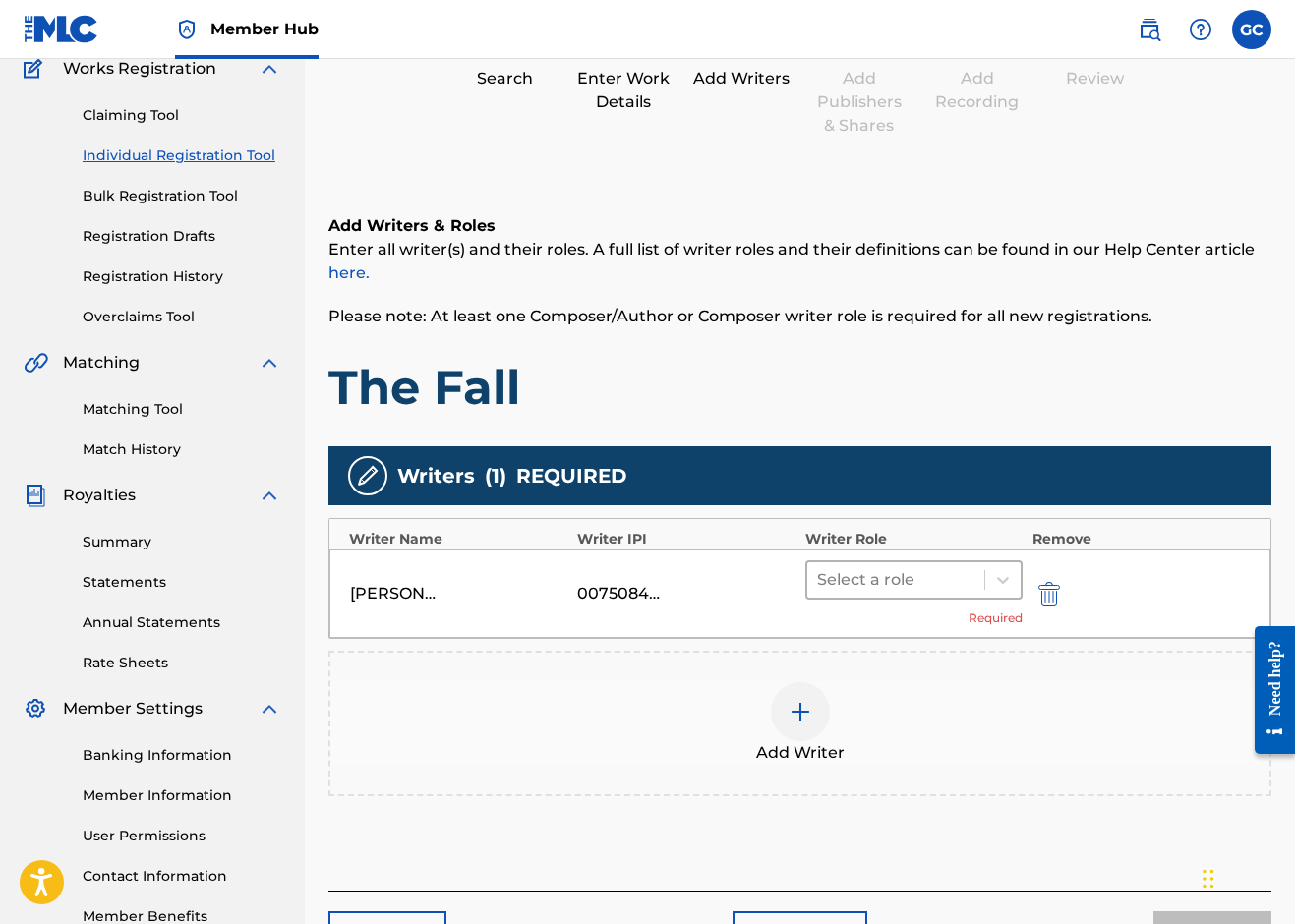
click at [853, 560] on div "Select a role" at bounding box center [913, 580] width 217 height 40
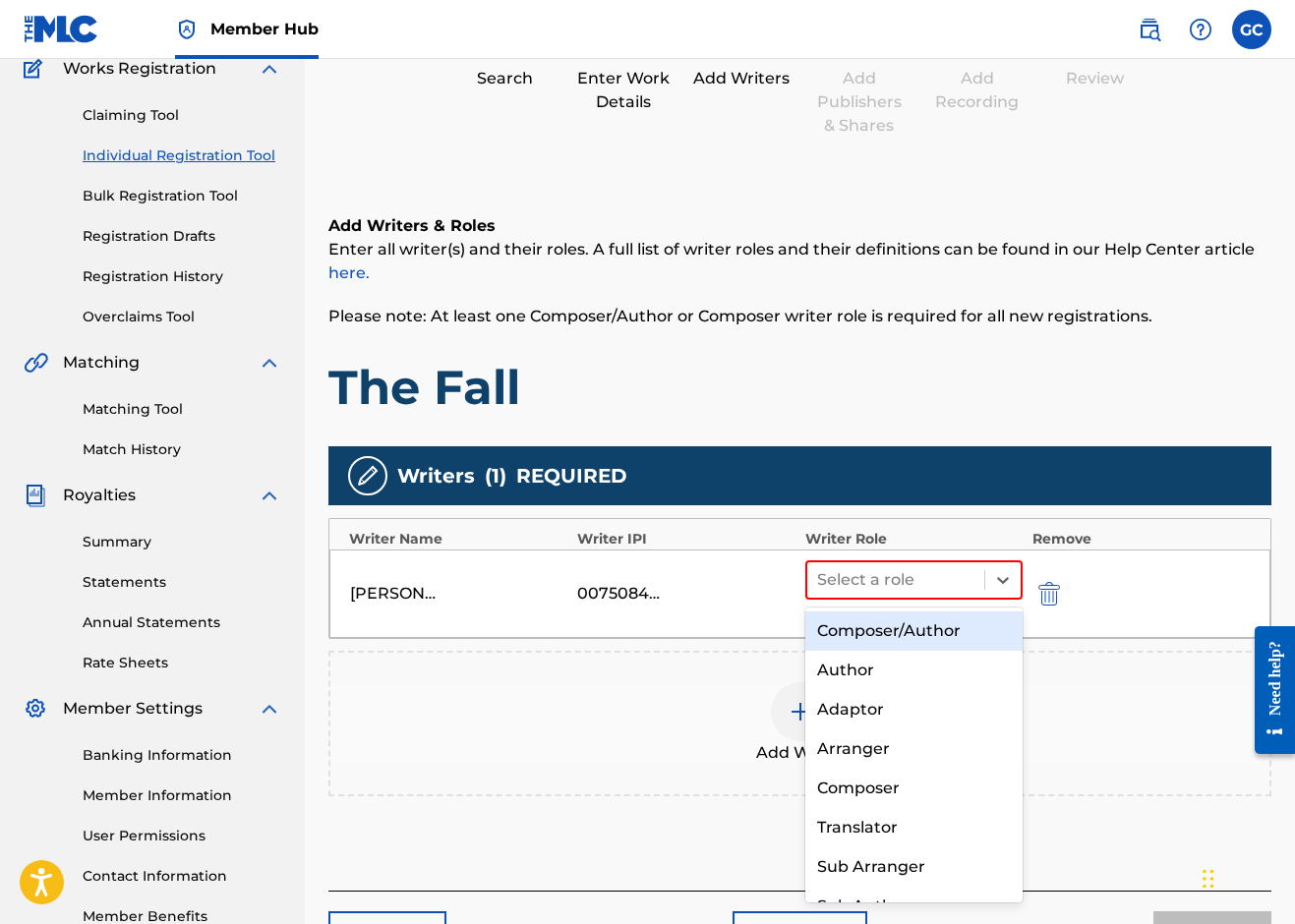
click at [912, 640] on div "Composer/Author" at bounding box center [913, 632] width 217 height 40
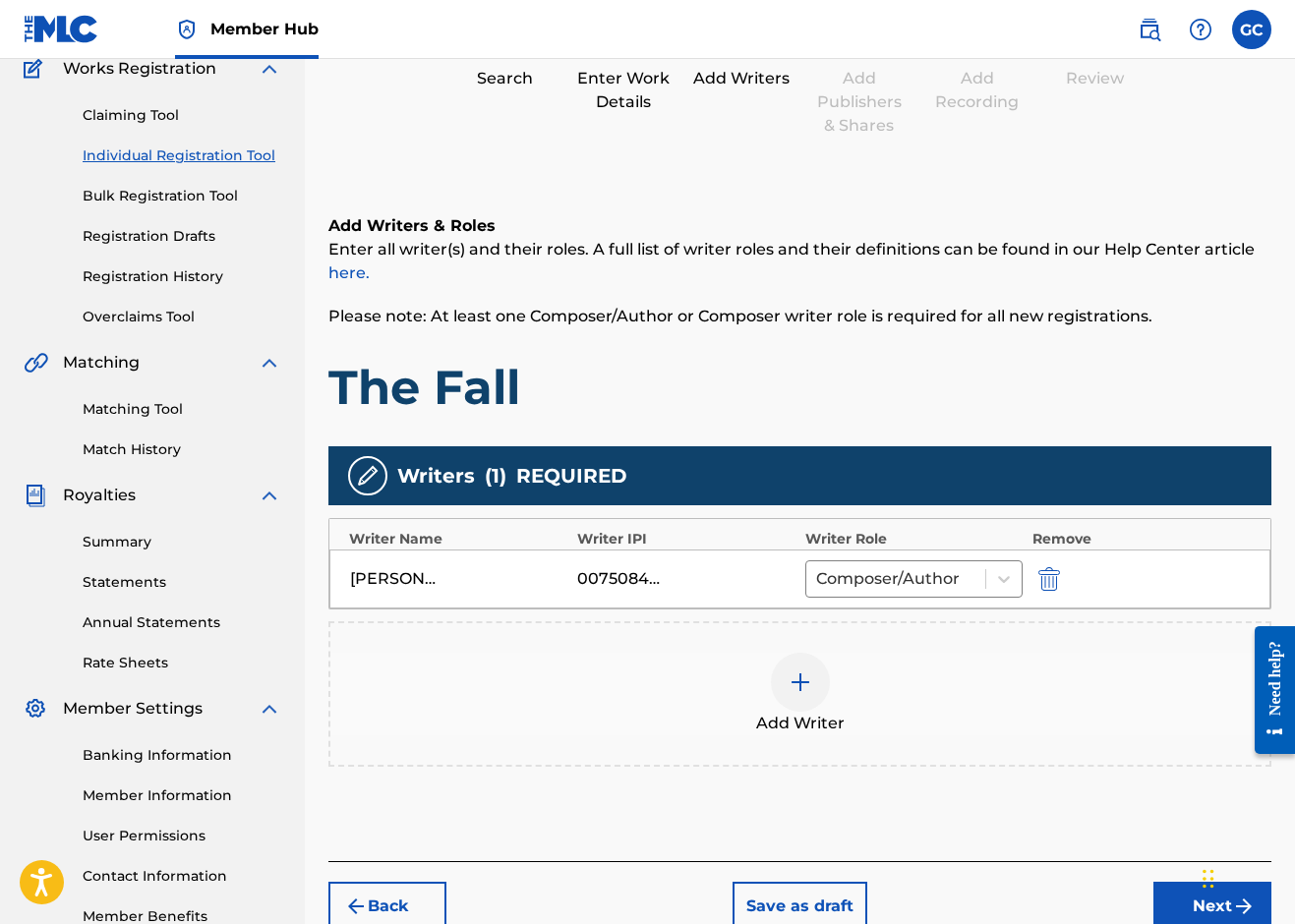
click at [791, 684] on img at bounding box center [800, 682] width 24 height 24
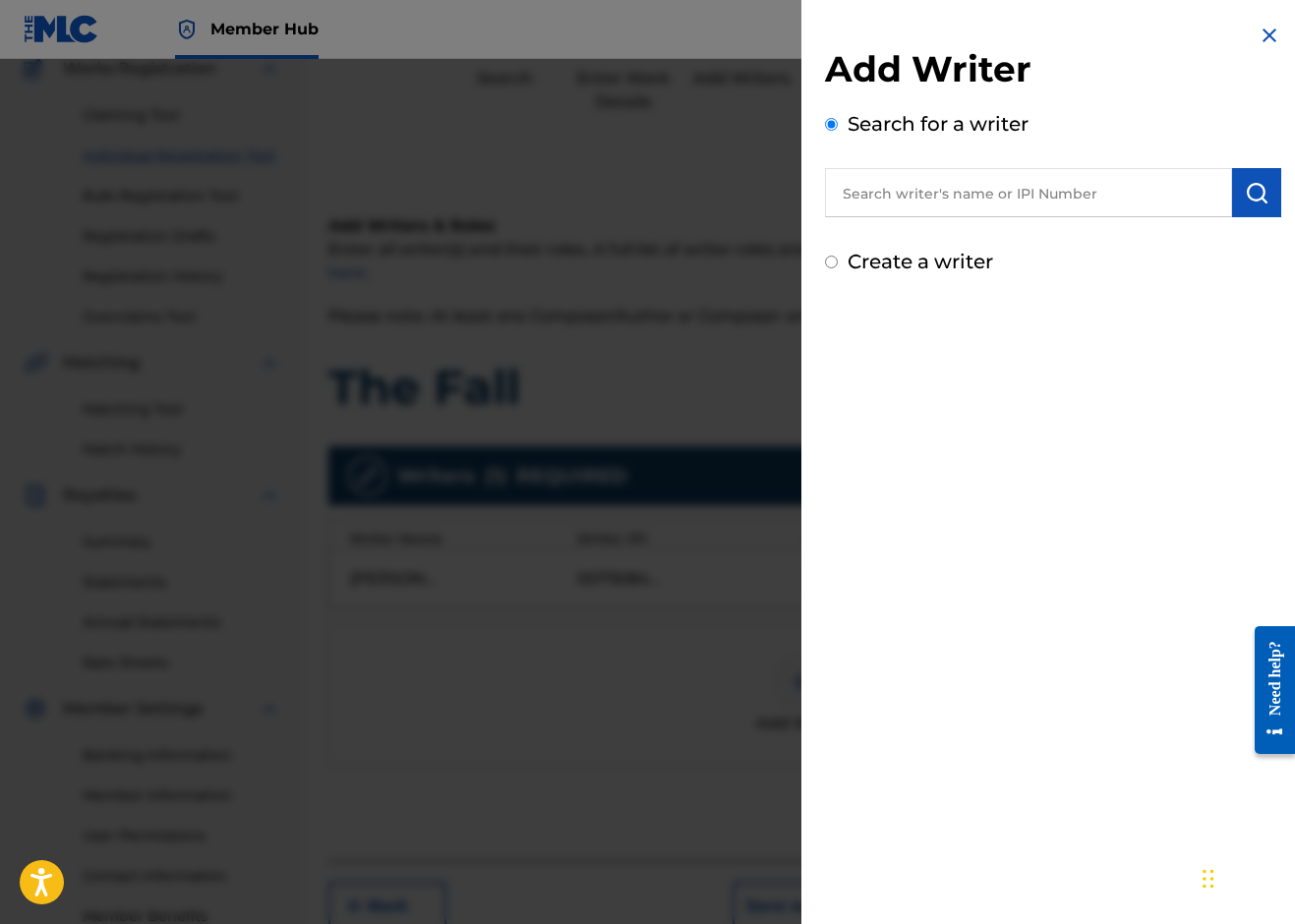
click at [968, 228] on div "Add Writer Search for a writer Create a writer" at bounding box center [1053, 162] width 456 height 229
click at [974, 190] on input "text" at bounding box center [1028, 193] width 407 height 50
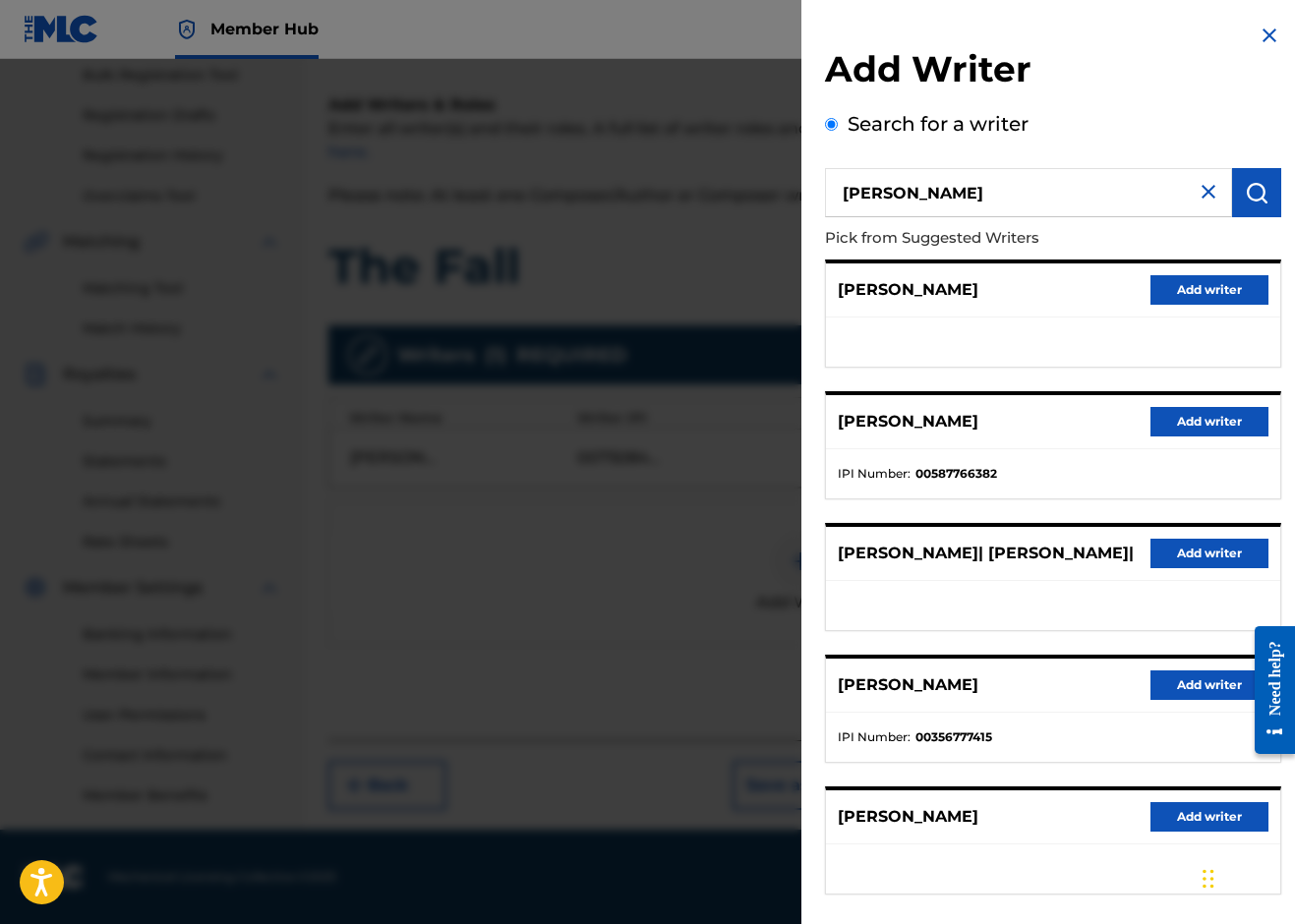
scroll to position [0, 0]
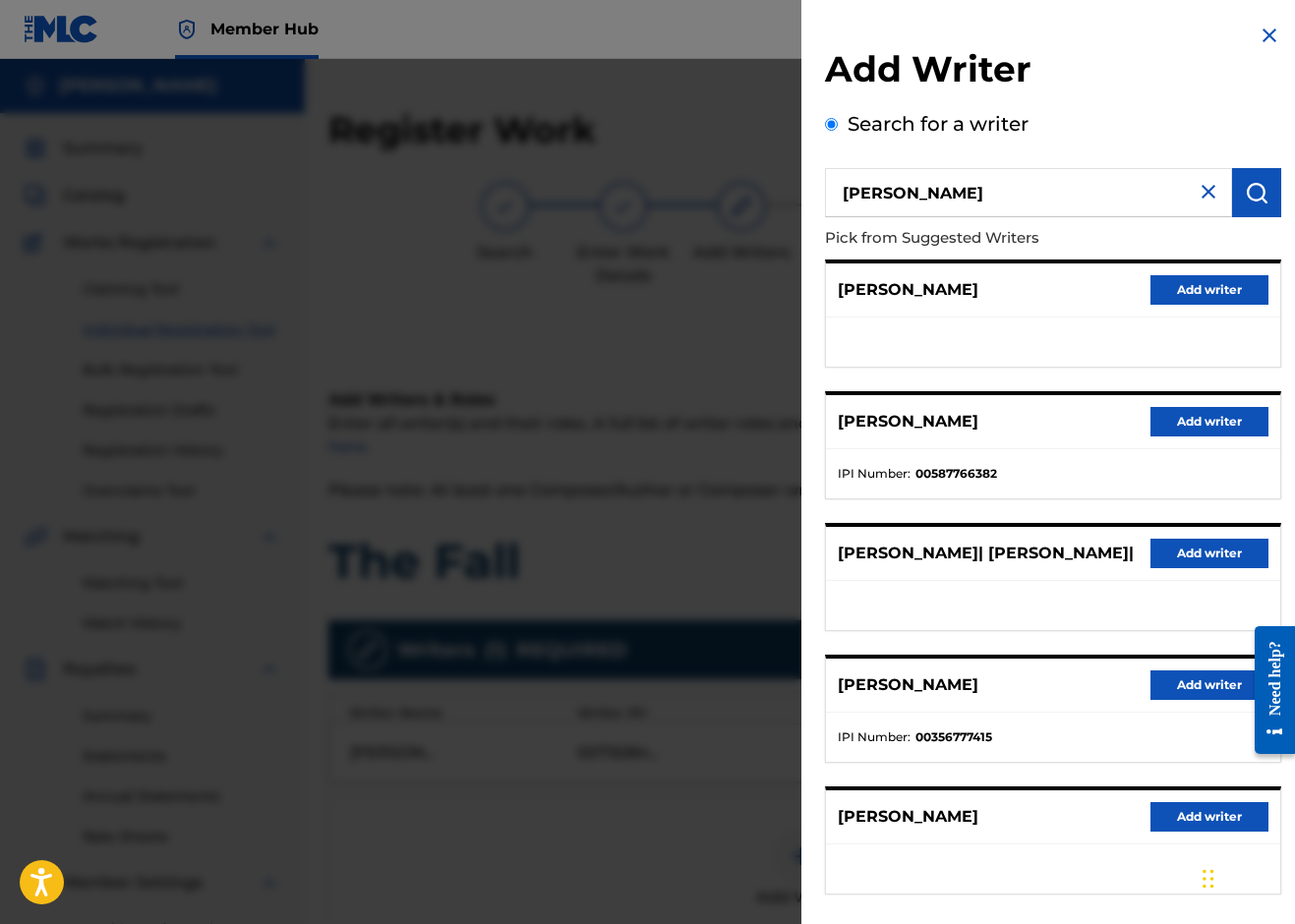
click at [897, 189] on input "[PERSON_NAME]" at bounding box center [1028, 193] width 407 height 50
drag, startPoint x: 912, startPoint y: 193, endPoint x: 769, endPoint y: 190, distance: 143.0
click at [769, 190] on div "Add Writer Search for a writer [PERSON_NAME] Pick from Suggested Writers [PERSO…" at bounding box center [648, 491] width 1295 height 865
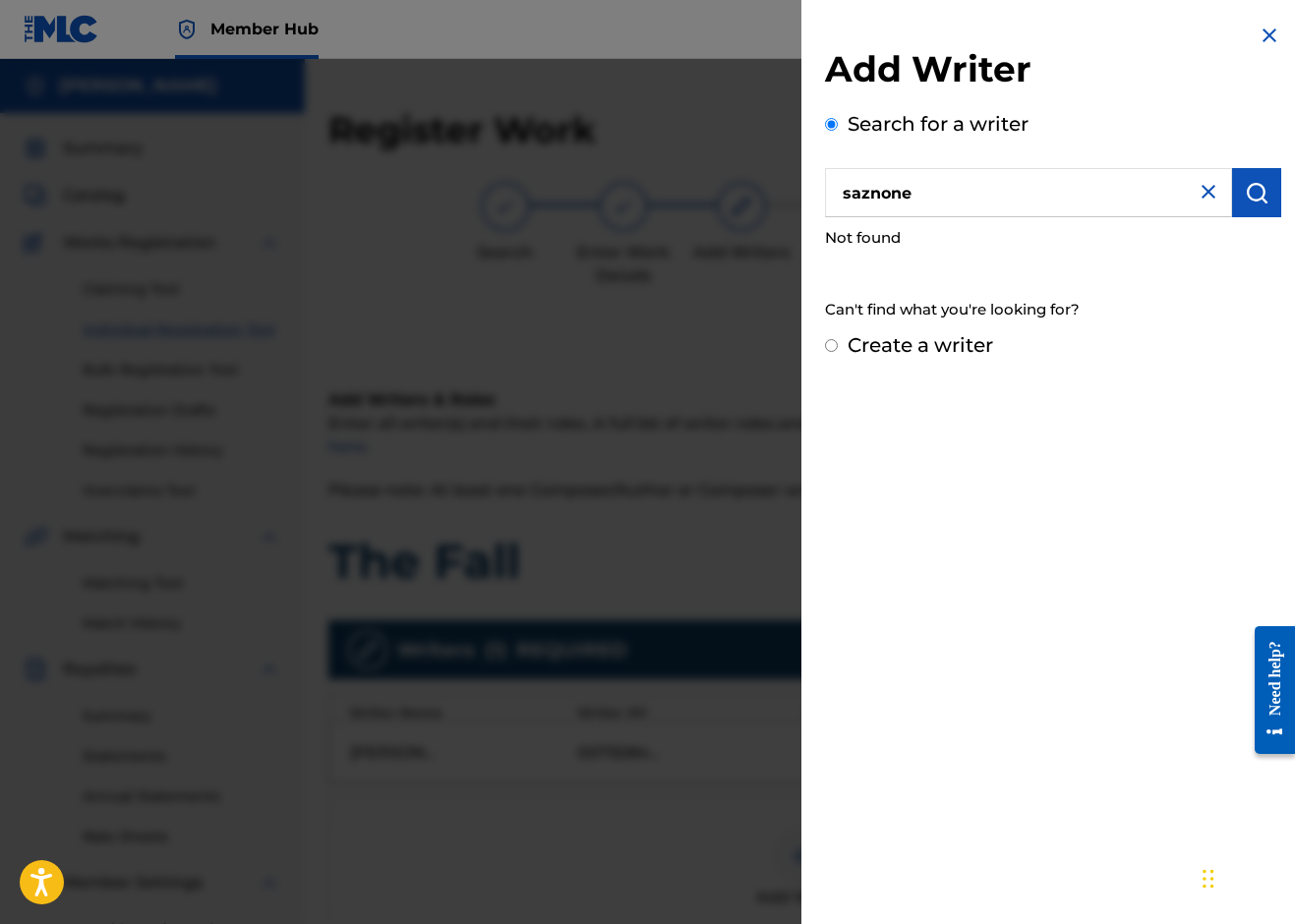
click at [902, 198] on input "saznone" at bounding box center [1028, 193] width 407 height 50
type input "[PERSON_NAME]"
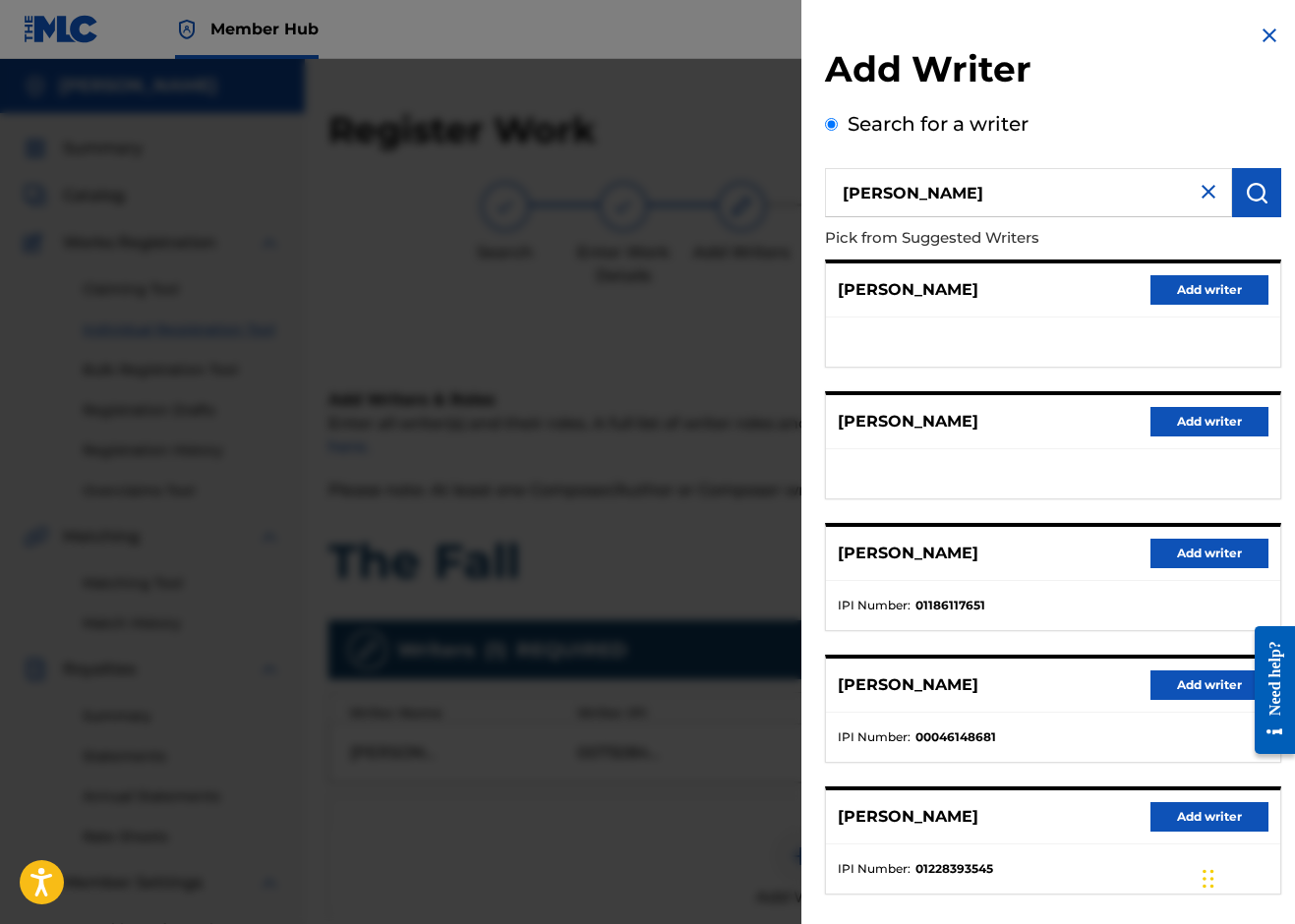
scroll to position [93, 0]
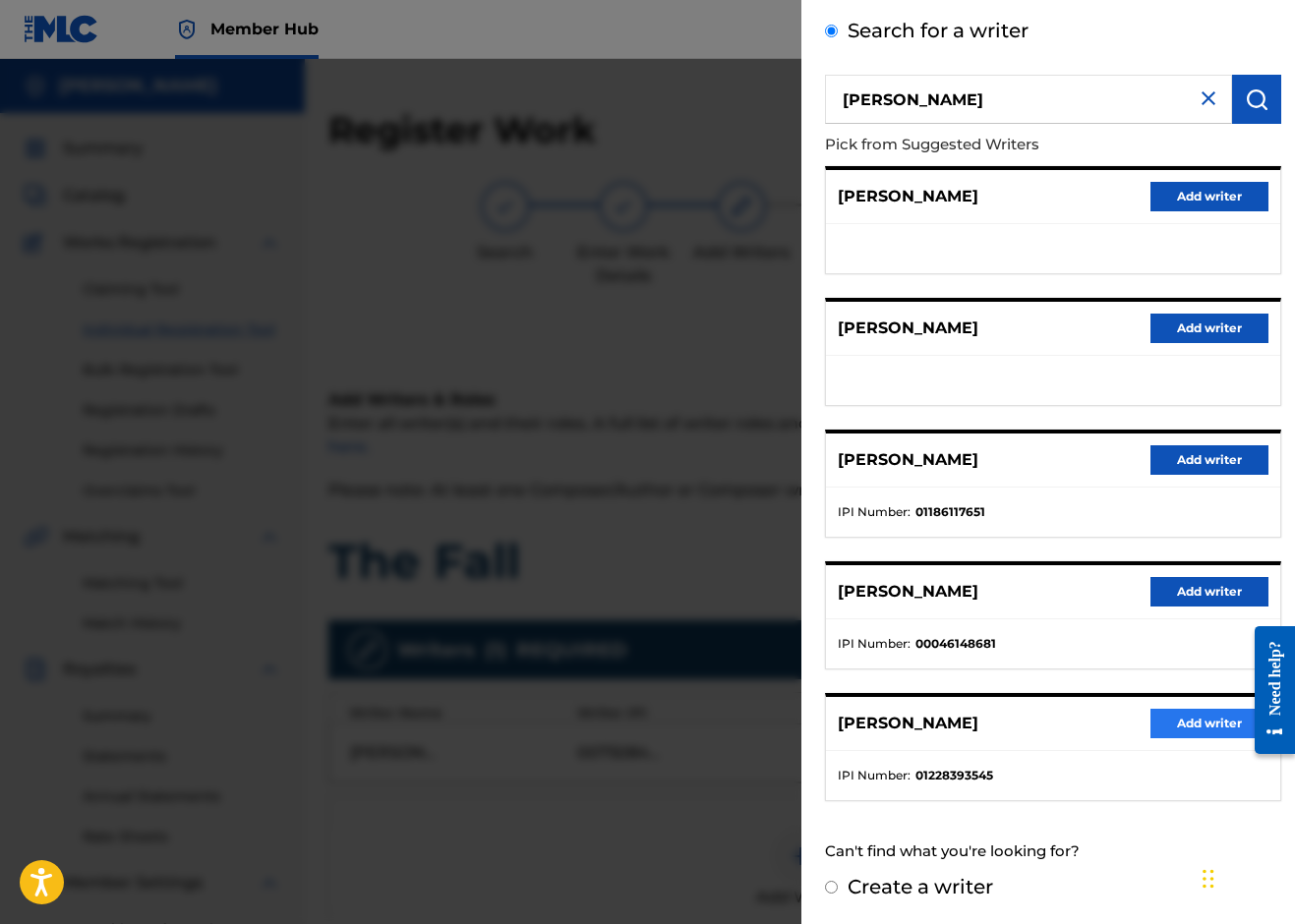
click at [1178, 729] on button "Add writer" at bounding box center [1209, 724] width 118 height 30
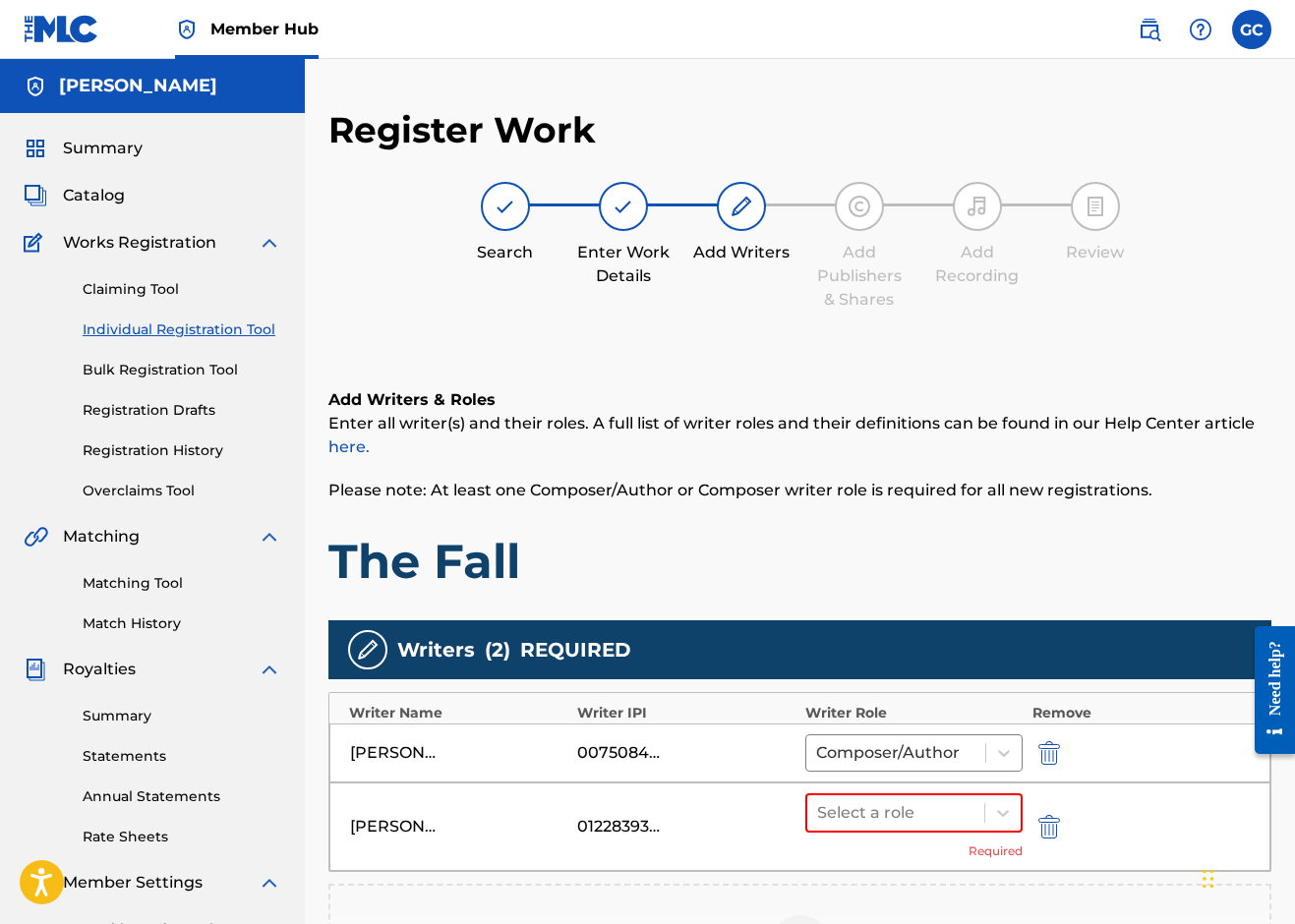
scroll to position [187, 0]
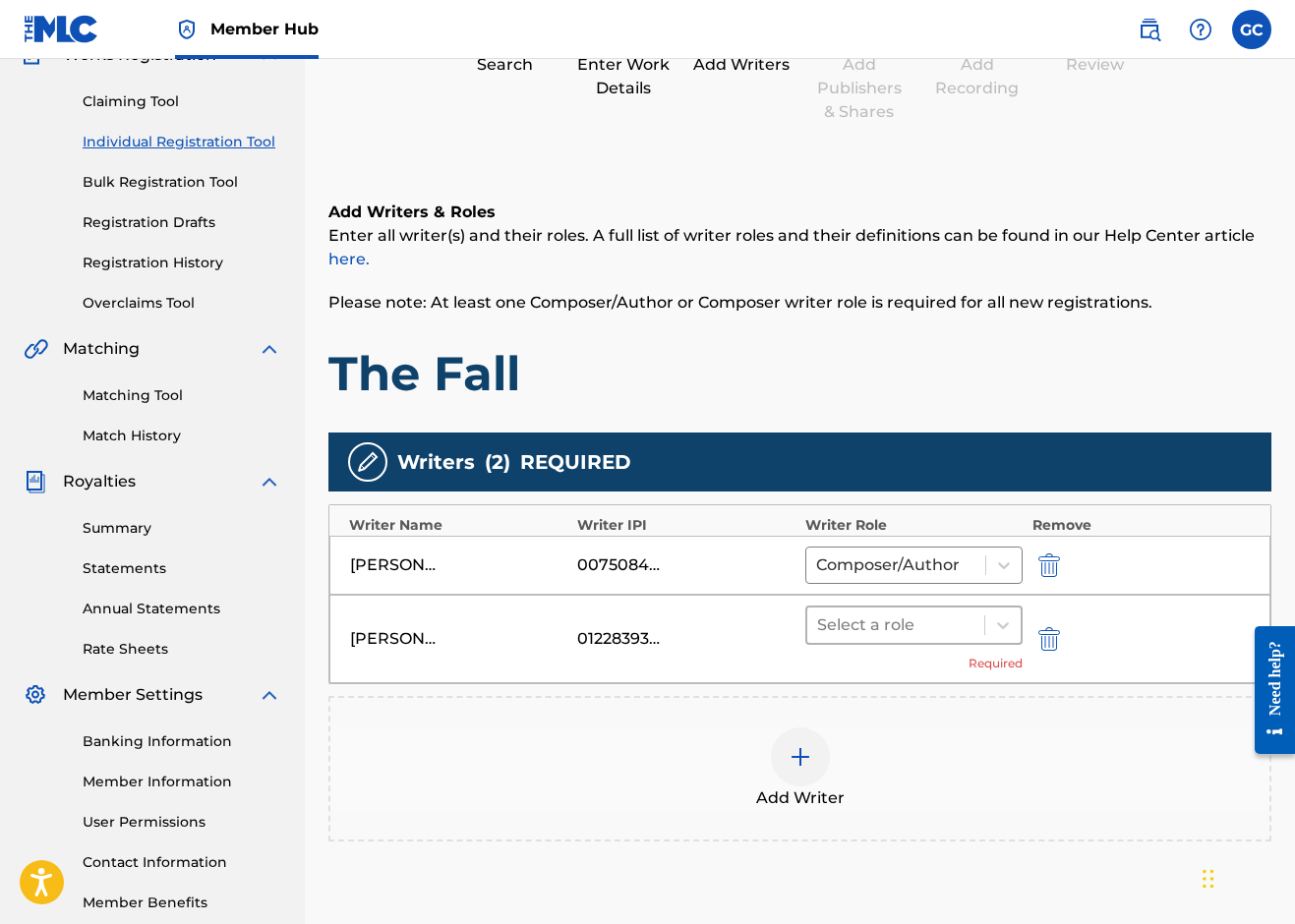
click at [868, 627] on div at bounding box center [895, 626] width 158 height 28
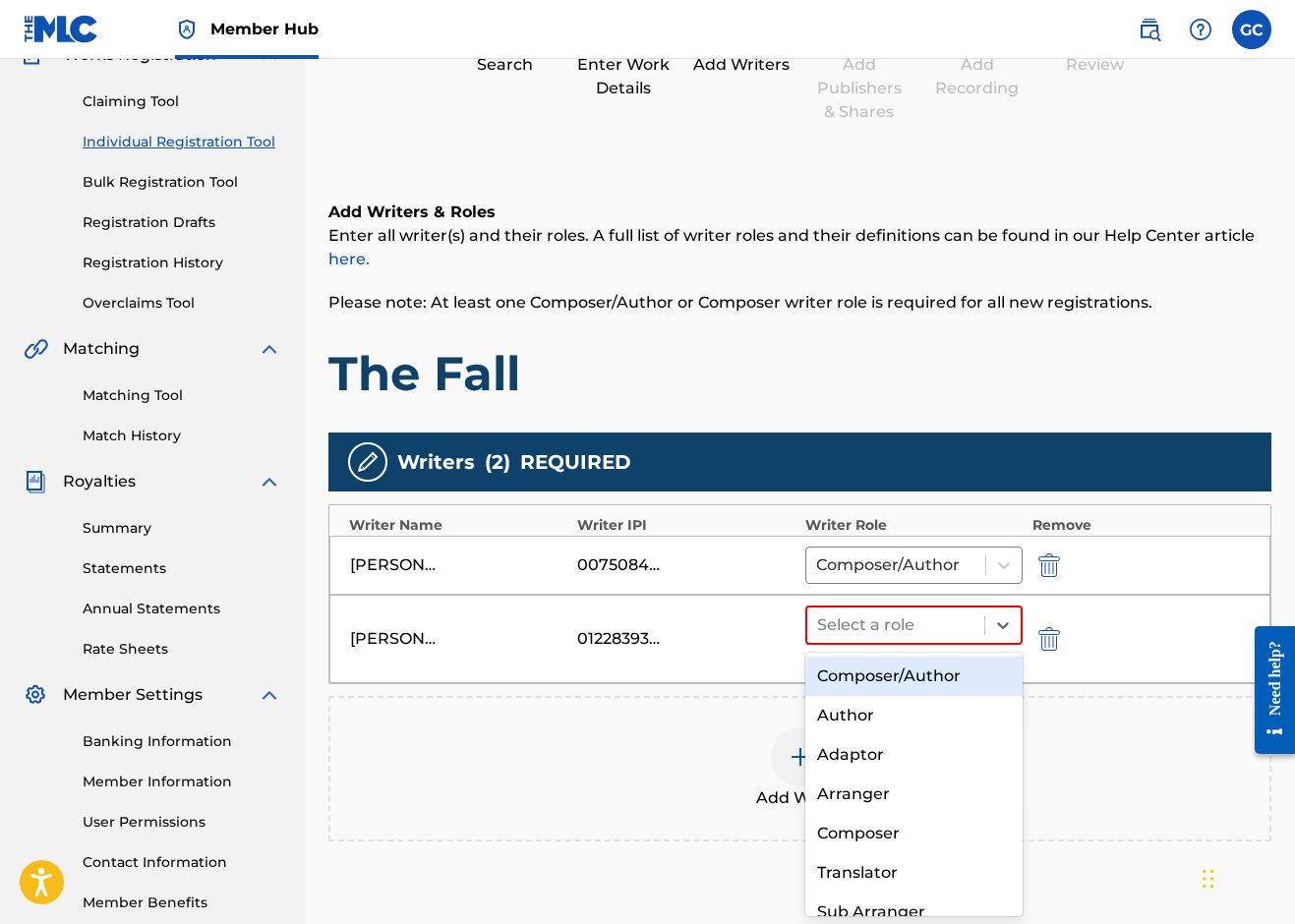
click at [866, 670] on div "Composer/Author" at bounding box center [913, 676] width 217 height 40
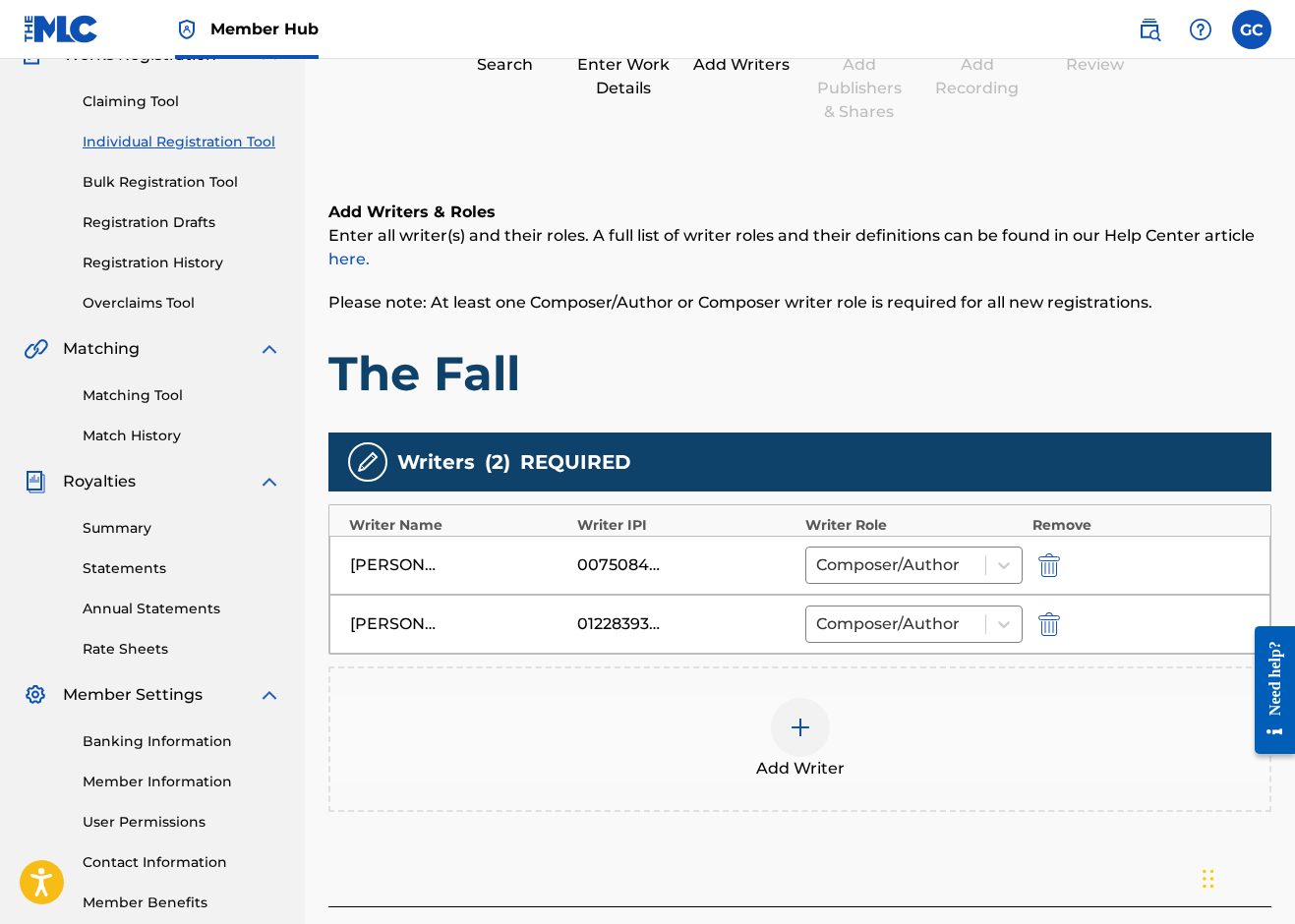
click at [800, 722] on img at bounding box center [800, 728] width 24 height 24
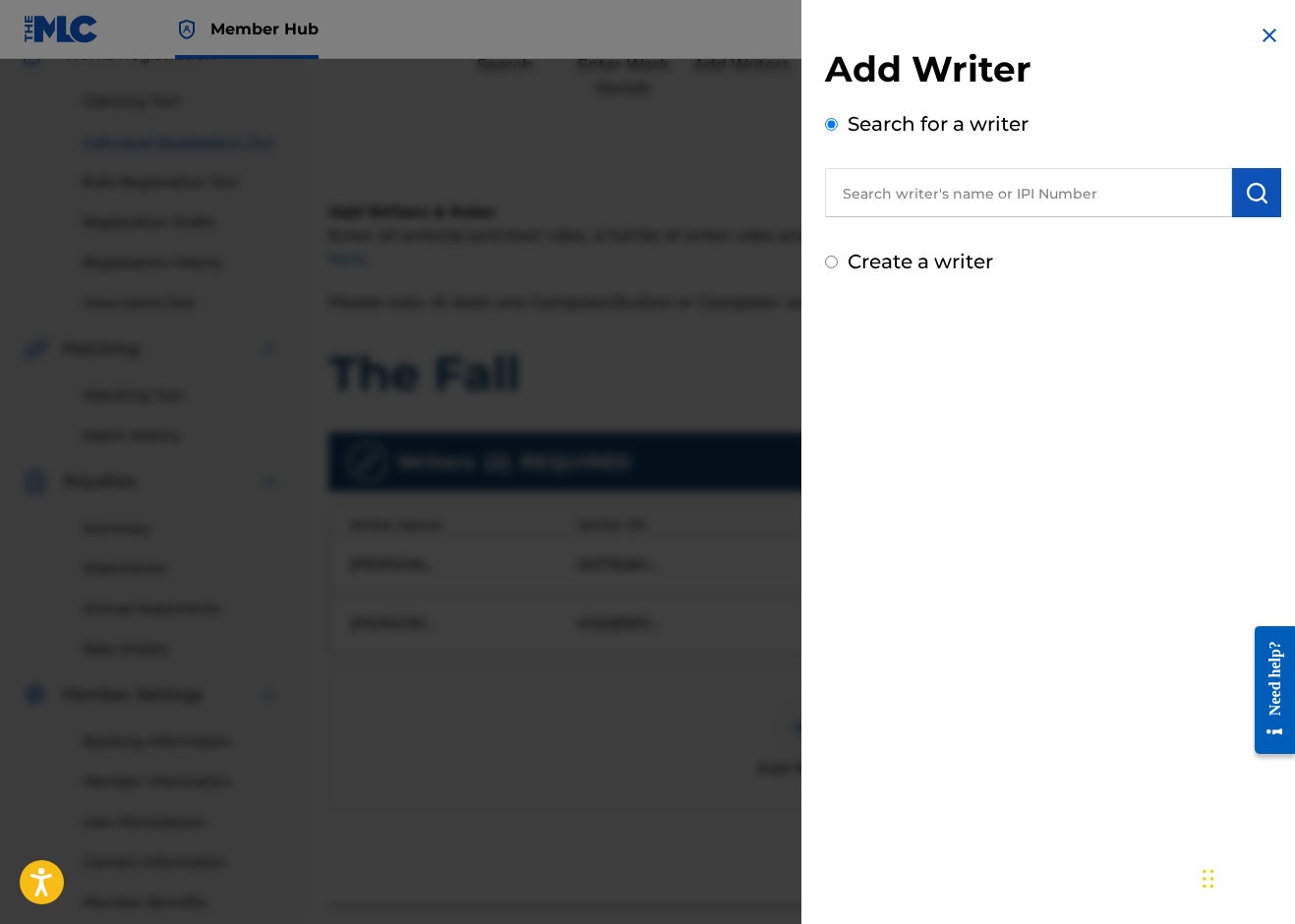
click at [882, 172] on input "text" at bounding box center [1028, 193] width 407 height 50
type input "[PERSON_NAME]"
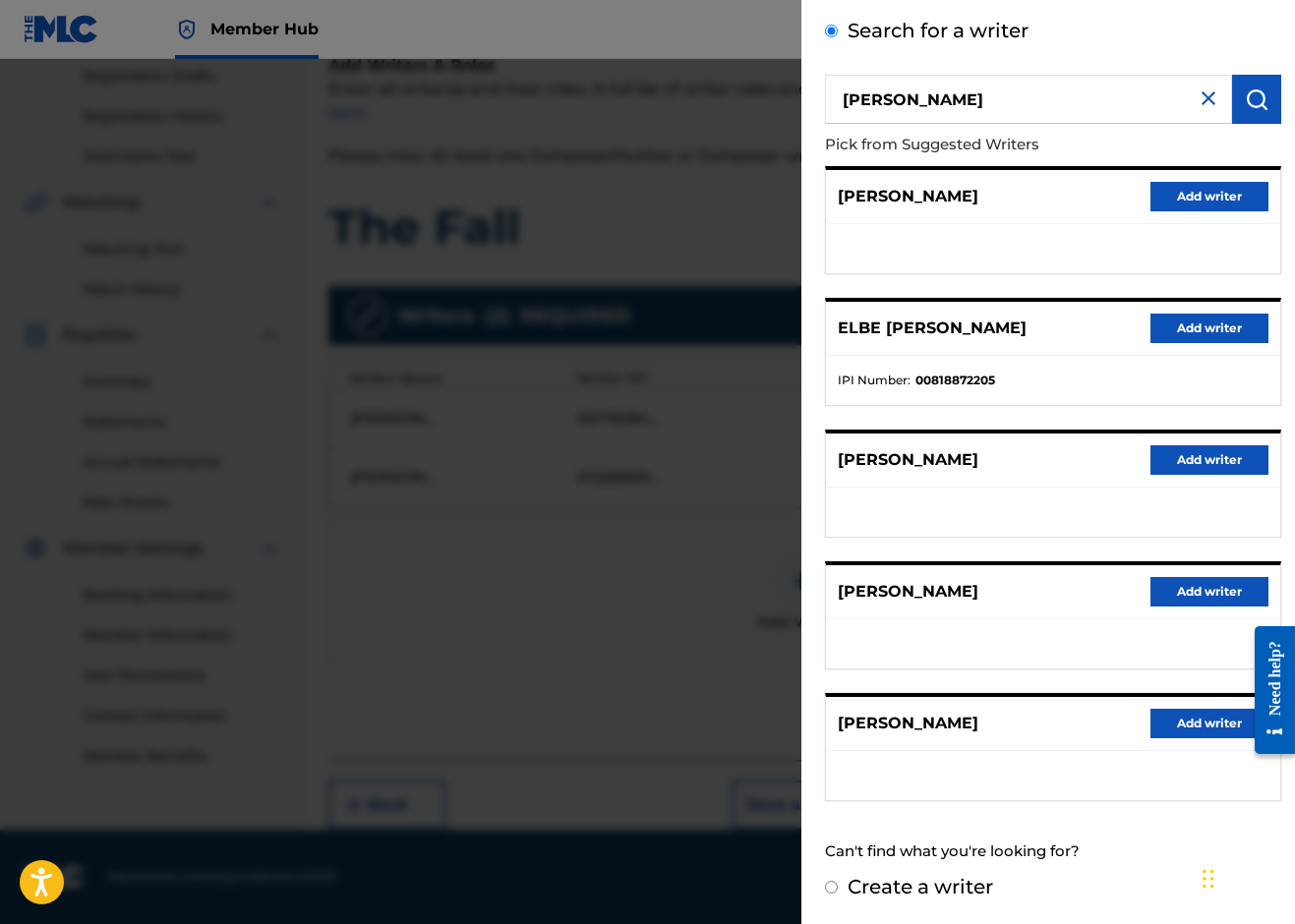
scroll to position [0, 0]
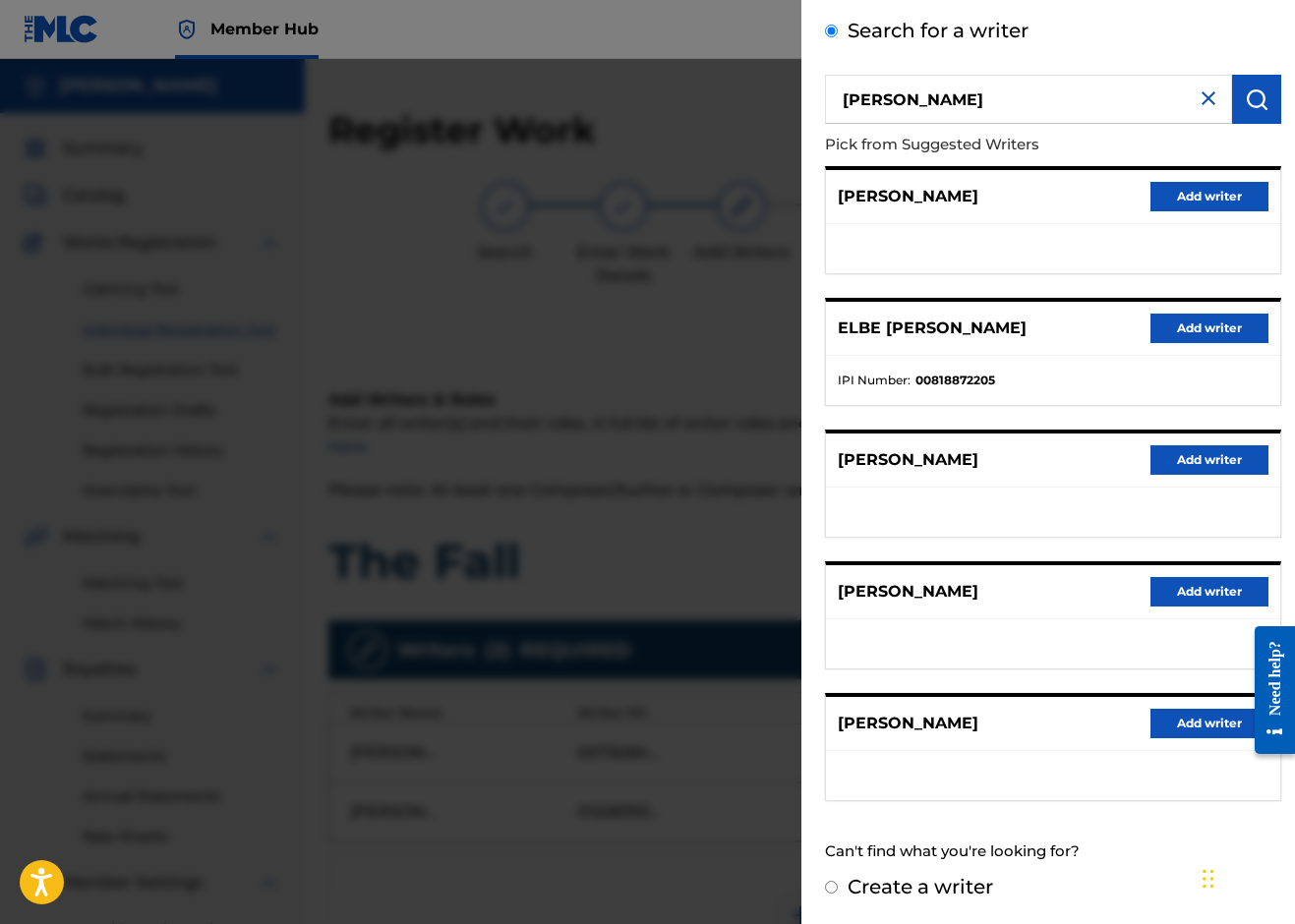
click at [843, 881] on div "Create a writer" at bounding box center [1053, 886] width 456 height 30
click at [835, 881] on div "Create a writer" at bounding box center [1053, 886] width 456 height 30
click at [833, 880] on div "Create a writer" at bounding box center [1053, 886] width 456 height 30
click at [833, 882] on input "Create a writer" at bounding box center [831, 886] width 13 height 13
radio input "false"
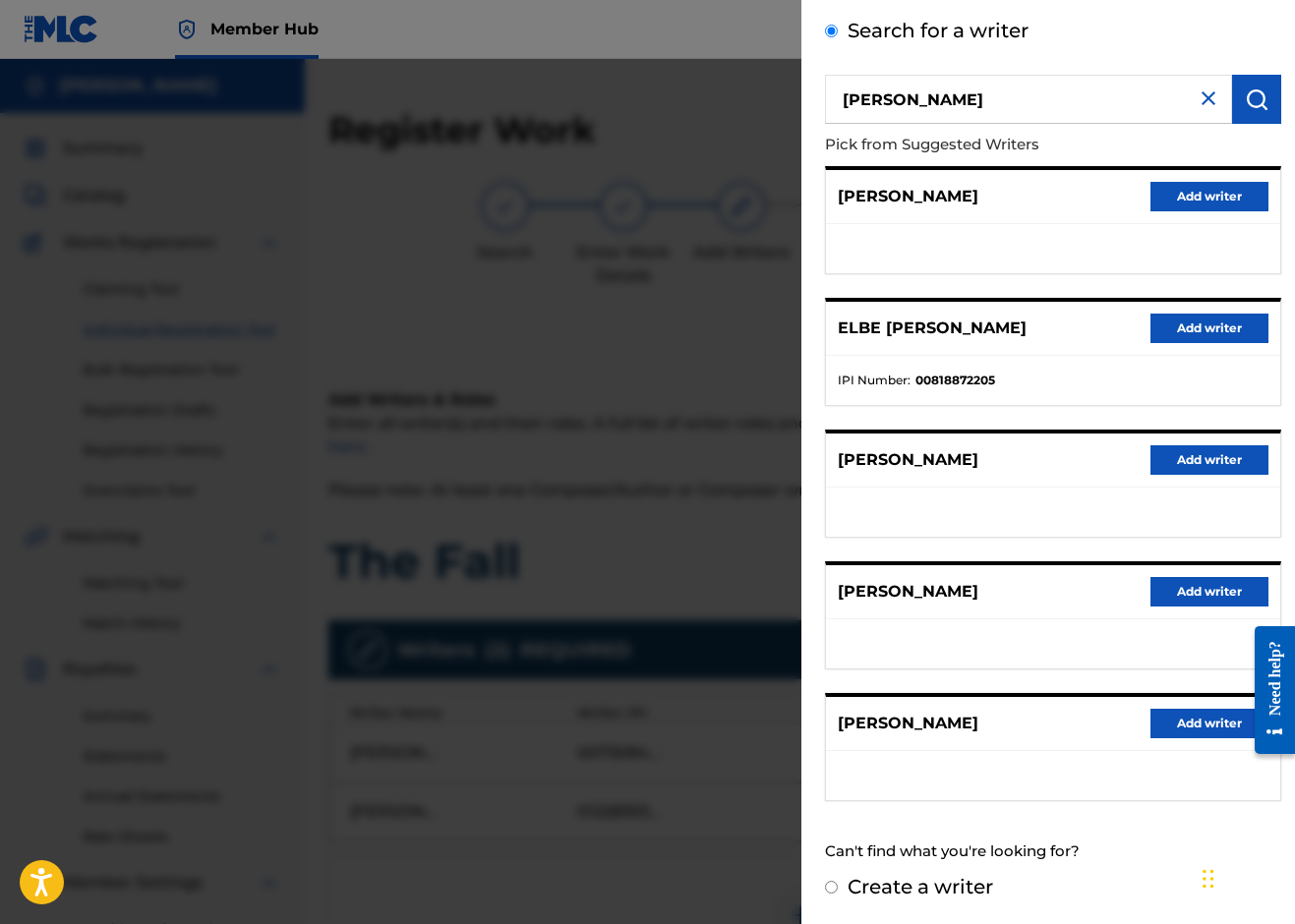
radio input "true"
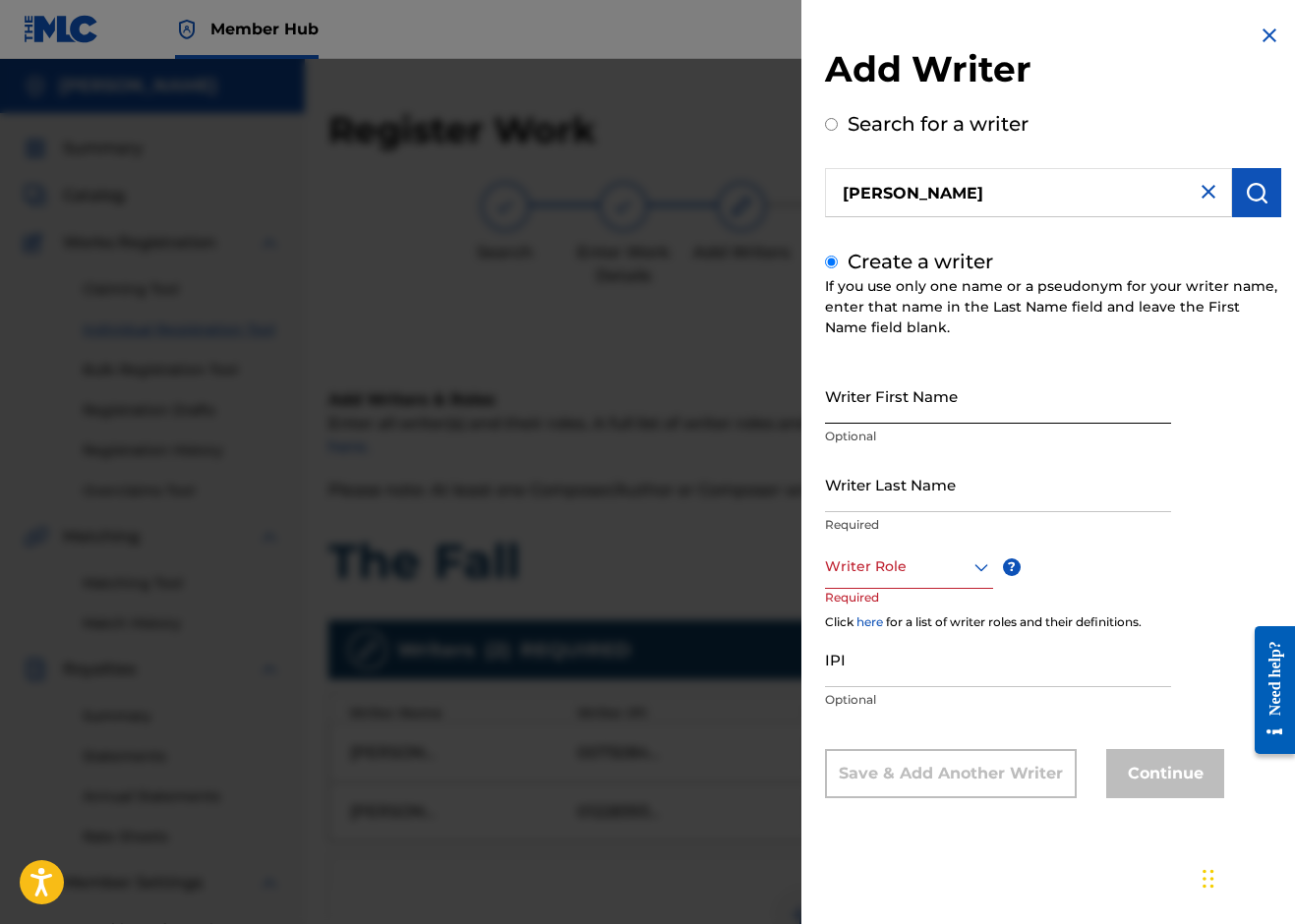
click at [897, 390] on input "Writer First Name" at bounding box center [998, 396] width 346 height 57
type input "[PERSON_NAME]"
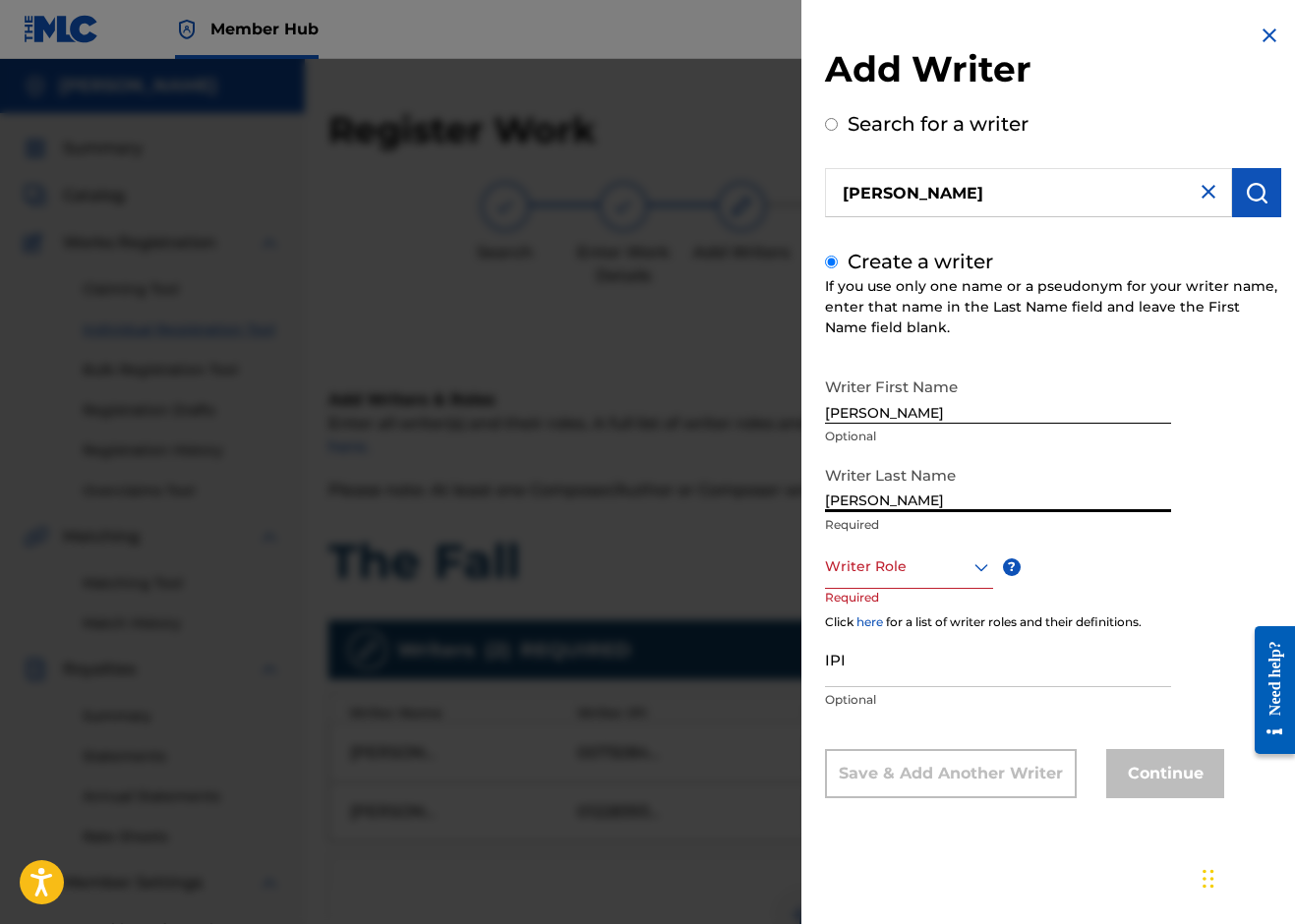
type input "[PERSON_NAME]"
click at [911, 583] on div "Writer Role" at bounding box center [909, 566] width 169 height 45
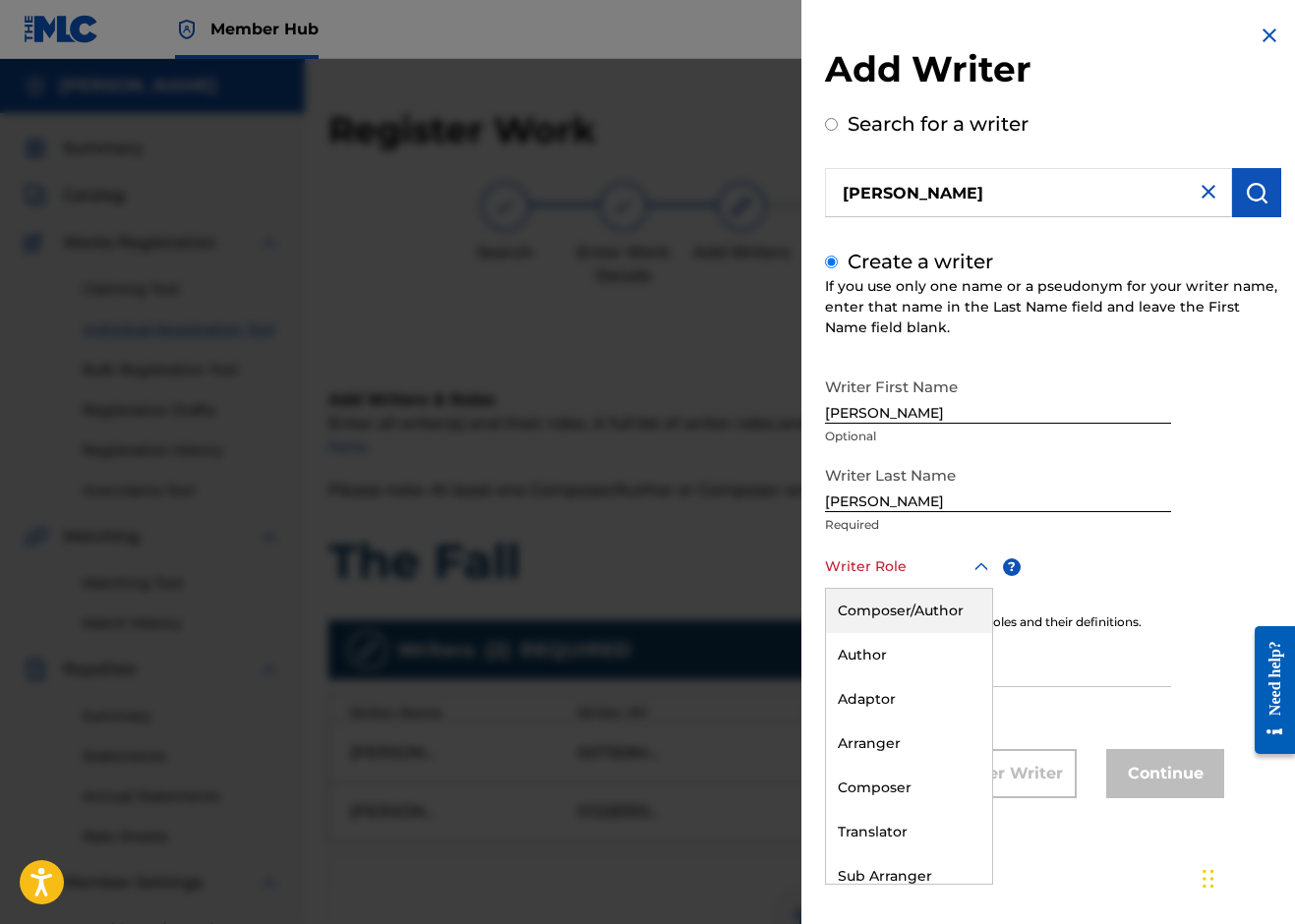
click at [906, 613] on div "Composer/Author" at bounding box center [909, 611] width 167 height 45
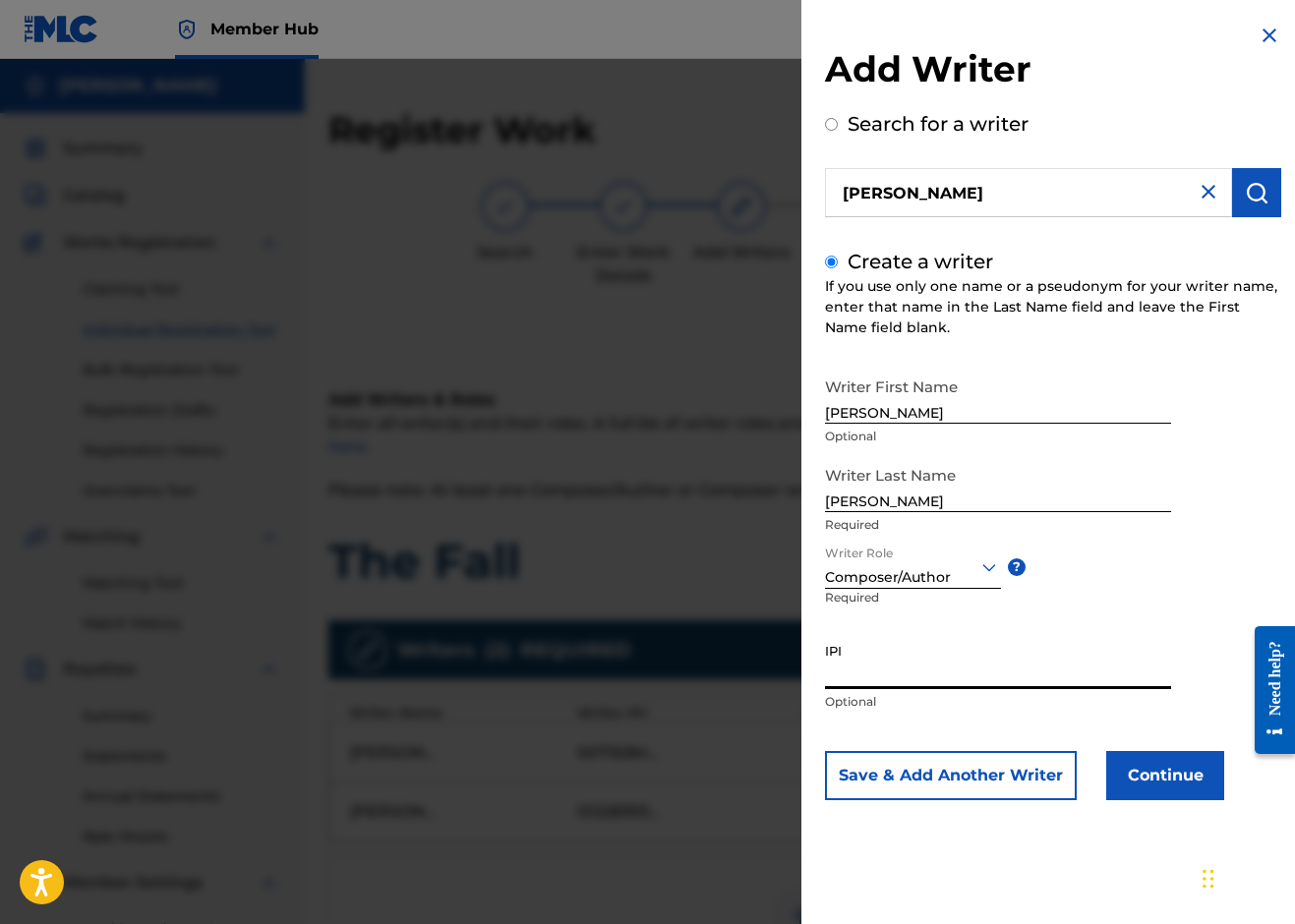
click at [918, 670] on input "IPI" at bounding box center [998, 661] width 346 height 57
paste input "01101738598"
type input "01101738598"
click at [1173, 778] on button "Continue" at bounding box center [1164, 775] width 118 height 50
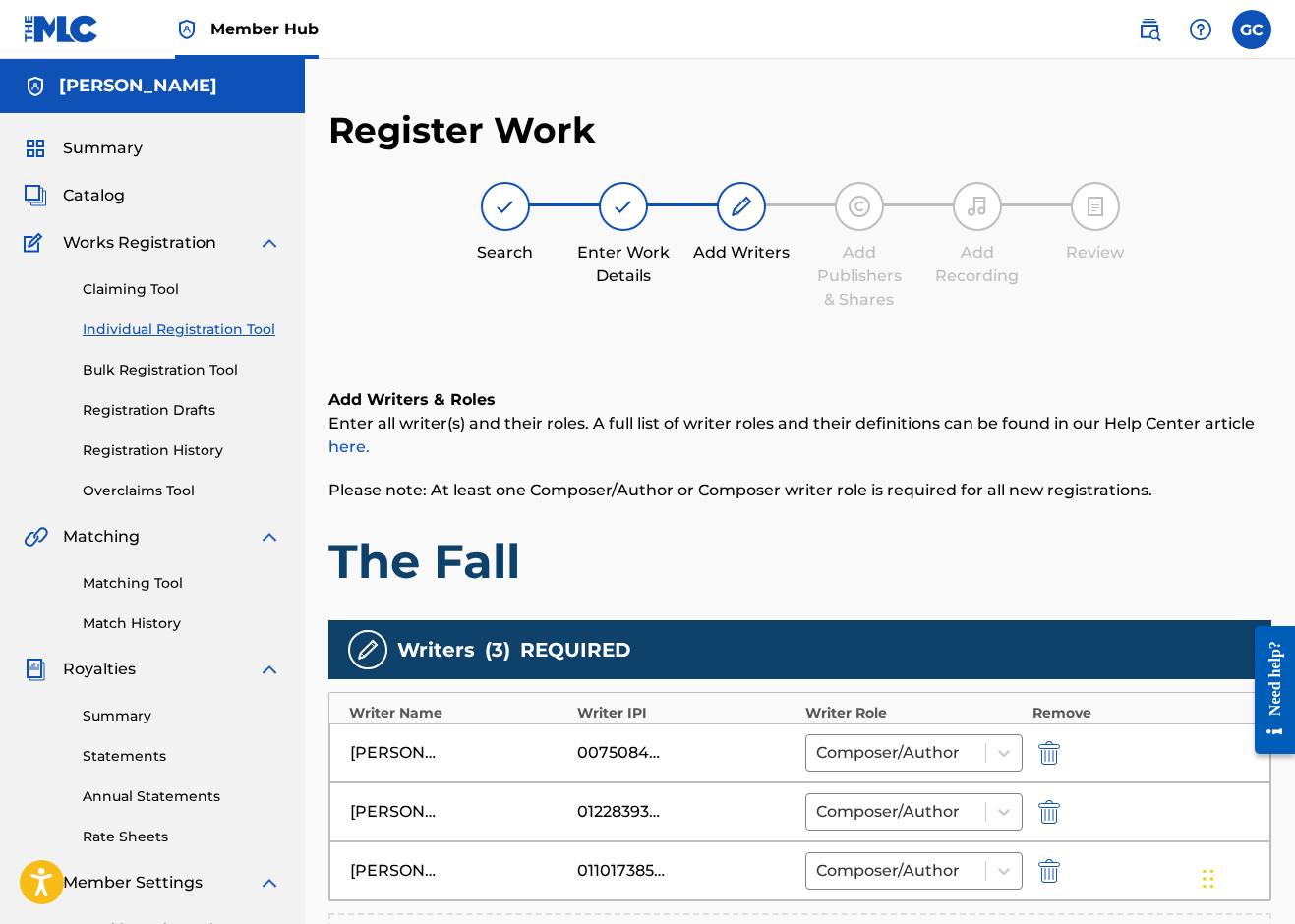
scroll to position [394, 0]
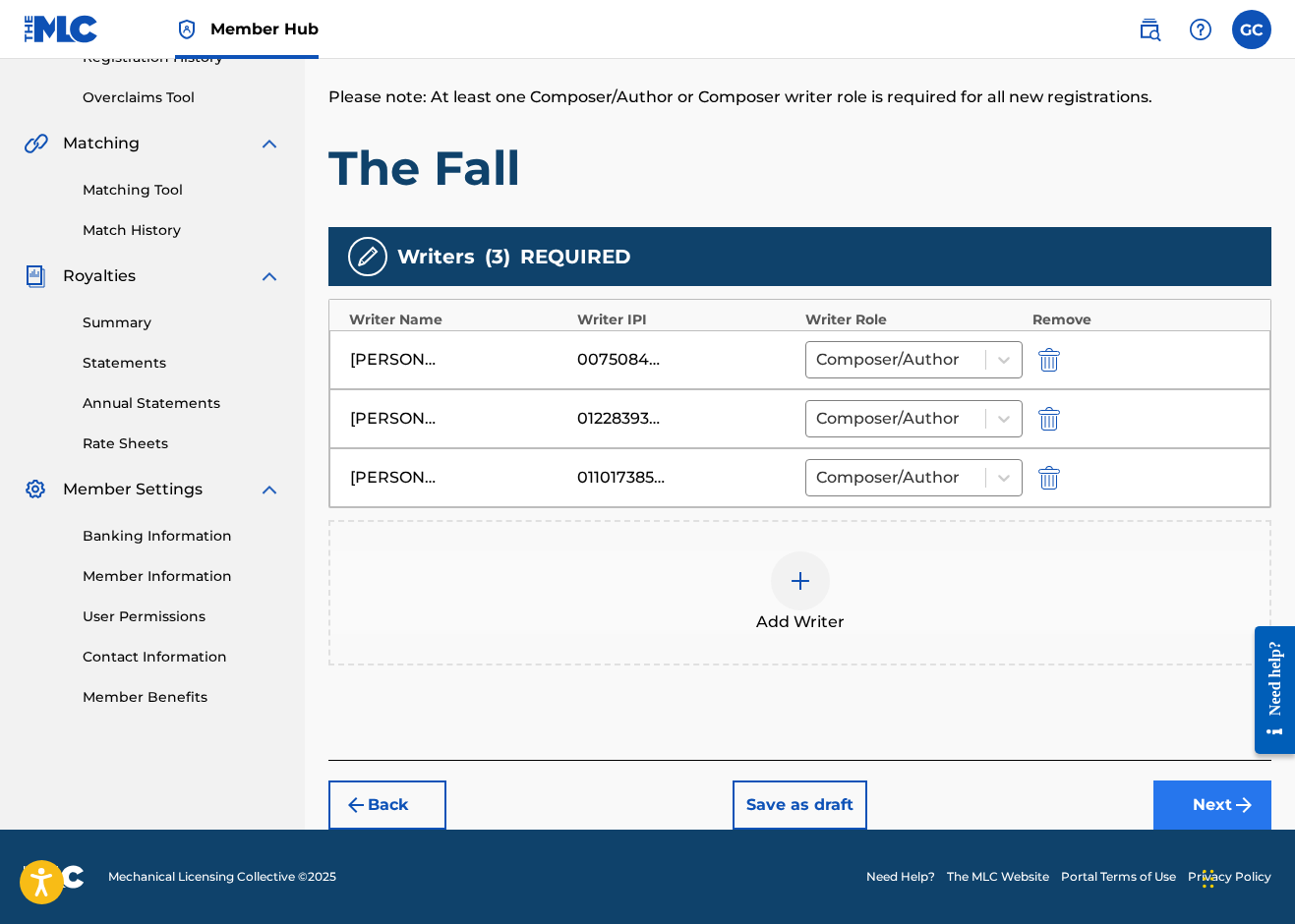
click at [1211, 793] on button "Next" at bounding box center [1212, 805] width 118 height 50
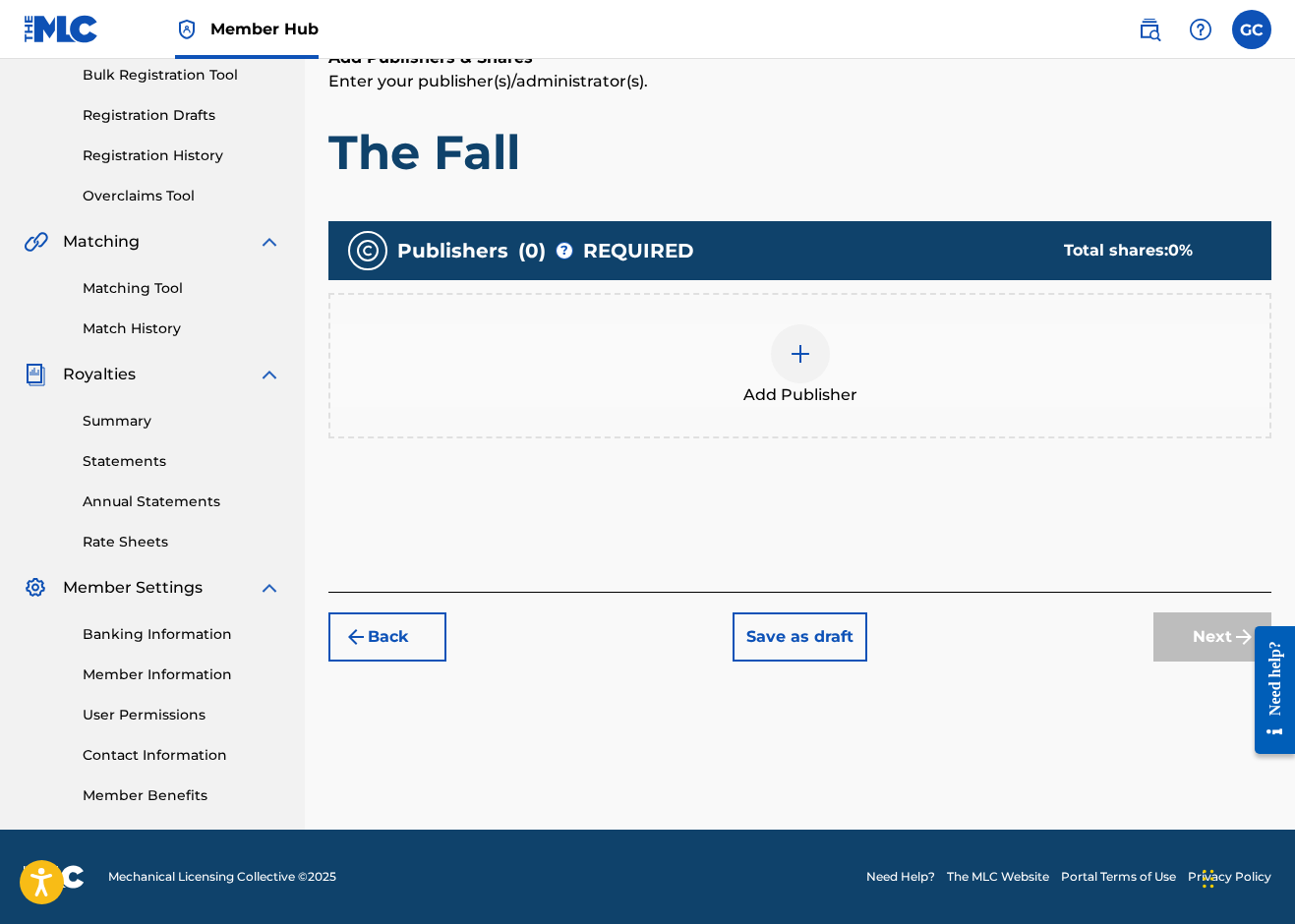
scroll to position [108, 0]
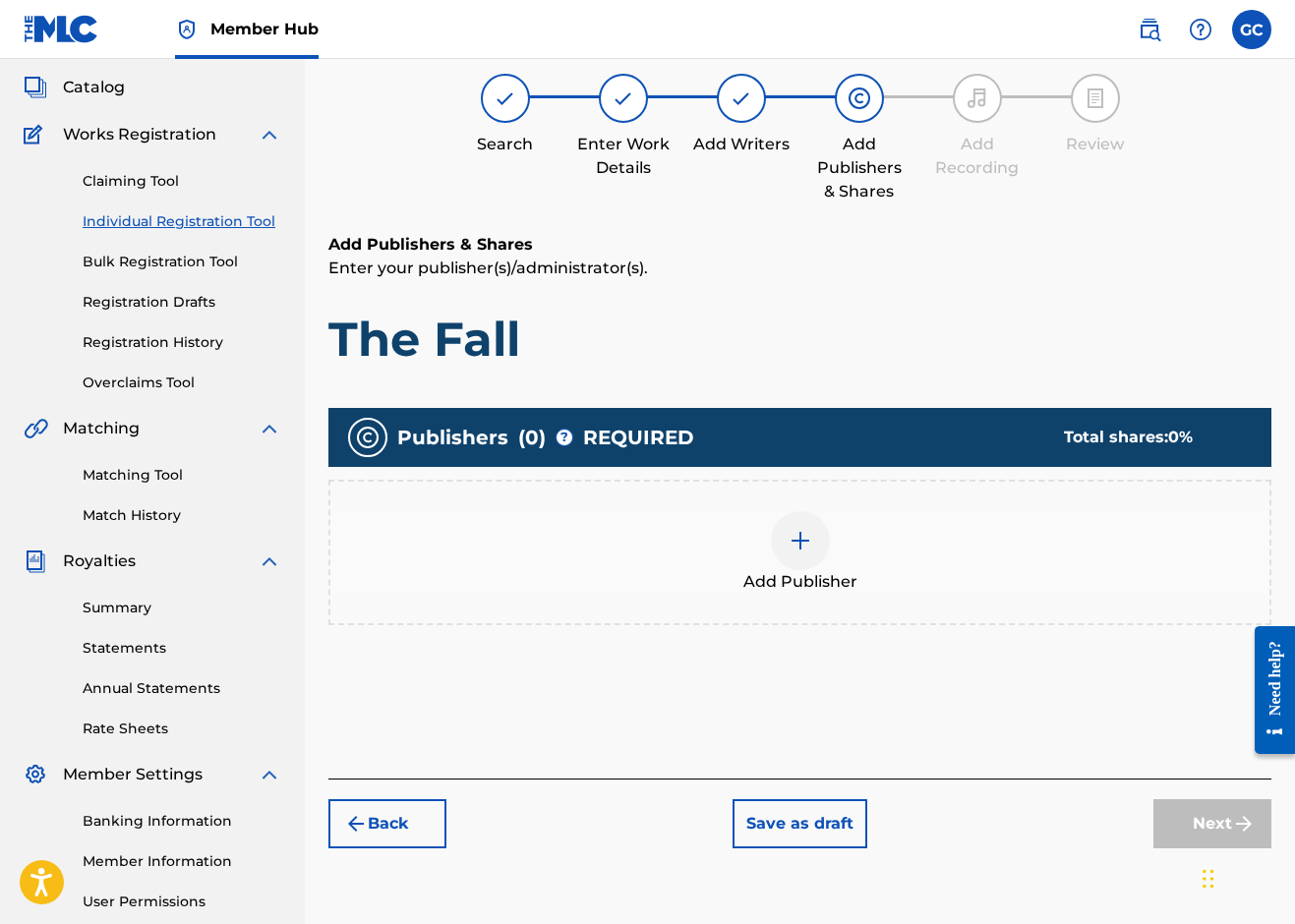
click at [805, 525] on div at bounding box center [799, 540] width 59 height 58
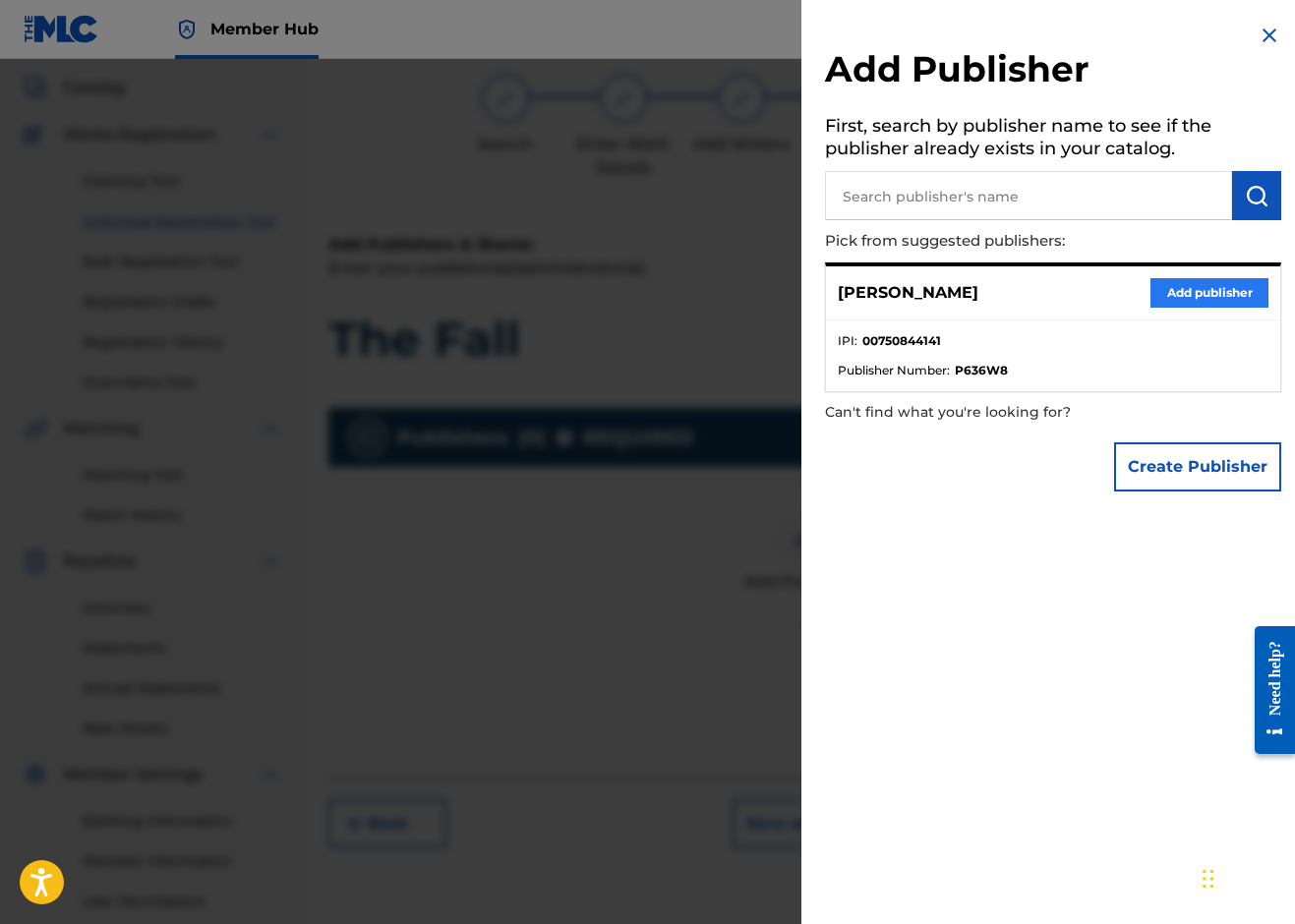
click at [1186, 293] on button "Add publisher" at bounding box center [1209, 293] width 118 height 30
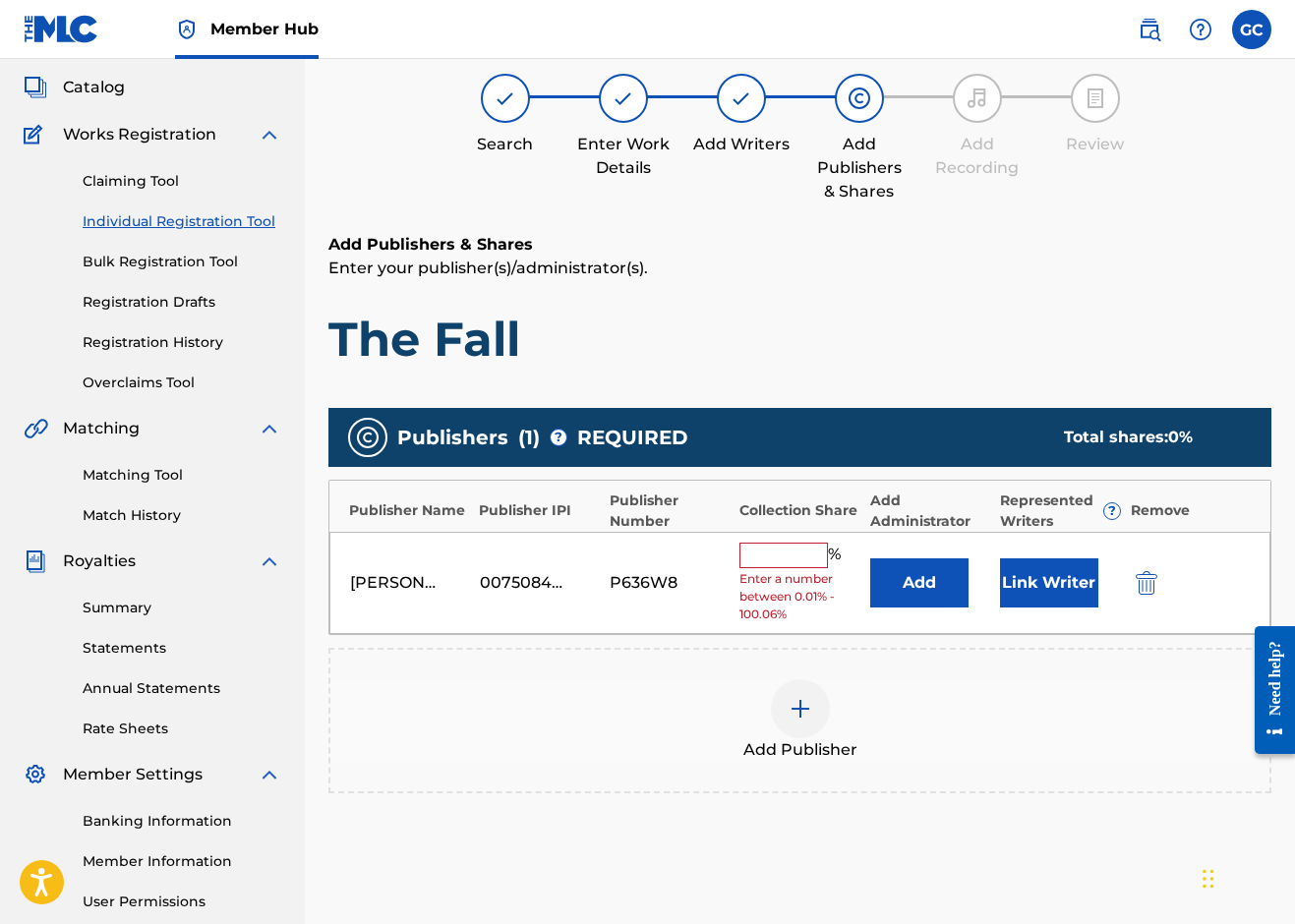
click at [799, 553] on input "text" at bounding box center [783, 555] width 88 height 26
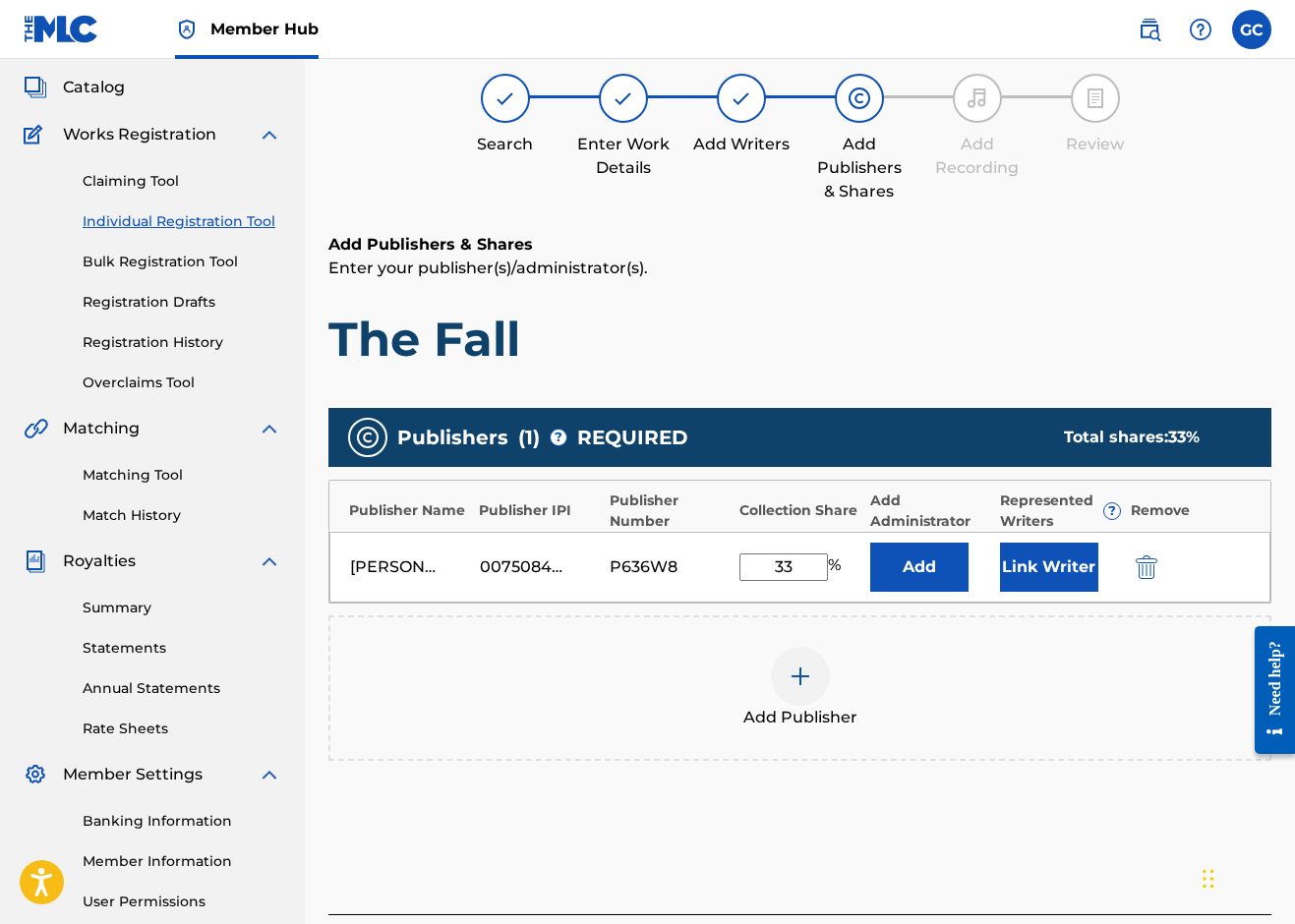
scroll to position [294, 0]
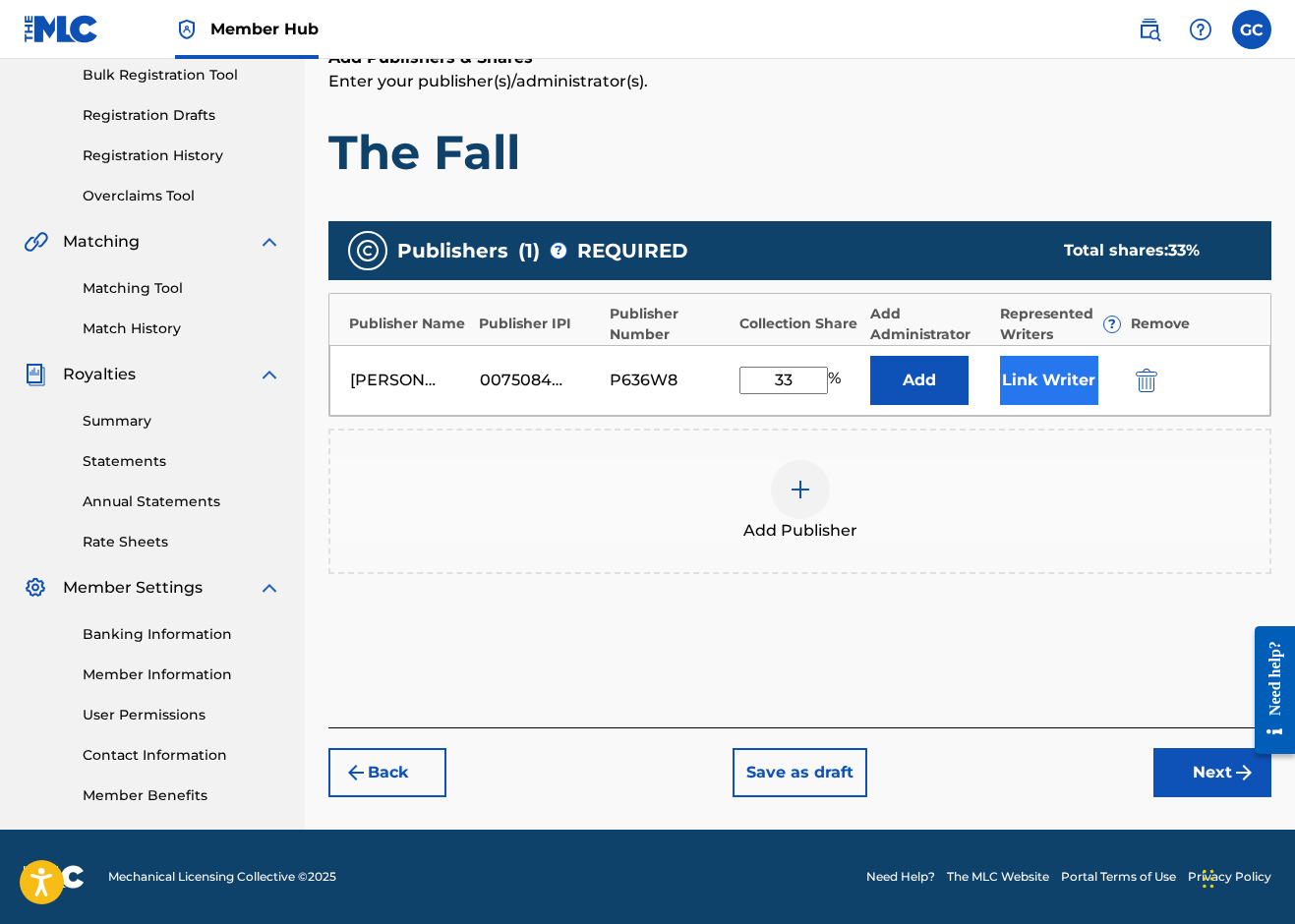
type input "33"
click at [1063, 388] on button "Link Writer" at bounding box center [1048, 381] width 98 height 50
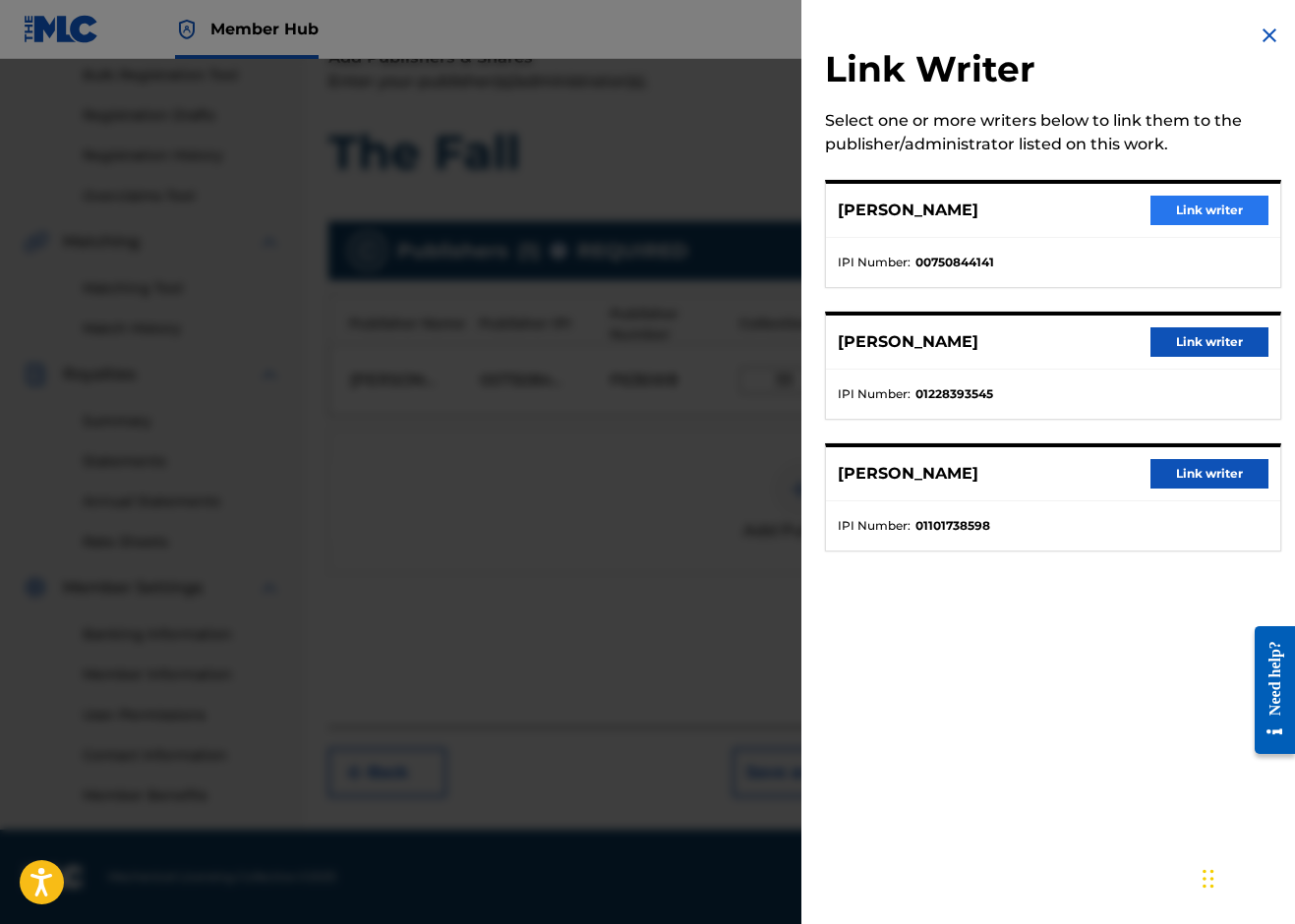
click at [1179, 204] on button "Link writer" at bounding box center [1209, 210] width 118 height 30
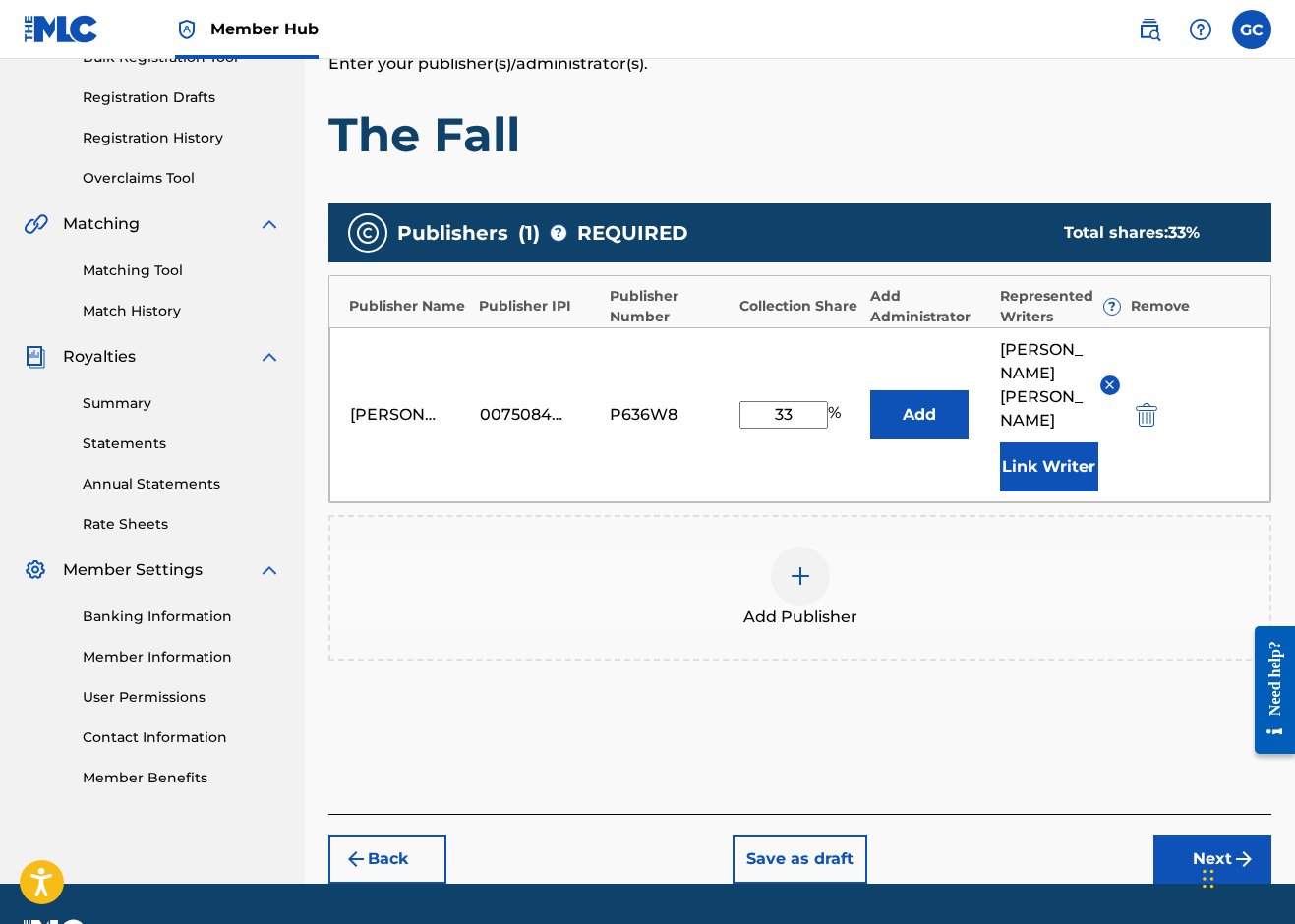
scroll to position [343, 0]
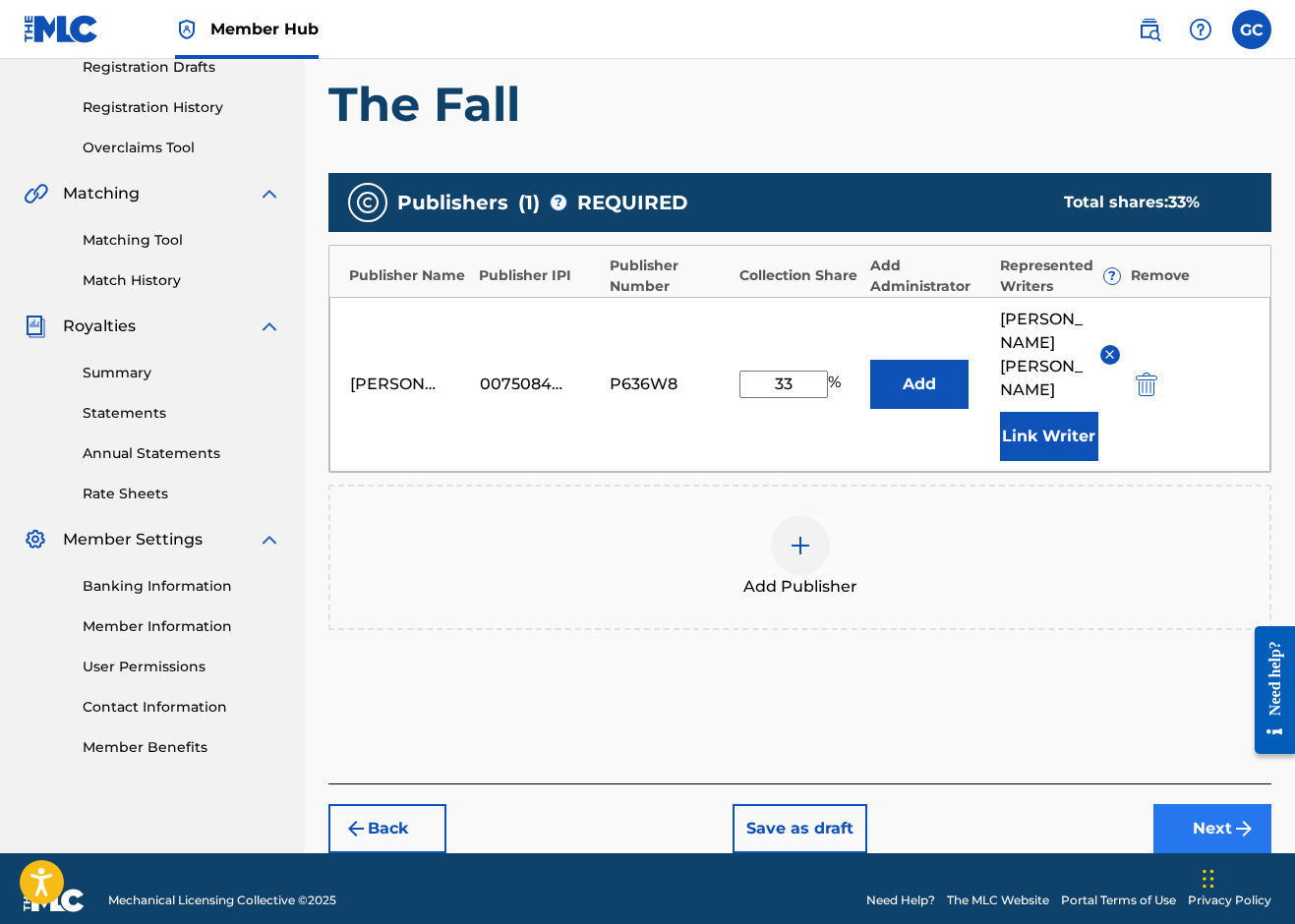
click at [1187, 804] on button "Next" at bounding box center [1212, 829] width 118 height 50
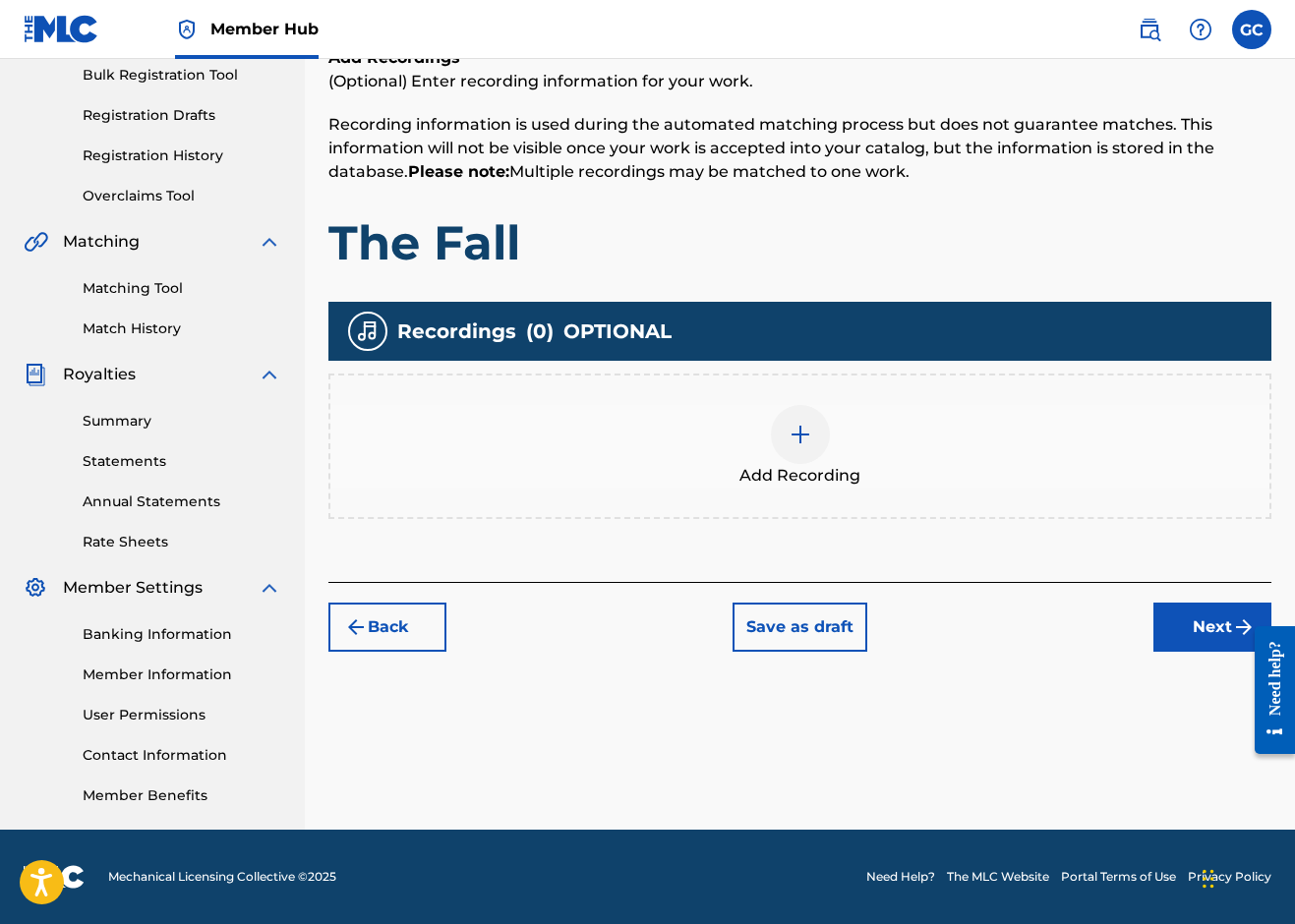
click at [785, 426] on div at bounding box center [799, 433] width 59 height 58
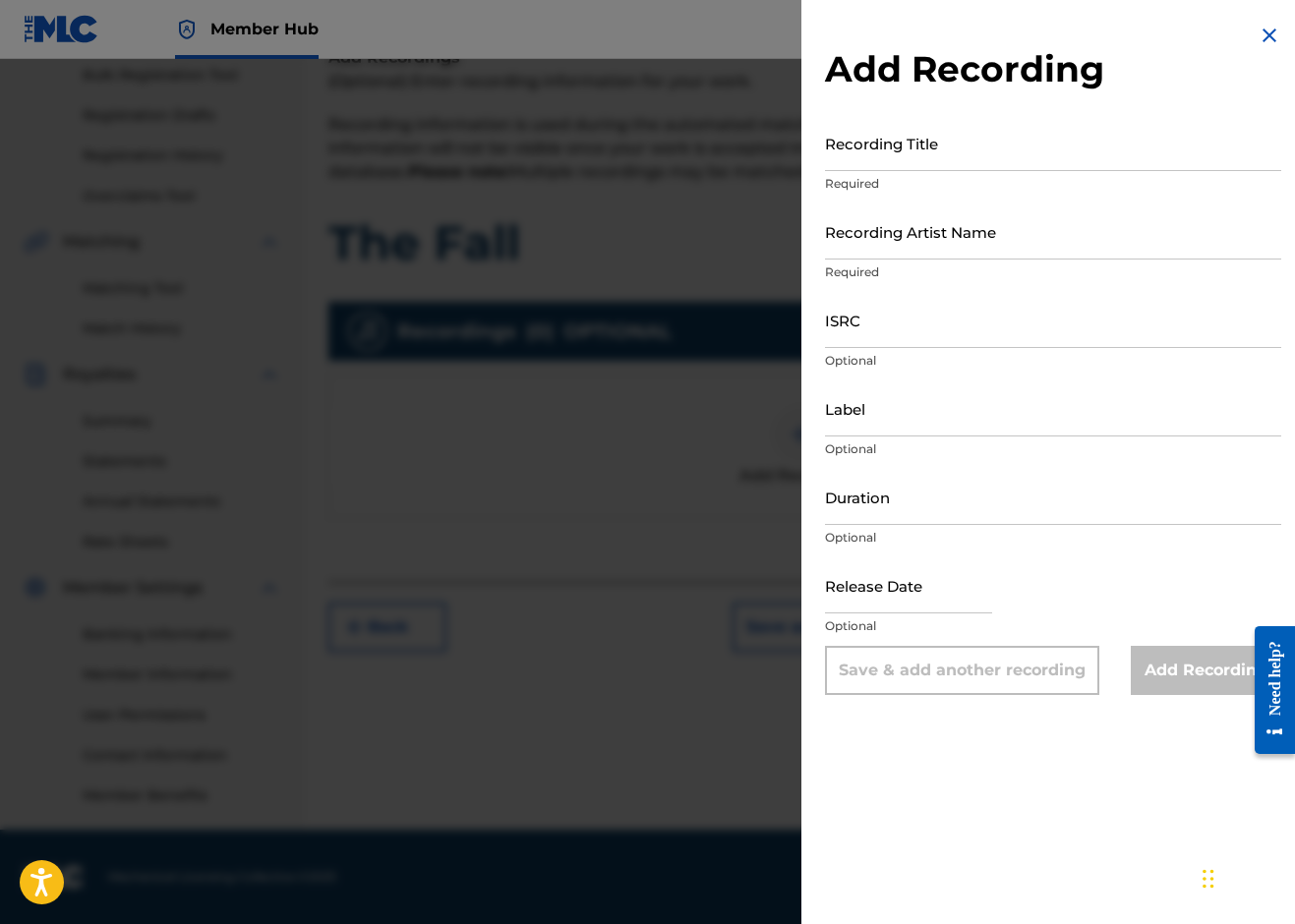
click at [896, 173] on div "Recording Title Required" at bounding box center [1053, 159] width 456 height 88
click at [900, 150] on input "Recording Title" at bounding box center [1053, 143] width 456 height 57
type input "The Fall"
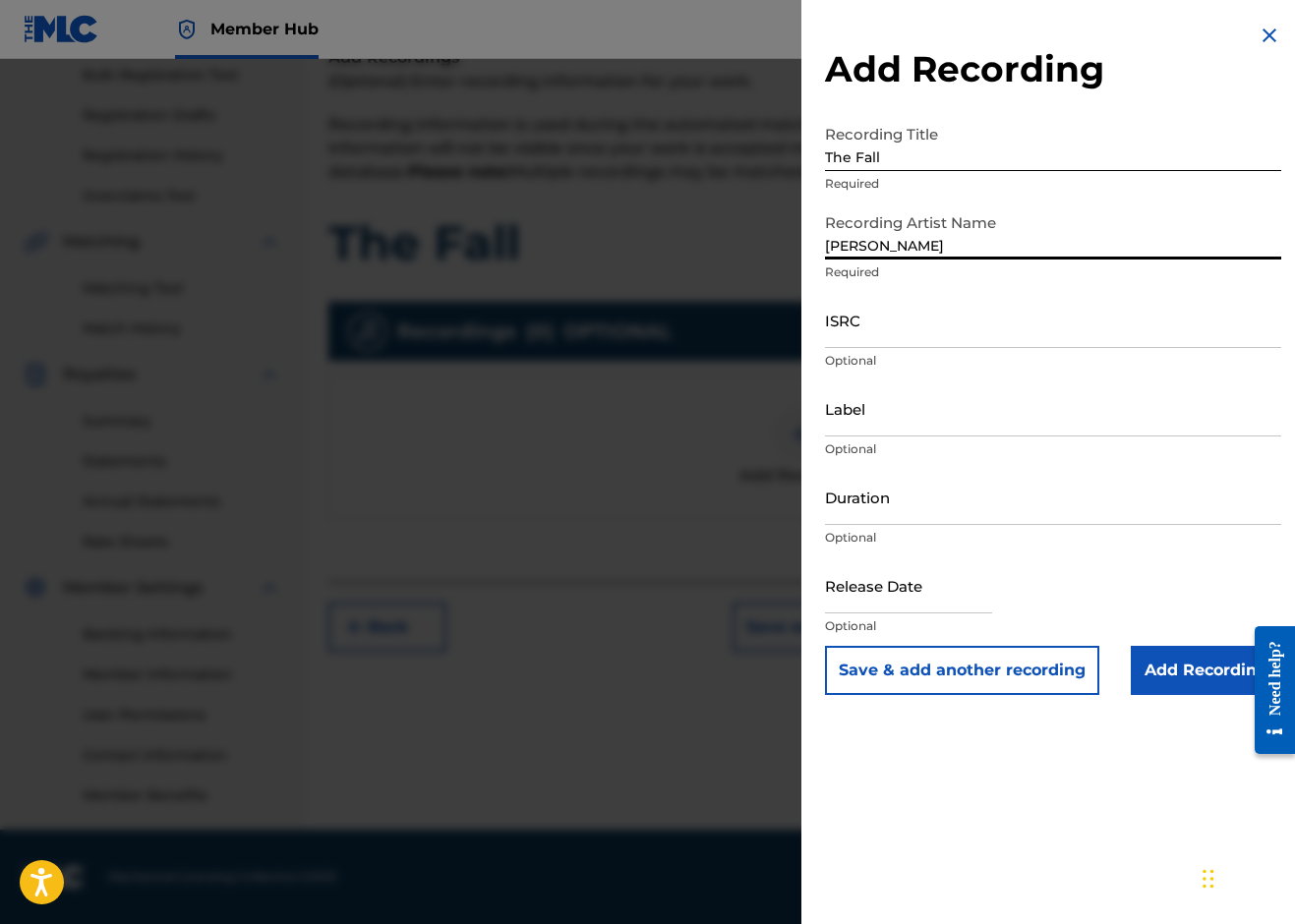
type input "[PERSON_NAME]"
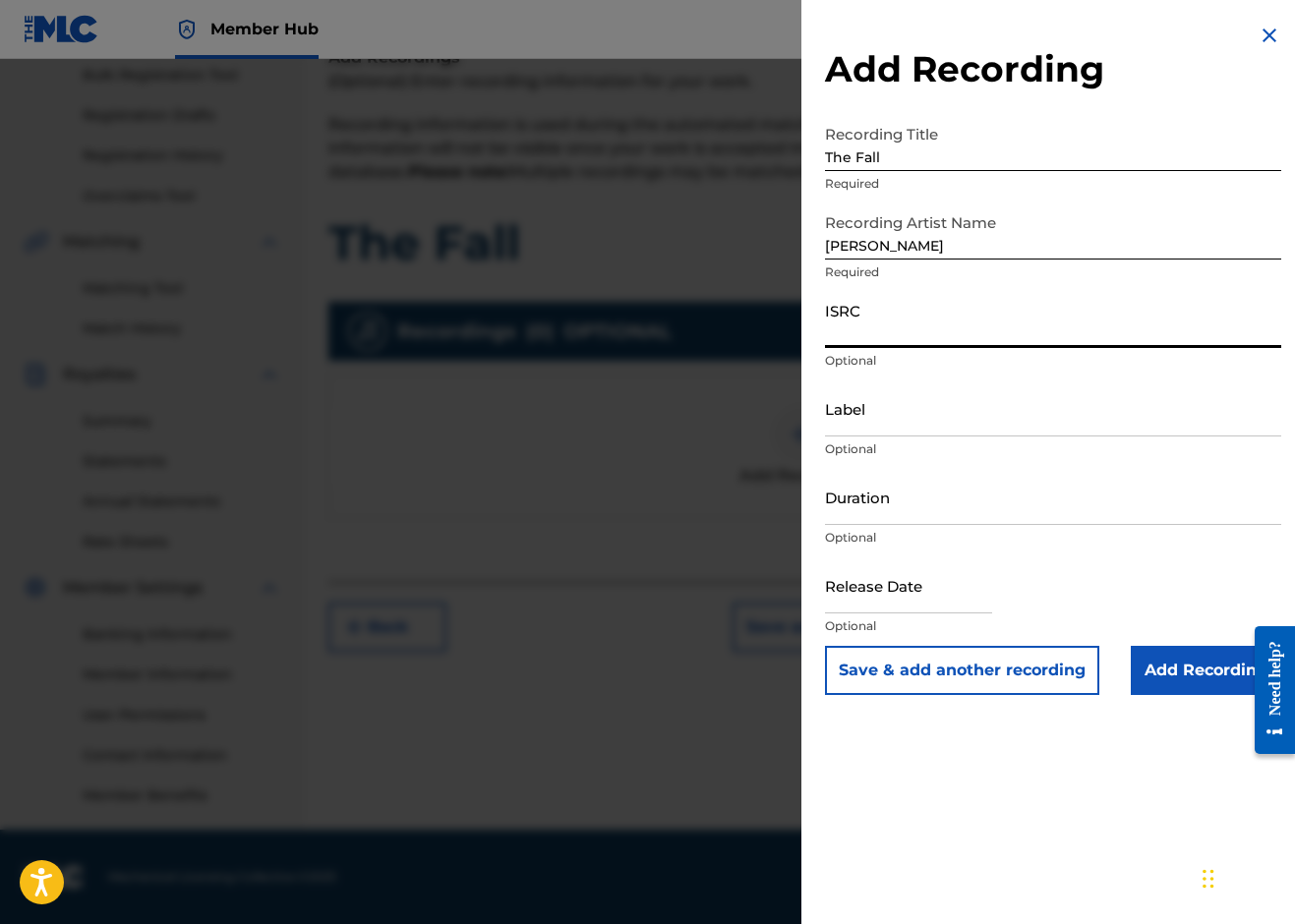
paste input "QZHN72461664"
type input "QZHN72461664"
click at [911, 414] on input "Label" at bounding box center [1053, 408] width 456 height 57
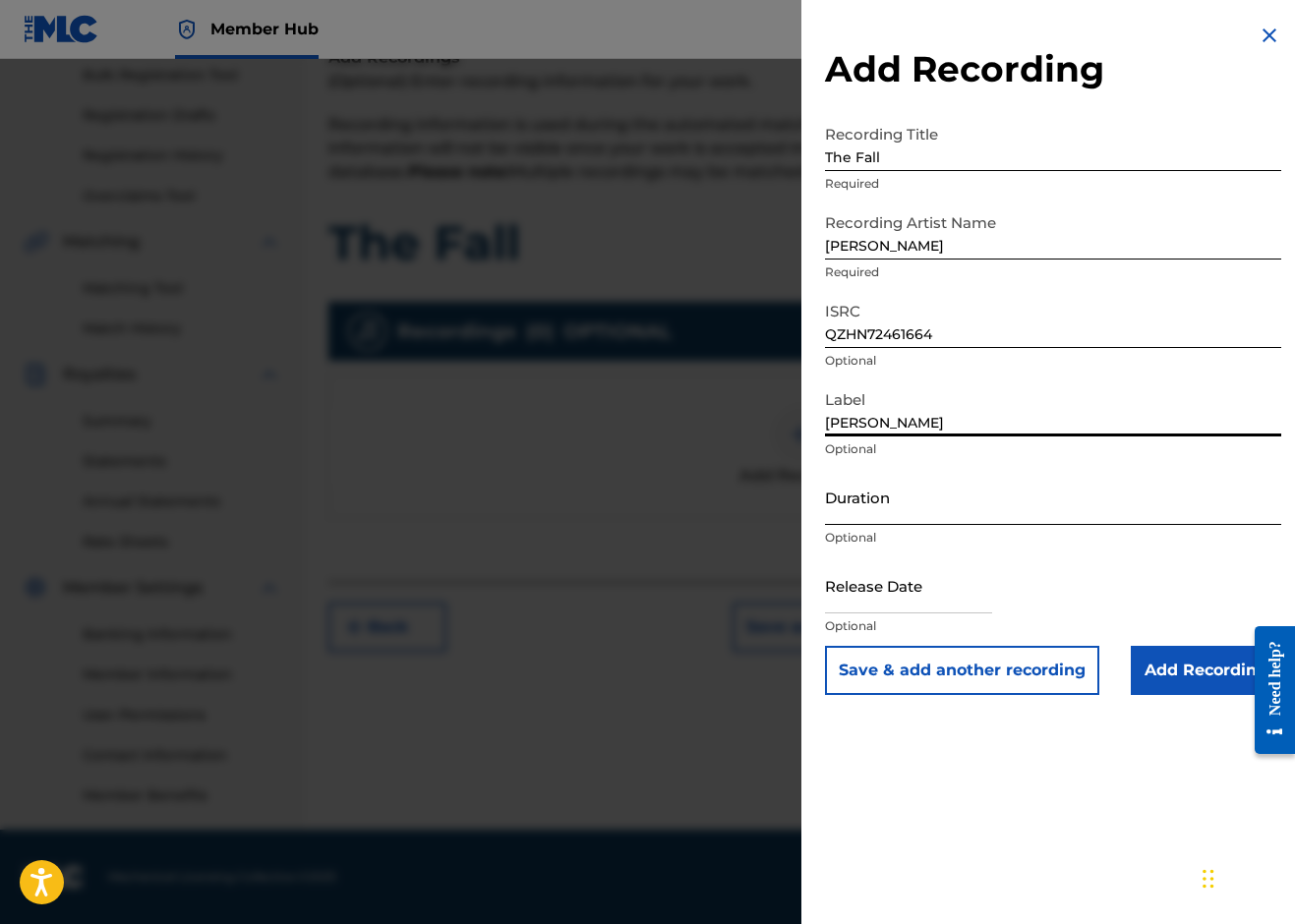
type input "[PERSON_NAME]"
click at [985, 508] on input "Duration" at bounding box center [1053, 497] width 456 height 57
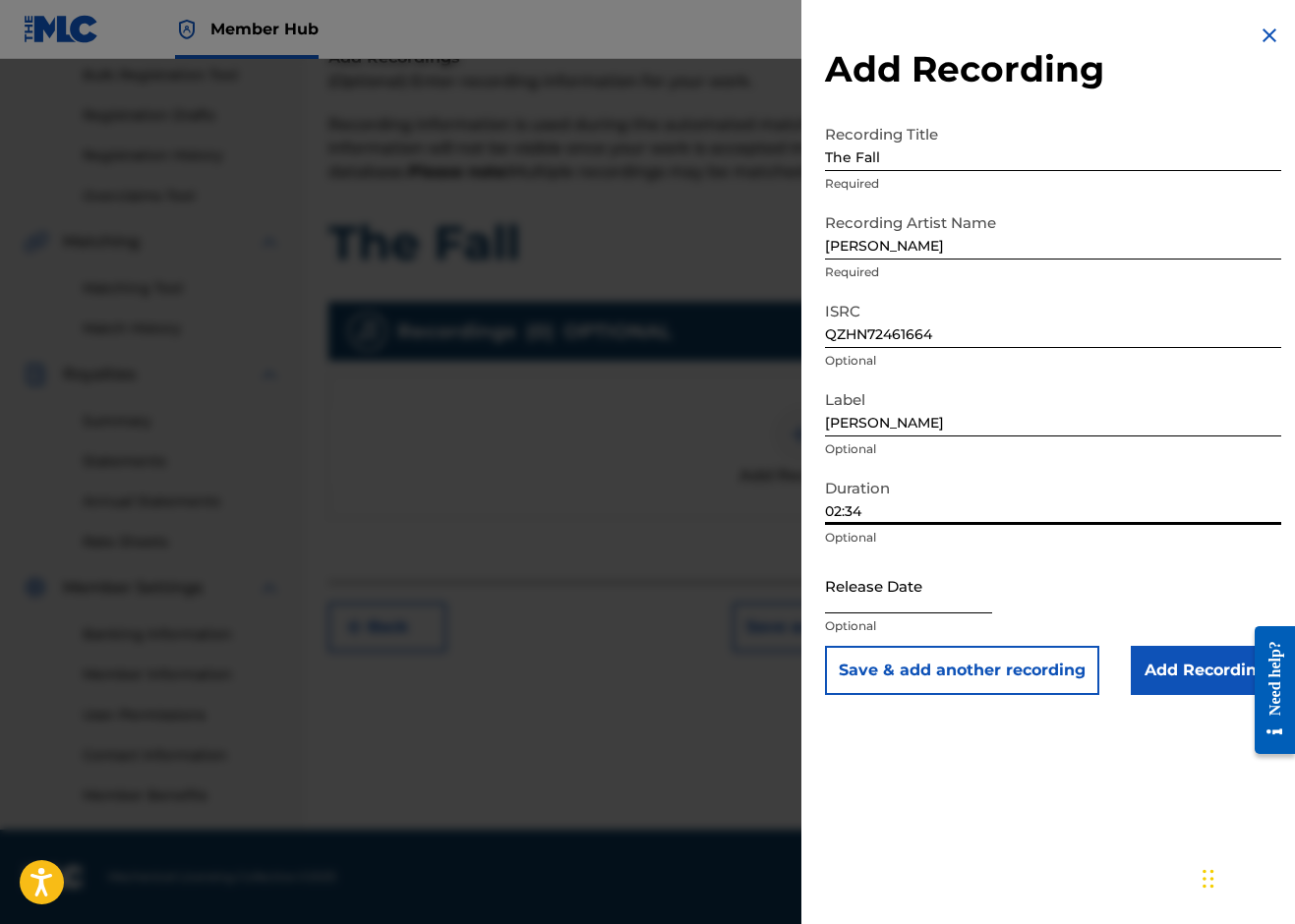
type input "02:34"
click at [939, 578] on input "text" at bounding box center [908, 585] width 168 height 57
select select "8"
select select "2025"
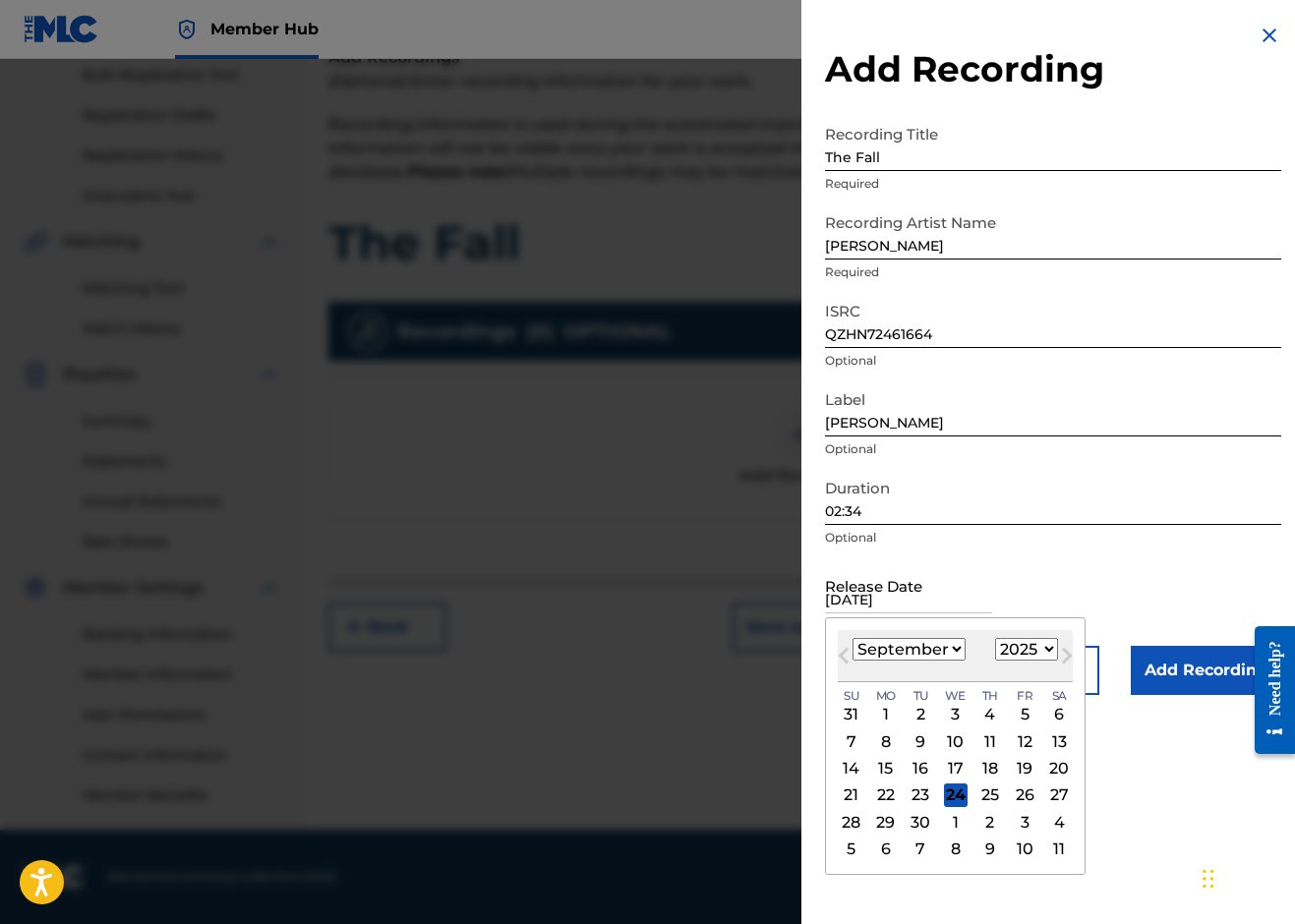
type input "[DATE]"
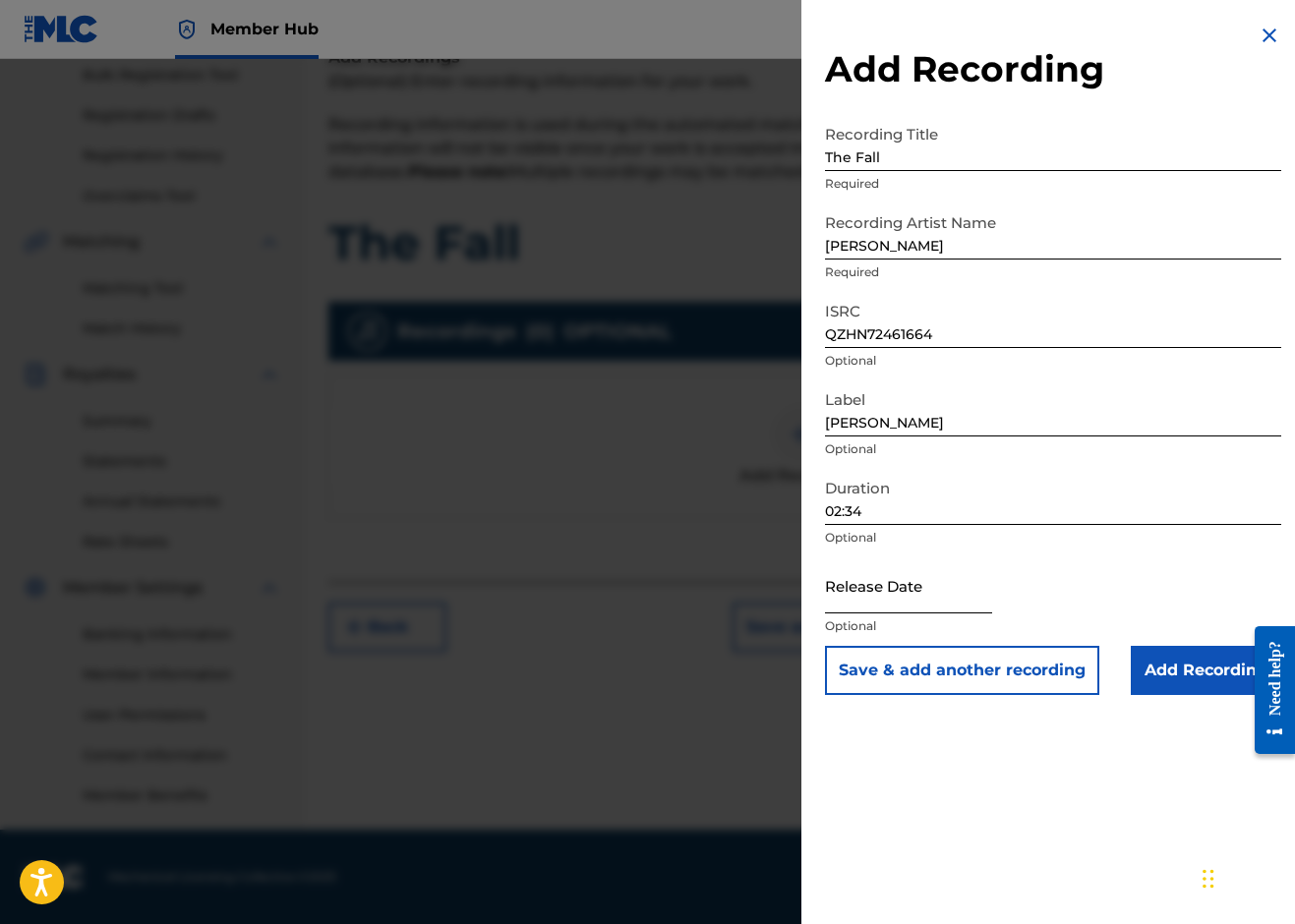
click at [960, 613] on input "text" at bounding box center [908, 585] width 168 height 57
select select "8"
select select "2025"
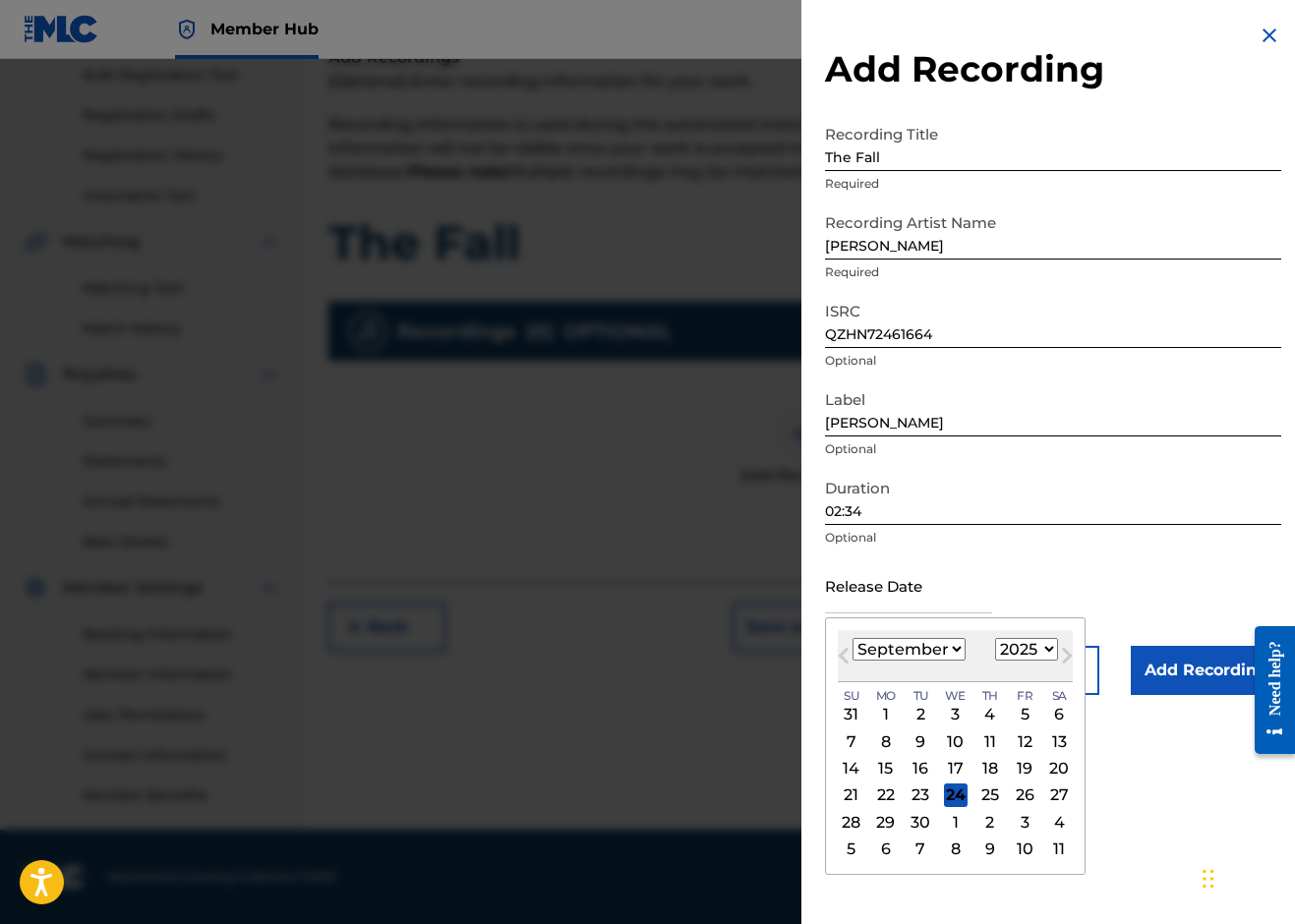
select select "3"
select select "2024"
click at [1036, 752] on div "12" at bounding box center [1024, 742] width 24 height 24
type input "[DATE]"
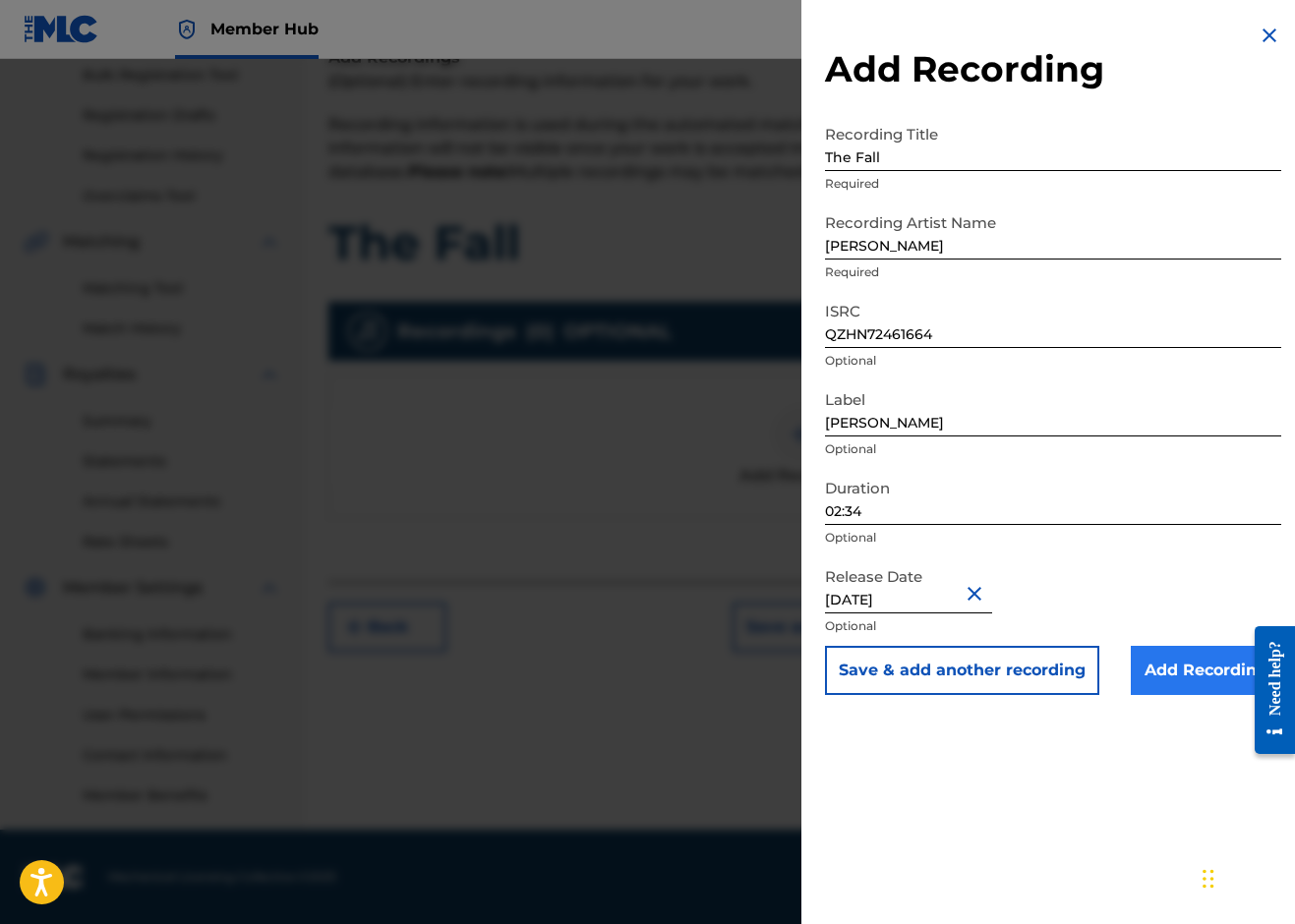
click at [1197, 684] on input "Add Recording" at bounding box center [1206, 670] width 151 height 50
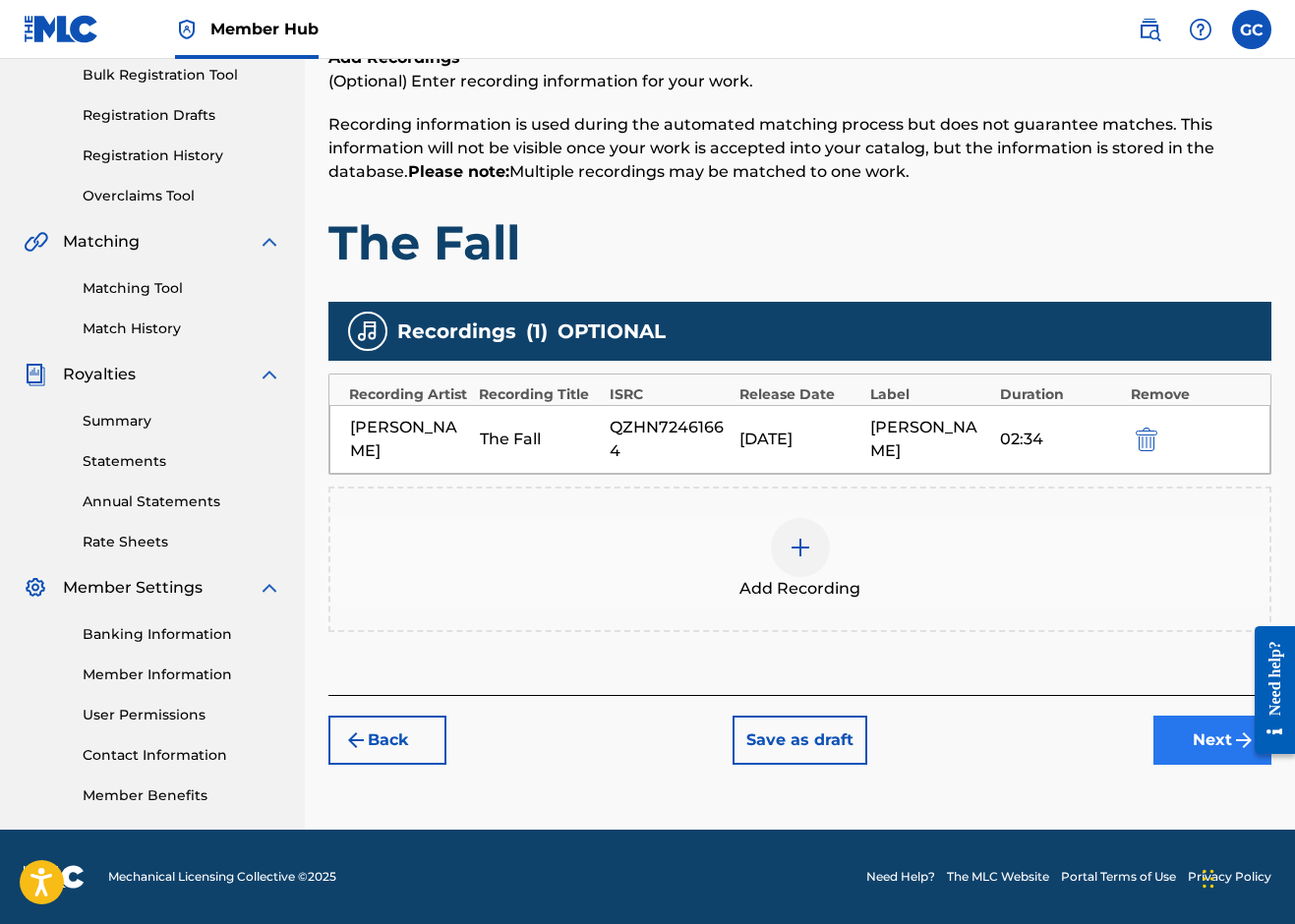
click at [1189, 741] on button "Next" at bounding box center [1212, 741] width 118 height 50
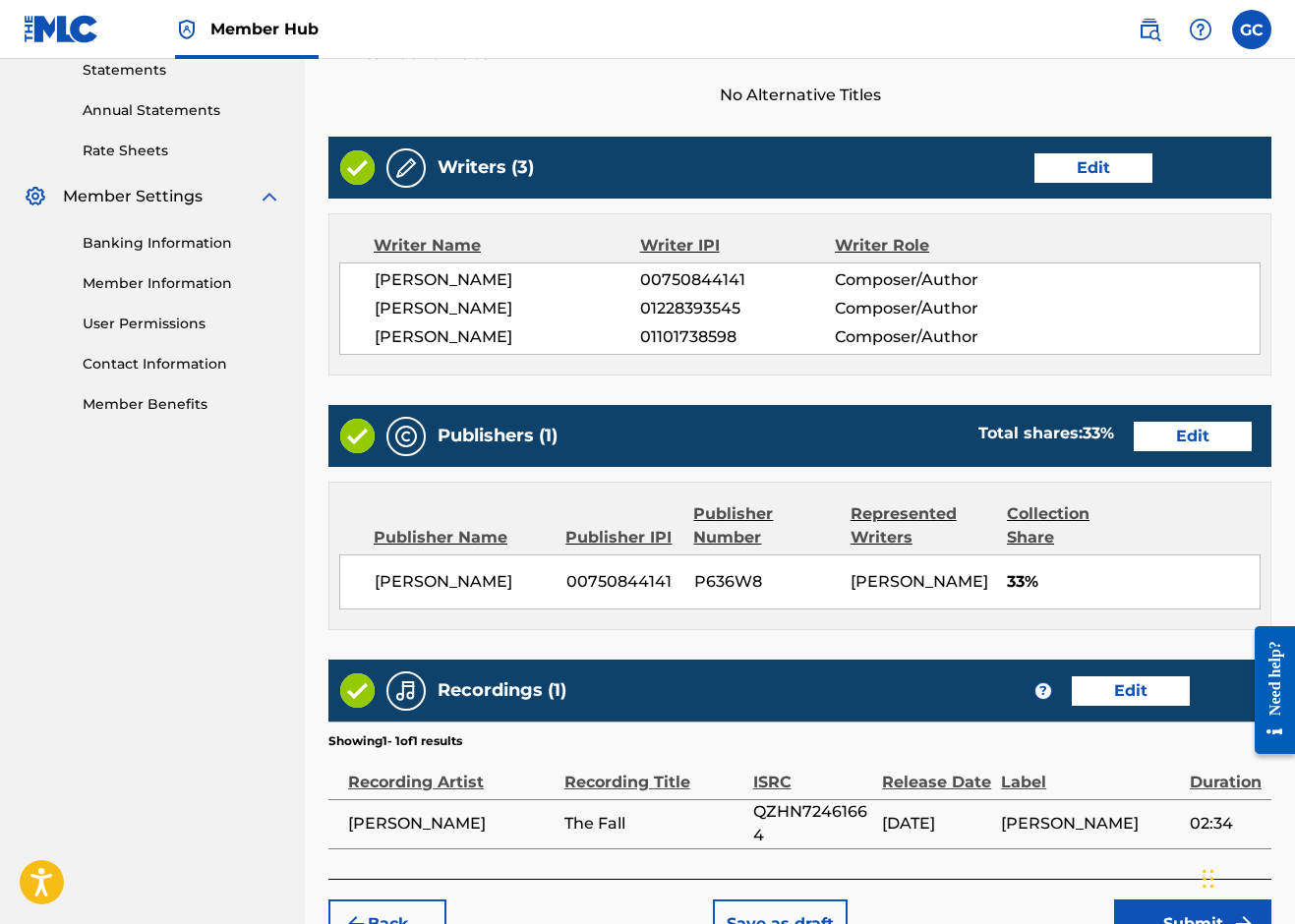
scroll to position [827, 0]
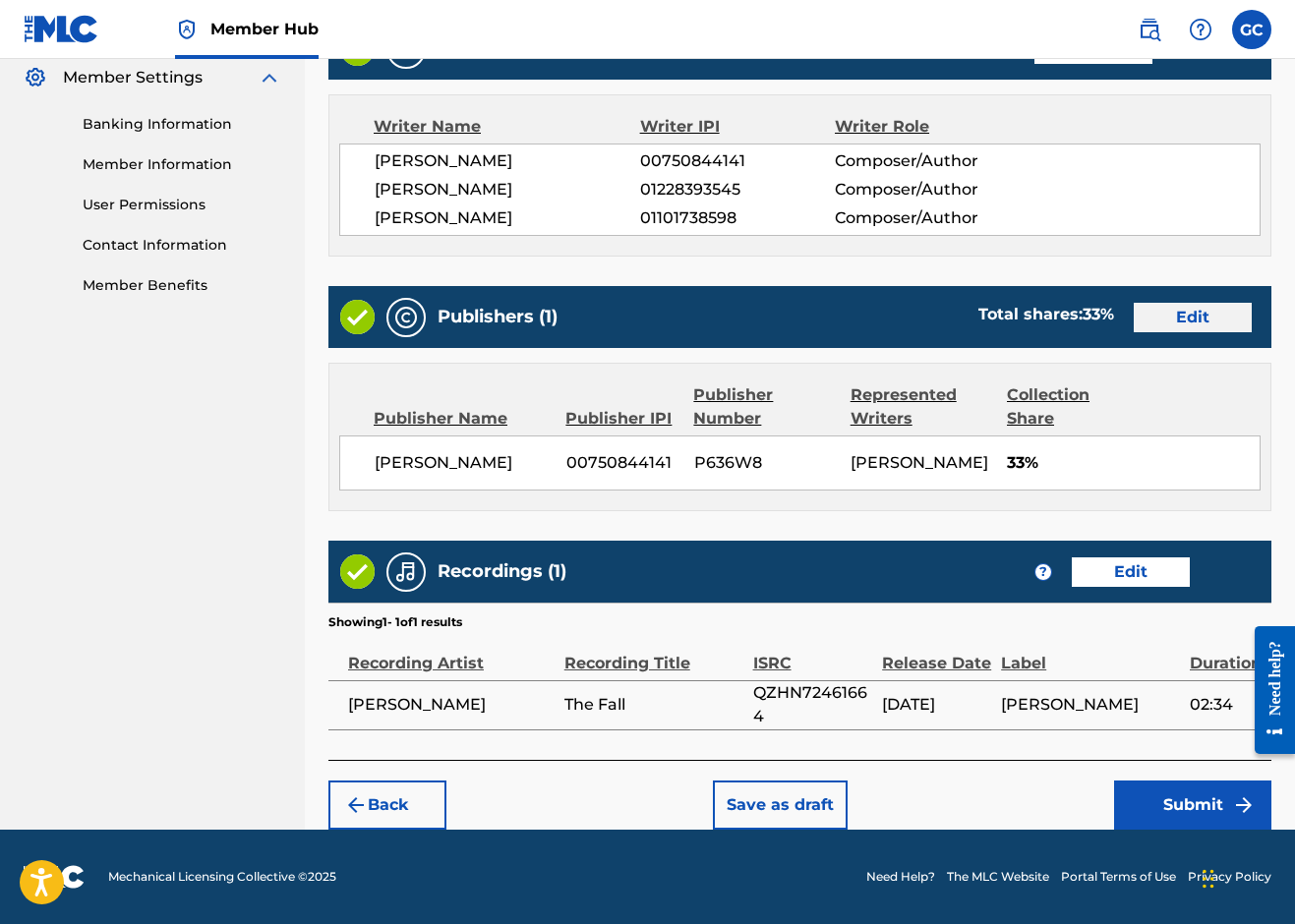
click at [1182, 302] on button "Edit" at bounding box center [1192, 317] width 118 height 30
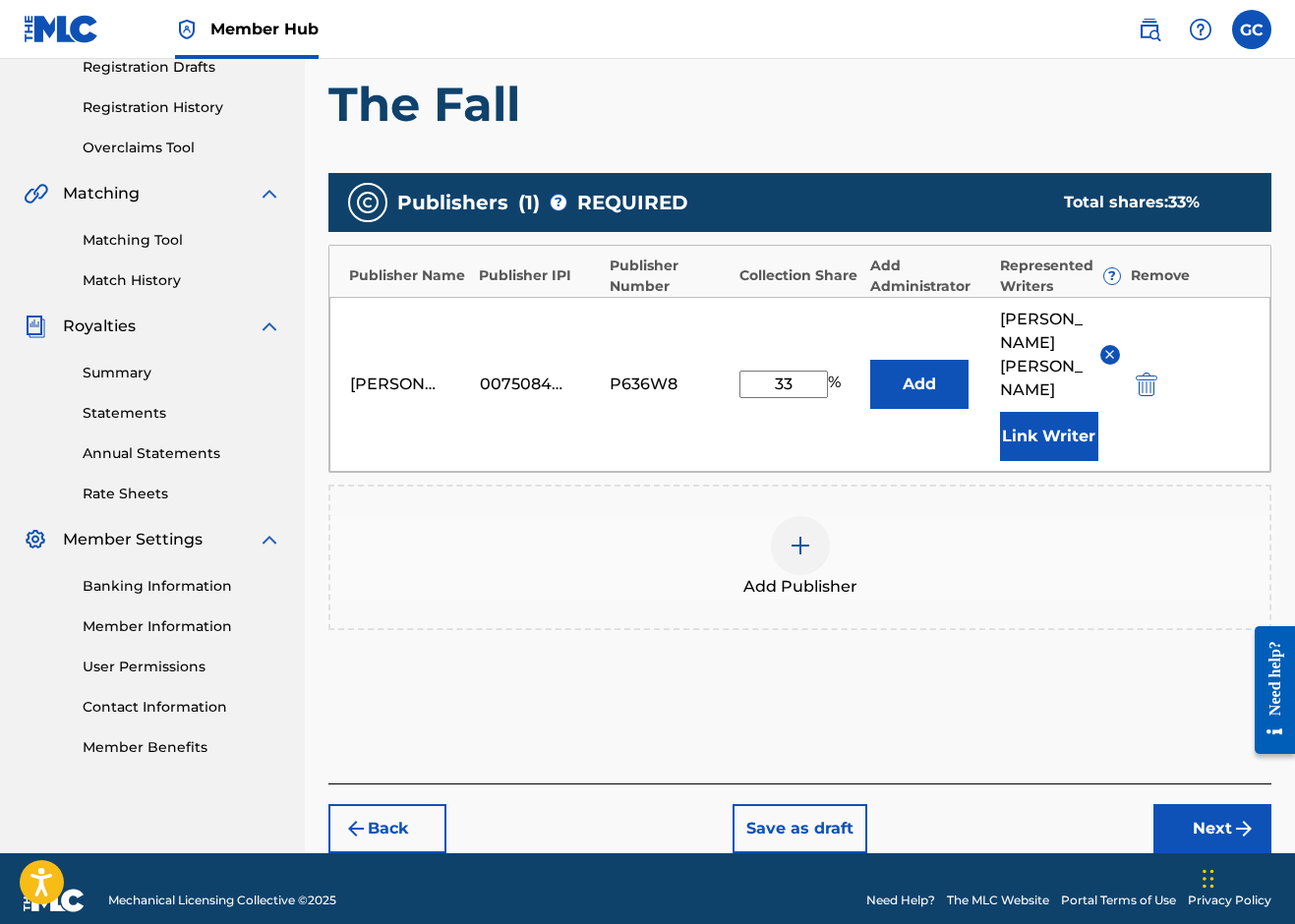
click at [1178, 804] on button "Next" at bounding box center [1212, 829] width 118 height 50
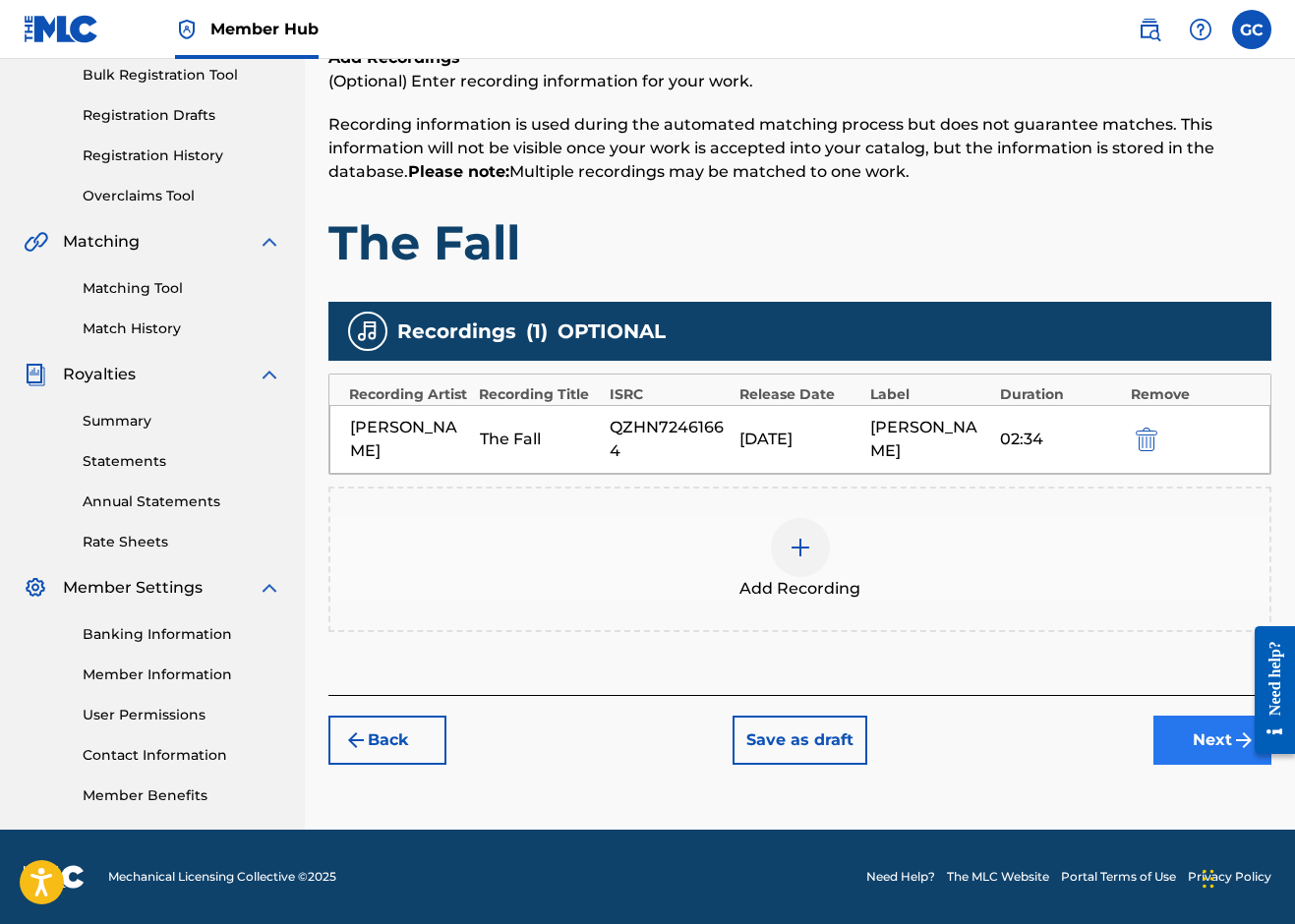
click at [1194, 748] on button "Next" at bounding box center [1212, 741] width 118 height 50
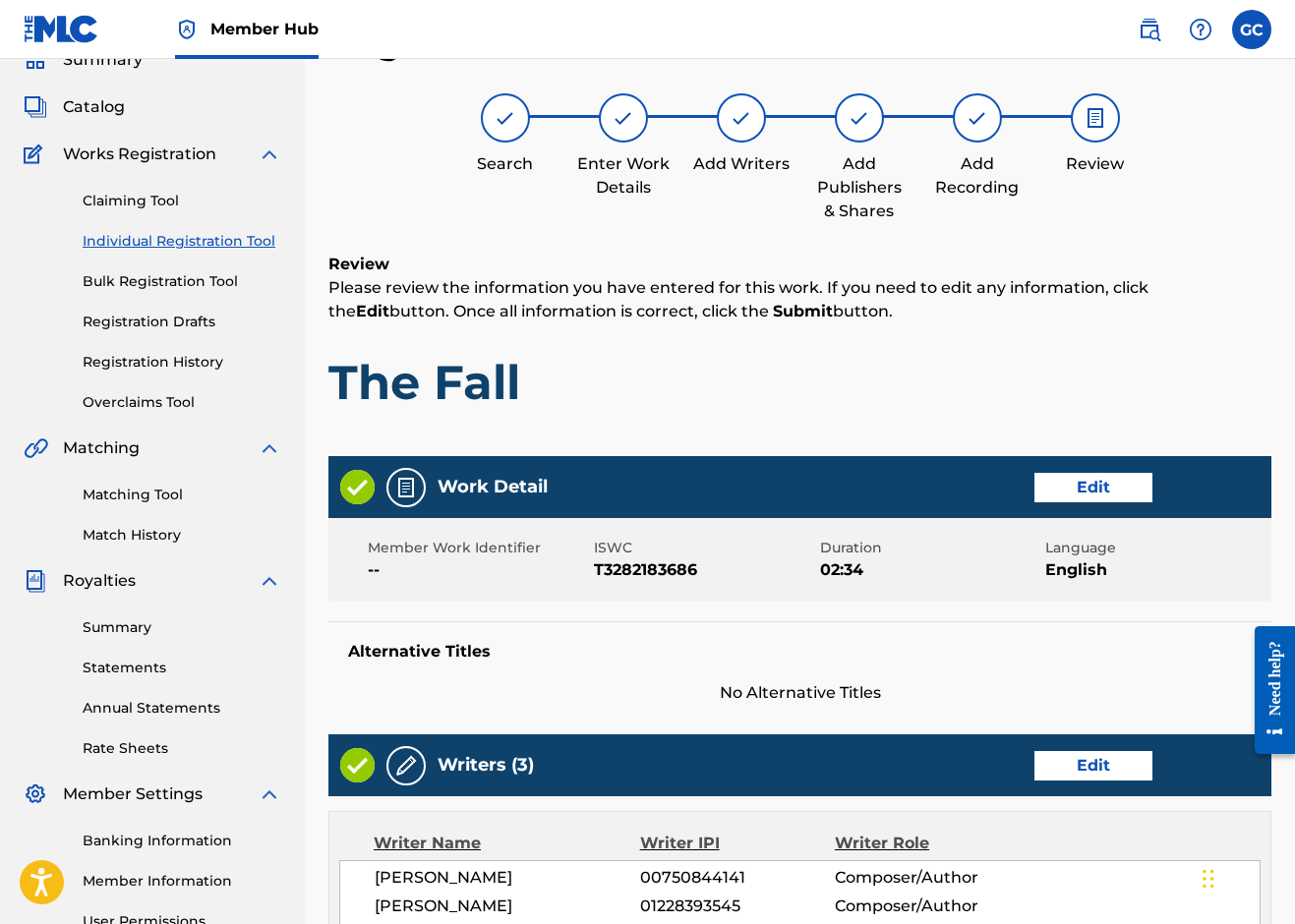
scroll to position [827, 0]
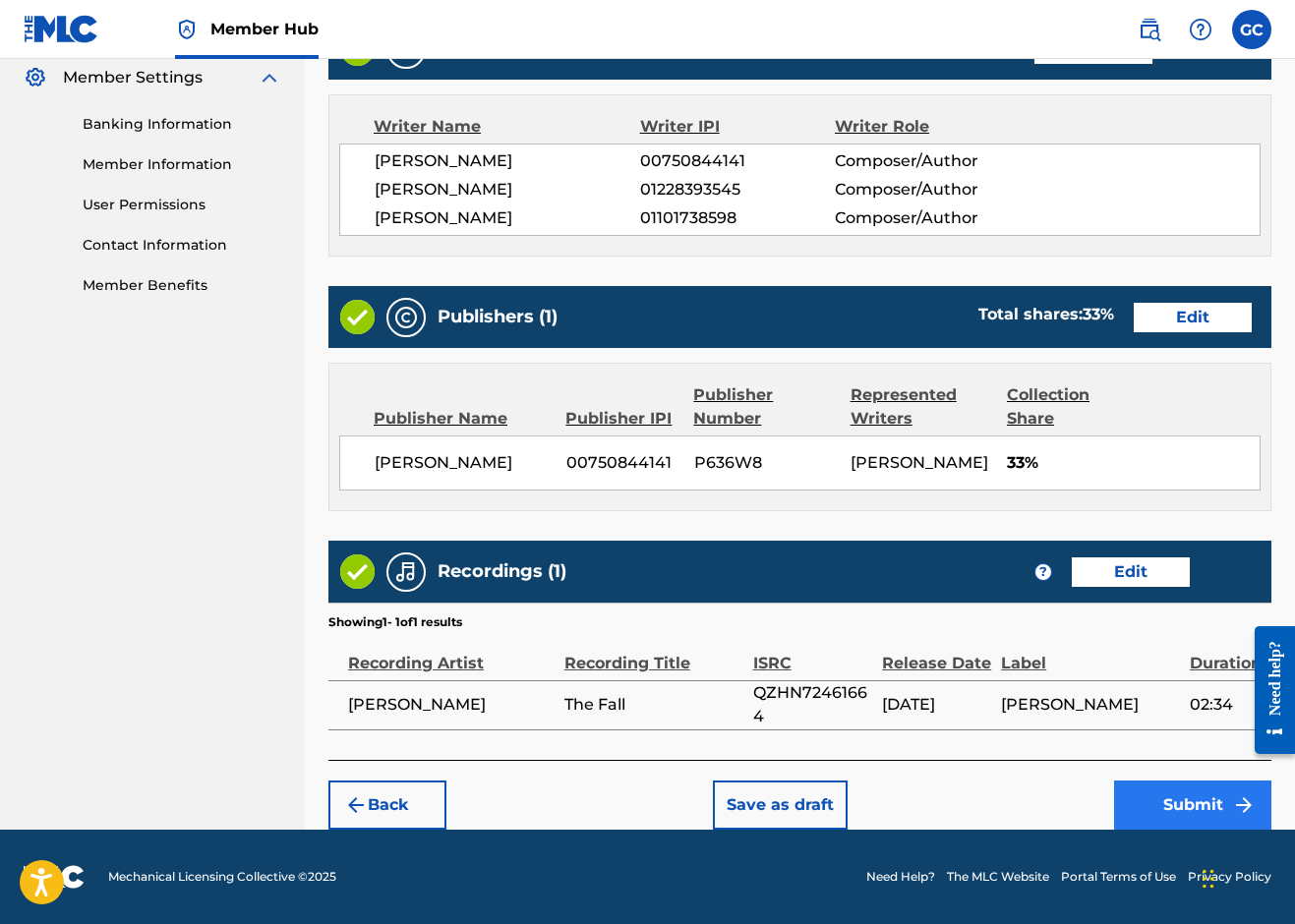
click at [1196, 800] on button "Submit" at bounding box center [1192, 805] width 158 height 50
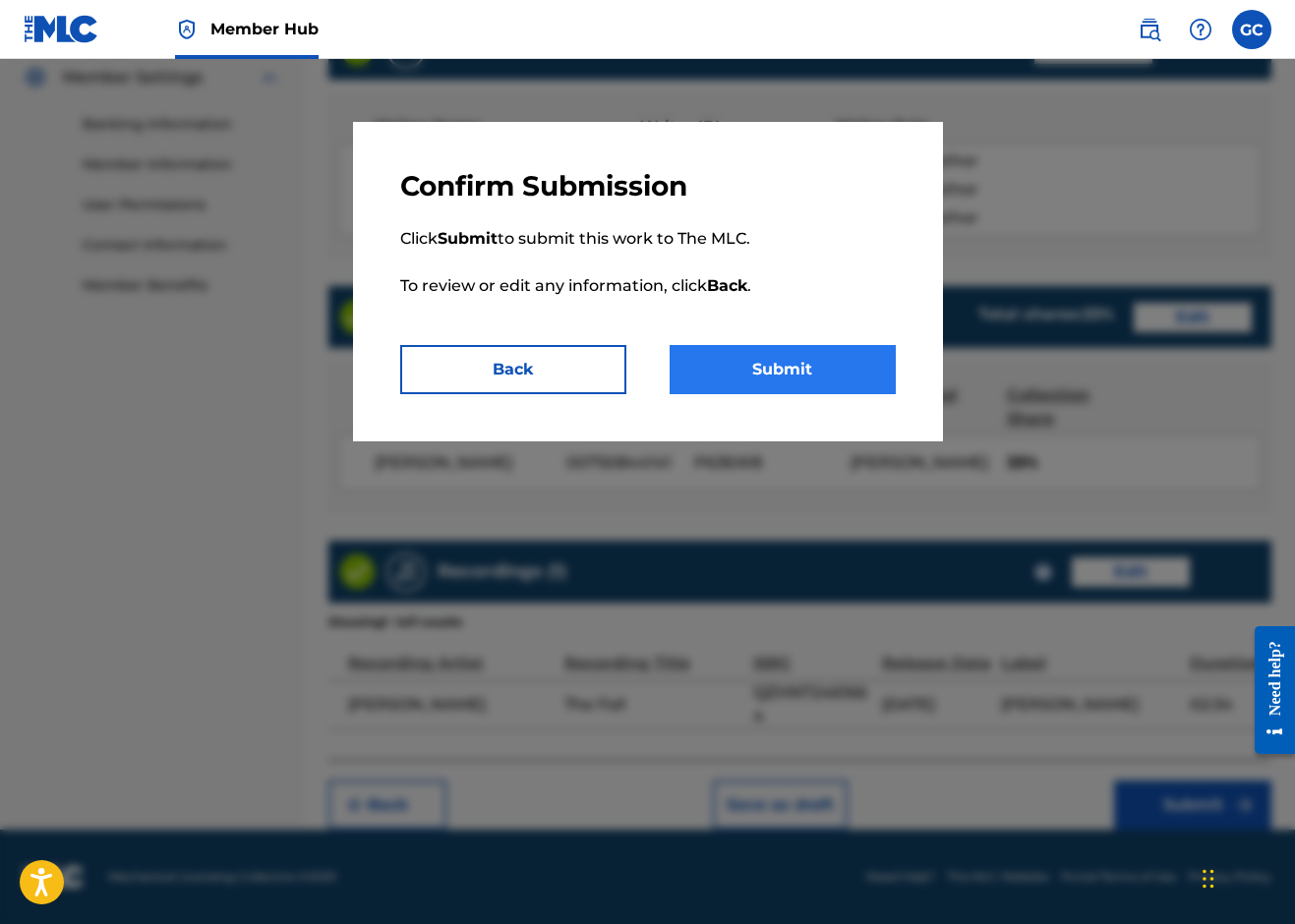
click at [820, 361] on button "Submit" at bounding box center [782, 370] width 226 height 50
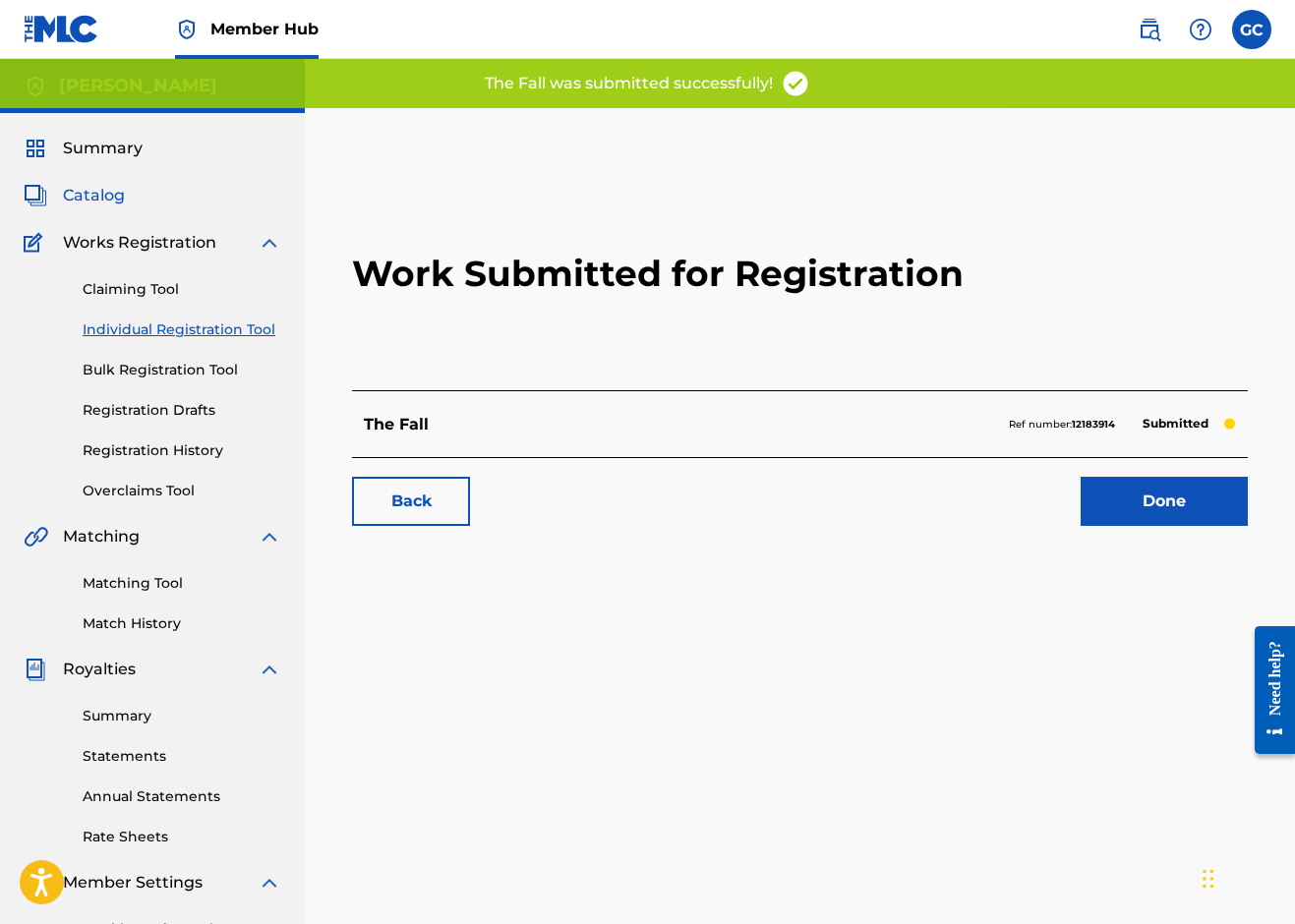
click at [74, 195] on span "Catalog" at bounding box center [93, 195] width 61 height 24
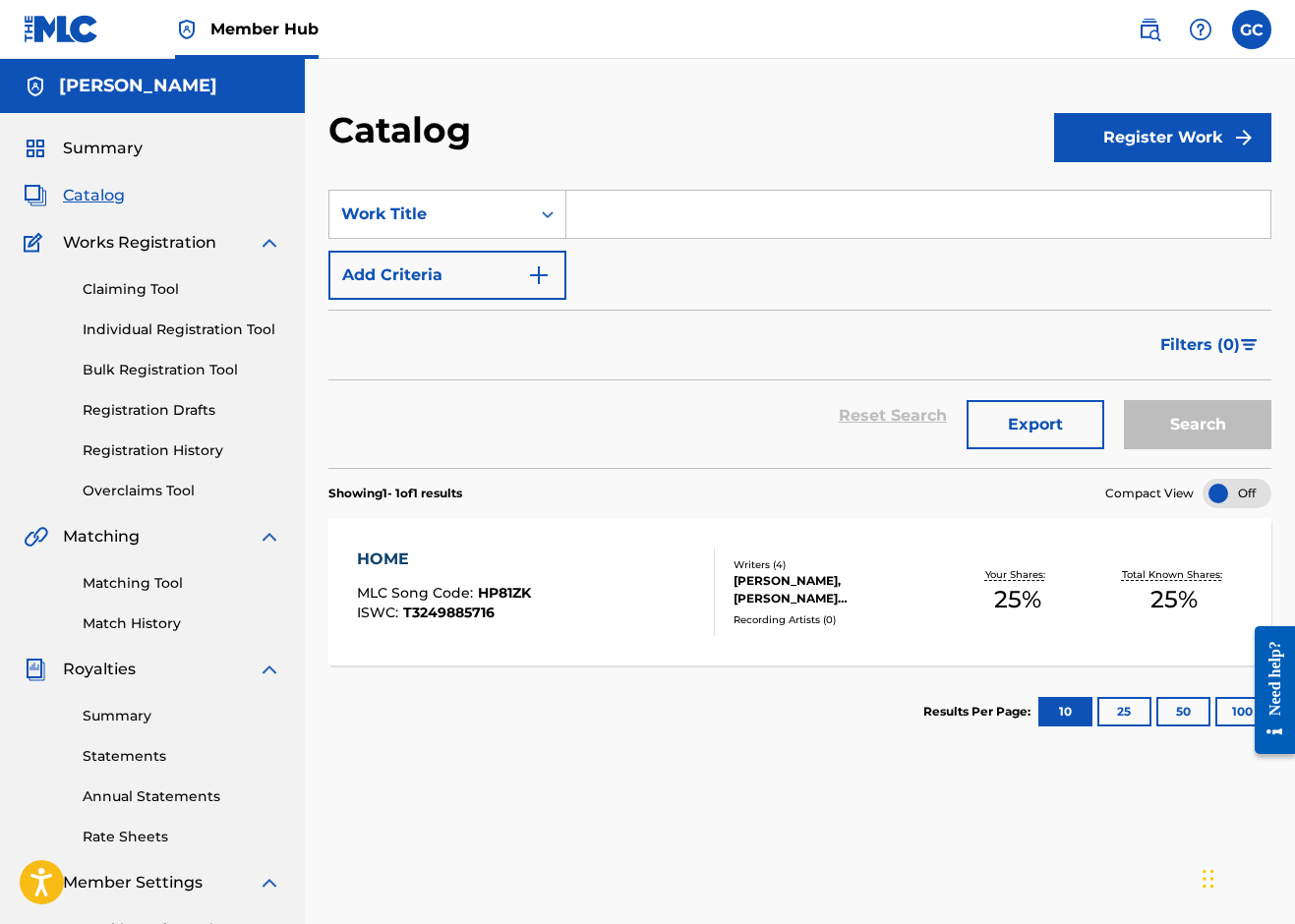
click at [111, 199] on span "Catalog" at bounding box center [93, 195] width 61 height 24
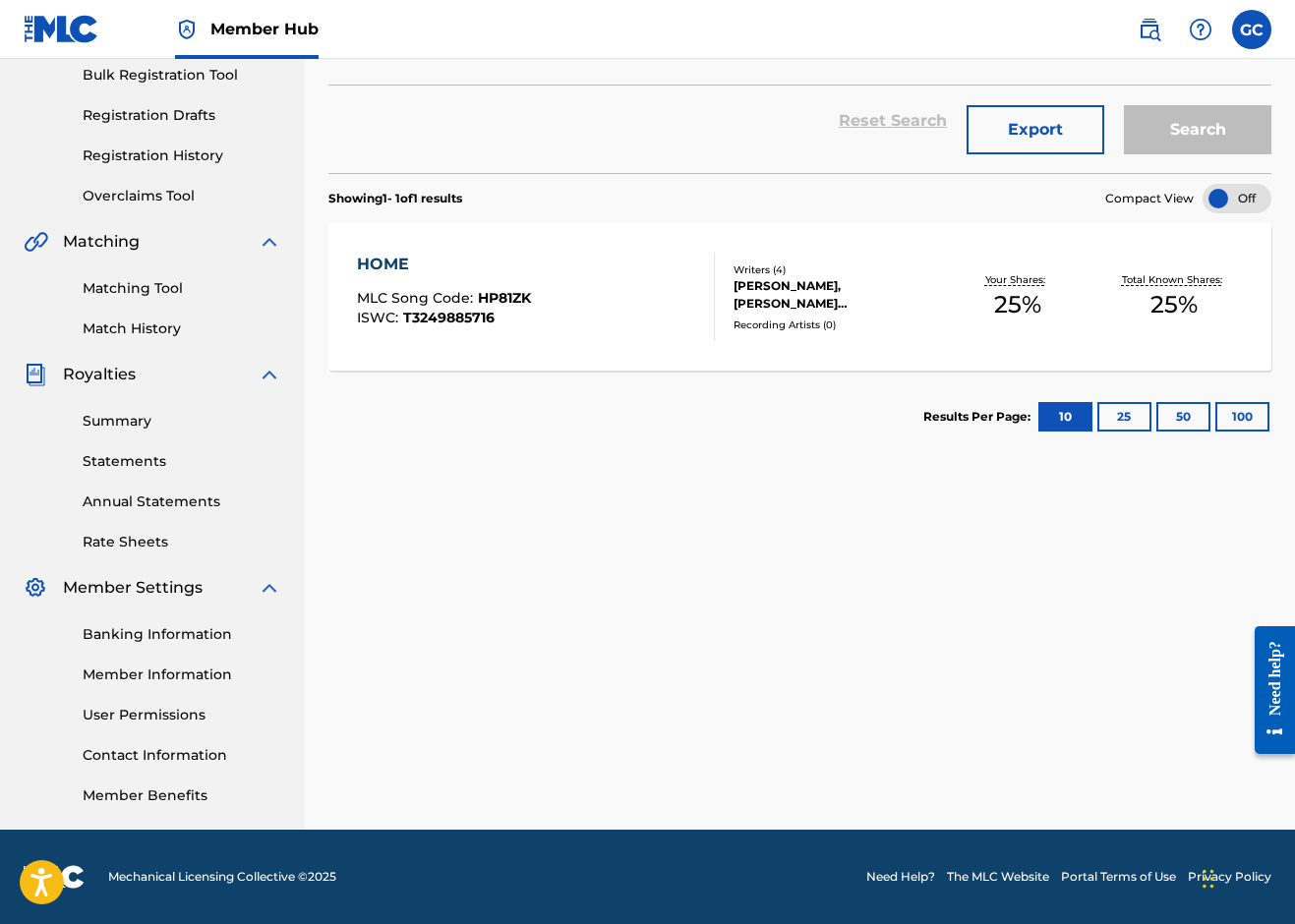
scroll to position [269, 0]
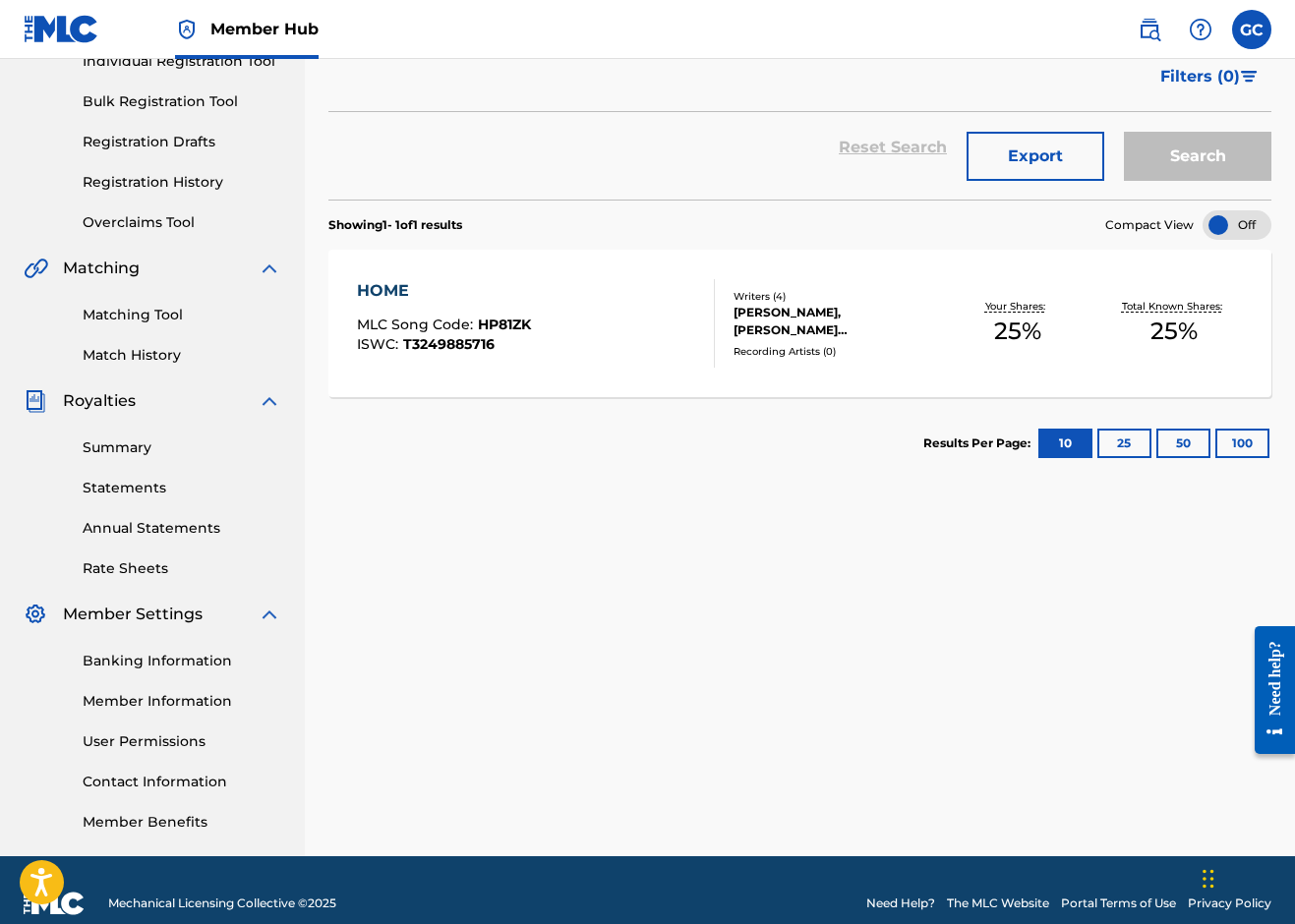
click at [78, 431] on div "Summary Statements Annual Statements Rate Sheets" at bounding box center [153, 496] width 258 height 167
click at [84, 443] on link "Summary" at bounding box center [181, 447] width 198 height 21
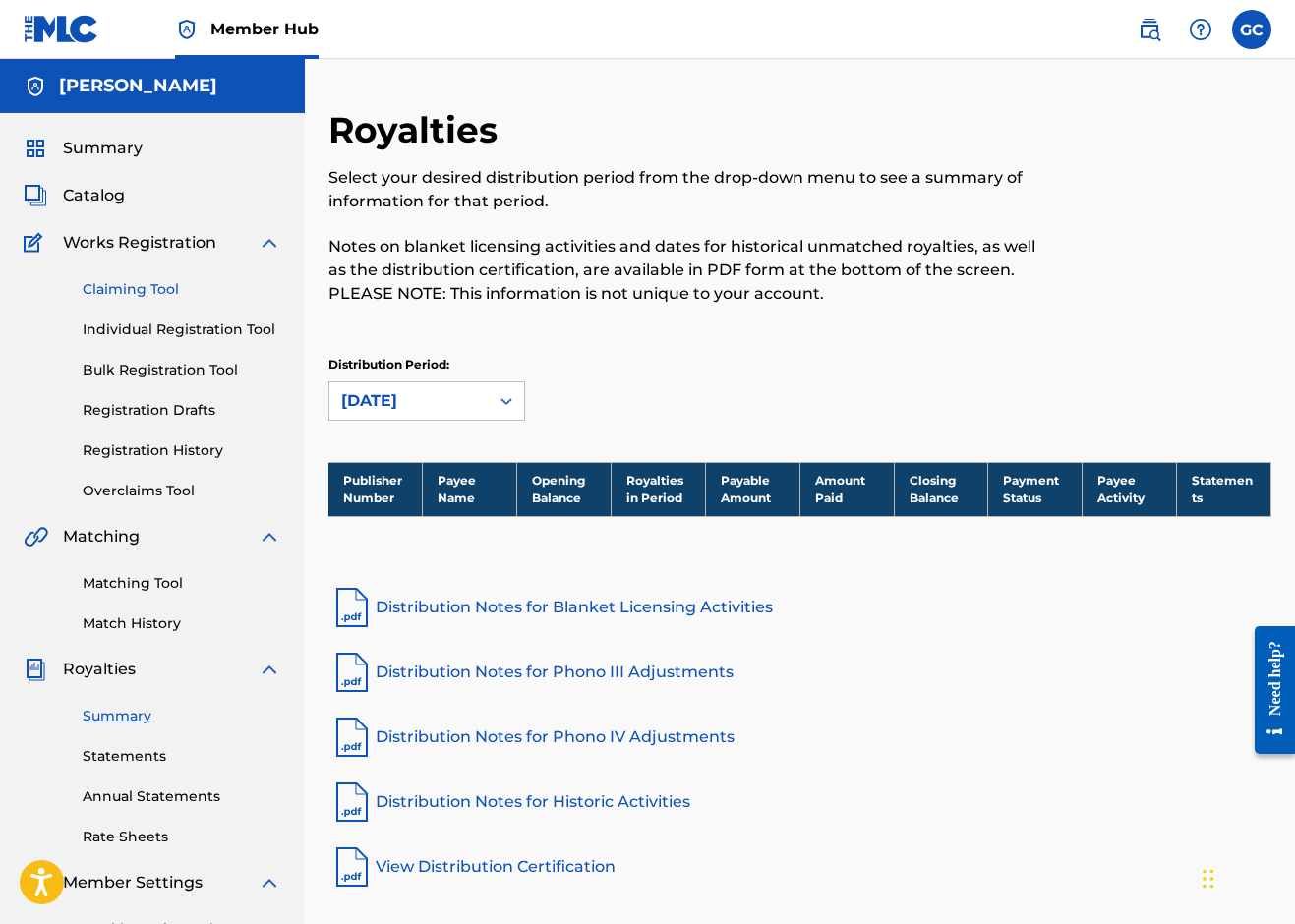
click at [144, 294] on link "Claiming Tool" at bounding box center [181, 289] width 198 height 21
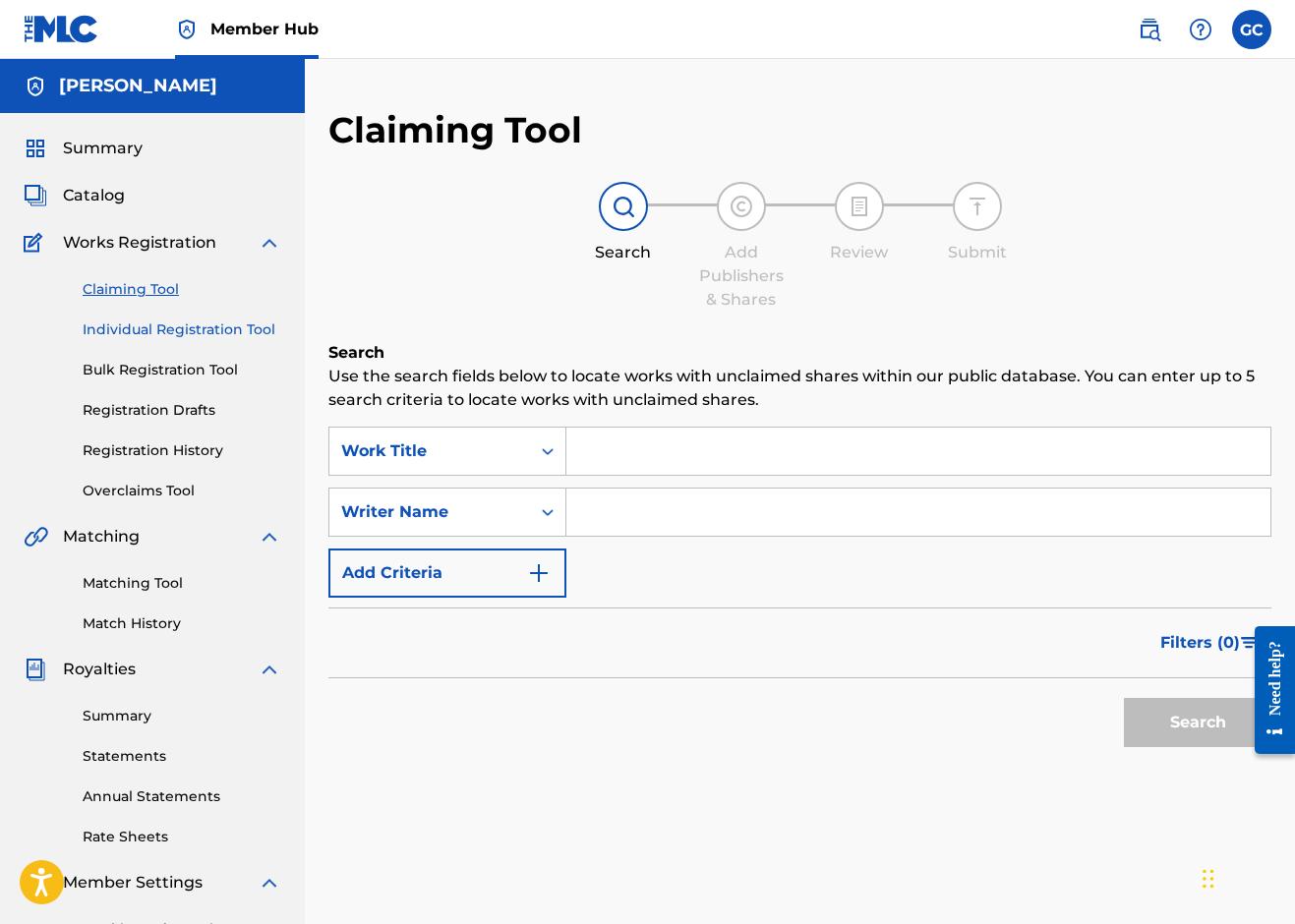
click at [146, 328] on link "Individual Registration Tool" at bounding box center [181, 329] width 198 height 21
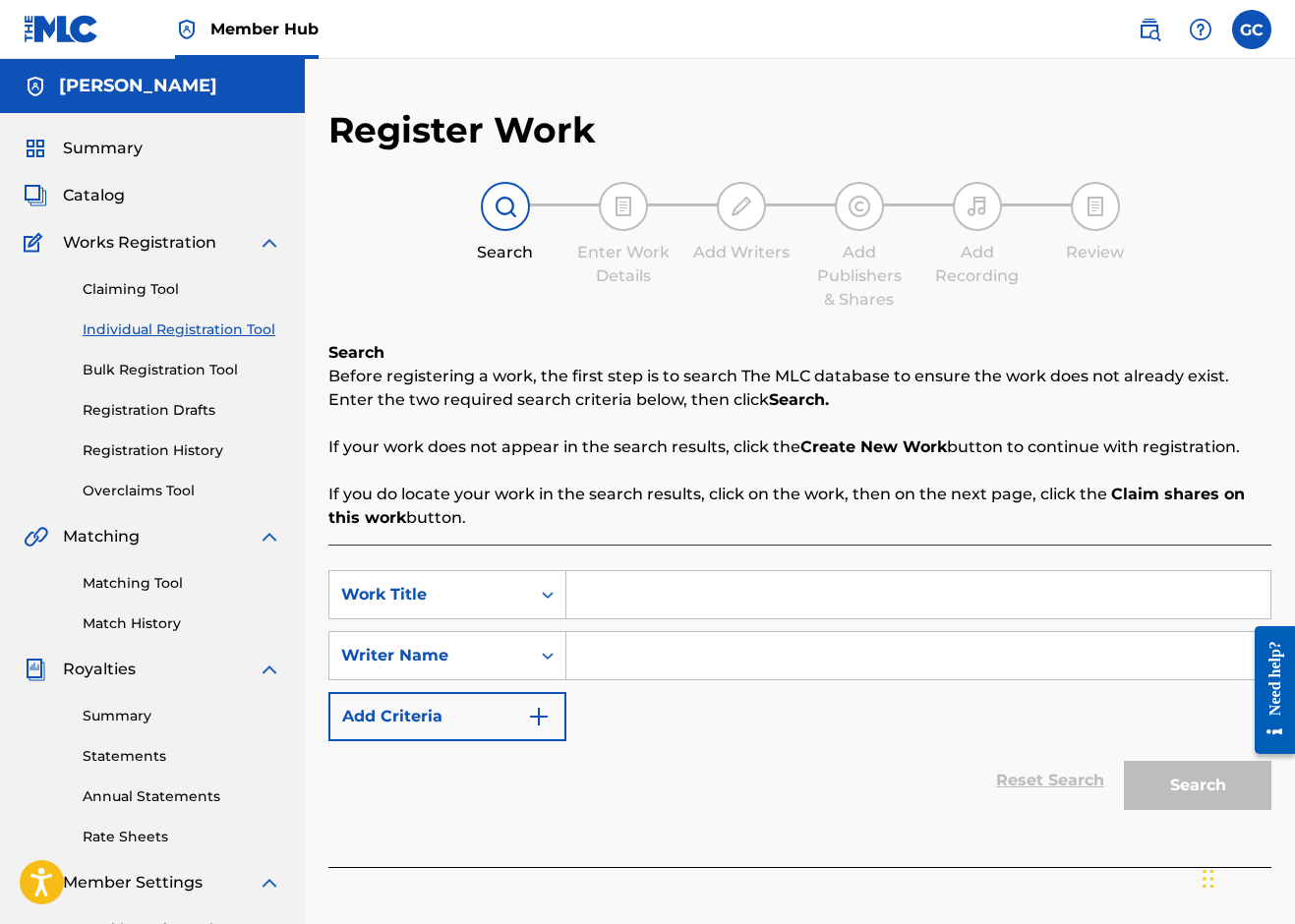
click at [150, 356] on div "Claiming Tool Individual Registration Tool Bulk Registration Tool Registration …" at bounding box center [153, 378] width 258 height 247
click at [99, 421] on div "Claiming Tool Individual Registration Tool Bulk Registration Tool Registration …" at bounding box center [153, 378] width 258 height 247
click at [102, 436] on div "Claiming Tool Individual Registration Tool Bulk Registration Tool Registration …" at bounding box center [153, 378] width 258 height 247
click at [101, 444] on link "Registration History" at bounding box center [181, 450] width 198 height 21
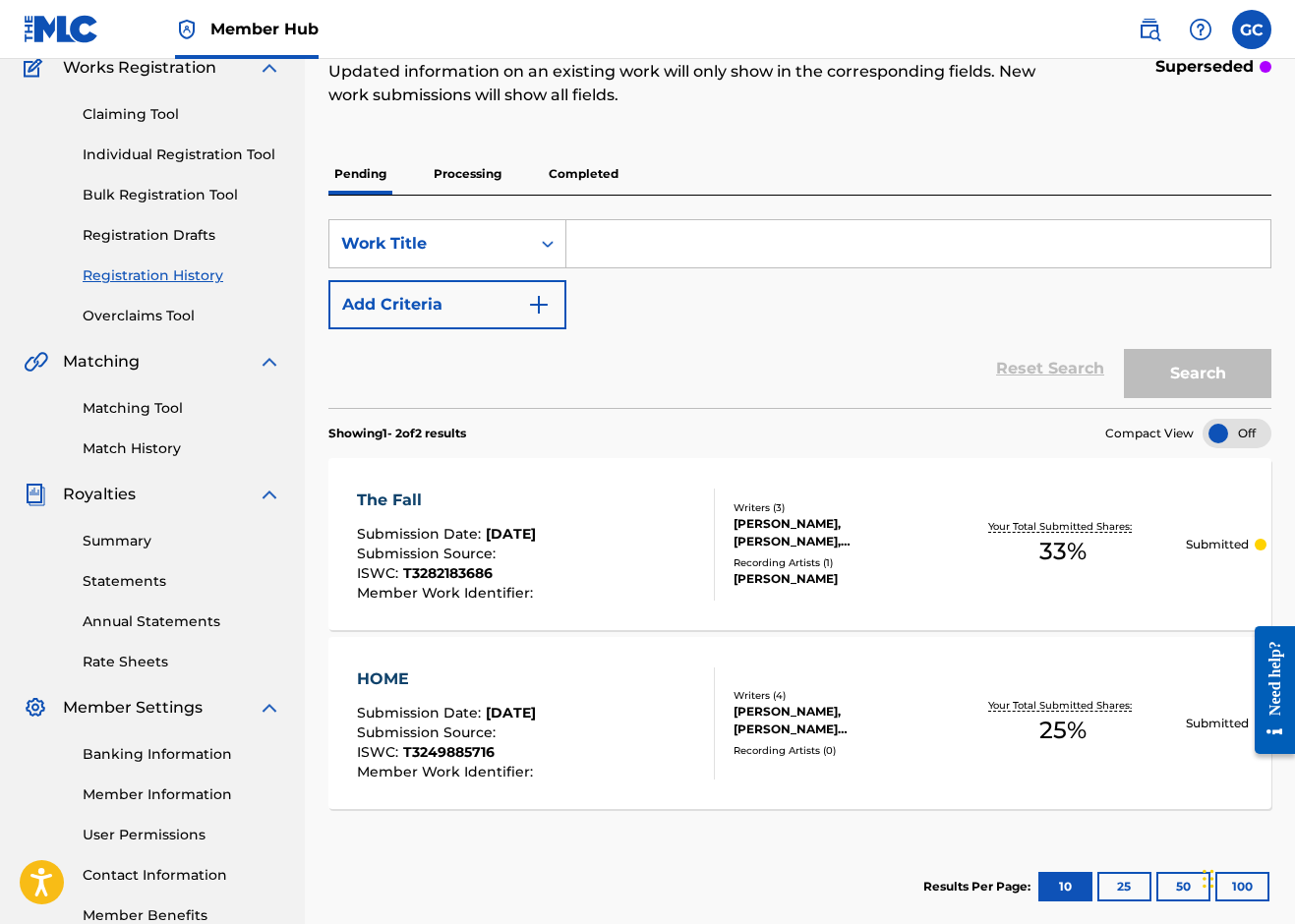
scroll to position [294, 0]
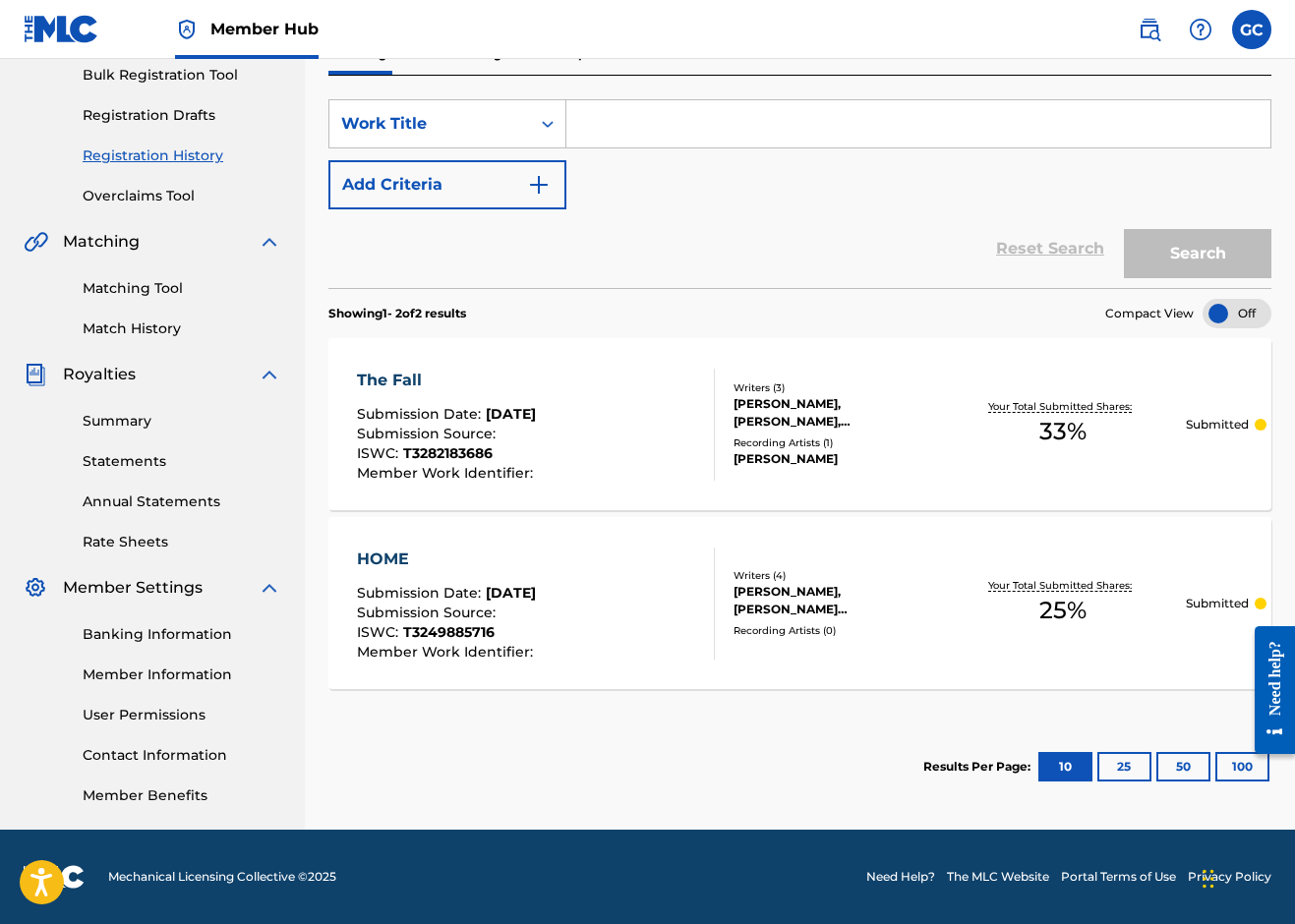
click at [932, 595] on div "[PERSON_NAME], [PERSON_NAME] [PERSON_NAME], [PERSON_NAME]" at bounding box center [836, 601] width 205 height 36
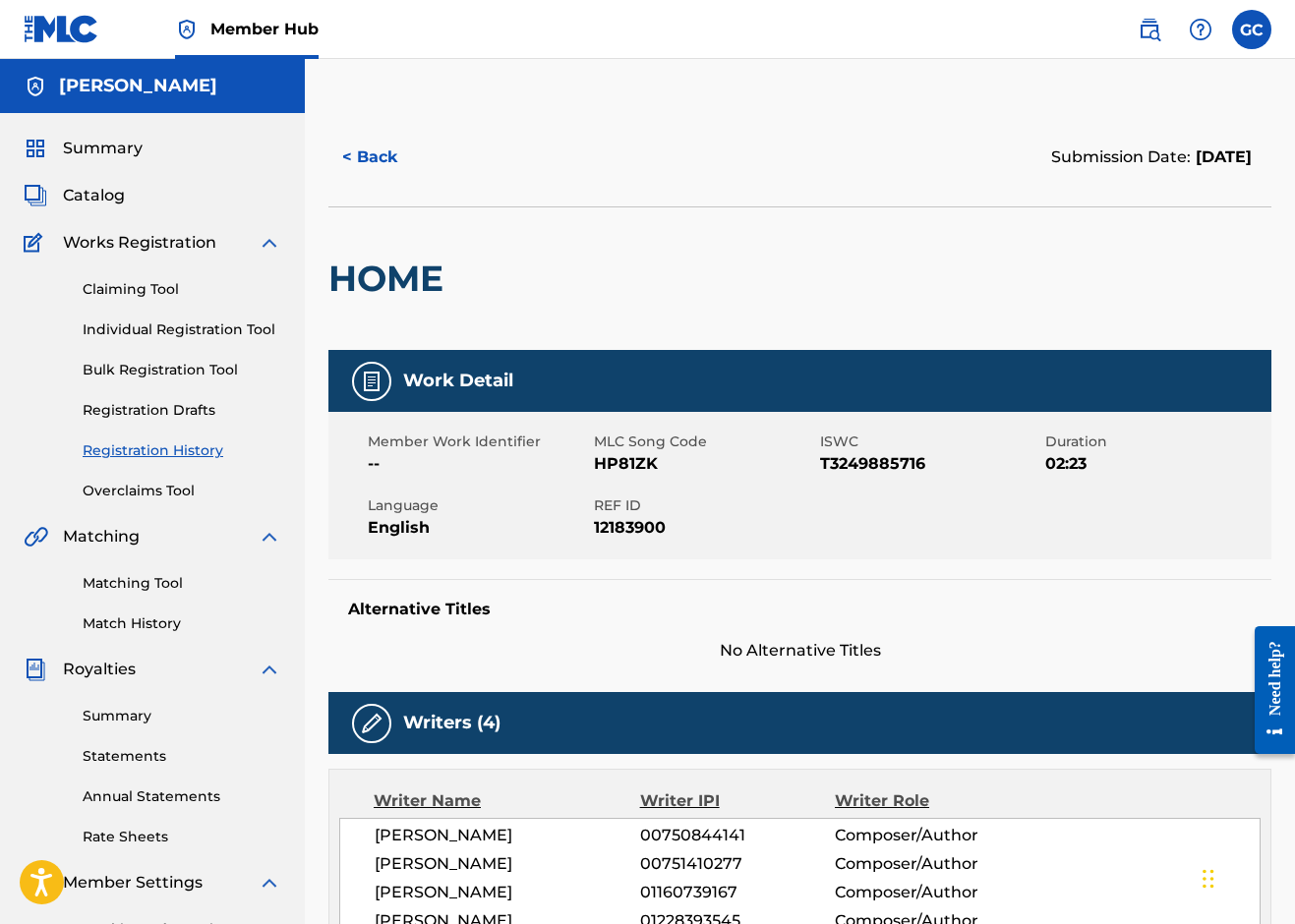
click at [143, 571] on div "Matching Tool Match History" at bounding box center [153, 591] width 258 height 85
click at [145, 577] on link "Matching Tool" at bounding box center [181, 583] width 198 height 21
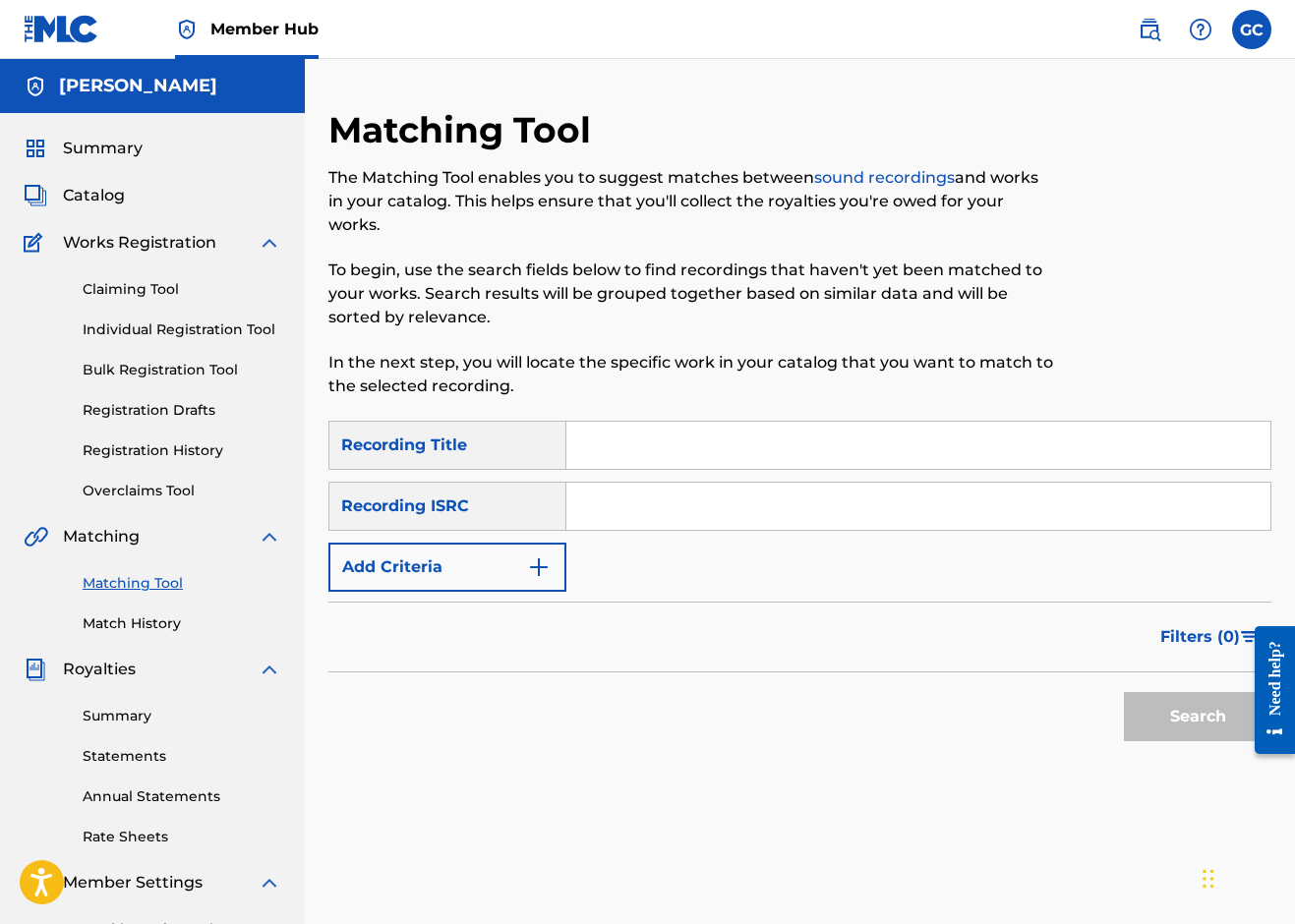
click at [730, 402] on div "Matching Tool The Matching Tool enables you to suggest matches between sound re…" at bounding box center [691, 264] width 726 height 312
click at [719, 438] on input "Search Form" at bounding box center [918, 445] width 704 height 48
type input "the fall"
paste input "QZHN72461664"
type input "QZHN72461664"
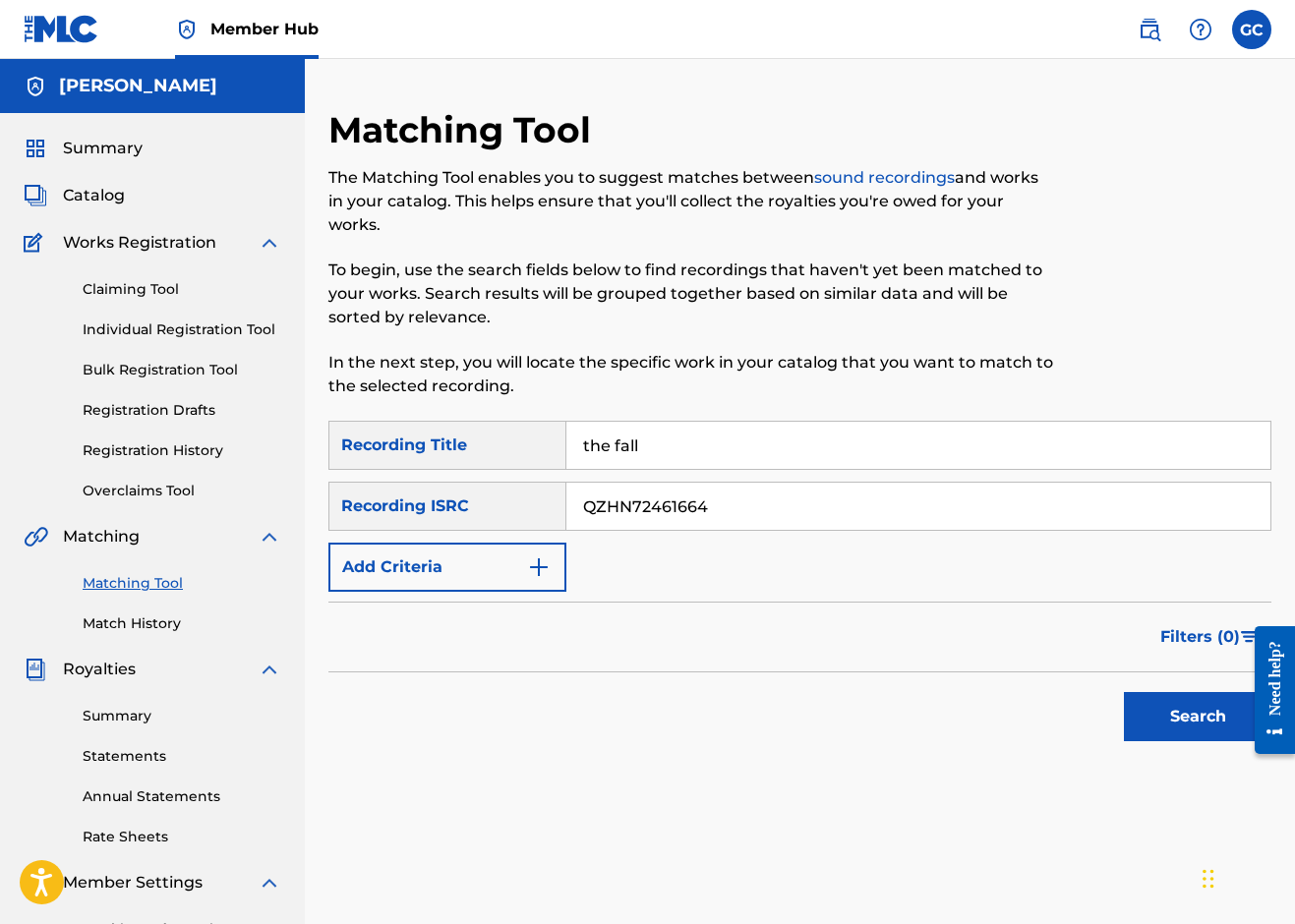
click at [1198, 717] on button "Search" at bounding box center [1197, 717] width 148 height 50
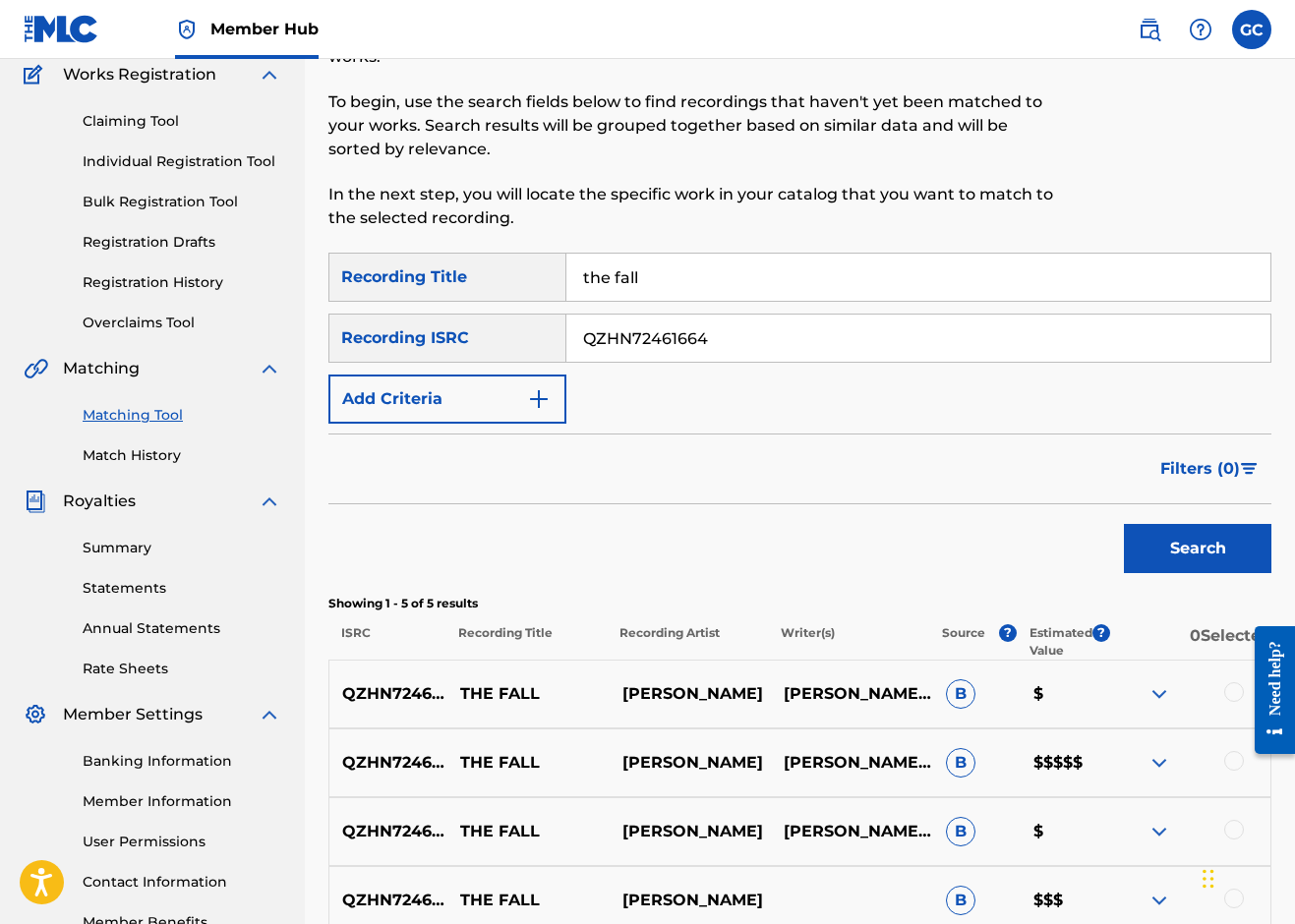
scroll to position [360, 0]
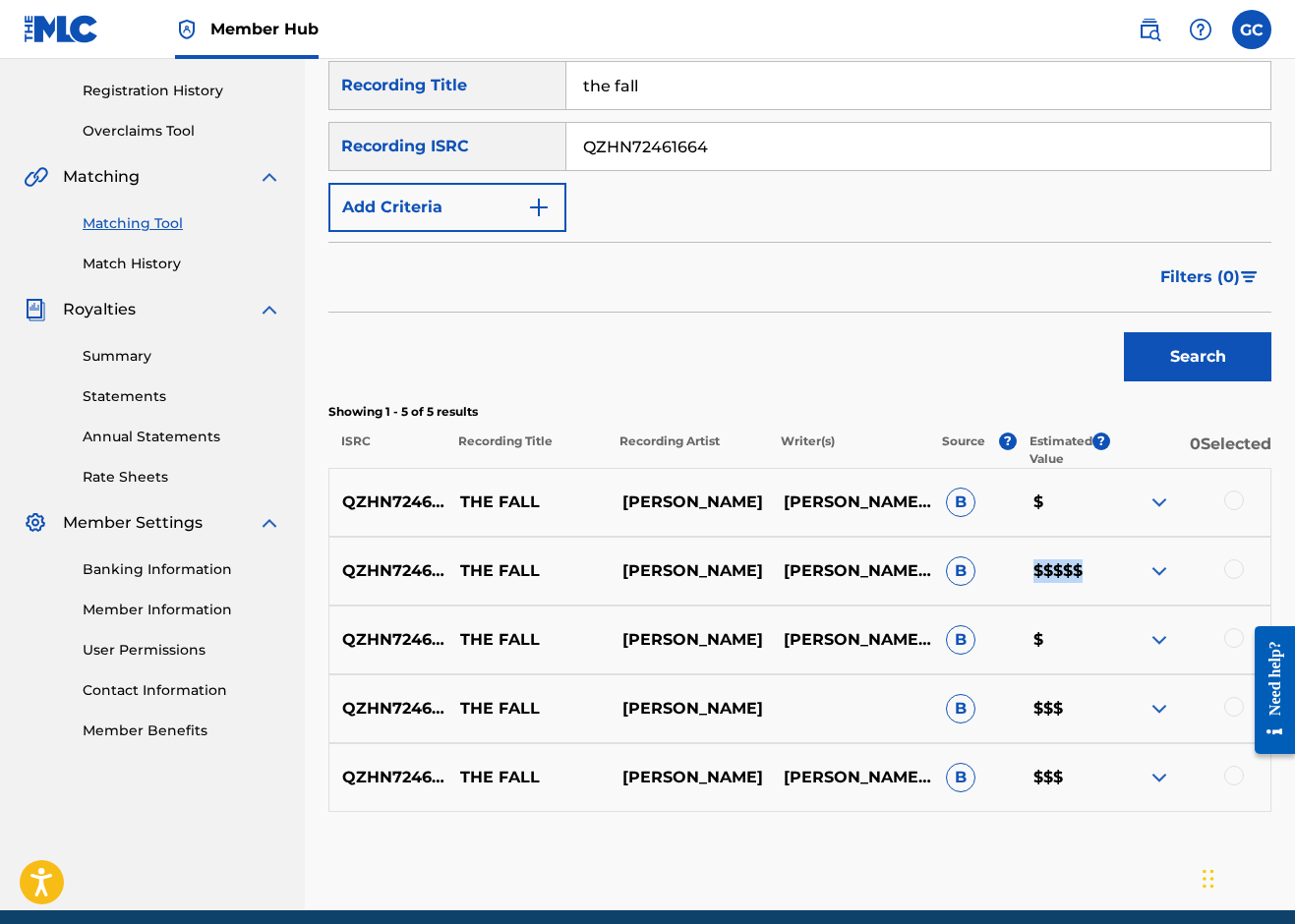
drag, startPoint x: 1037, startPoint y: 570, endPoint x: 1090, endPoint y: 572, distance: 53.0
click at [1090, 572] on p "$$$$$" at bounding box center [1064, 571] width 87 height 24
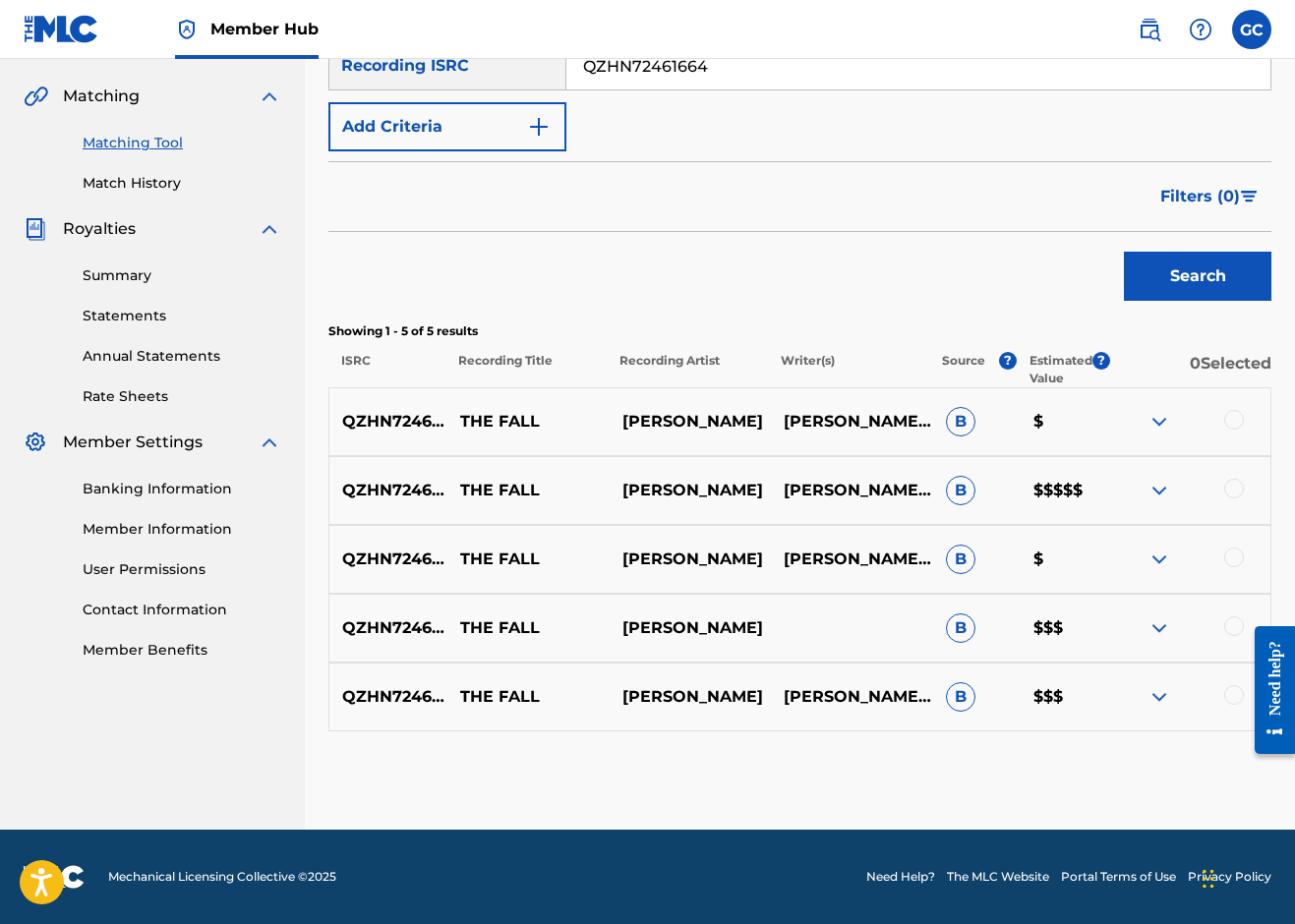
scroll to position [49, 0]
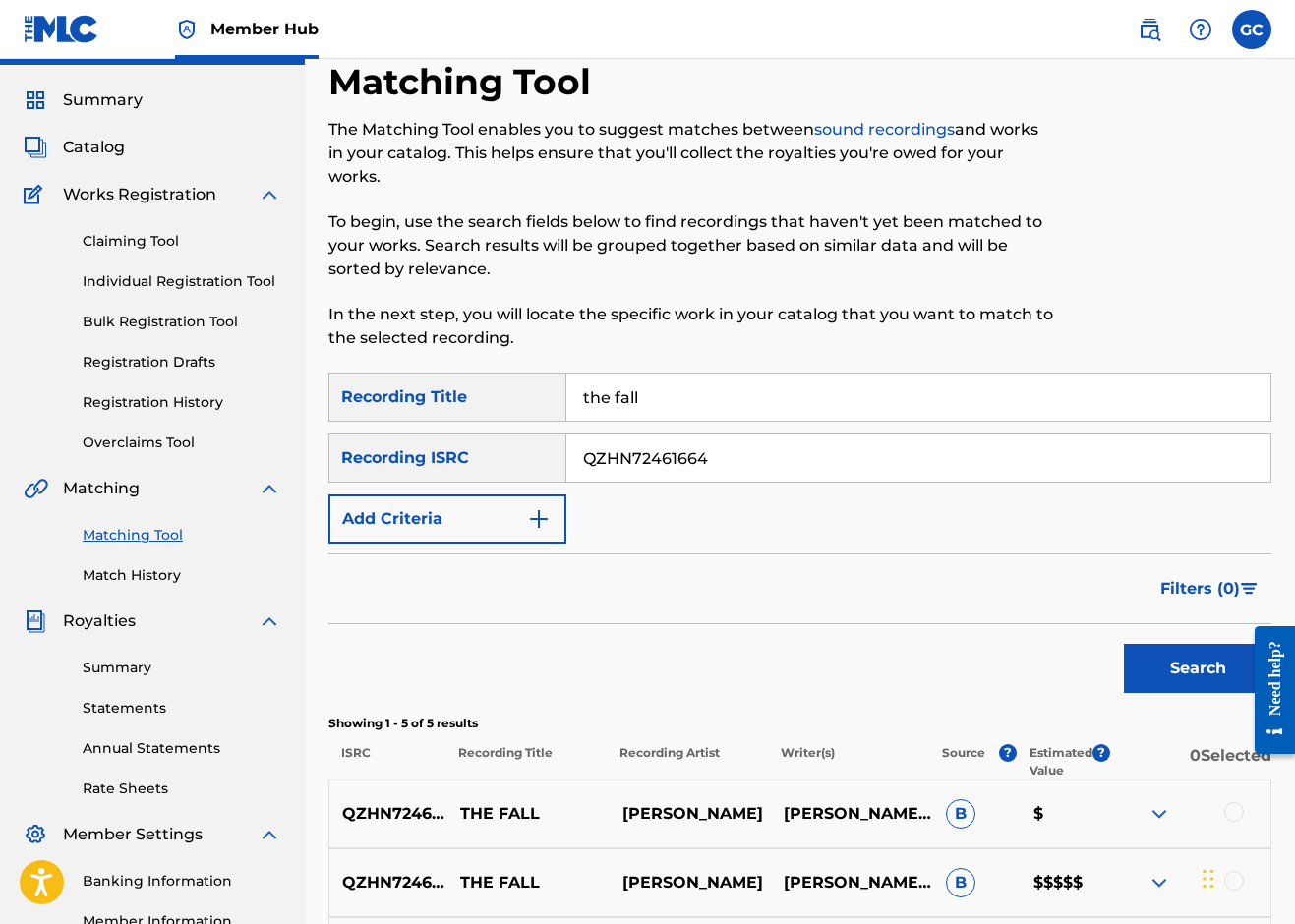
click at [671, 393] on input "the fall" at bounding box center [918, 398] width 704 height 48
type input "All Night Long"
click at [722, 460] on input "QZHN72461664" at bounding box center [918, 458] width 704 height 48
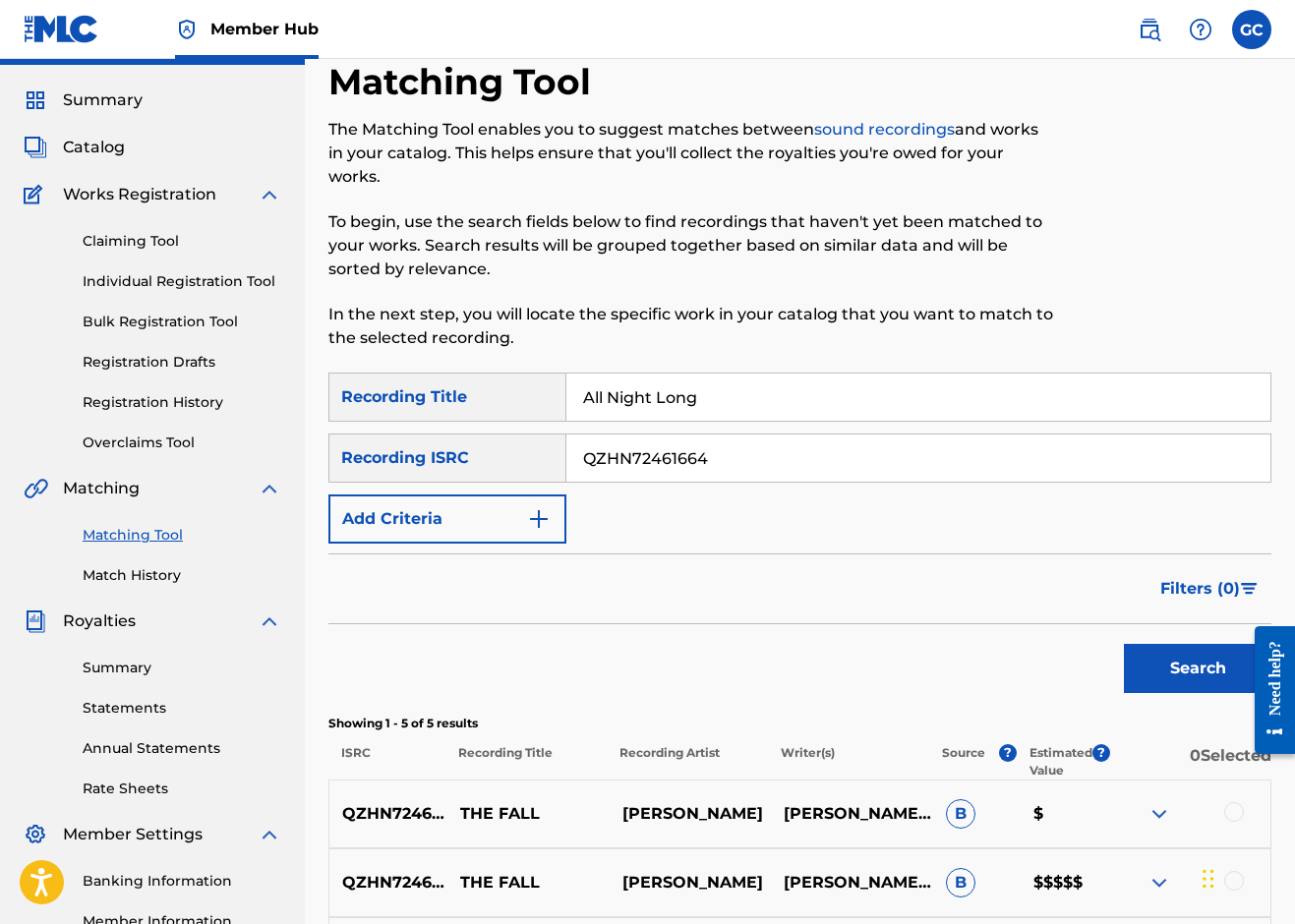
click at [722, 460] on input "QZHN72461664" at bounding box center [918, 458] width 704 height 48
paste input "[URL][DOMAIN_NAME]"
click at [733, 448] on input "[URL][DOMAIN_NAME]" at bounding box center [918, 458] width 704 height 48
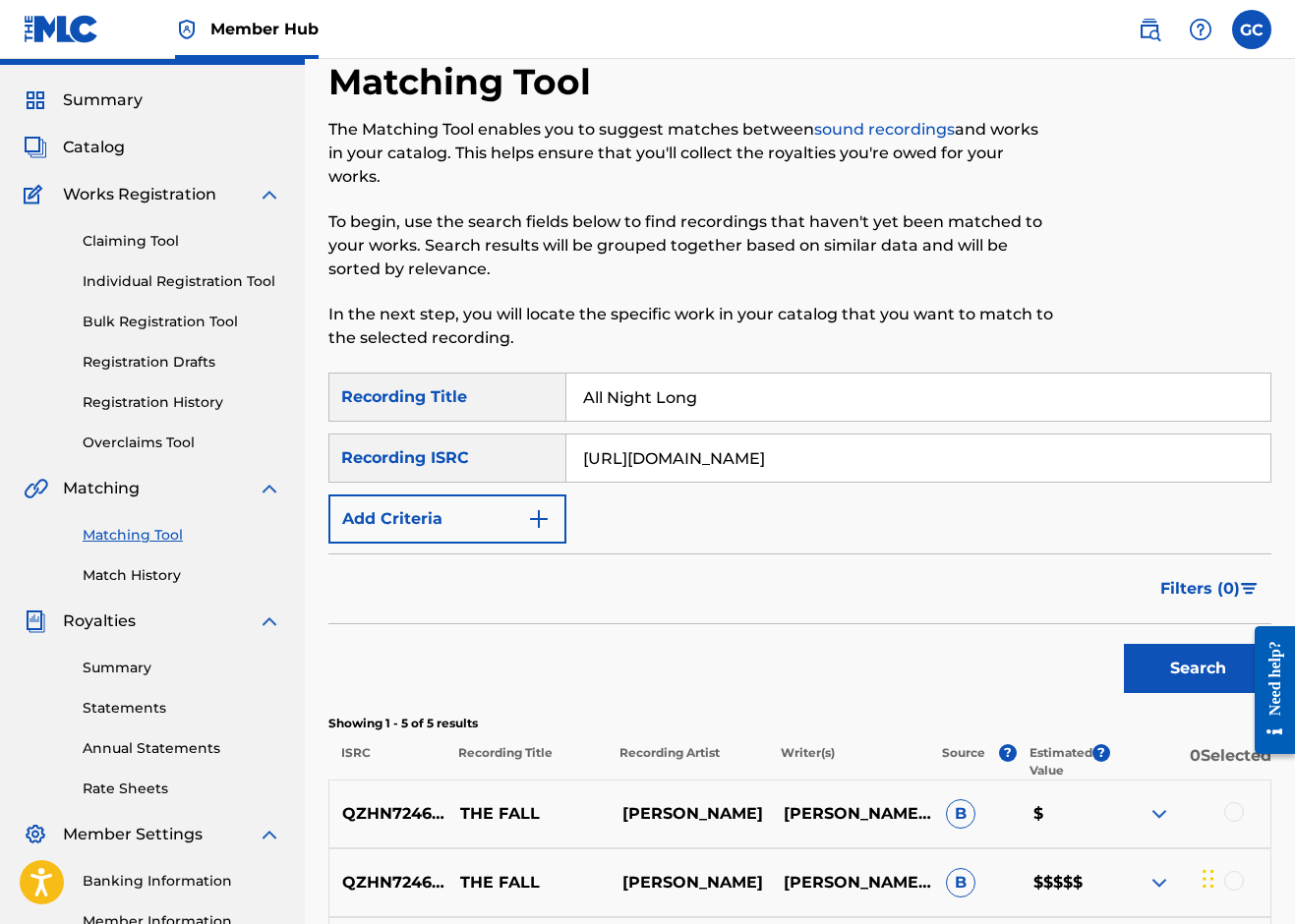
paste input "QM24S1821820"
type input "QM24S1821820"
click at [1198, 668] on button "Search" at bounding box center [1197, 668] width 148 height 50
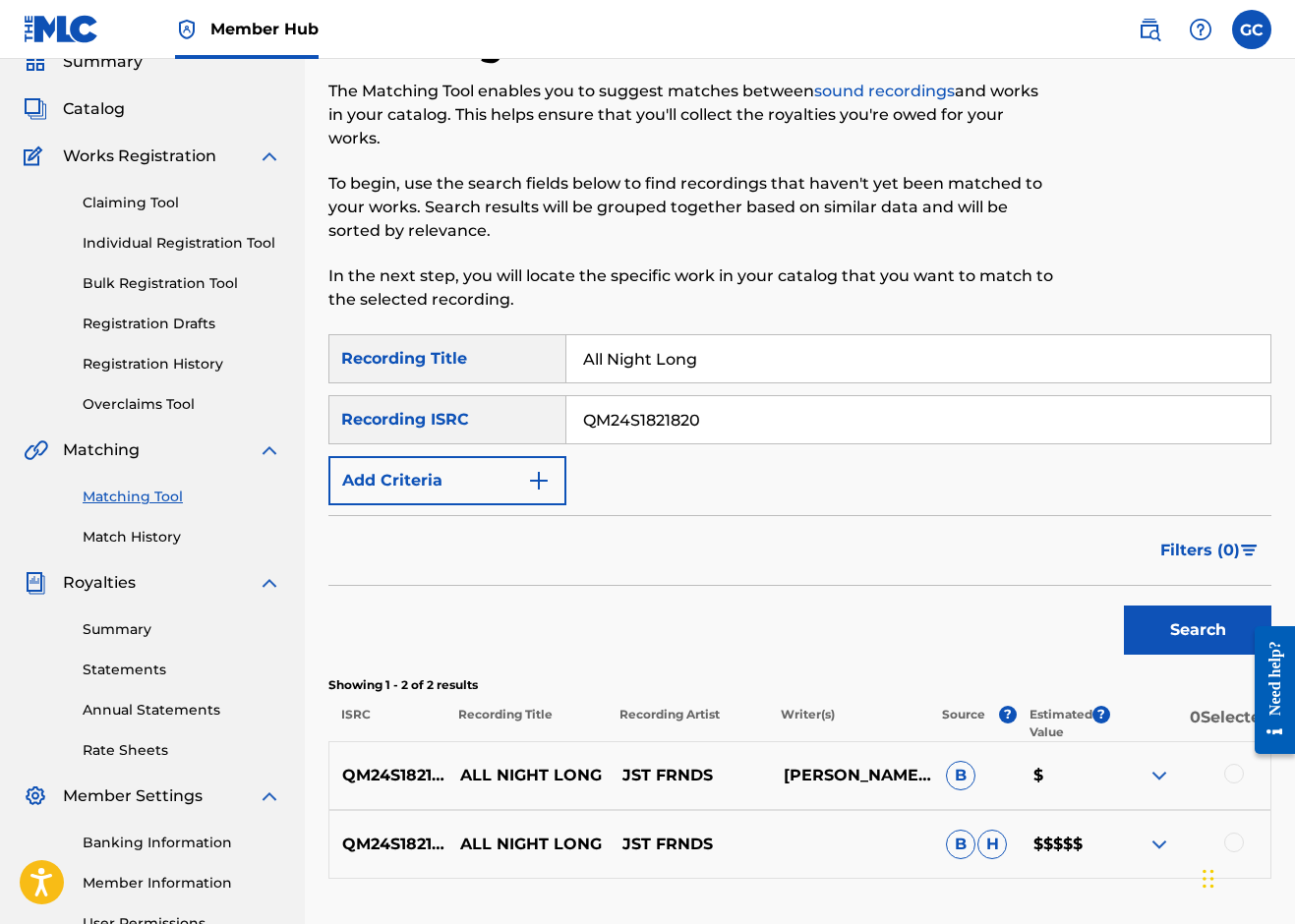
scroll to position [253, 0]
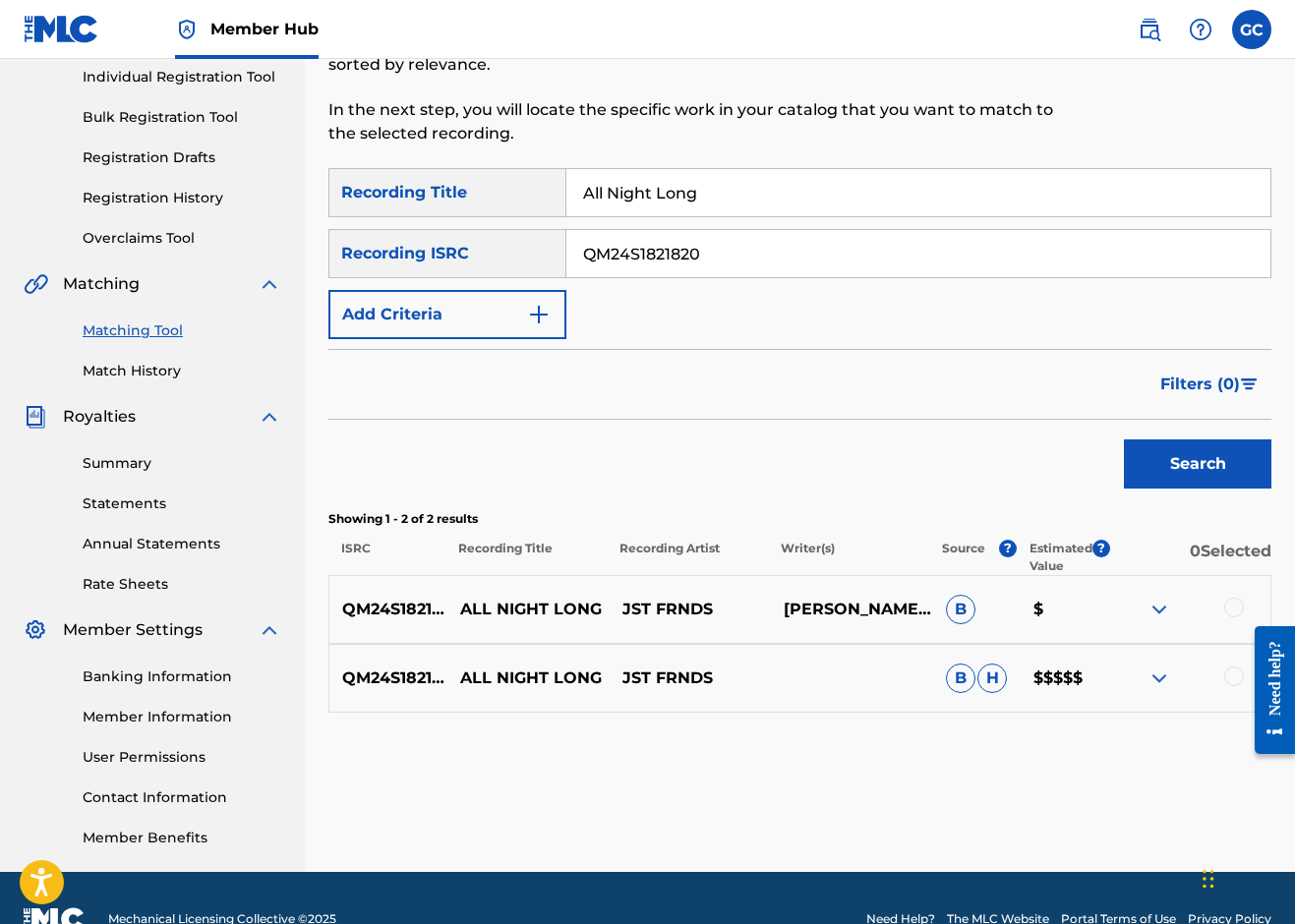
click at [968, 681] on span "B" at bounding box center [961, 678] width 30 height 30
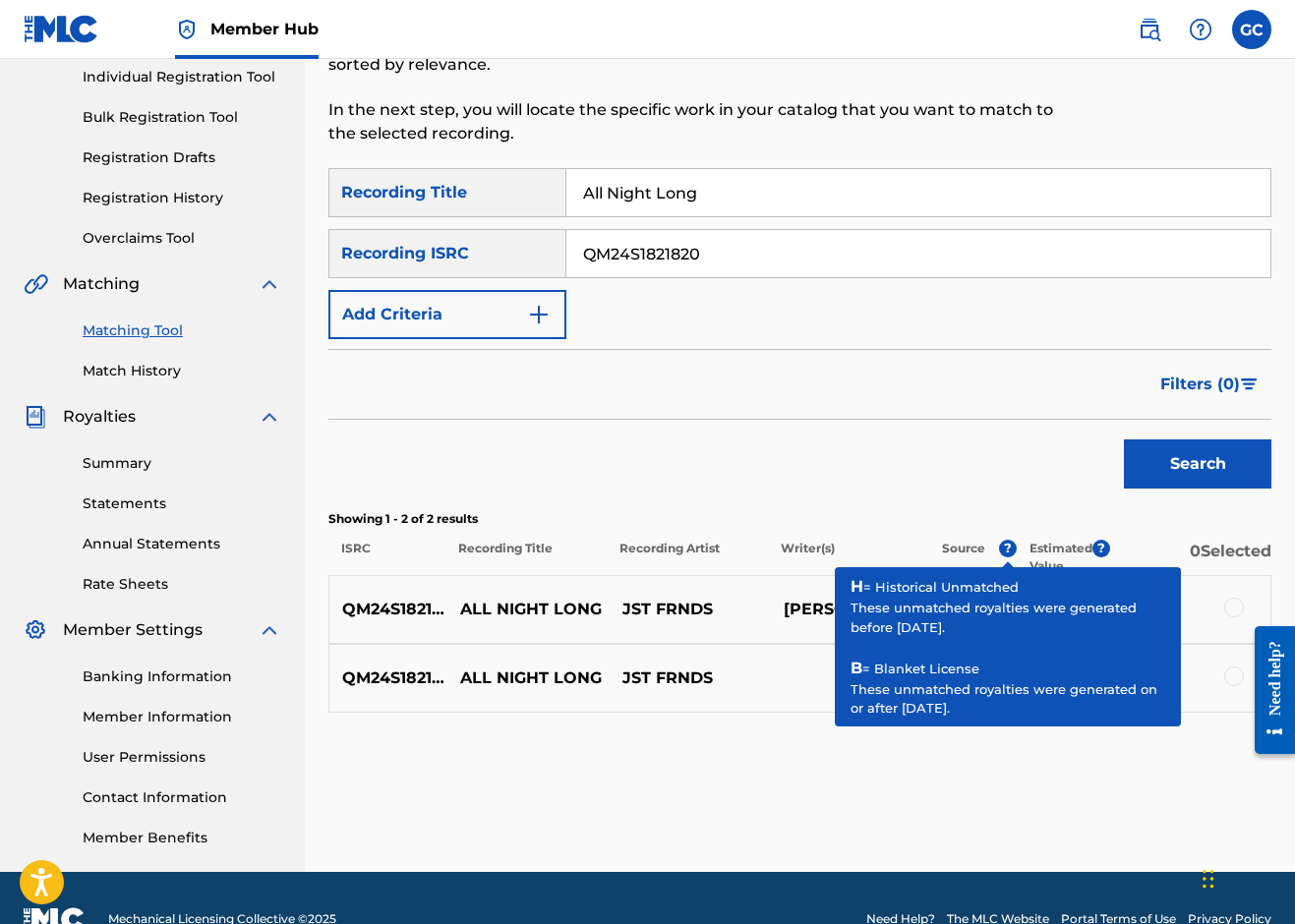
click at [1007, 555] on span "?" at bounding box center [1007, 548] width 18 height 18
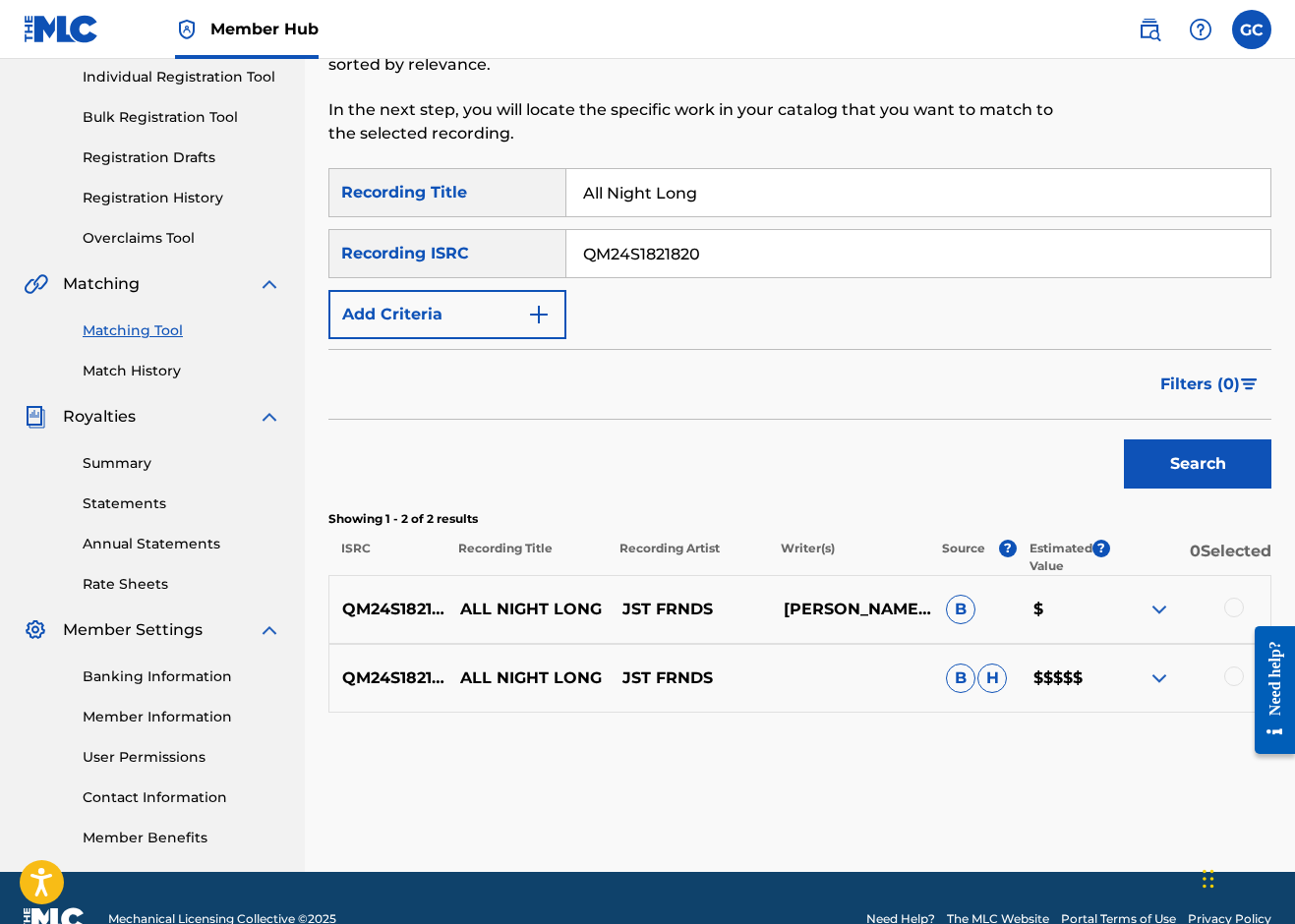
click at [1152, 665] on div "QM24S1821820 ALL NIGHT LONG JST FRNDS B H $$$$$" at bounding box center [799, 677] width 943 height 68
click at [1157, 675] on img at bounding box center [1159, 678] width 24 height 24
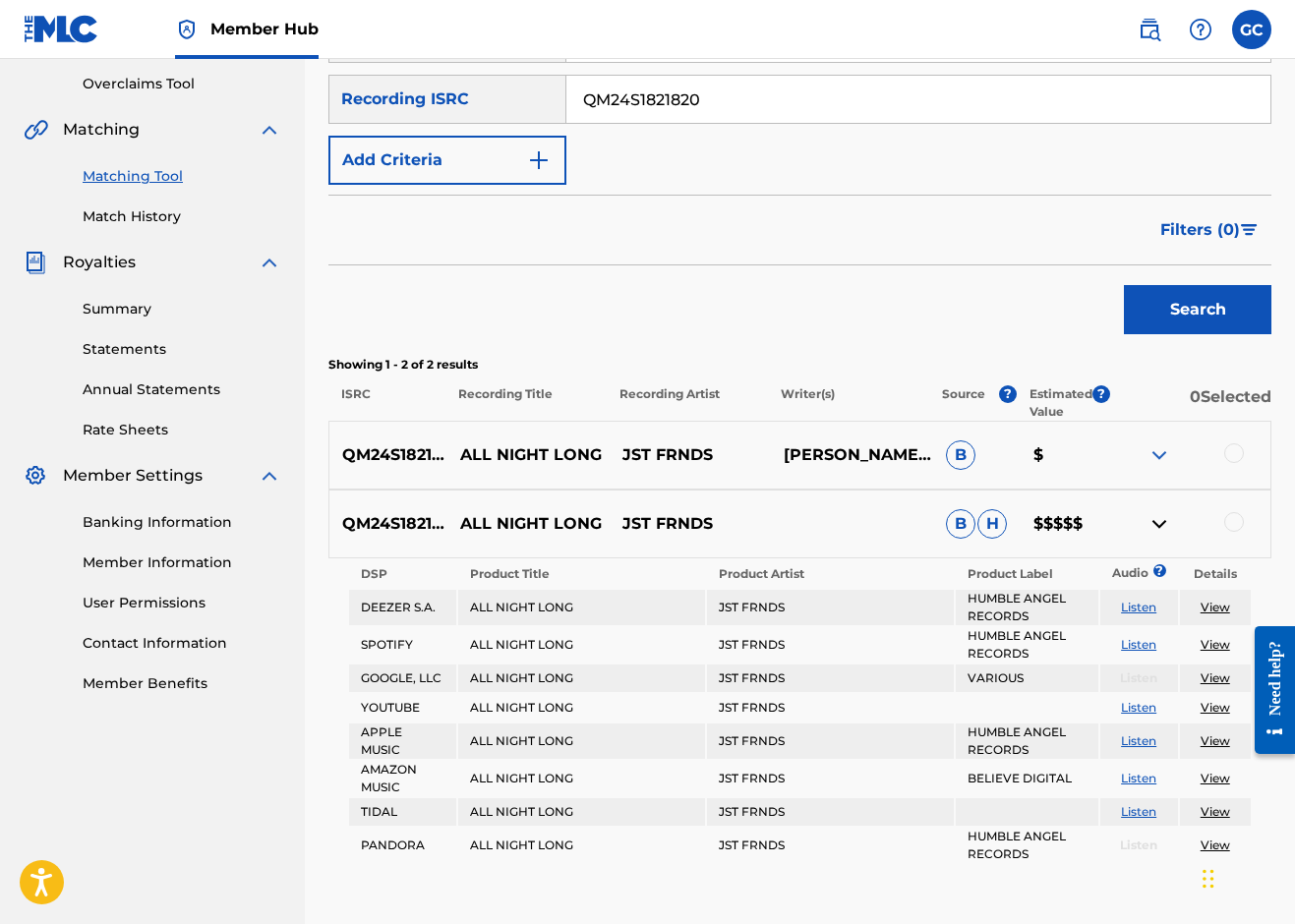
scroll to position [540, 0]
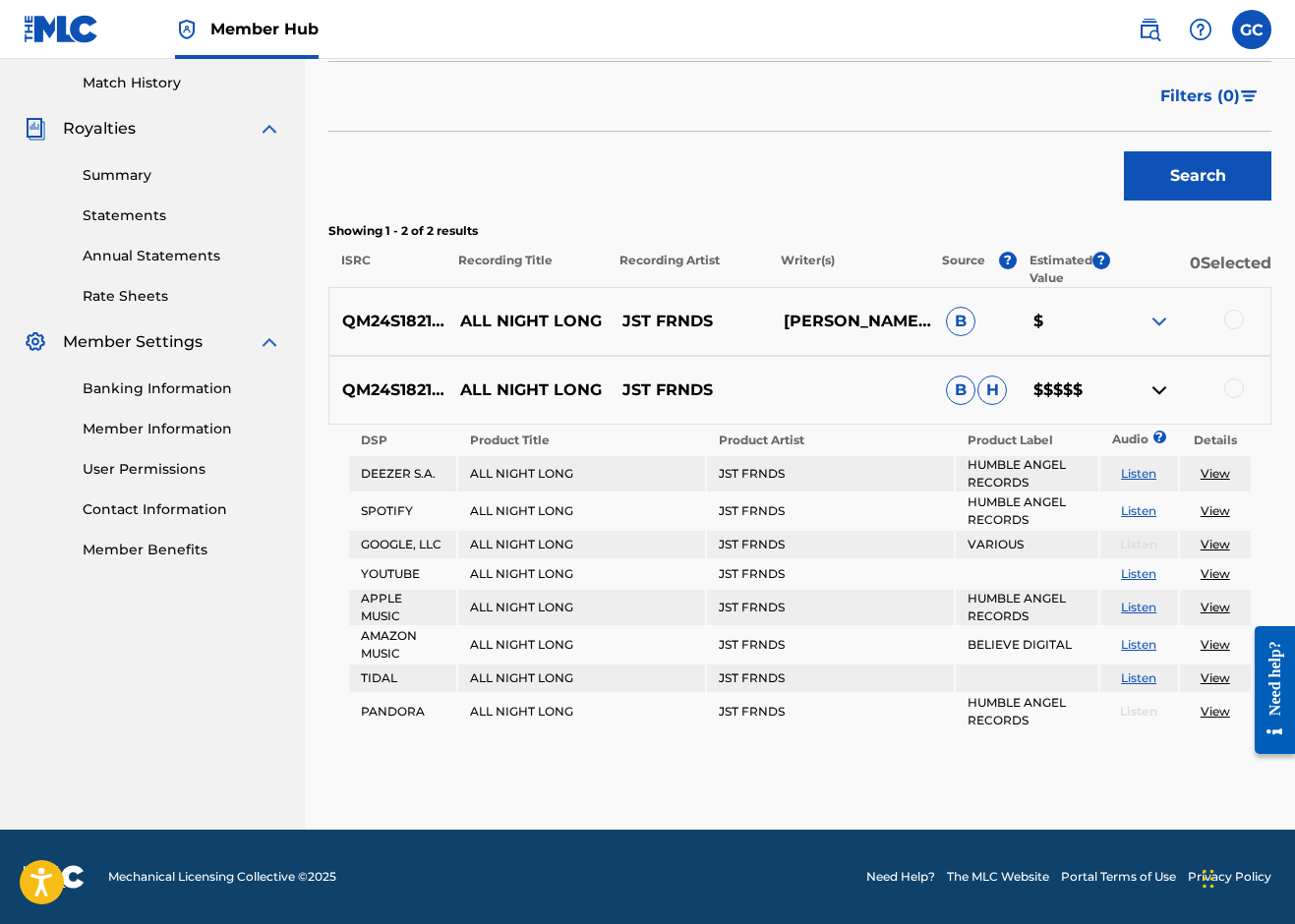
click at [1212, 713] on link "View" at bounding box center [1216, 711] width 30 height 15
click at [1154, 439] on span "?" at bounding box center [1159, 436] width 13 height 13
click at [1139, 476] on link "Listen" at bounding box center [1138, 473] width 36 height 15
click at [1137, 570] on link "Listen" at bounding box center [1138, 573] width 36 height 15
click at [1159, 395] on img at bounding box center [1159, 391] width 24 height 24
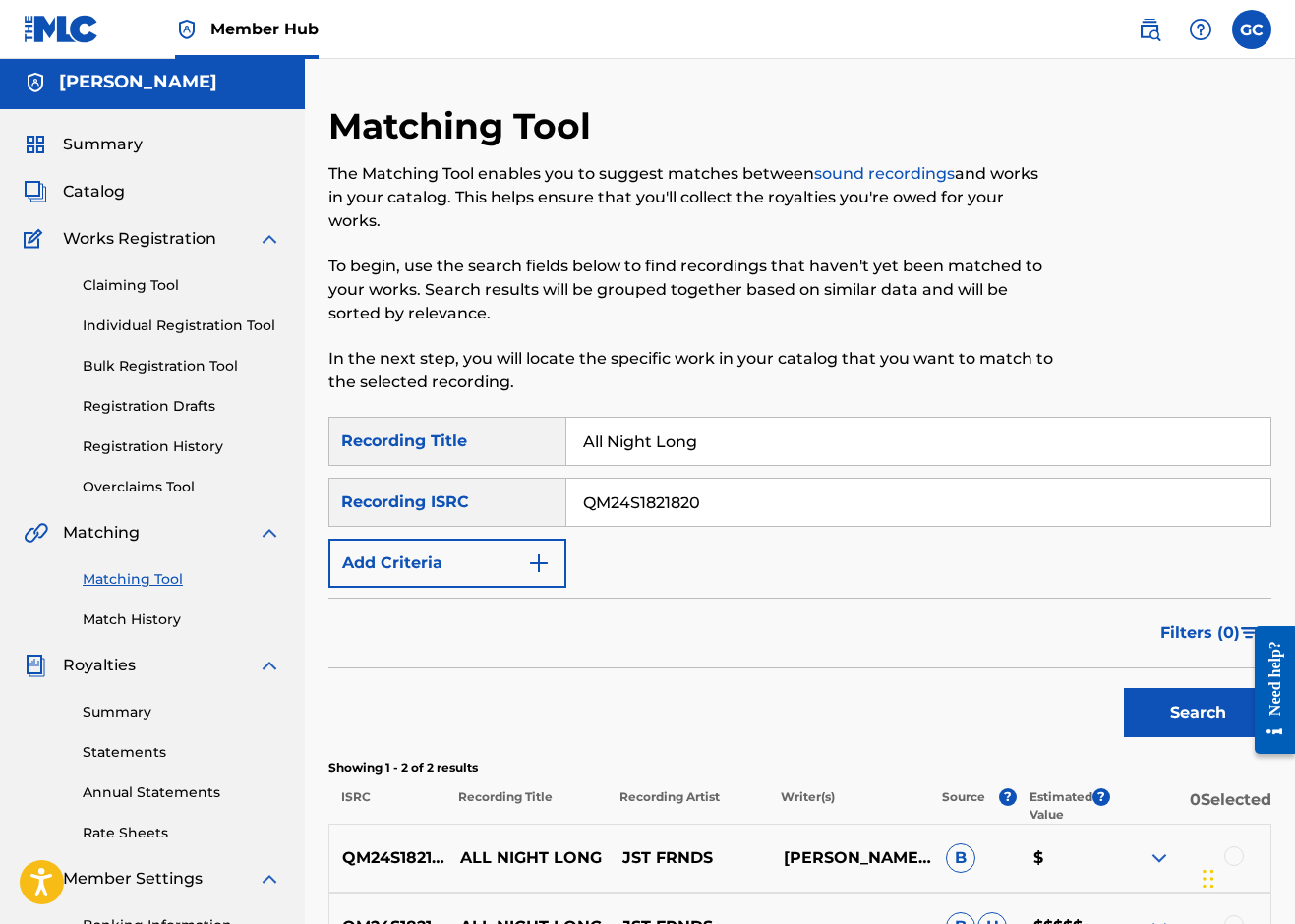
scroll to position [0, 0]
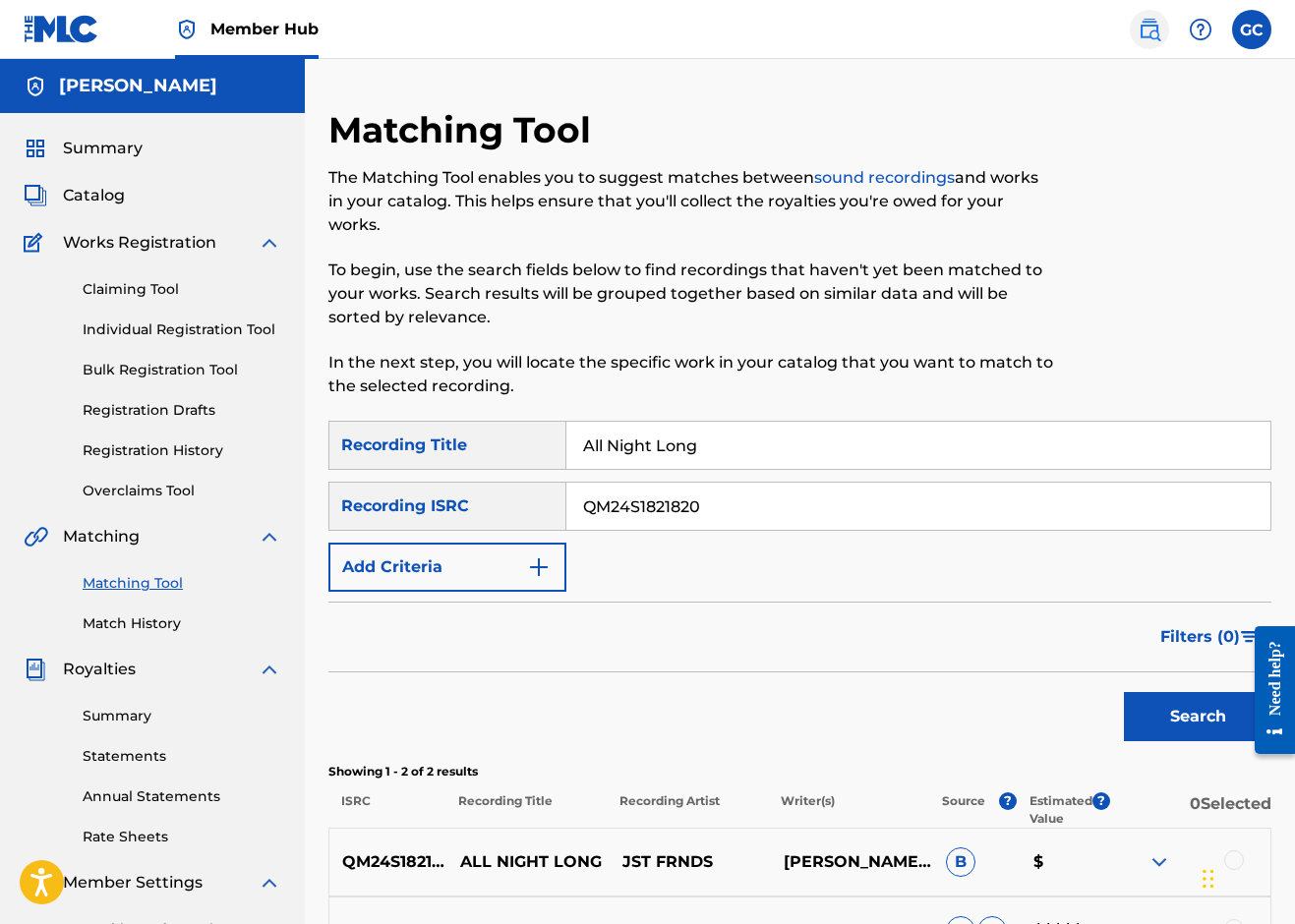
click at [1136, 38] on link at bounding box center [1149, 30] width 40 height 40
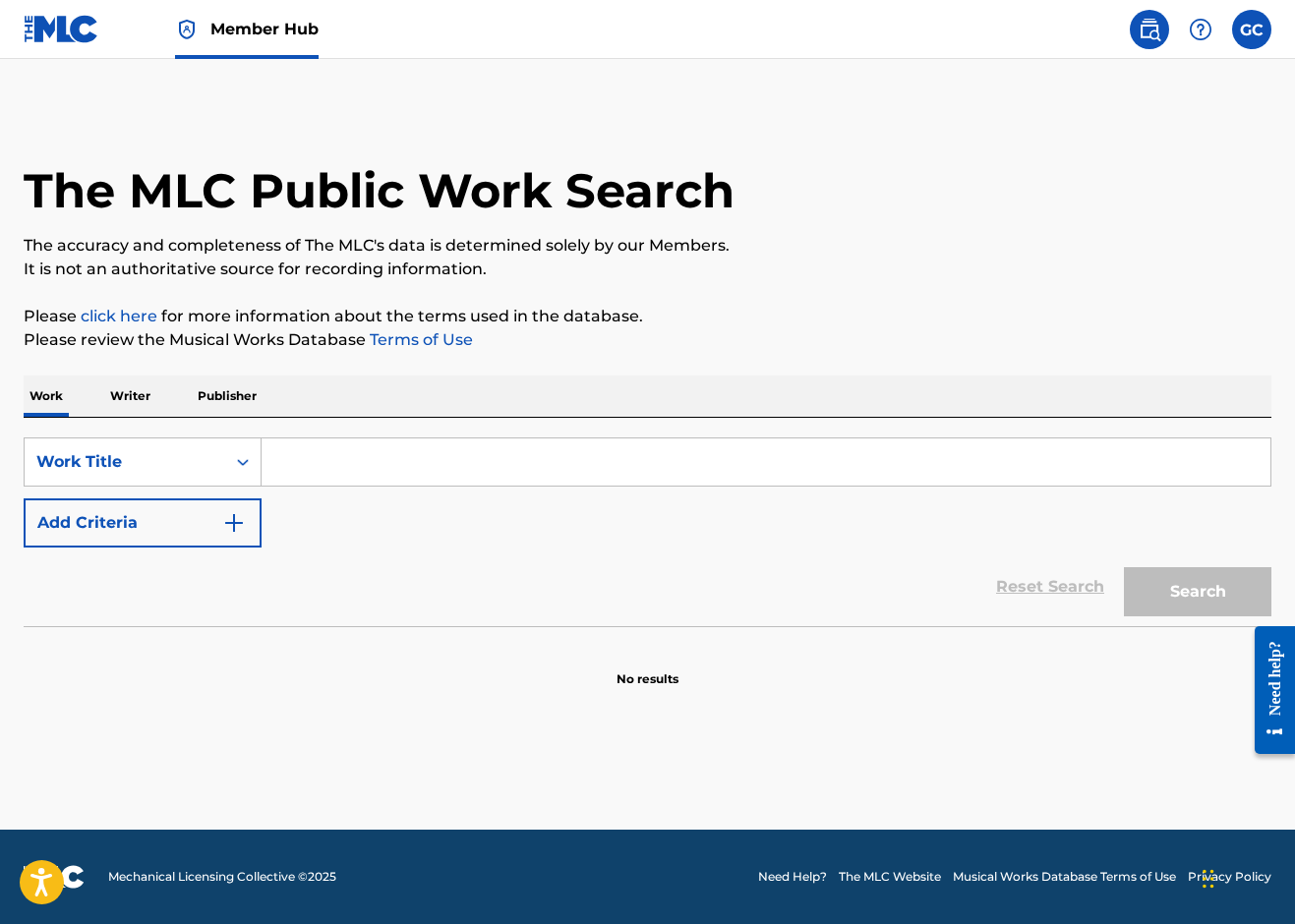
click at [423, 451] on input "Search Form" at bounding box center [765, 462] width 1008 height 48
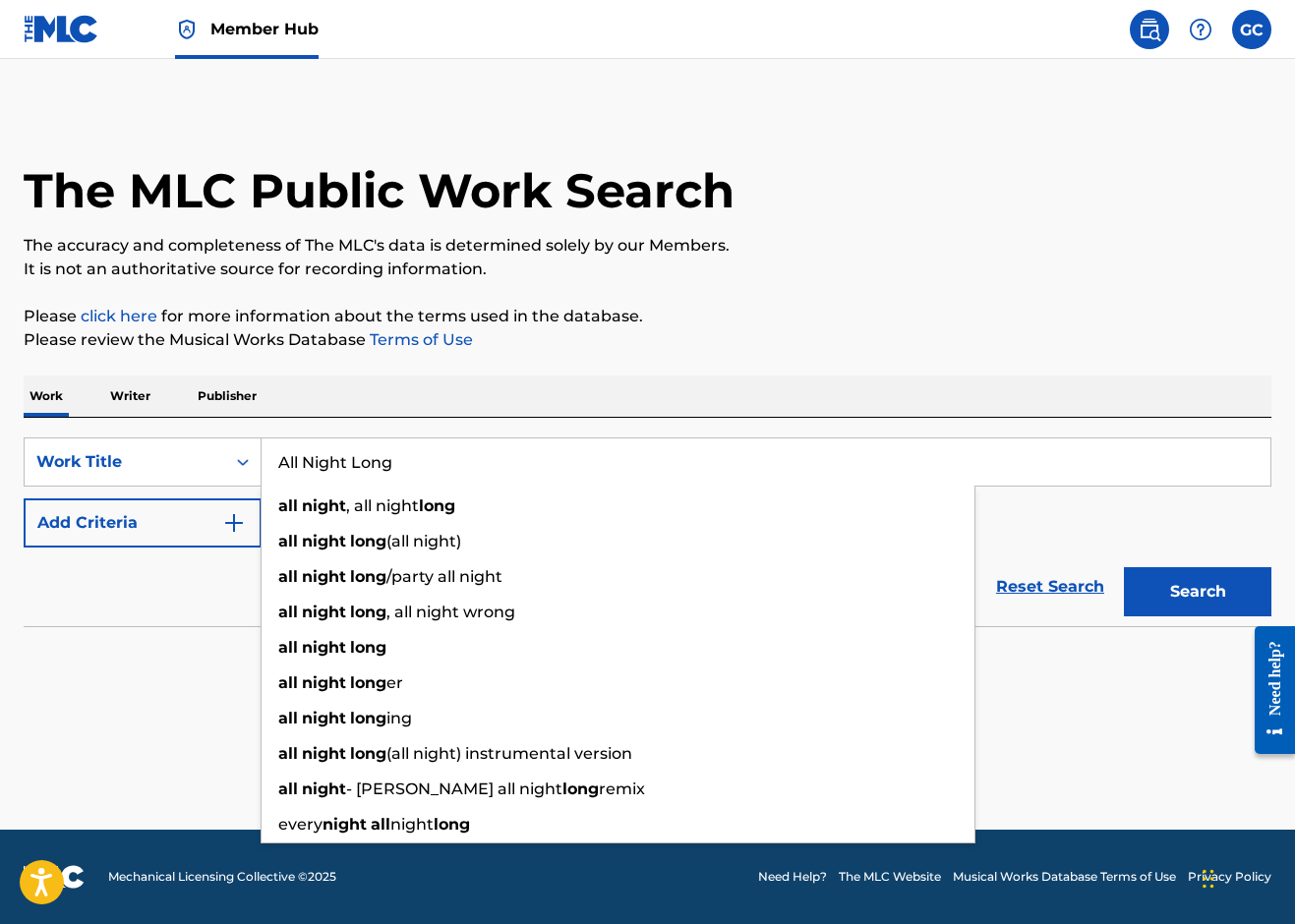
type input "All Night Long"
click at [1198, 592] on button "Search" at bounding box center [1197, 592] width 148 height 50
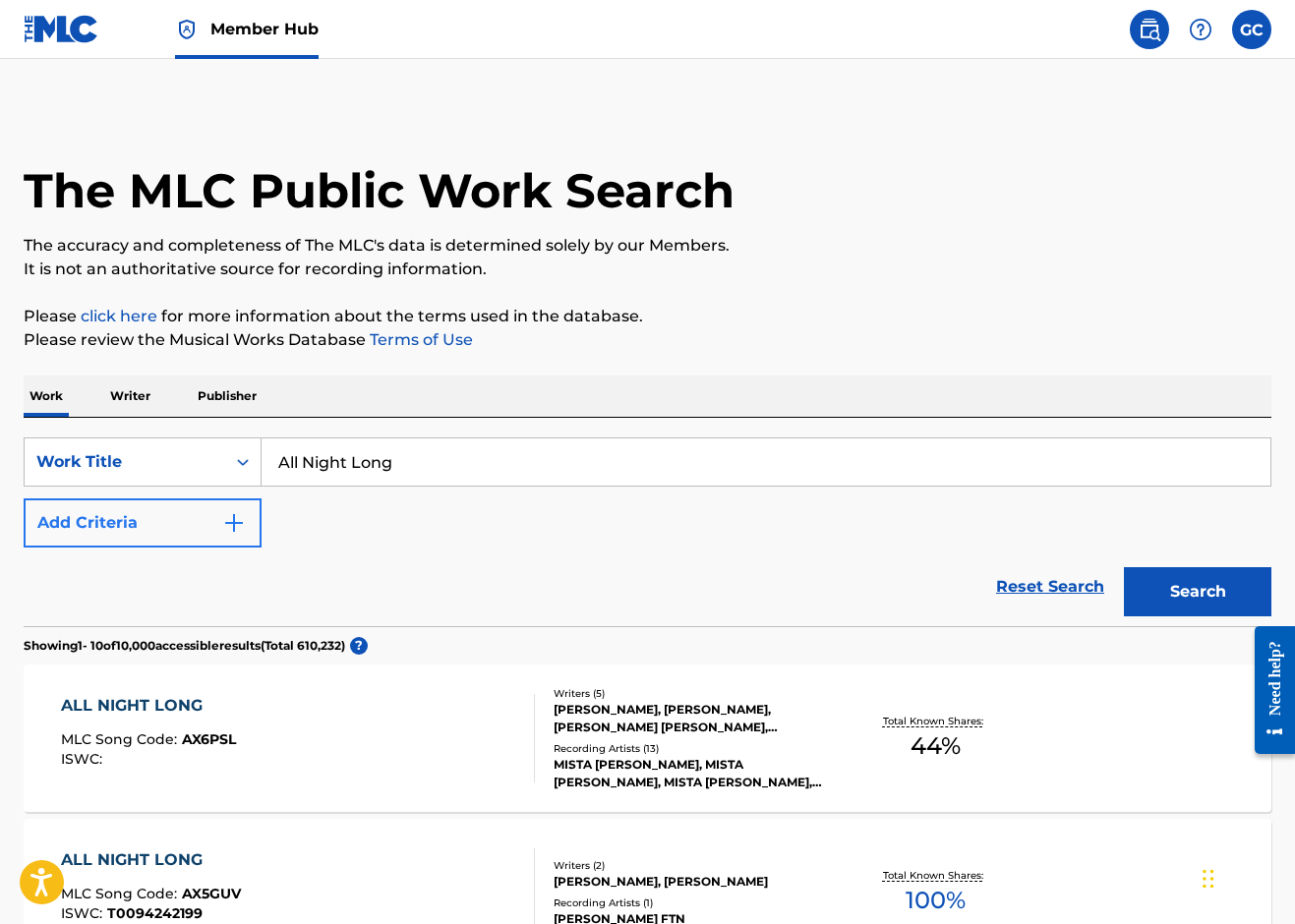
click at [233, 519] on img "Search Form" at bounding box center [234, 523] width 24 height 24
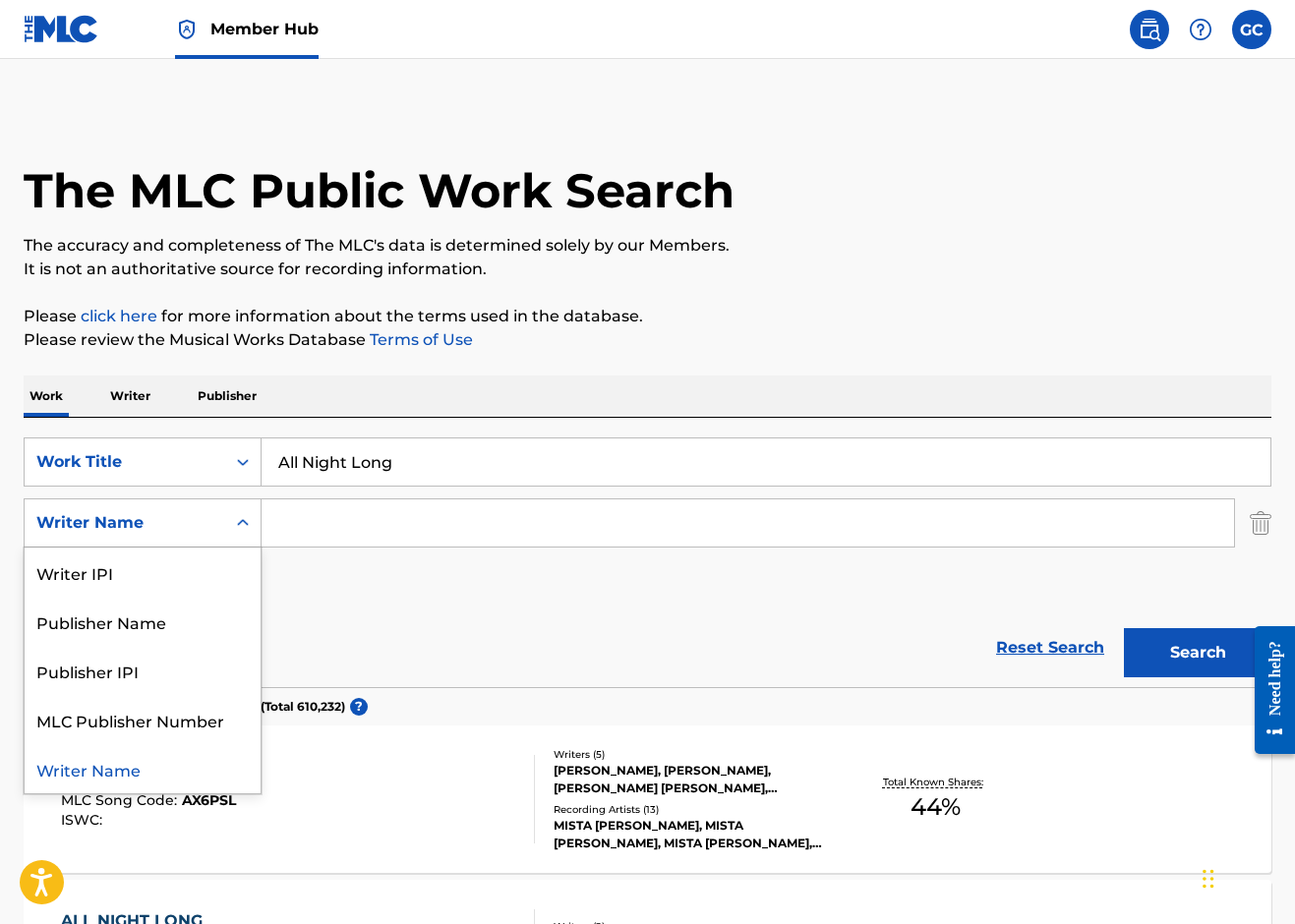
click at [201, 519] on div "Writer Name" at bounding box center [125, 523] width 177 height 24
click at [300, 525] on input "Search Form" at bounding box center [748, 523] width 973 height 48
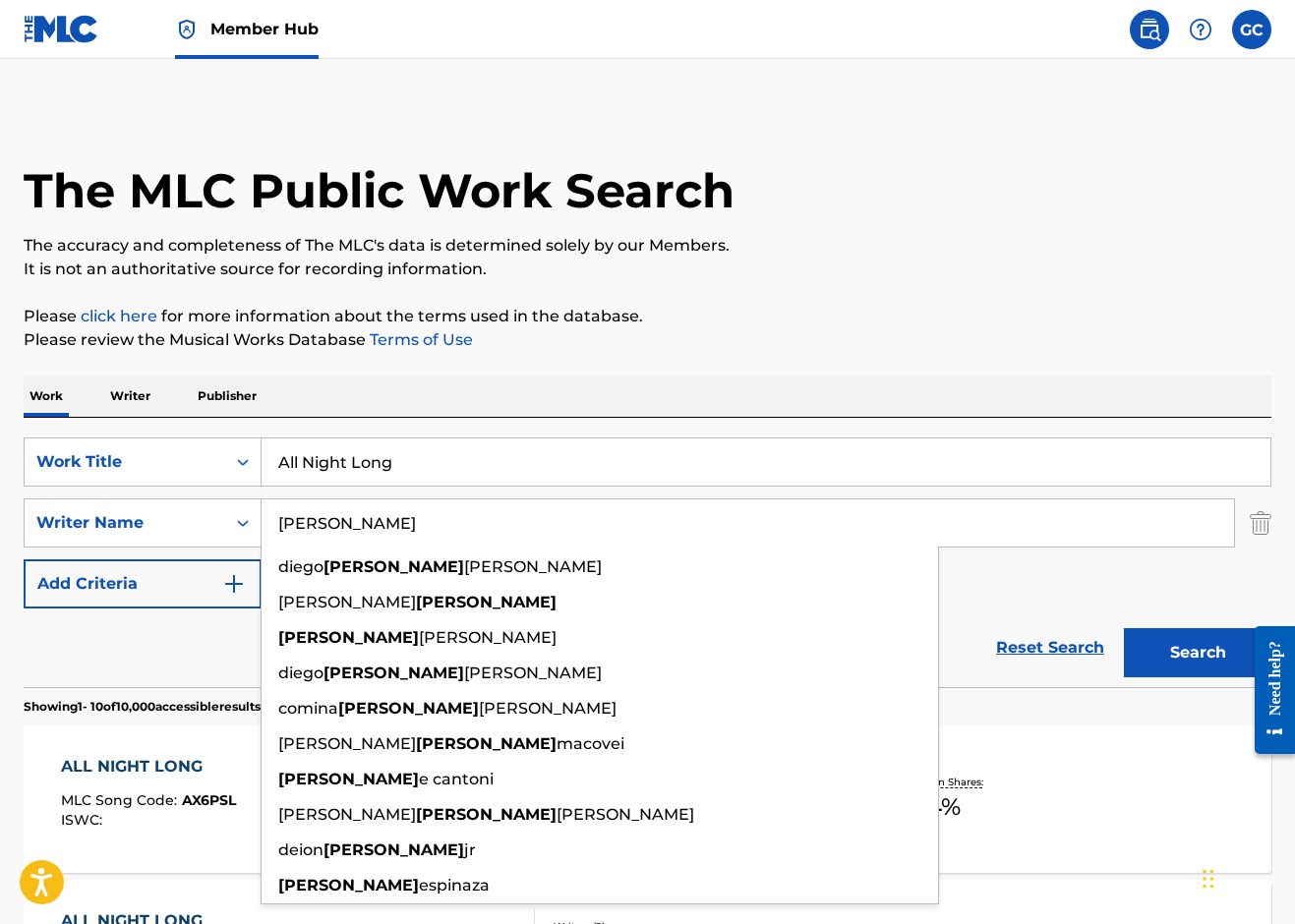
click at [1198, 652] on button "Search" at bounding box center [1197, 653] width 148 height 50
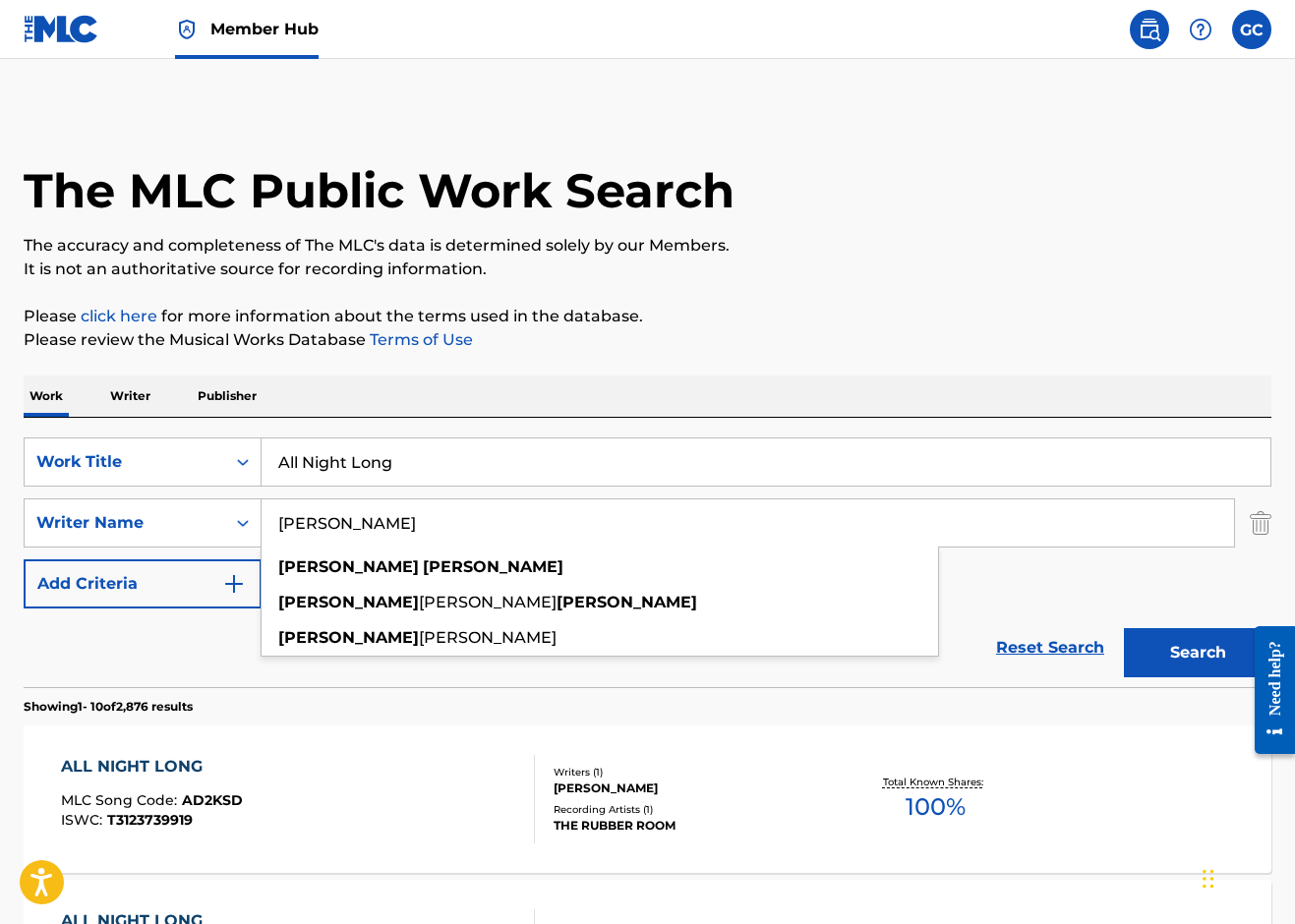
click at [1198, 652] on button "Search" at bounding box center [1197, 653] width 148 height 50
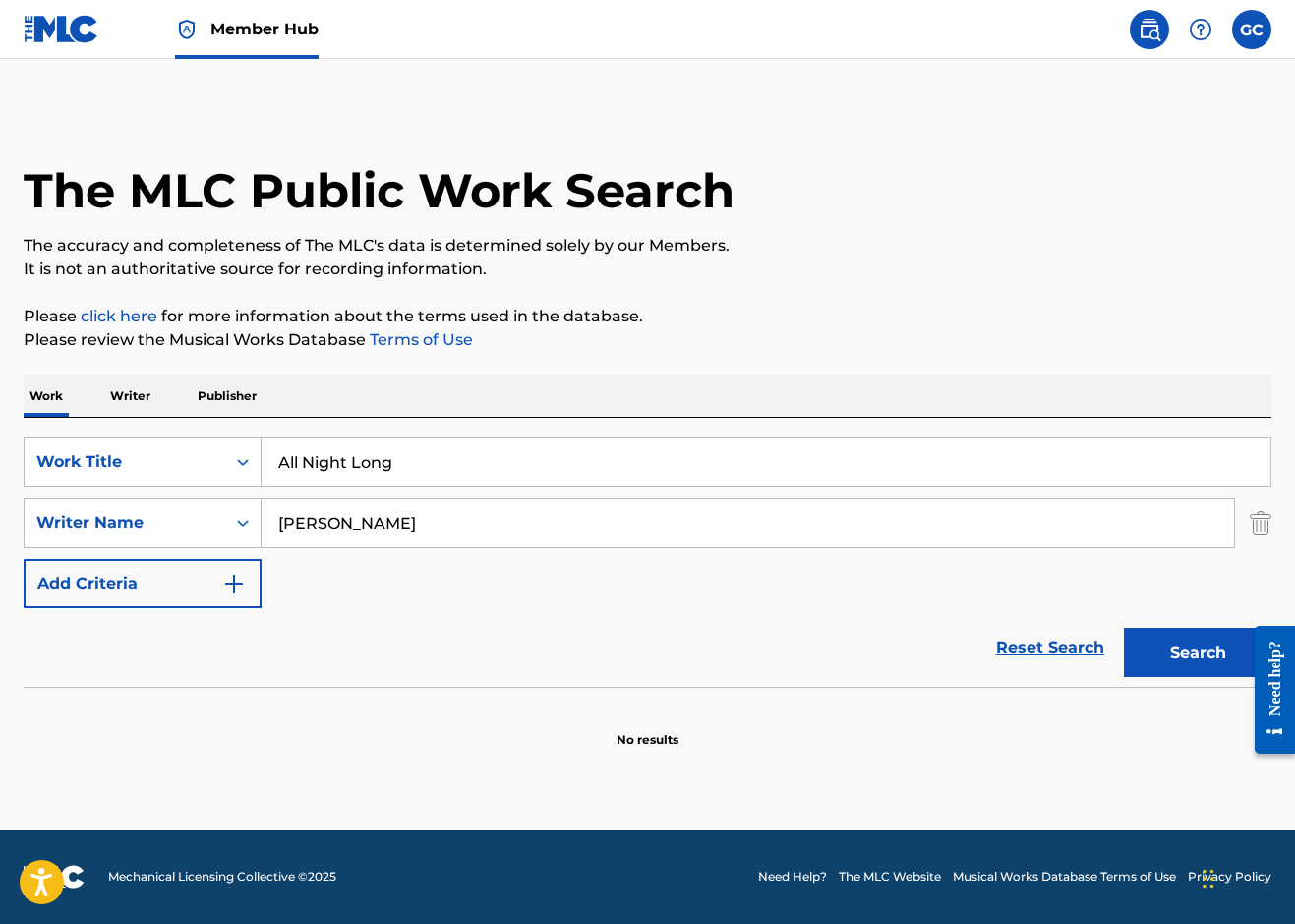
click at [334, 513] on input "[PERSON_NAME]" at bounding box center [748, 523] width 973 height 48
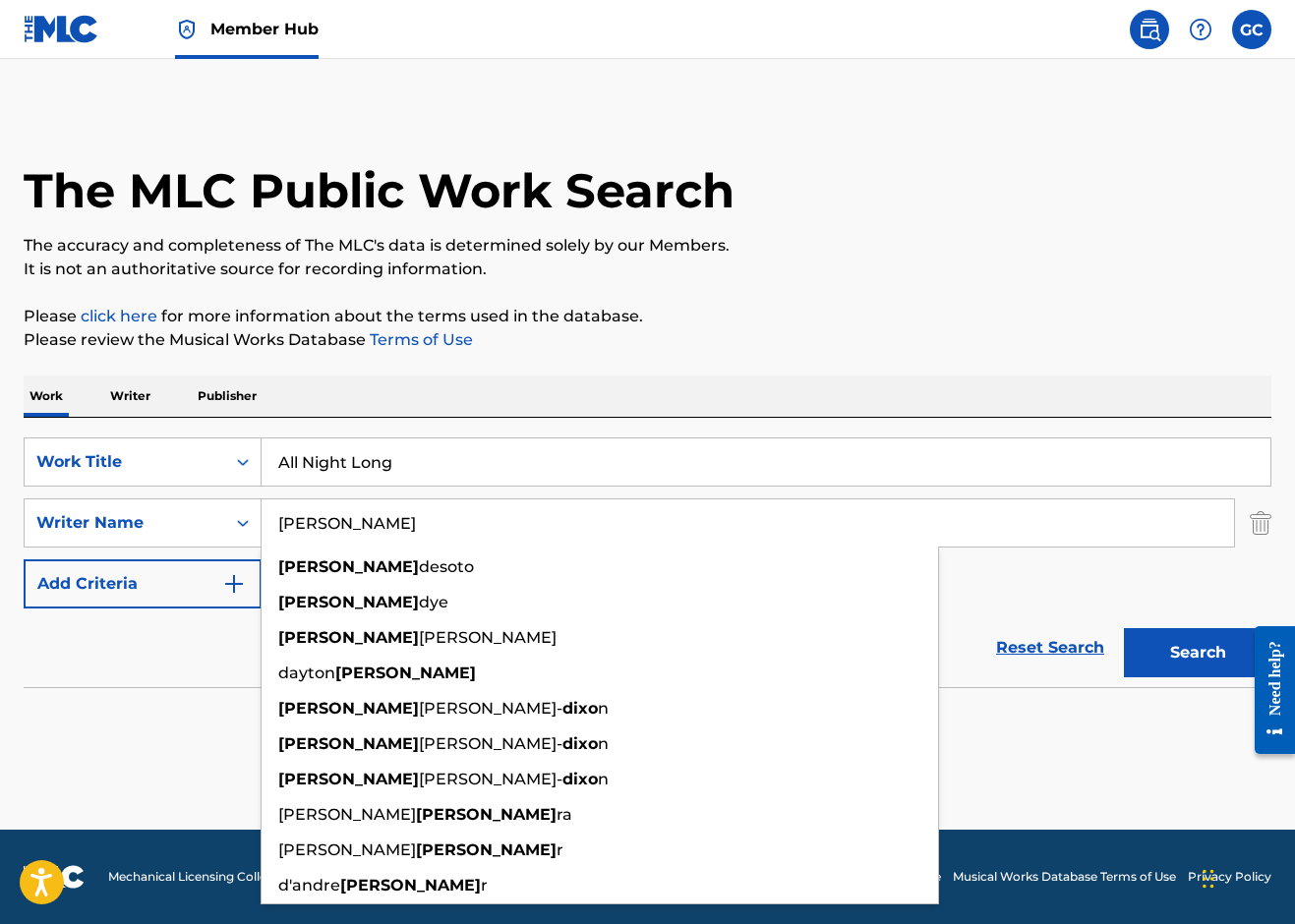
click at [1198, 652] on button "Search" at bounding box center [1197, 653] width 148 height 50
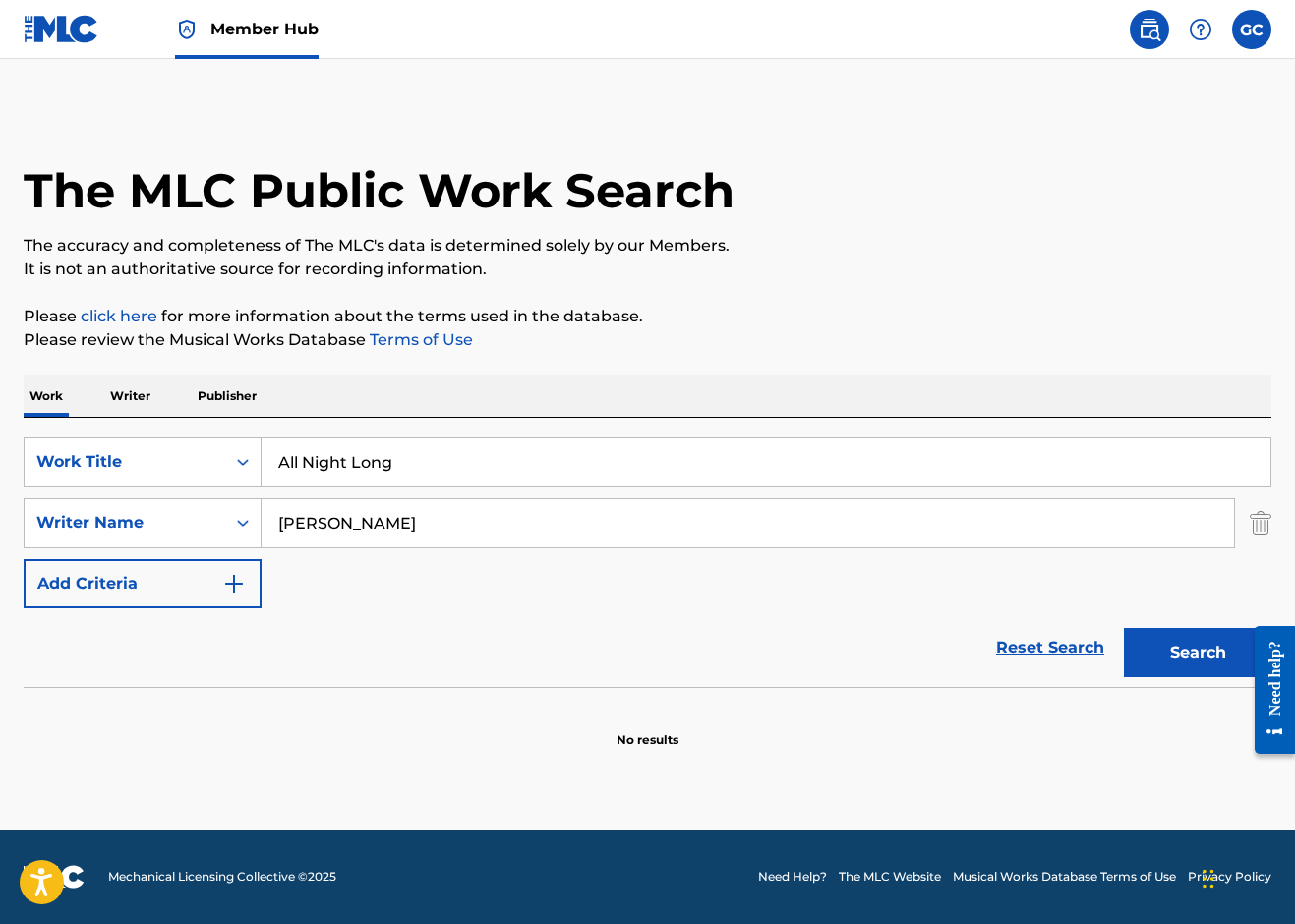
click at [334, 513] on input "[PERSON_NAME]" at bounding box center [748, 523] width 973 height 48
click at [341, 523] on input "[PERSON_NAME]" at bounding box center [748, 523] width 973 height 48
click at [340, 523] on input "[PERSON_NAME]" at bounding box center [748, 523] width 973 height 48
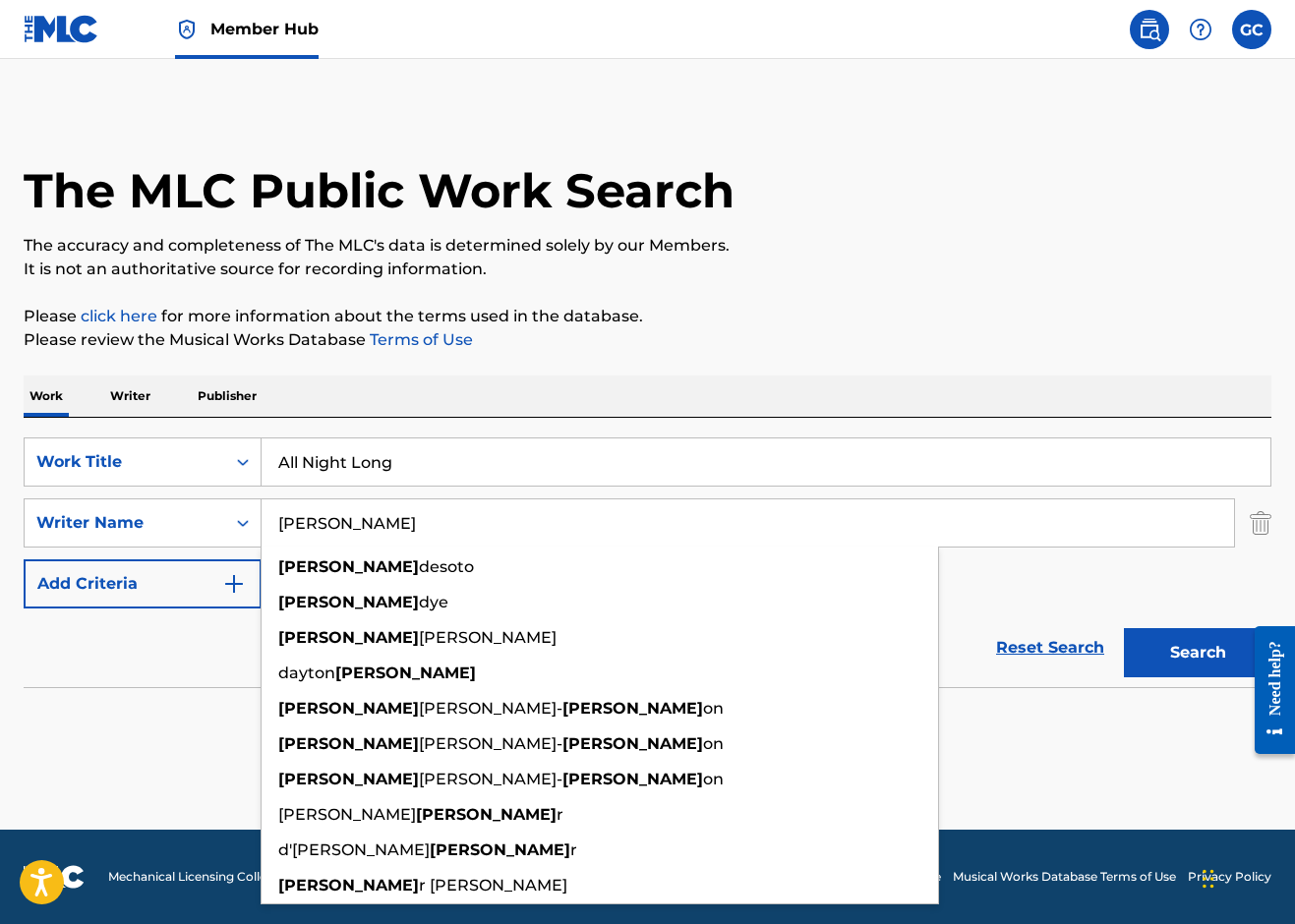
click at [1198, 652] on button "Search" at bounding box center [1197, 653] width 148 height 50
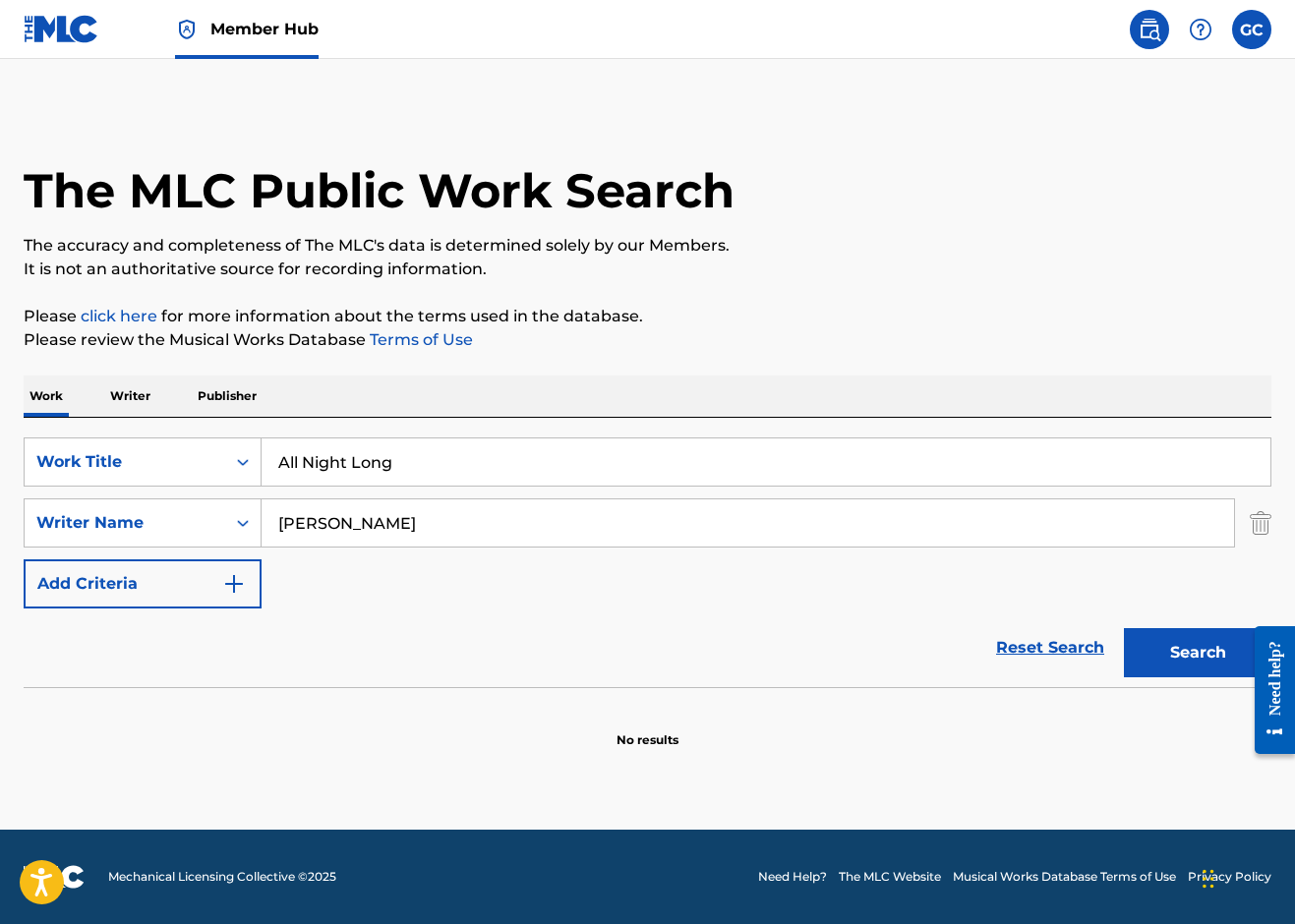
click at [373, 532] on input "[PERSON_NAME]" at bounding box center [748, 523] width 973 height 48
type input "C"
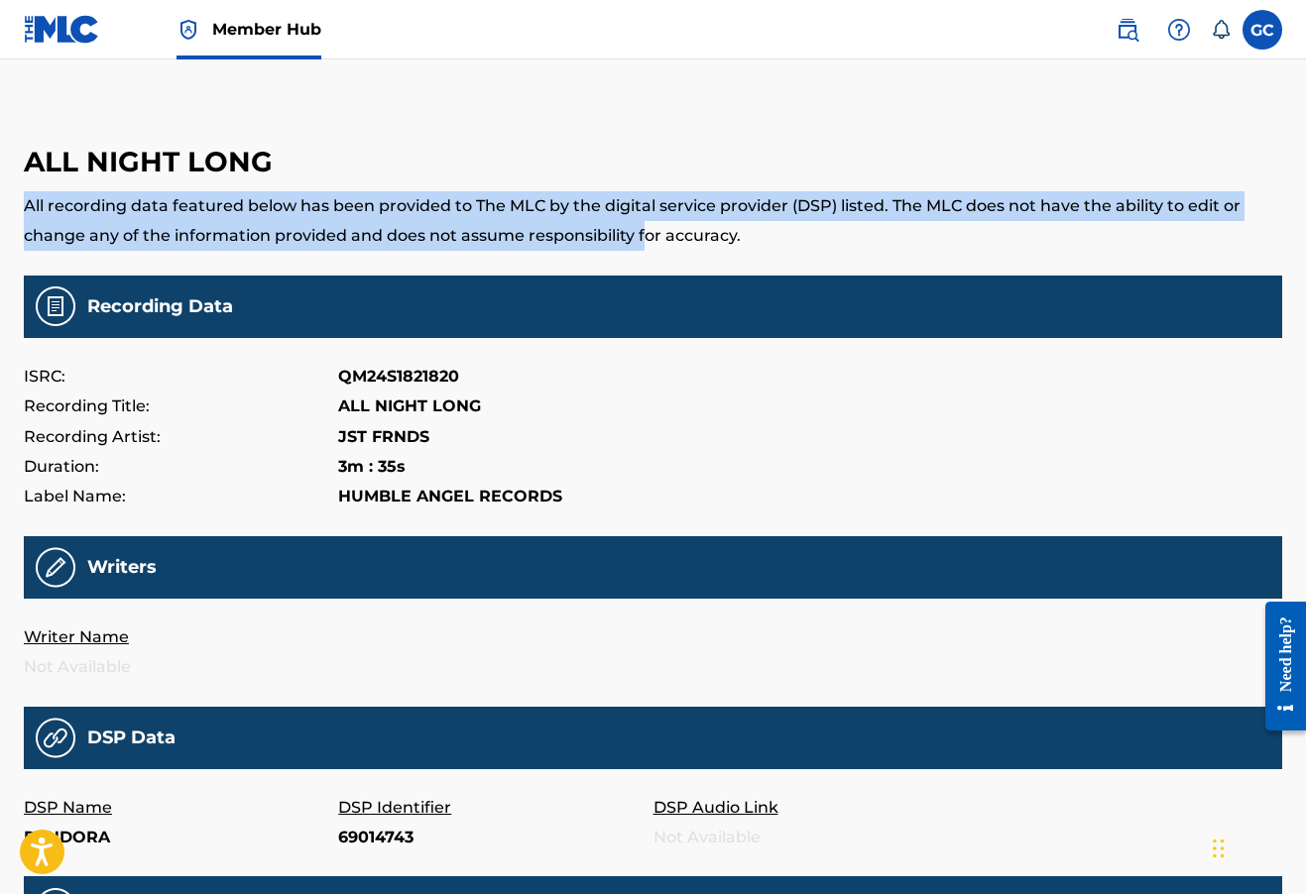
drag, startPoint x: 638, startPoint y: 199, endPoint x: 629, endPoint y: 164, distance: 36.8
click at [629, 166] on main "ALL NIGHT LONG All recording data featured below has been provided to The MLC b…" at bounding box center [653, 656] width 1258 height 1095
click at [629, 164] on h3 "ALL NIGHT LONG" at bounding box center [653, 162] width 1258 height 35
drag, startPoint x: 623, startPoint y: 177, endPoint x: 898, endPoint y: 242, distance: 283.1
click at [898, 242] on main "ALL NIGHT LONG All recording data featured below has been provided to The MLC b…" at bounding box center [653, 656] width 1258 height 1095
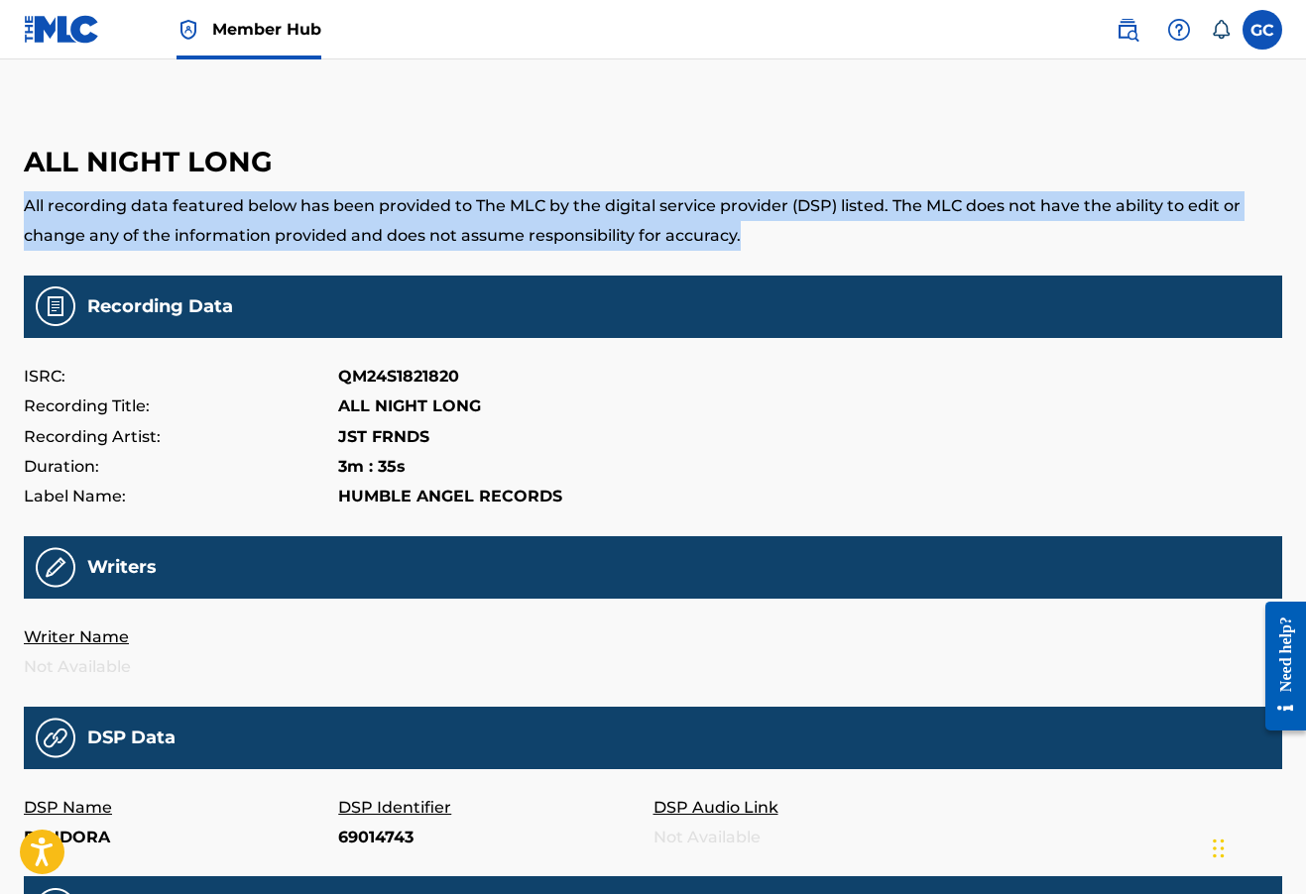
click at [898, 242] on p "All recording data featured below has been provided to The MLC by the digital s…" at bounding box center [653, 221] width 1258 height 60
